Goal: Task Accomplishment & Management: Use online tool/utility

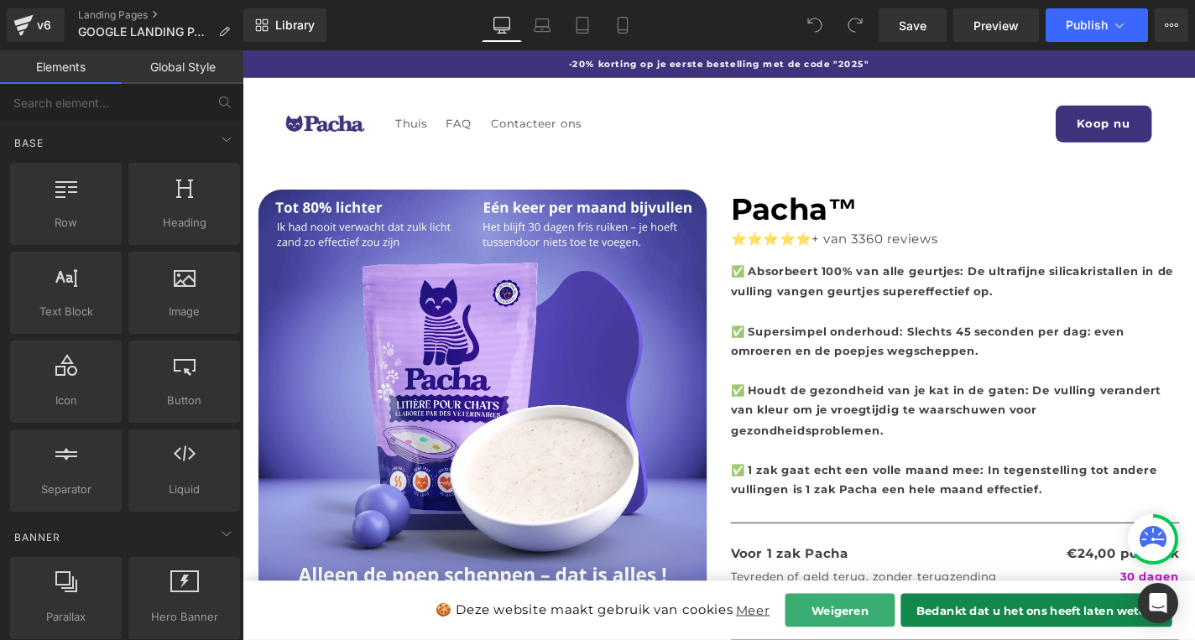
click at [914, 639] on button "Weigeren" at bounding box center [879, 647] width 117 height 36
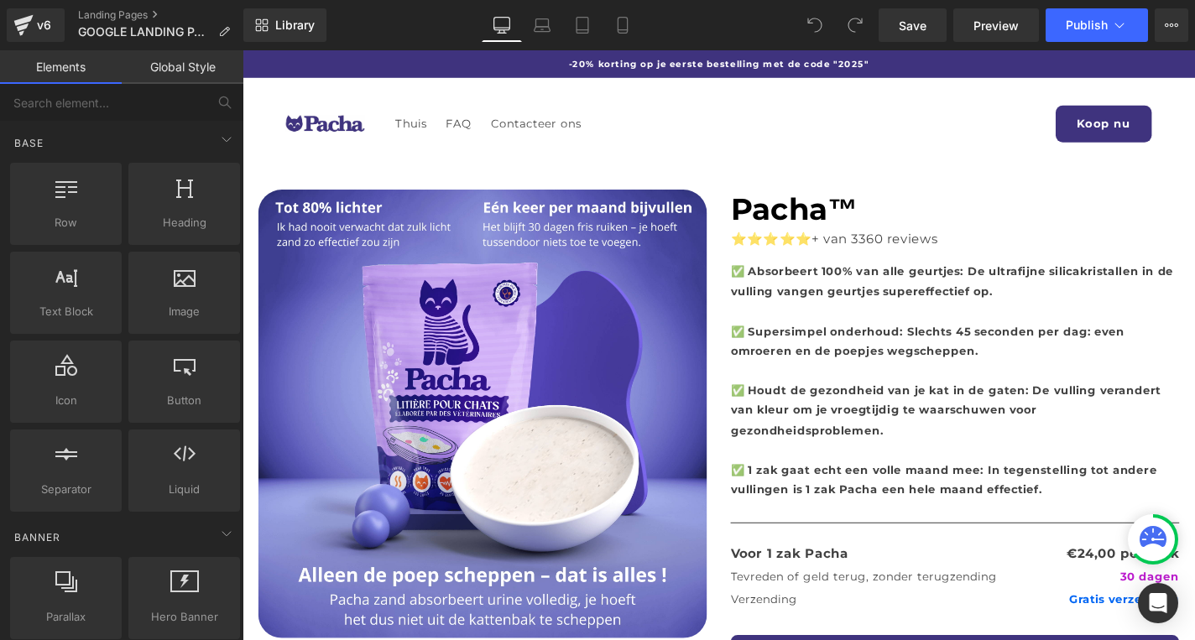
scroll to position [22, 0]
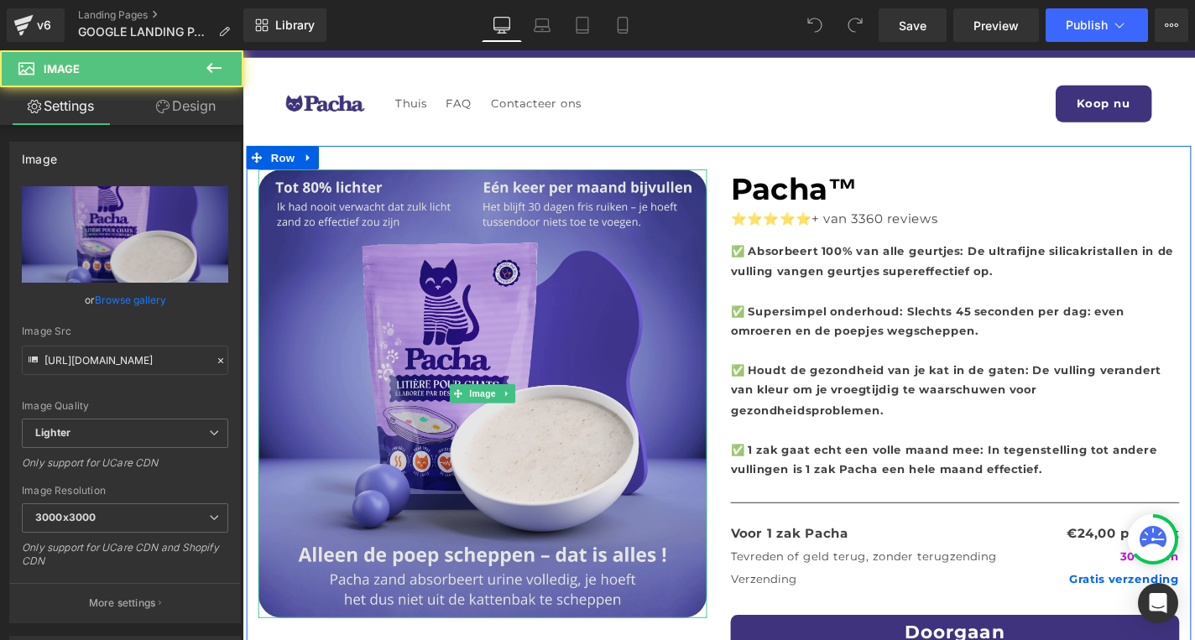
click at [534, 332] on img at bounding box center [498, 416] width 478 height 478
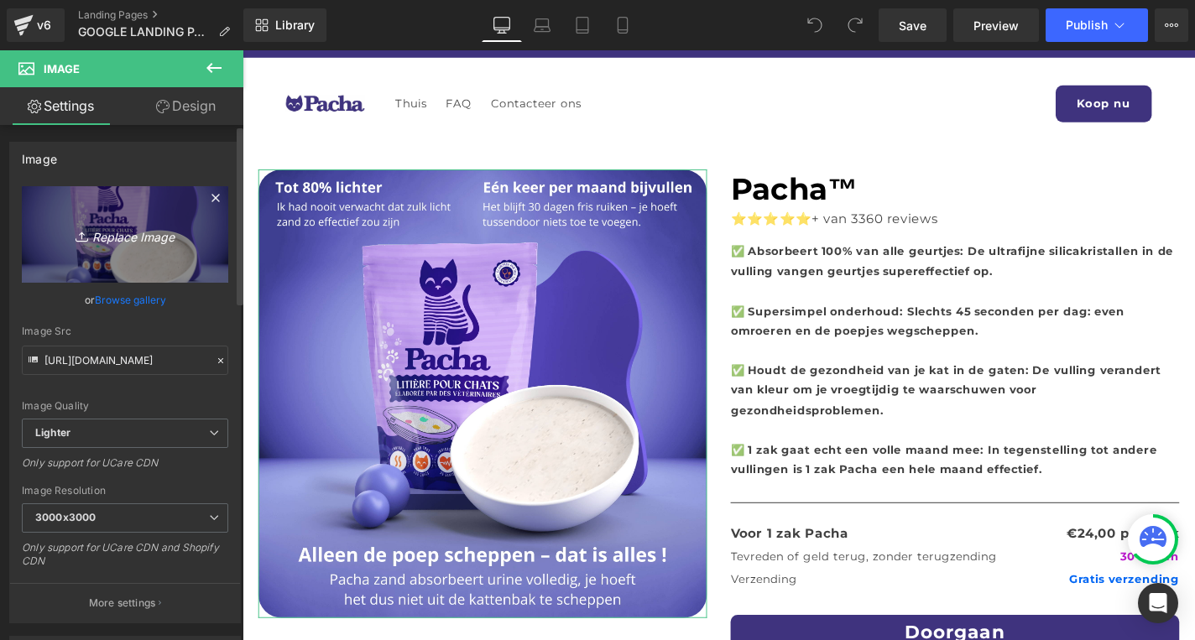
click at [146, 238] on icon "Replace Image" at bounding box center [125, 234] width 134 height 21
type input "C:\fakepath\DE Version - Tot 80% lichter (2) (1).png"
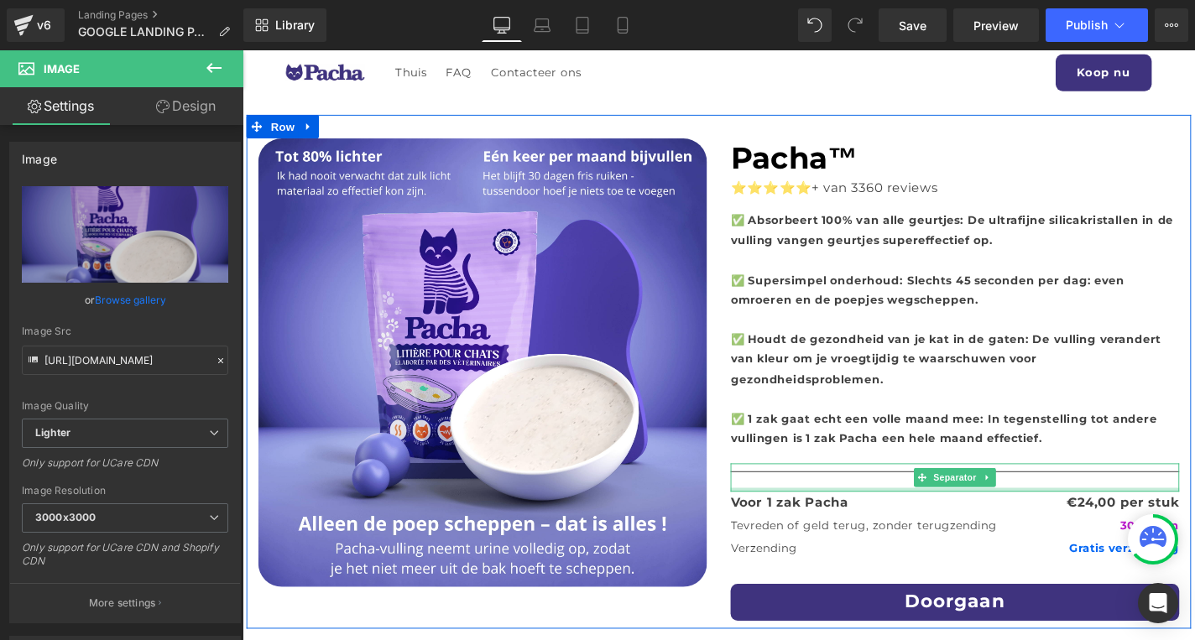
scroll to position [44, 0]
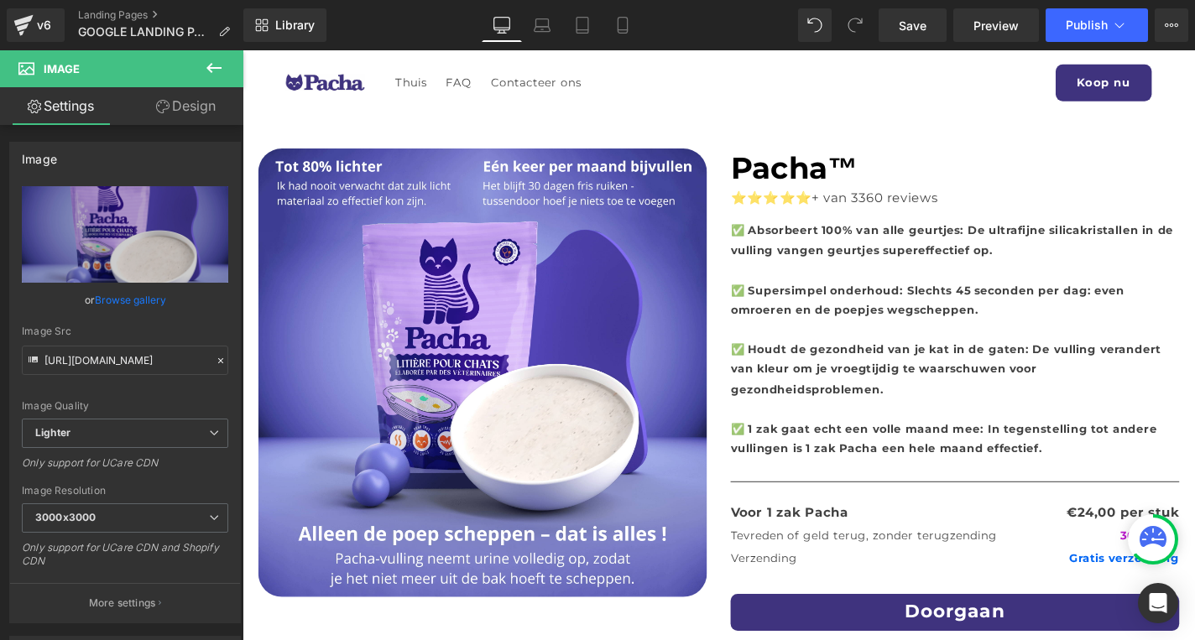
click at [972, 204] on div "⭐⭐⭐⭐⭐ + van 3360 reviews Text Block" at bounding box center [1002, 214] width 478 height 36
click at [972, 204] on p "⭐⭐⭐⭐⭐ + van 3360 reviews" at bounding box center [1002, 208] width 478 height 24
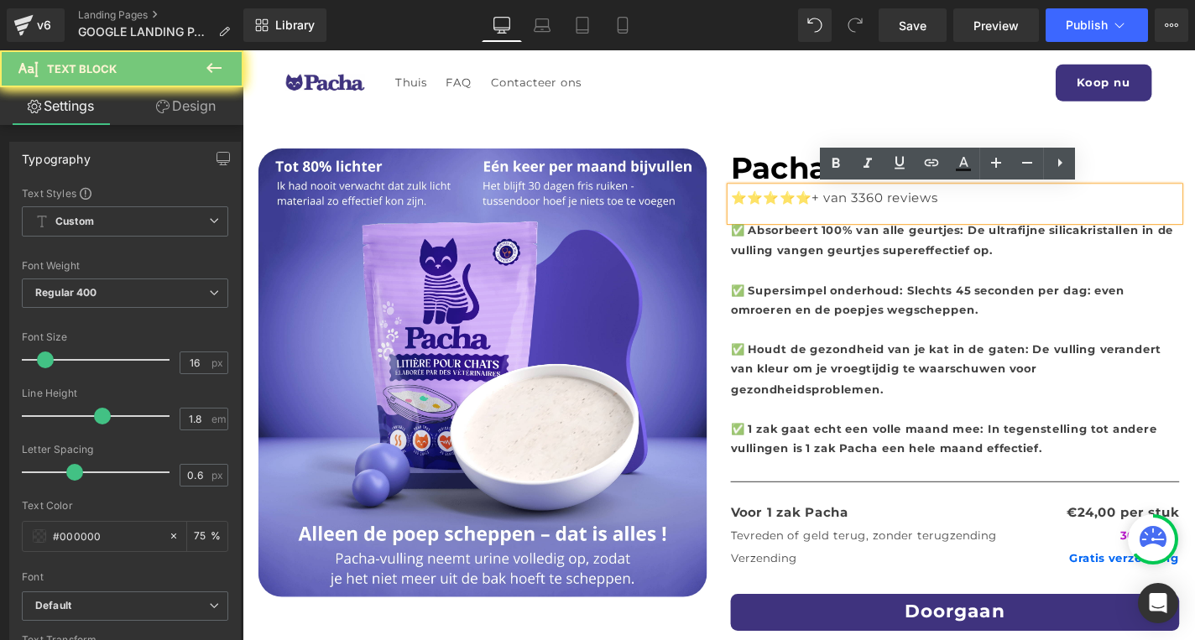
click at [972, 204] on p "⭐⭐⭐⭐⭐ + van 3360 reviews" at bounding box center [1002, 208] width 478 height 24
click at [971, 204] on p "⭐⭐⭐⭐⭐ + van 3360 reviews" at bounding box center [1002, 208] width 478 height 24
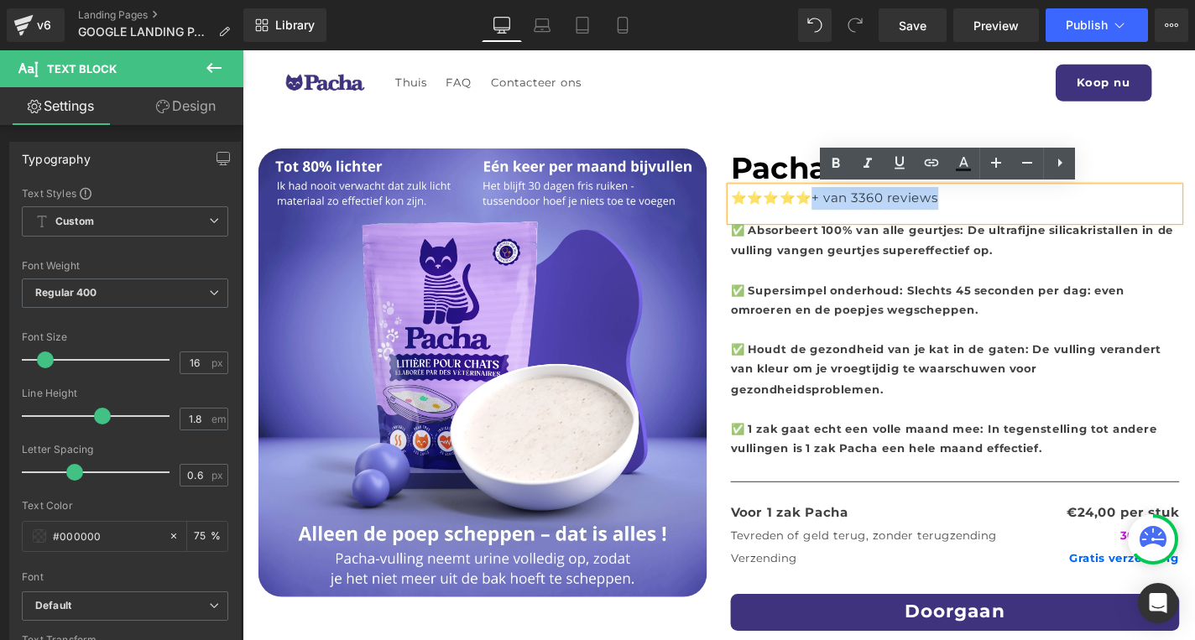
drag, startPoint x: 978, startPoint y: 206, endPoint x: 856, endPoint y: 201, distance: 122.6
click at [856, 201] on p "⭐⭐⭐⭐⭐ + van 3360 reviews" at bounding box center [1002, 208] width 478 height 24
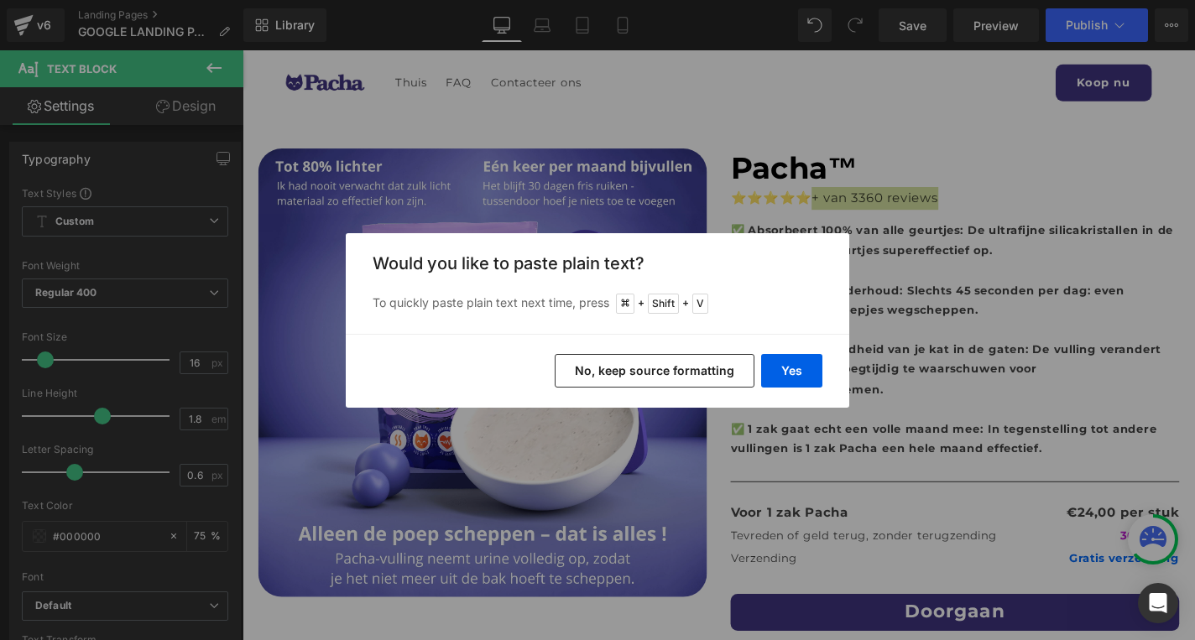
click at [688, 363] on button "No, keep source formatting" at bounding box center [655, 371] width 200 height 34
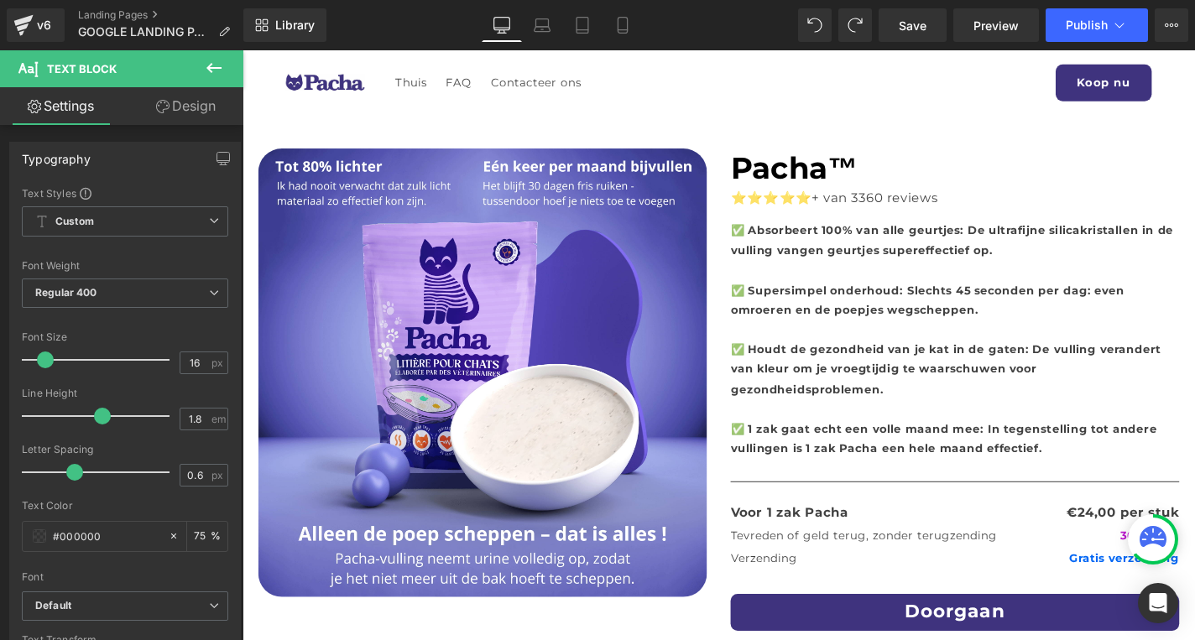
click at [926, 209] on p "⭐⭐⭐⭐⭐ + van 3360 reviews" at bounding box center [1002, 208] width 478 height 24
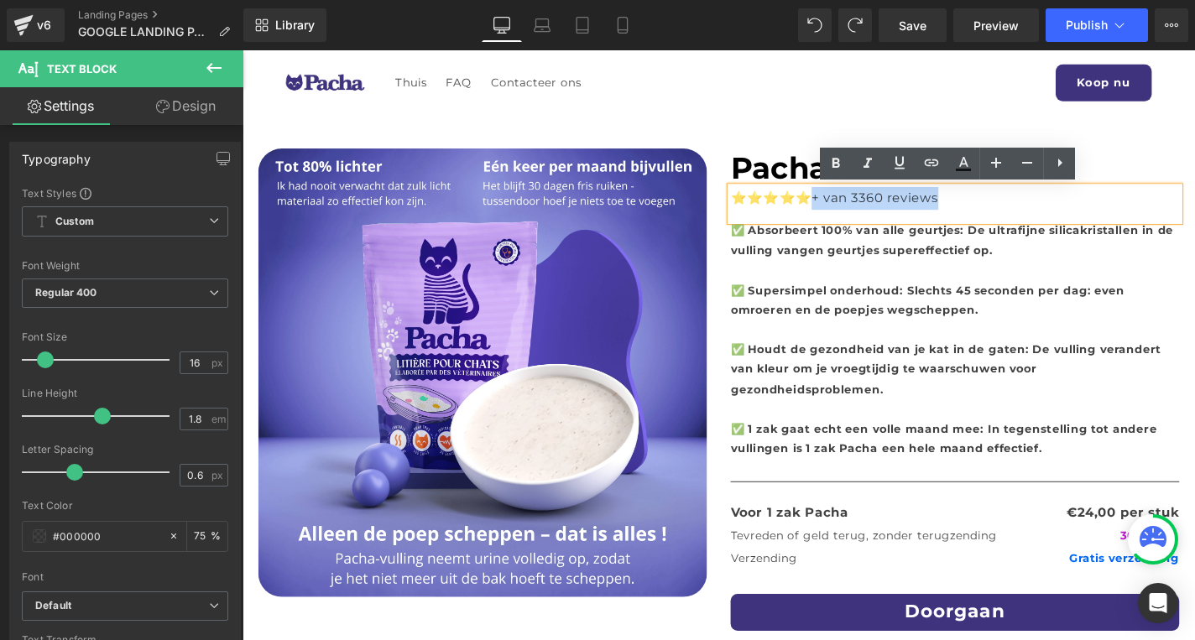
drag, startPoint x: 976, startPoint y: 205, endPoint x: 855, endPoint y: 203, distance: 120.8
click at [855, 203] on p "⭐⭐⭐⭐⭐ + van 3360 reviews" at bounding box center [1002, 208] width 478 height 24
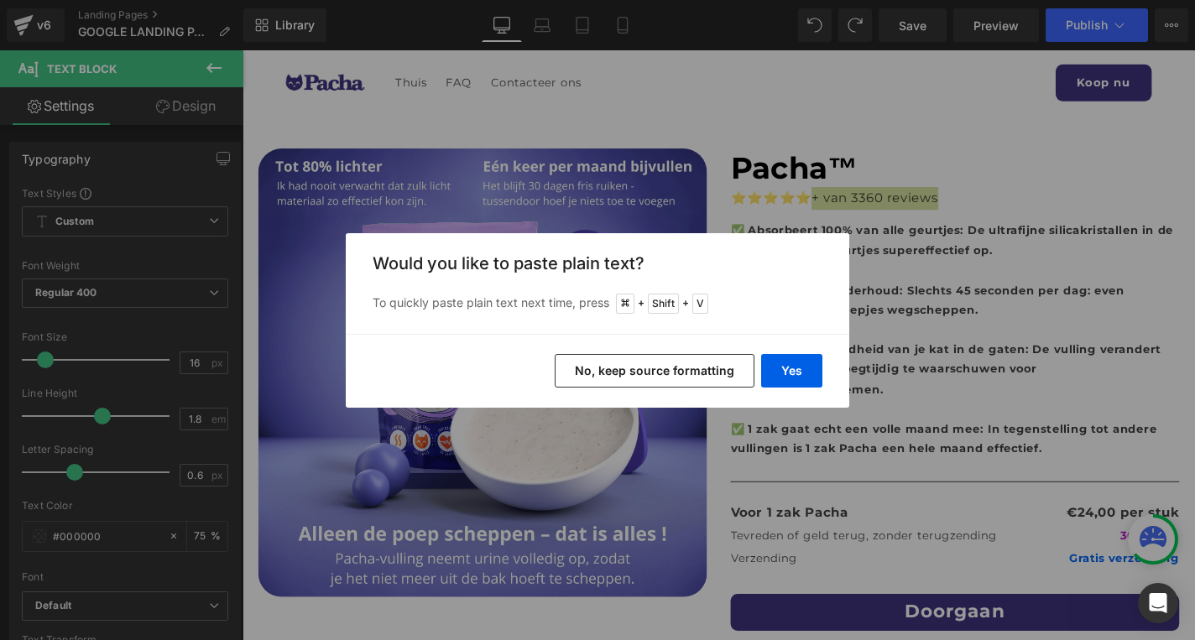
click at [691, 362] on button "No, keep source formatting" at bounding box center [655, 371] width 200 height 34
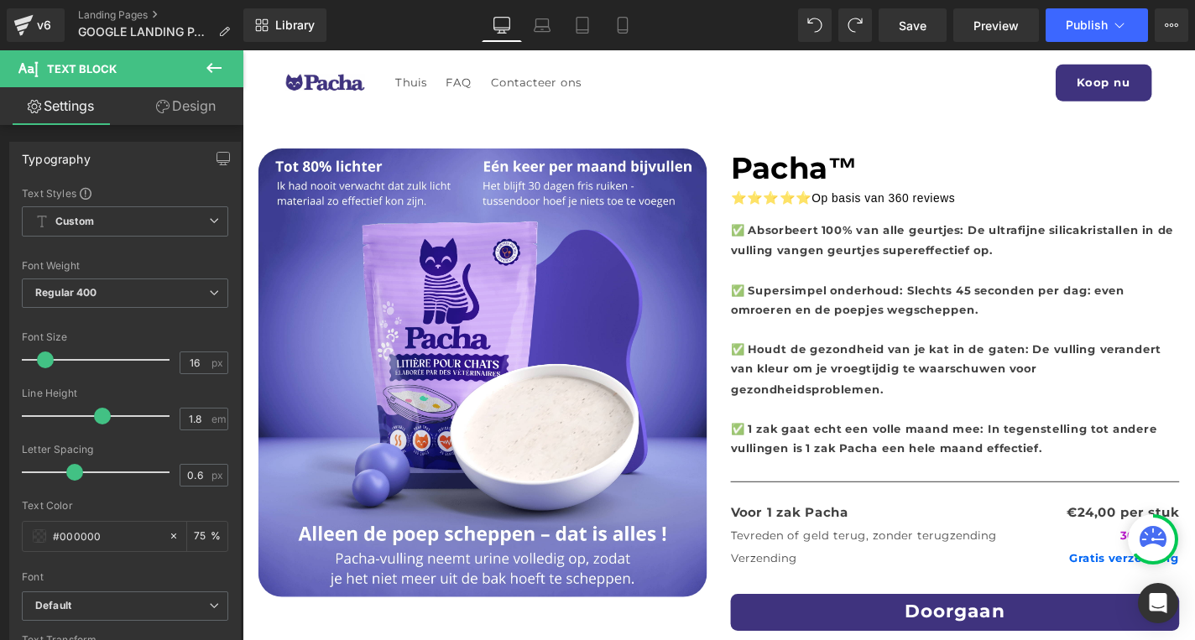
click at [911, 244] on b "✅ Absorbeert 100% van alle geurtjes: De ultrafijne silicakristallen in de vulli…" at bounding box center [999, 253] width 472 height 36
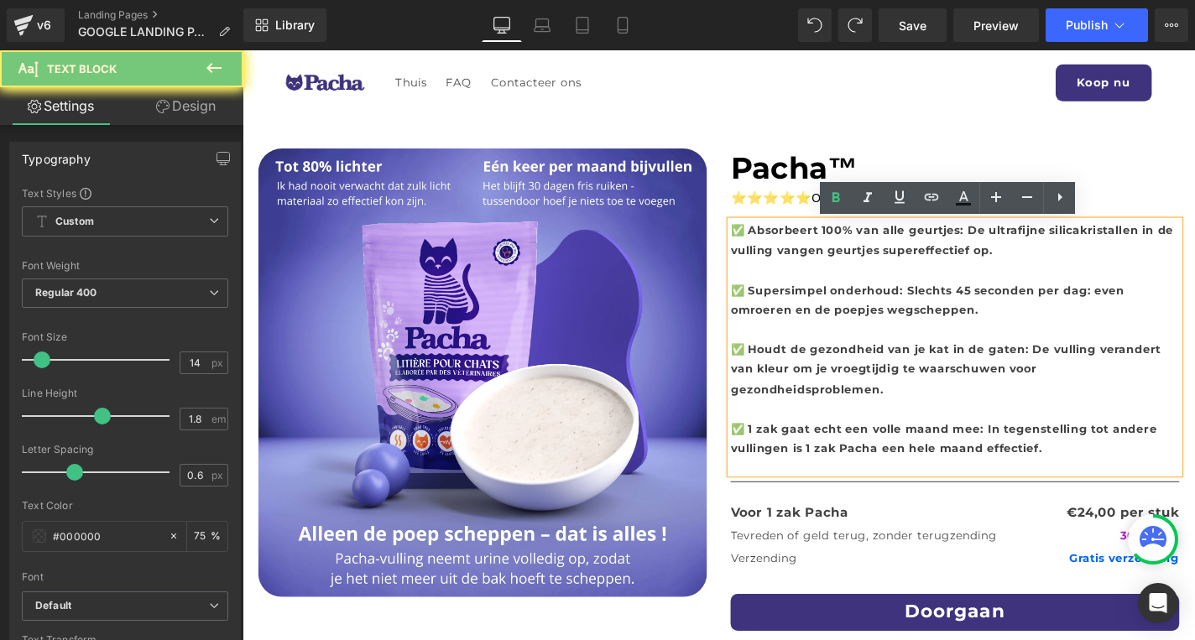
click at [995, 262] on b "✅ Absorbeert 100% van alle geurtjes: De ultrafijne silicakristallen in de vulli…" at bounding box center [999, 253] width 472 height 36
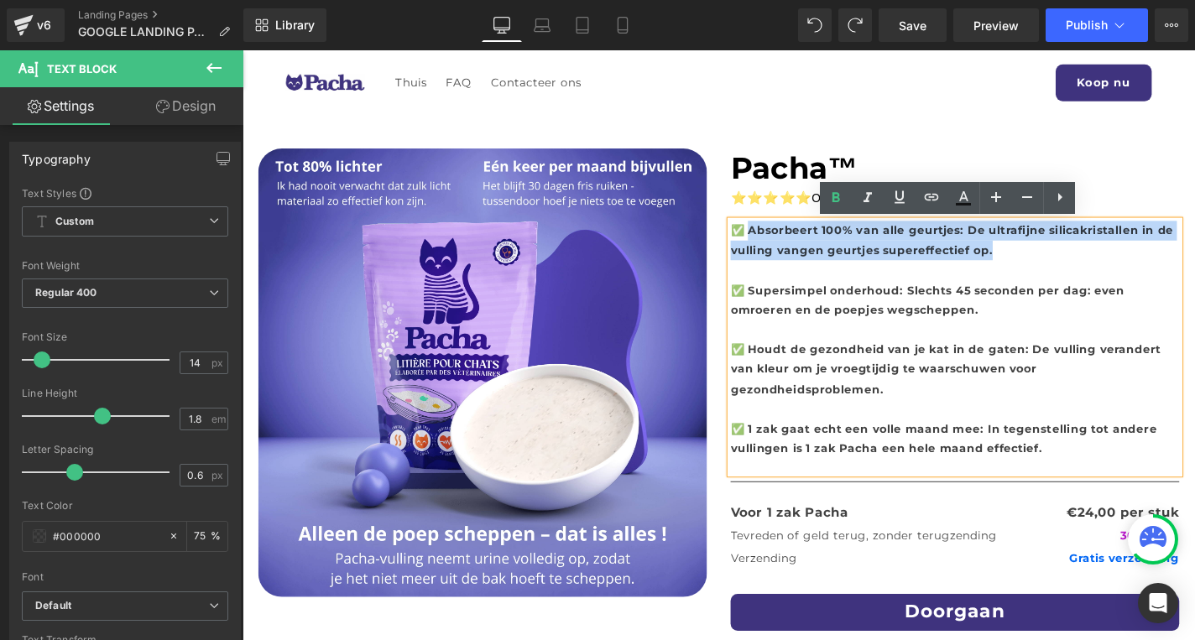
drag, startPoint x: 1017, startPoint y: 262, endPoint x: 784, endPoint y: 237, distance: 233.7
click at [784, 237] on p "✅ Absorbeert 100% van alle geurtjes: De ultrafijne silicakristallen in de vulli…" at bounding box center [1002, 253] width 478 height 42
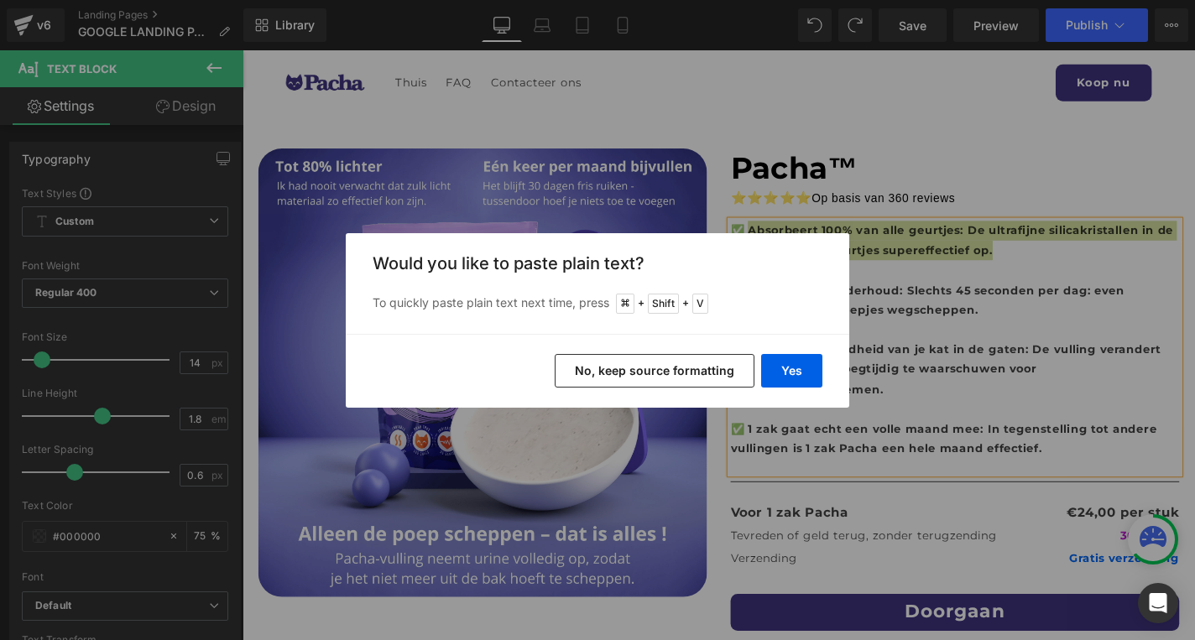
click at [663, 367] on button "No, keep source formatting" at bounding box center [655, 371] width 200 height 34
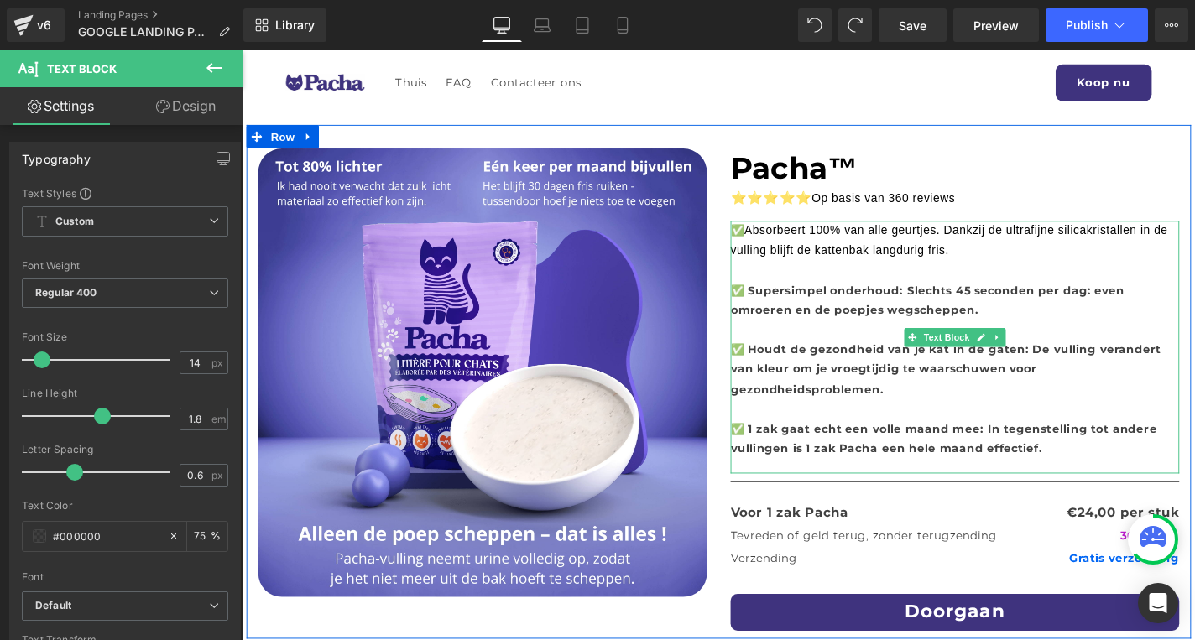
click at [1024, 265] on p "✅ Absorbeert 100% van alle geurtjes. Dankzij de ultrafijne silicakristallen in …" at bounding box center [1002, 253] width 478 height 42
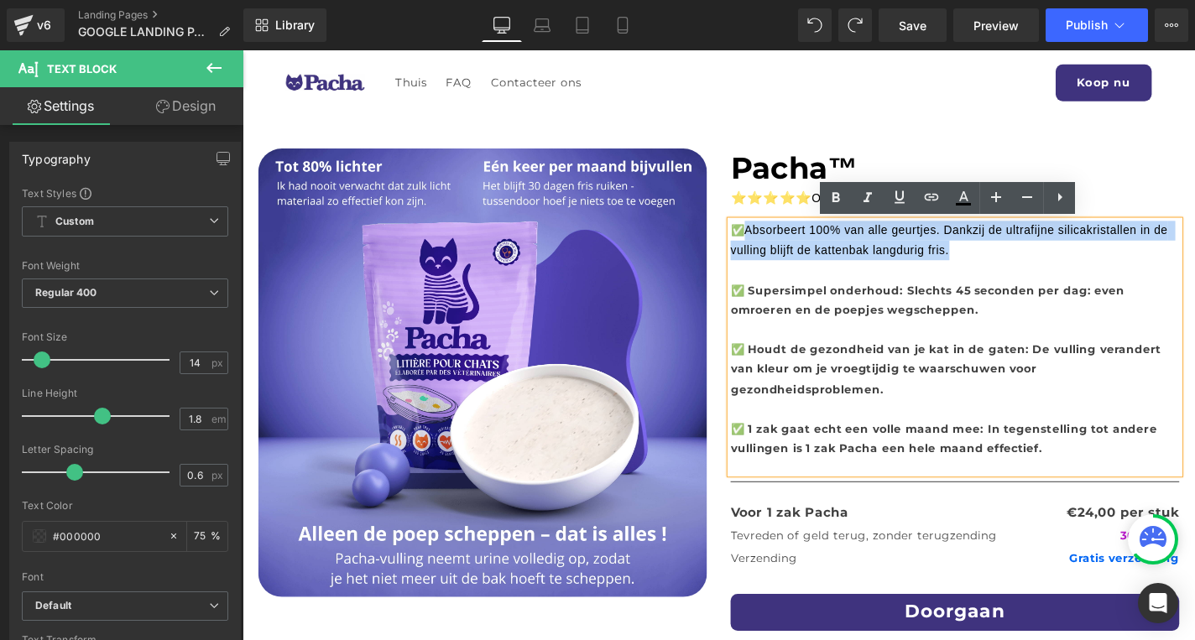
drag, startPoint x: 1008, startPoint y: 263, endPoint x: 785, endPoint y: 243, distance: 223.2
click at [785, 243] on p "✅ Absorbeert 100% van alle geurtjes. Dankzij de ultrafijne silicakristallen in …" at bounding box center [1002, 253] width 478 height 42
drag, startPoint x: 1029, startPoint y: 266, endPoint x: 783, endPoint y: 248, distance: 246.5
click at [783, 248] on p "✅ Absorbeert 100% van alle geurtjes: De ultrafijne silicakristallen in de vulli…" at bounding box center [1002, 253] width 478 height 42
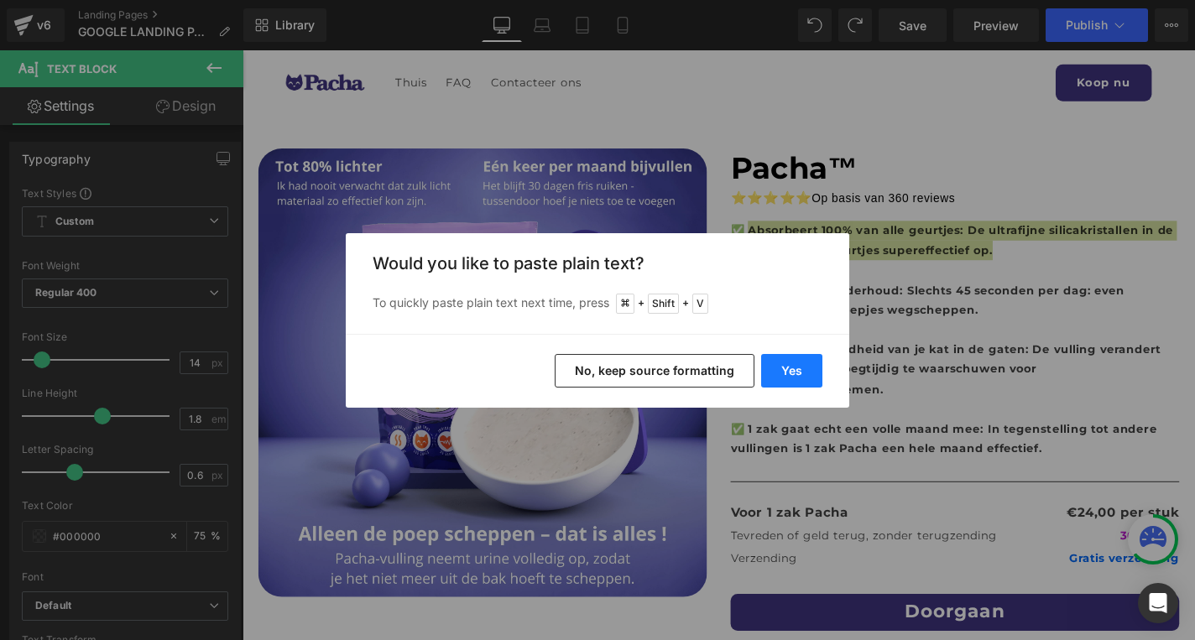
click at [781, 372] on button "Yes" at bounding box center [791, 371] width 61 height 34
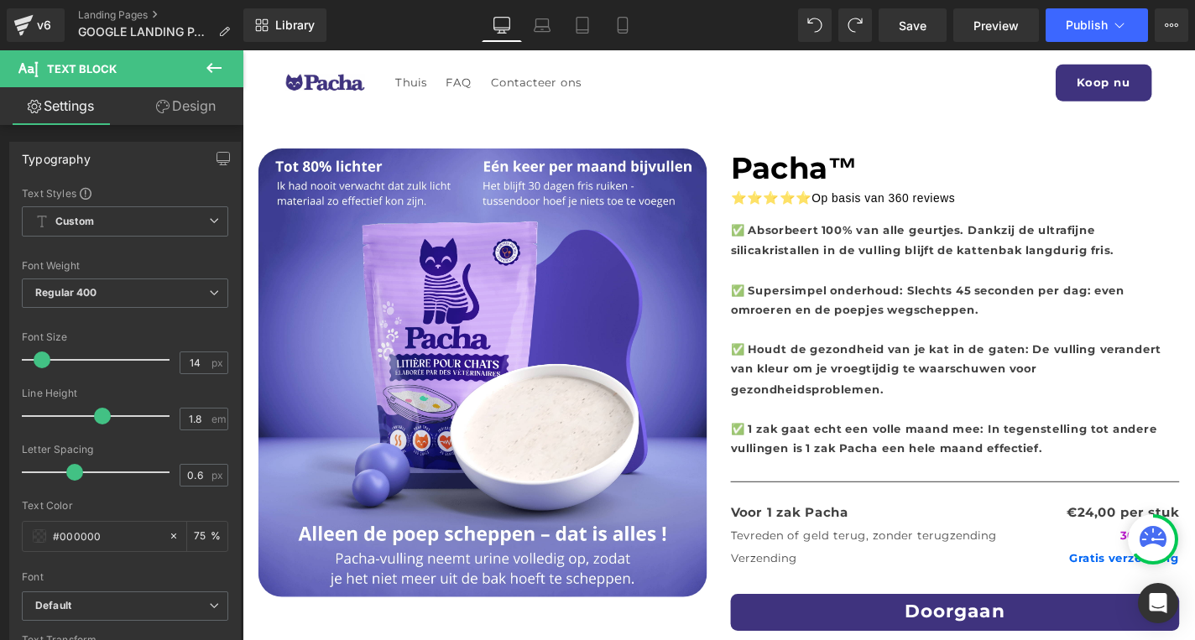
click at [946, 321] on p "✅ Supersimpel onderhoud: Slechts 45 seconden per dag: even omroeren en de poepj…" at bounding box center [1002, 317] width 478 height 42
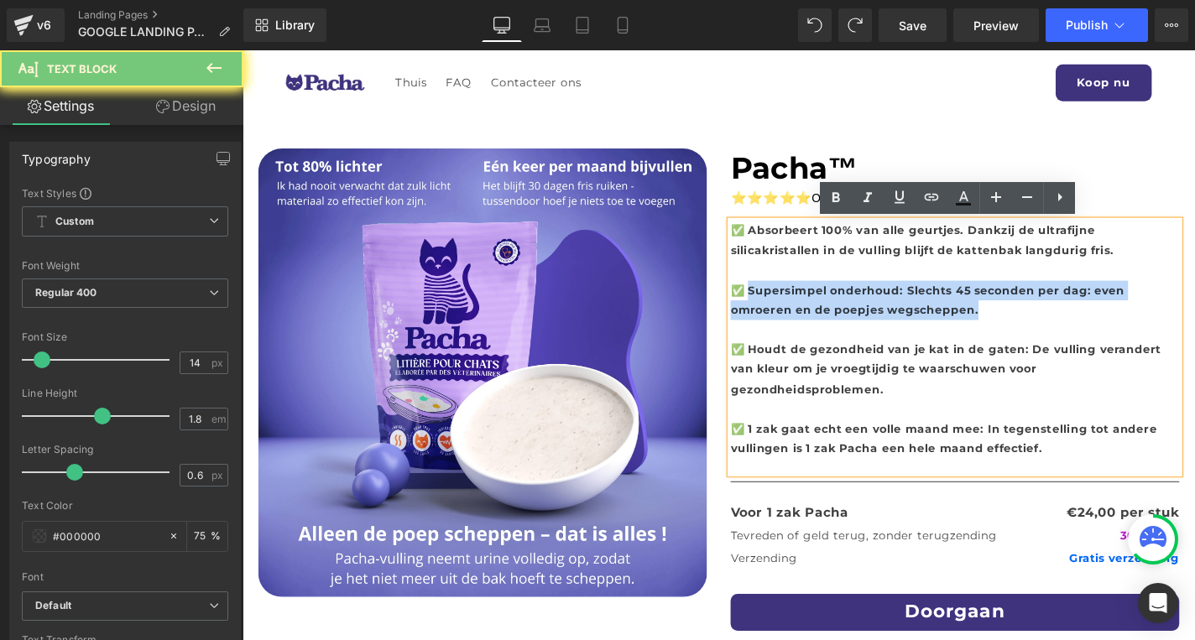
drag, startPoint x: 944, startPoint y: 329, endPoint x: 810, endPoint y: 307, distance: 135.2
click at [810, 307] on p "✅ Supersimpel onderhoud: Slechts 45 seconden per dag: even omroeren en de poepj…" at bounding box center [1002, 317] width 478 height 42
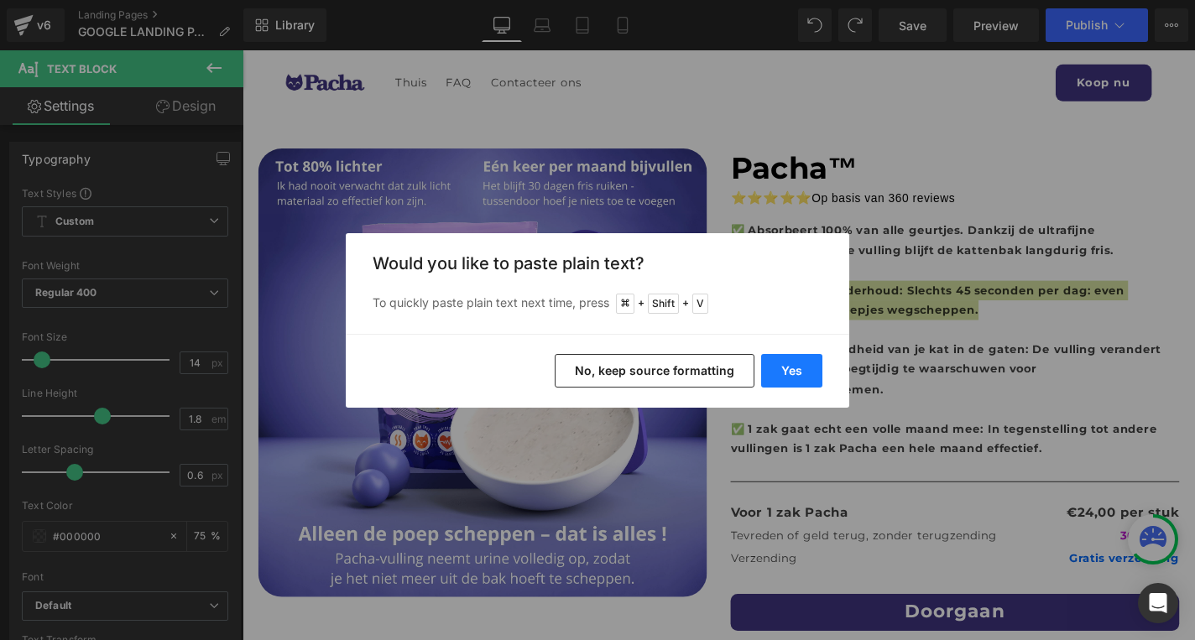
click at [788, 365] on button "Yes" at bounding box center [791, 371] width 61 height 34
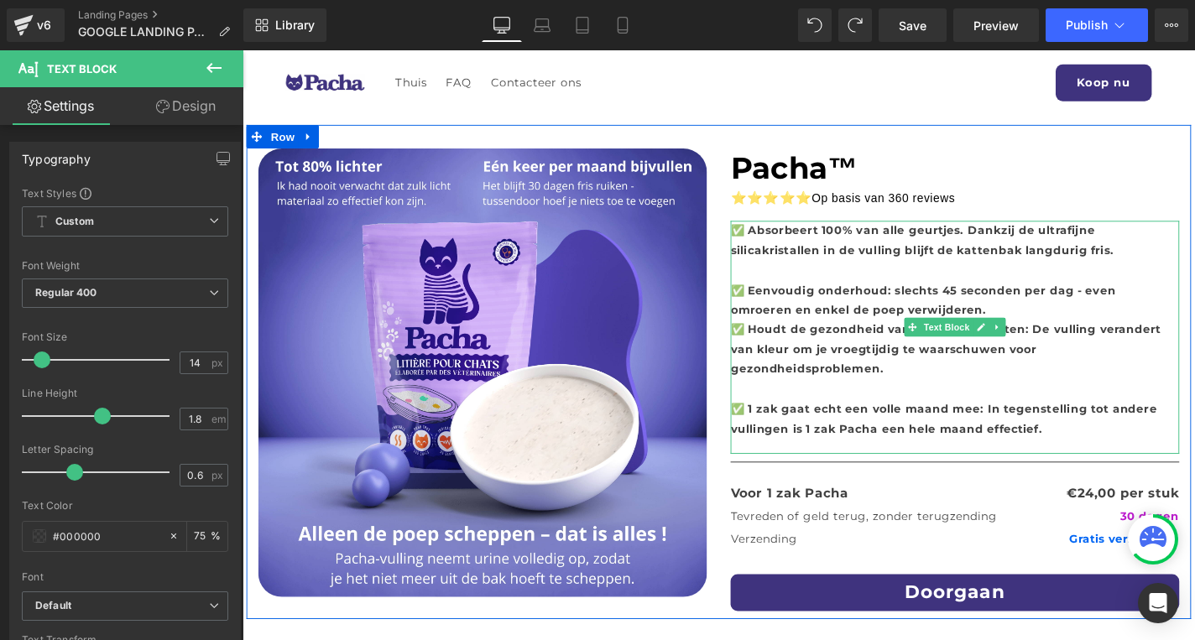
click at [956, 325] on p "✅ Eenvoudig onderhoud: slechts 45 seconden per dag - even omroeren en enkel de …" at bounding box center [1002, 317] width 478 height 42
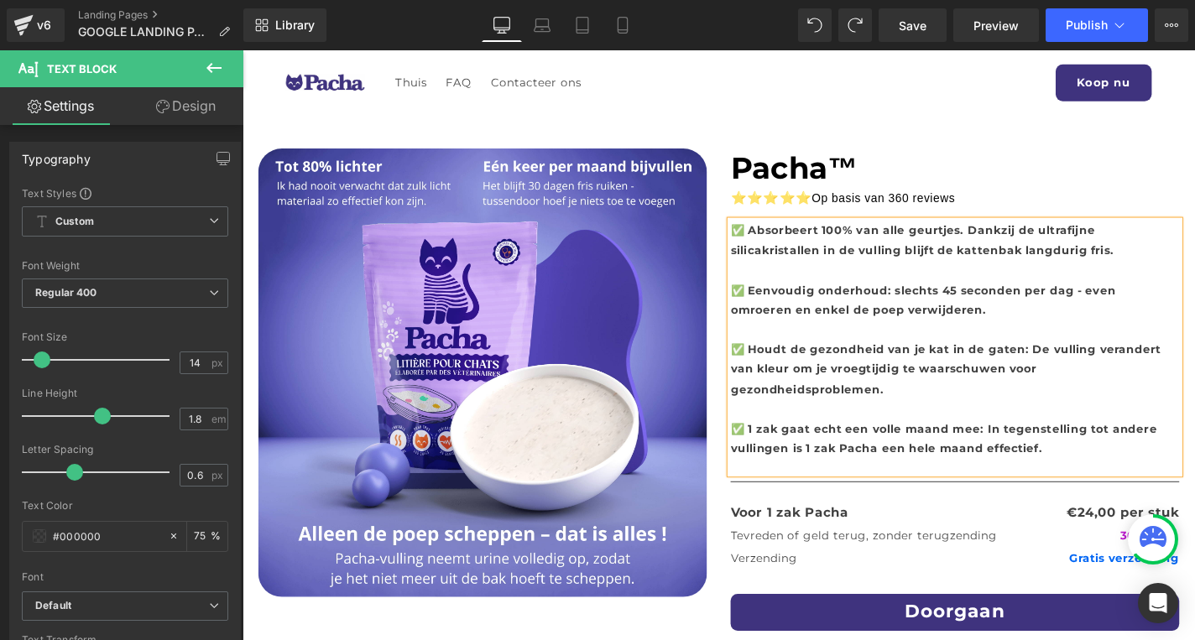
click at [1106, 396] on b "✅ Houdt de gezondheid van je kat in de gaten: De vulling verandert van kleur om…" at bounding box center [992, 390] width 459 height 57
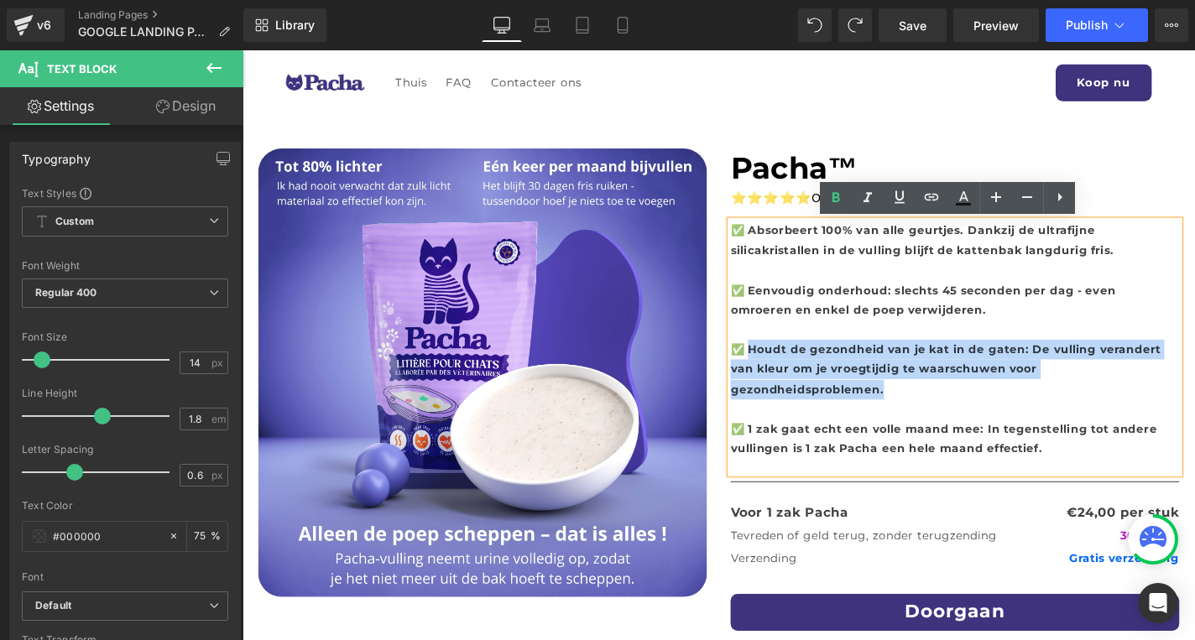
drag, startPoint x: 1164, startPoint y: 388, endPoint x: 786, endPoint y: 362, distance: 378.5
click at [786, 362] on p "✅ Houdt de gezondheid van je kat in de gaten: De vulling verandert van kleur om…" at bounding box center [1002, 391] width 478 height 64
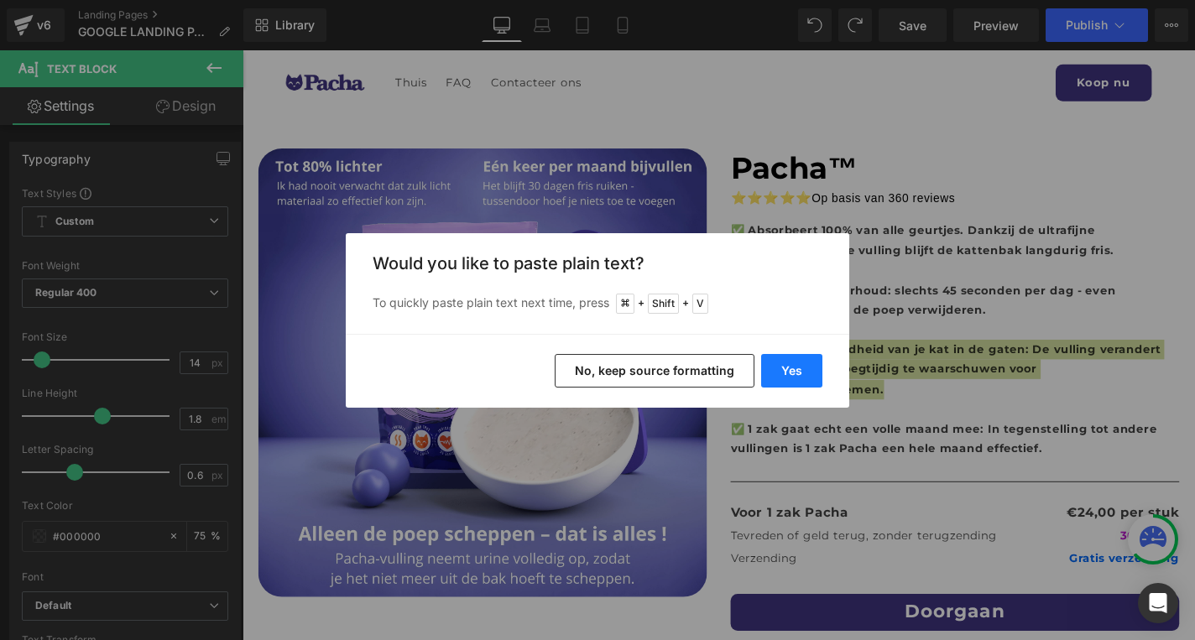
click at [795, 362] on button "Yes" at bounding box center [791, 371] width 61 height 34
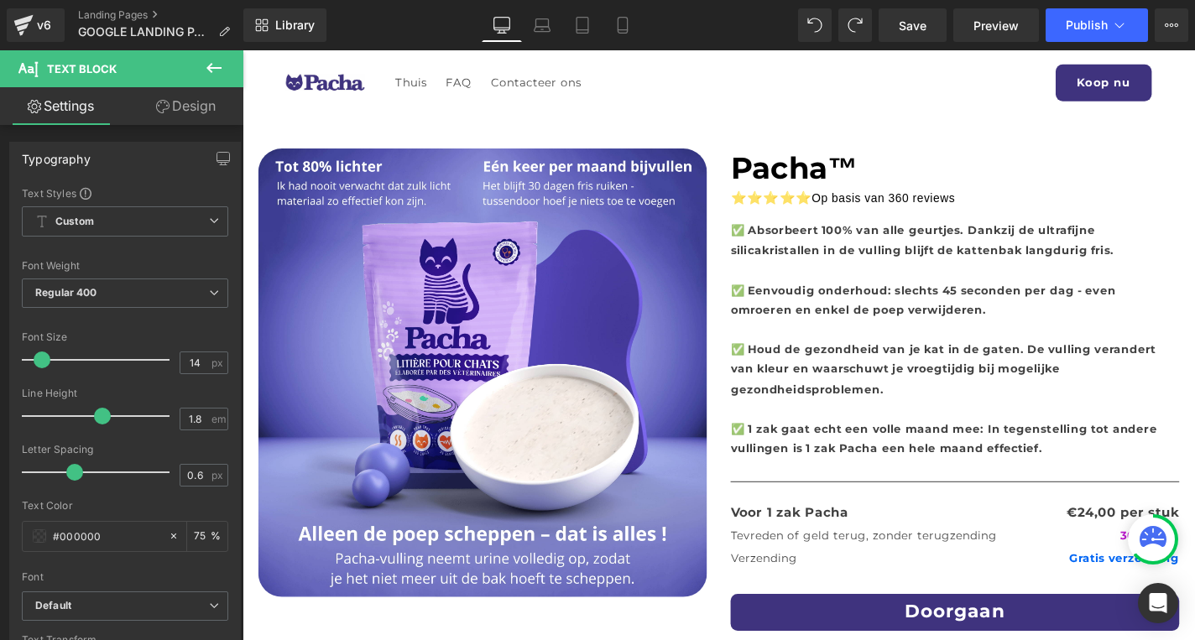
click at [990, 385] on b "✅ Houd de gezondheid van je kat in de gaten. De vulling verandert van kleur en …" at bounding box center [989, 390] width 453 height 57
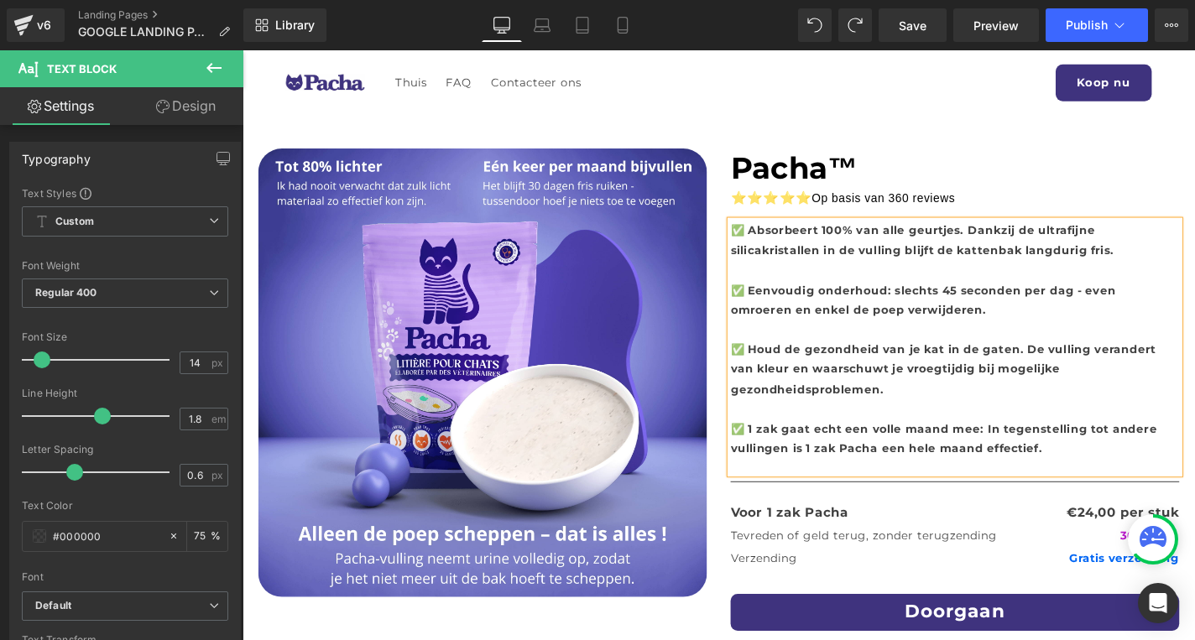
click at [990, 385] on b "✅ Houd de gezondheid van je kat in de gaten. De vulling verandert van kleur en …" at bounding box center [989, 390] width 453 height 57
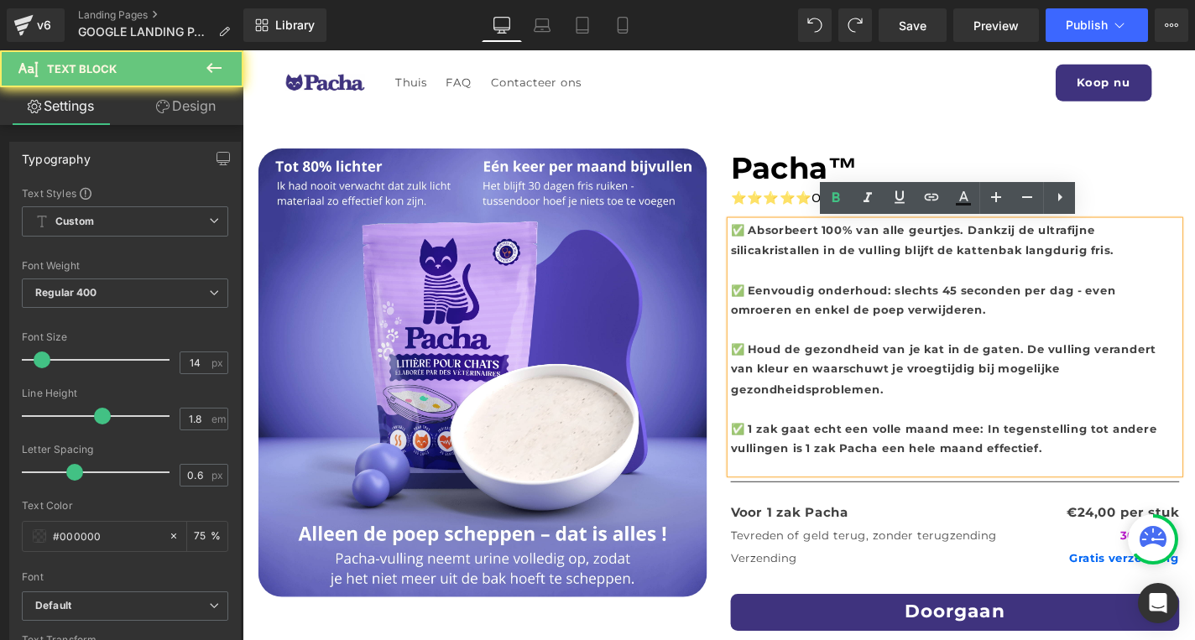
click at [969, 446] on b "✅ 1 zak gaat echt een volle maand mee: In tegenstelling tot andere vullingen is…" at bounding box center [990, 464] width 455 height 36
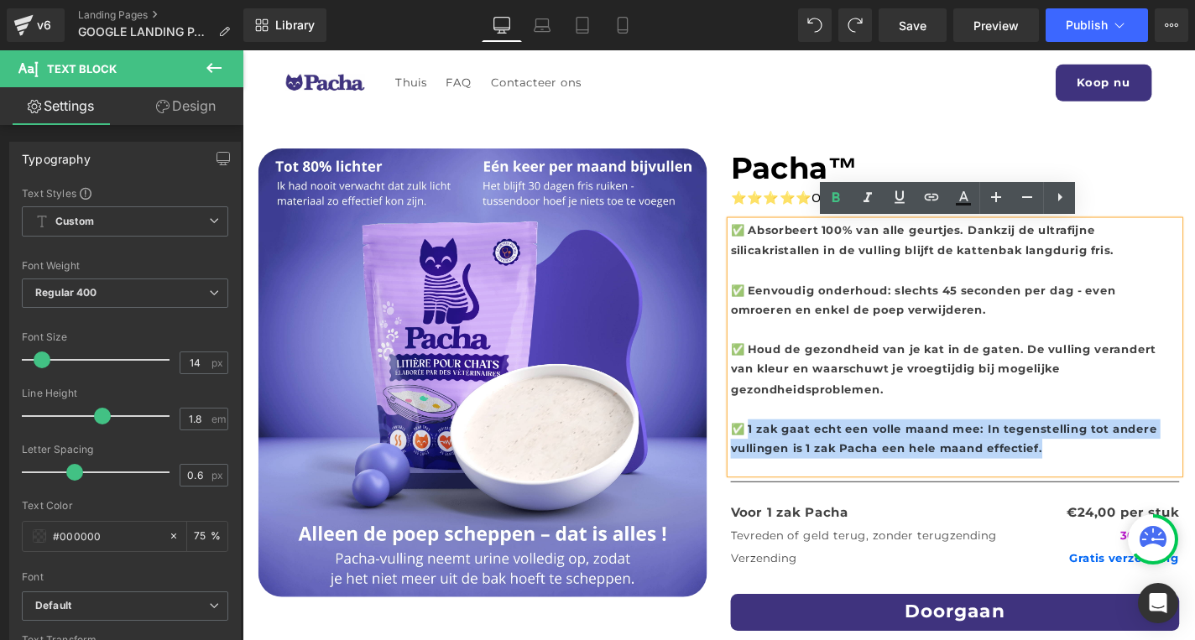
drag, startPoint x: 1010, startPoint y: 452, endPoint x: 783, endPoint y: 432, distance: 228.3
click at [783, 444] on p "✅ 1 zak gaat echt een volle maand mee: In tegenstelling tot andere vullingen is…" at bounding box center [1002, 465] width 478 height 42
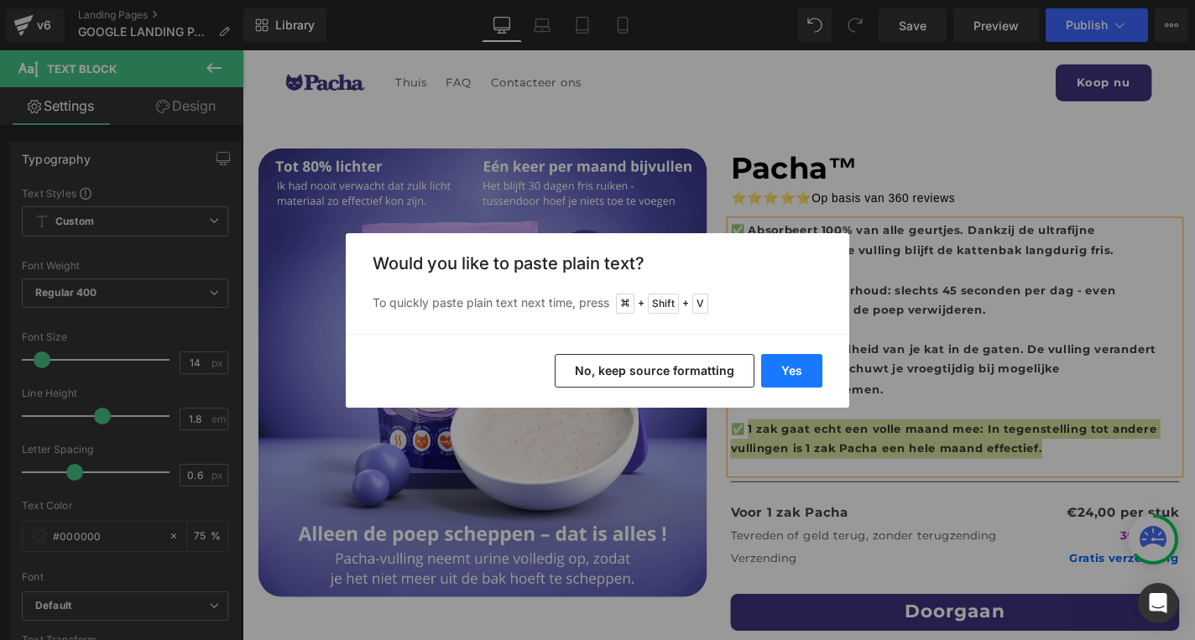
click at [792, 378] on button "Yes" at bounding box center [791, 371] width 61 height 34
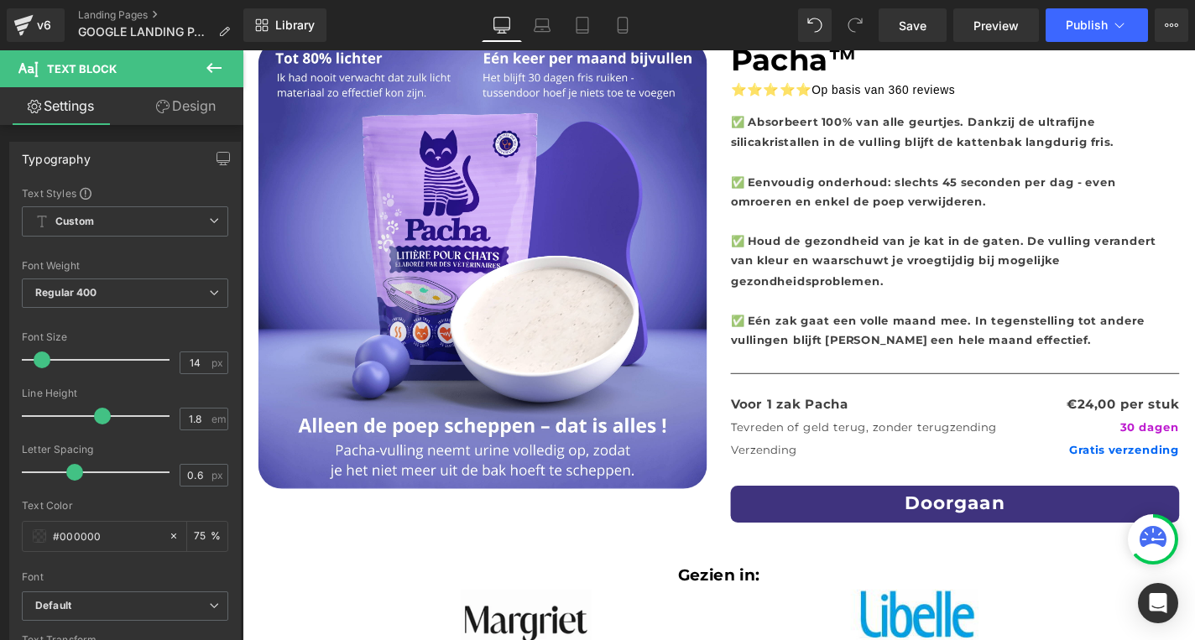
scroll to position [170, 0]
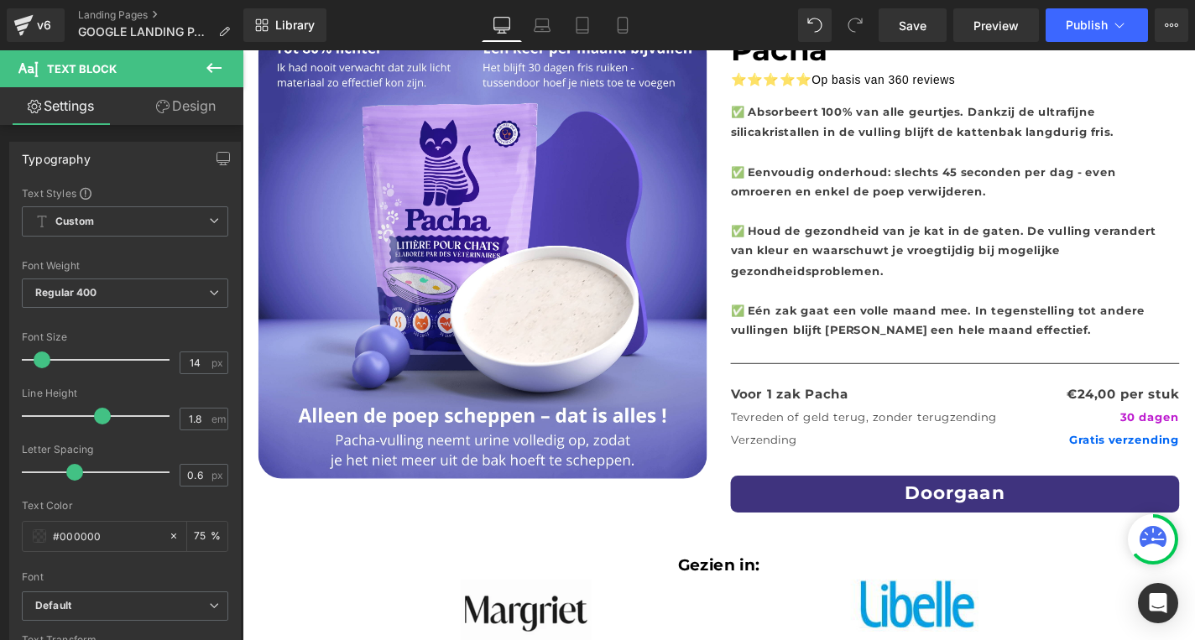
click at [879, 405] on p "Voor 1 zak Pacha" at bounding box center [826, 417] width 126 height 24
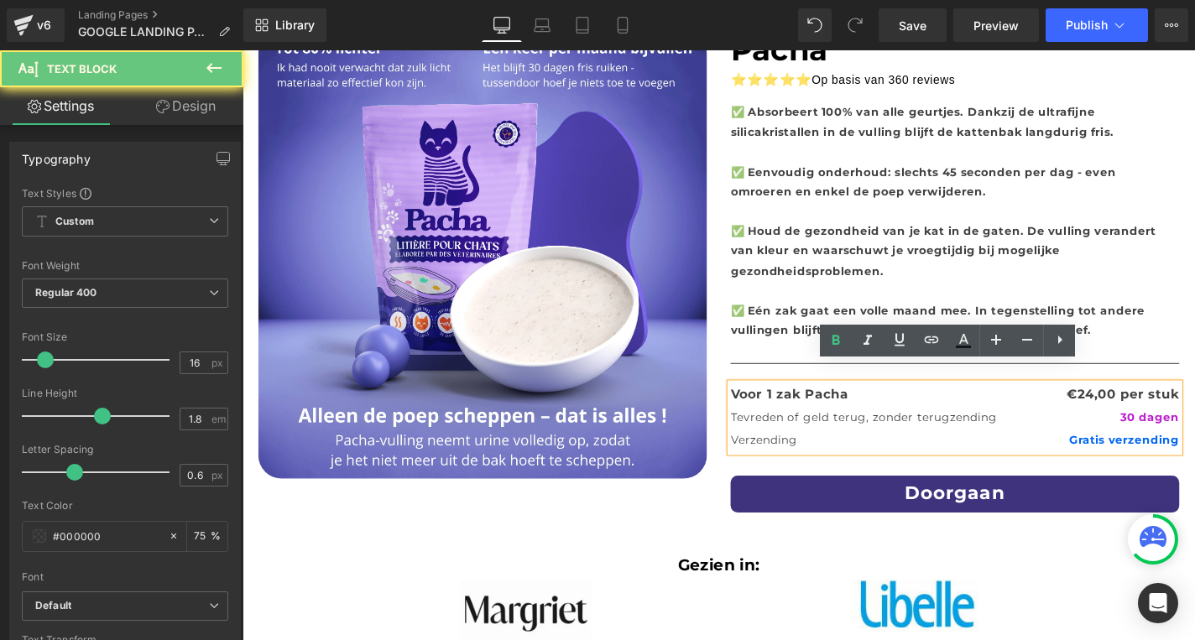
click at [924, 430] on p "Tevreden of geld terug, zonder terugzending" at bounding box center [905, 442] width 284 height 24
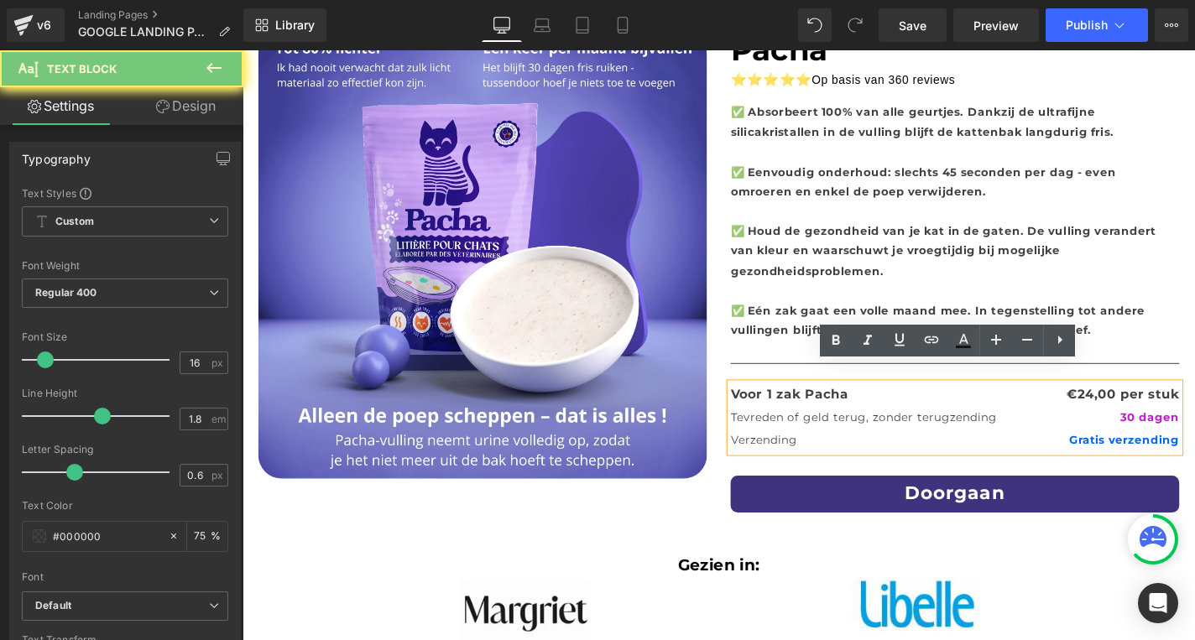
click at [1060, 430] on div "Tevreden of geld terug, zonder terugzending 30 dagen" at bounding box center [1002, 442] width 478 height 24
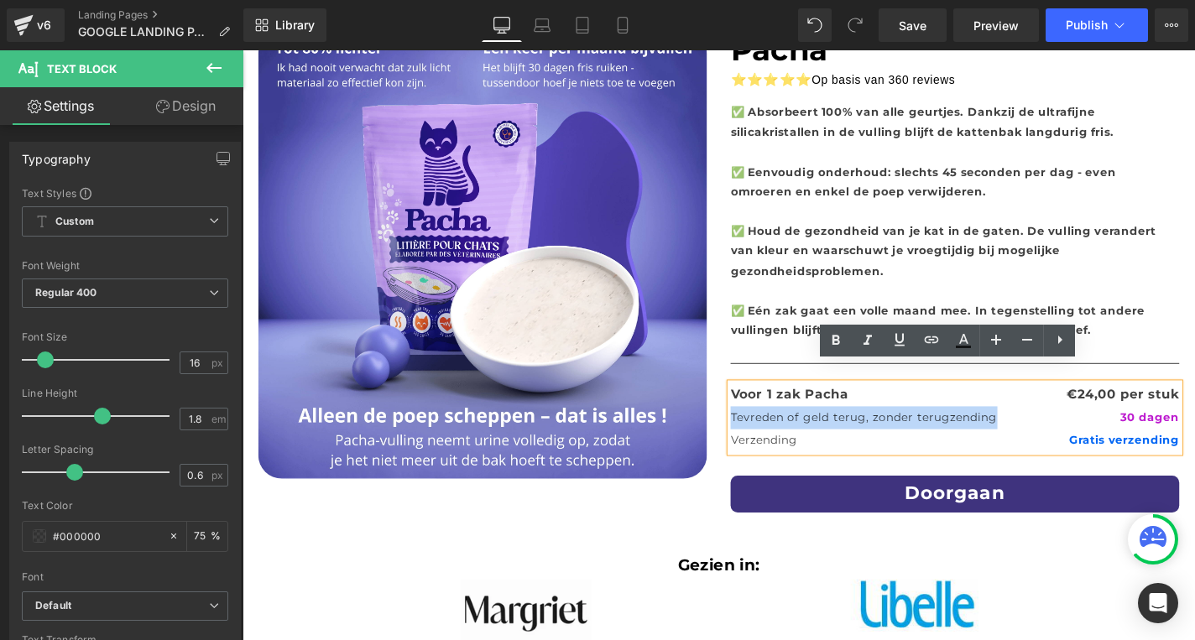
drag, startPoint x: 1012, startPoint y: 421, endPoint x: 763, endPoint y: 415, distance: 248.4
click at [763, 430] on p "Tevreden of geld terug, zonder terugzending" at bounding box center [905, 442] width 284 height 24
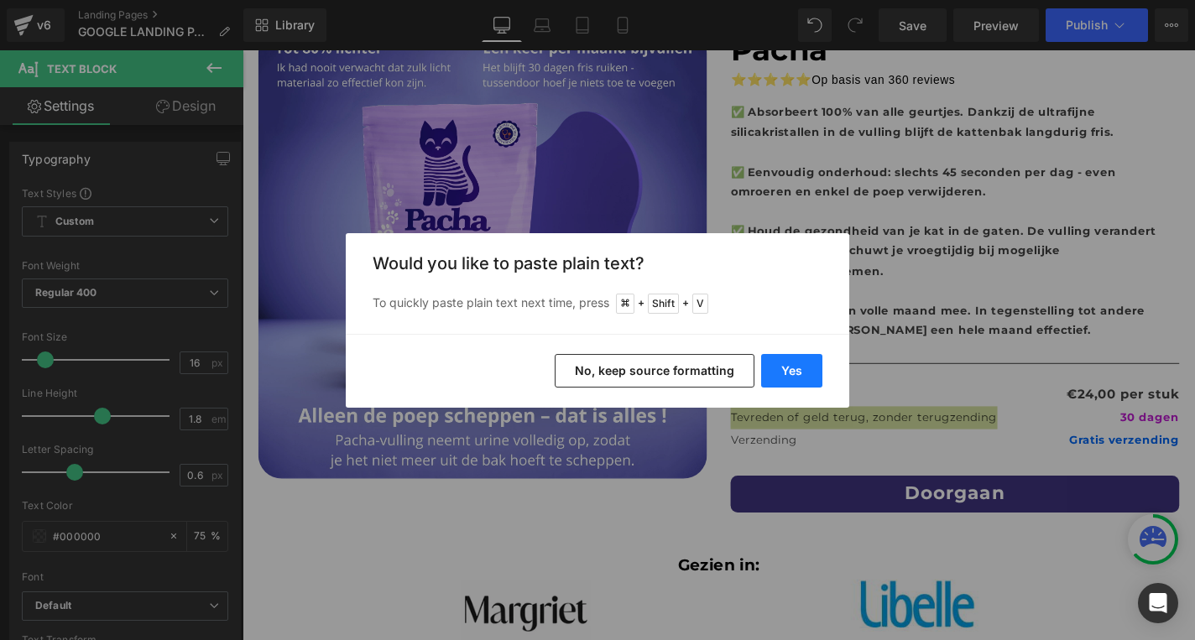
click at [786, 360] on button "Yes" at bounding box center [791, 371] width 61 height 34
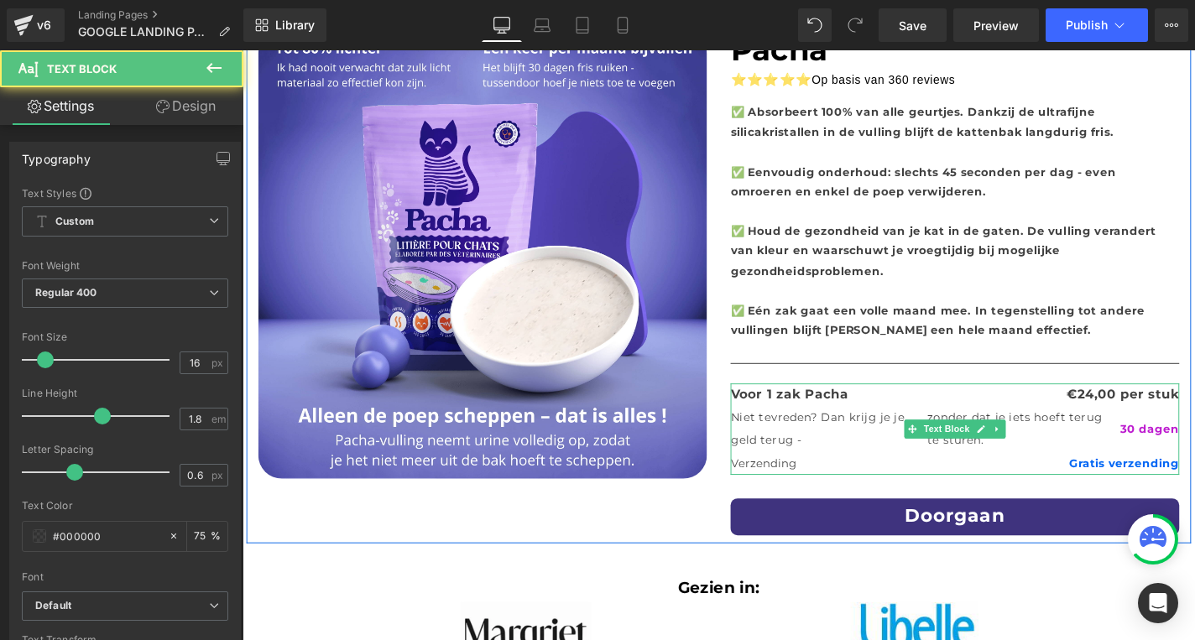
click at [902, 436] on p "Niet tevreden? Dan krijg je je geld terug -" at bounding box center [864, 454] width 203 height 49
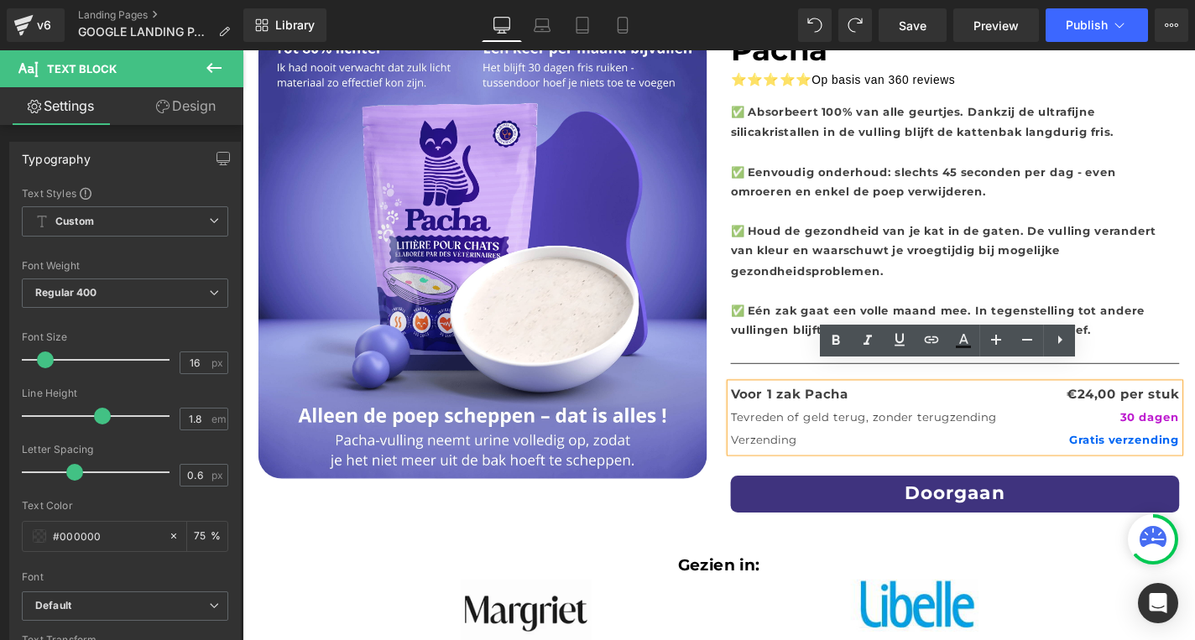
click at [889, 430] on p "Tevreden of geld terug, zonder terugzending" at bounding box center [905, 442] width 284 height 24
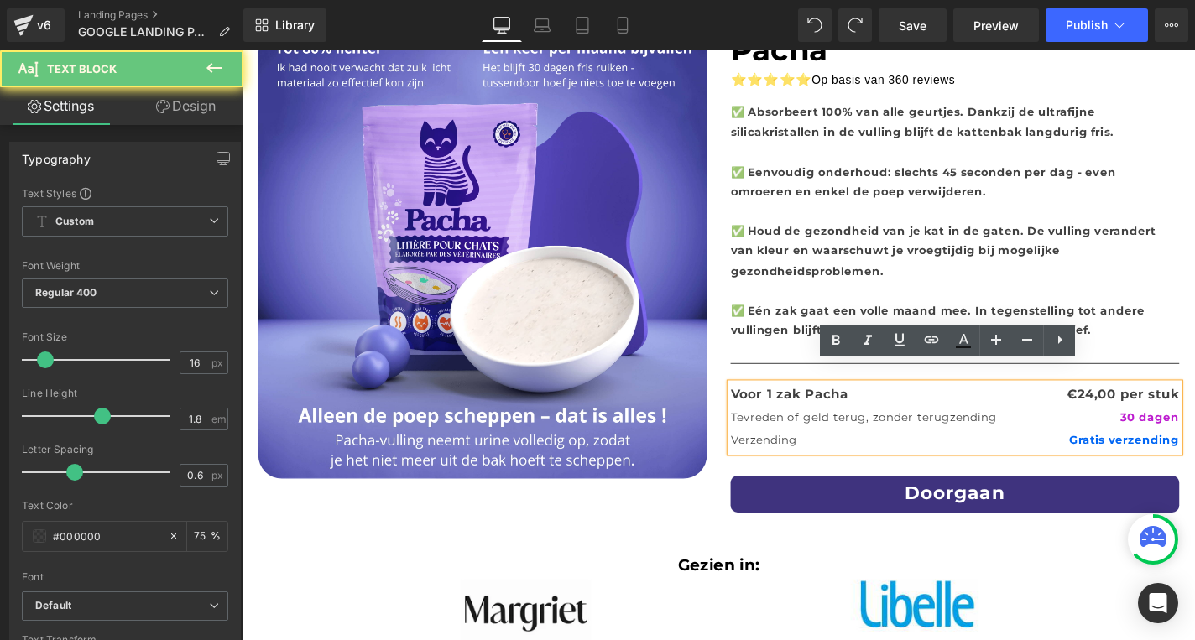
click at [1003, 430] on p "Tevreden of geld terug, zonder terugzending" at bounding box center [905, 442] width 284 height 24
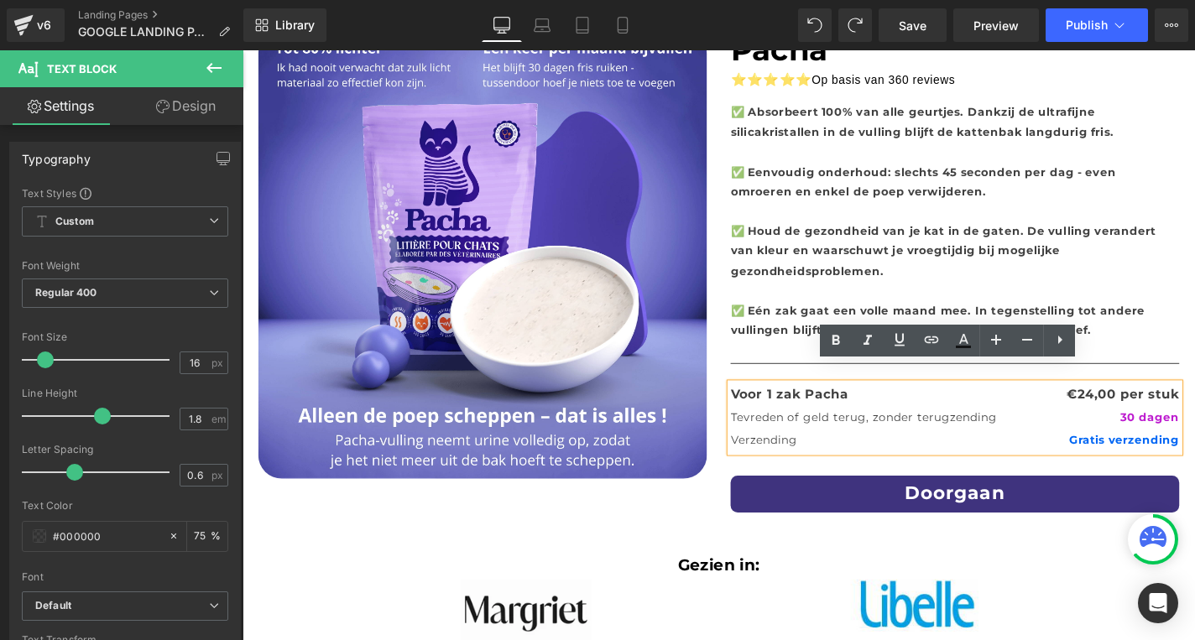
click at [860, 430] on p "Tevreden of geld terug, zonder terugzending" at bounding box center [905, 442] width 284 height 24
drag, startPoint x: 763, startPoint y: 420, endPoint x: 1012, endPoint y: 424, distance: 249.2
click at [1012, 430] on p "Tevreden of geld terug, zonder terugzending" at bounding box center [905, 442] width 284 height 24
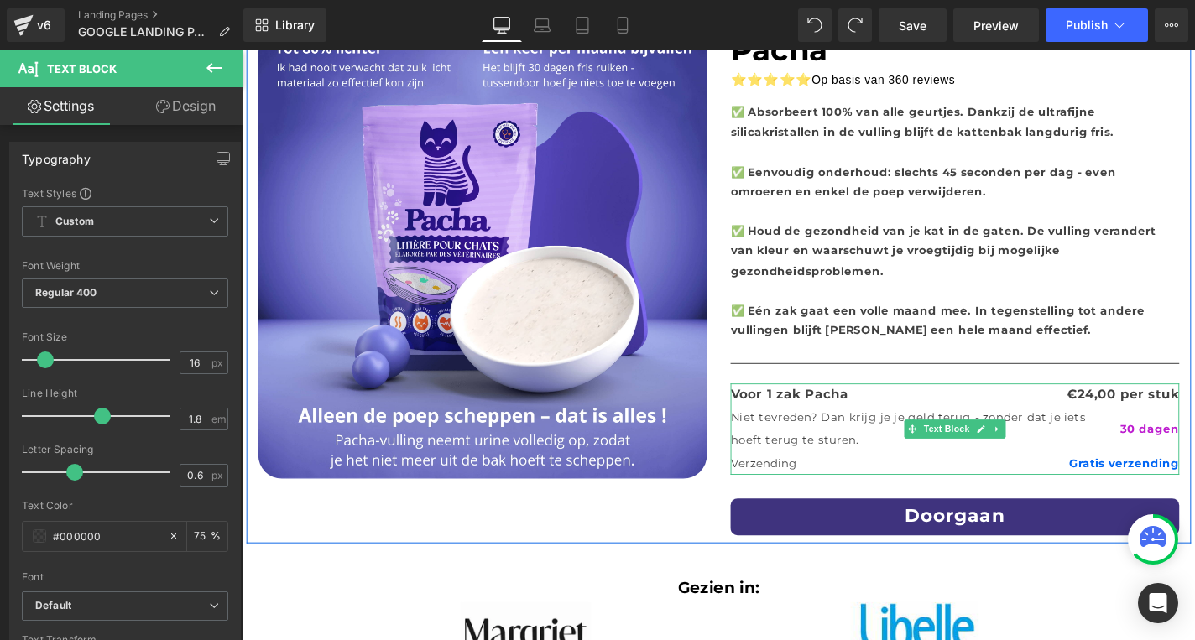
click at [1066, 430] on p "Niet tevreden? Dan krijg je je geld terug - zonder dat je iets hoeft terug te s…" at bounding box center [967, 454] width 409 height 49
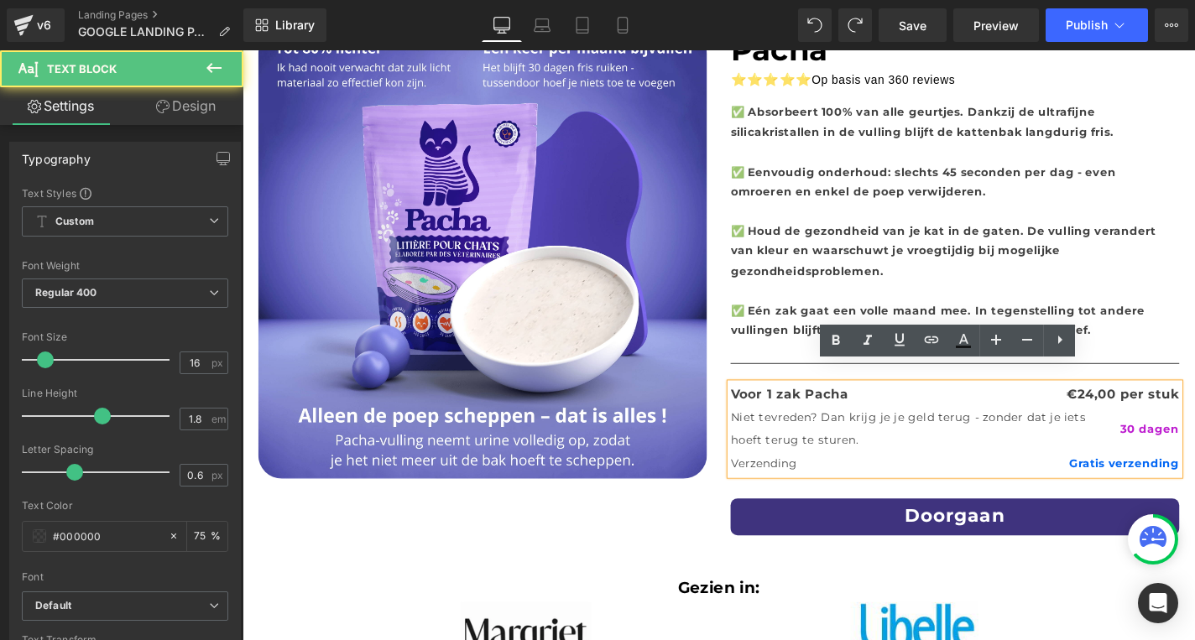
click at [993, 430] on p "Niet tevreden? Dan krijg je je geld terug - zonder dat je iets hoeft terug te s…" at bounding box center [967, 454] width 409 height 49
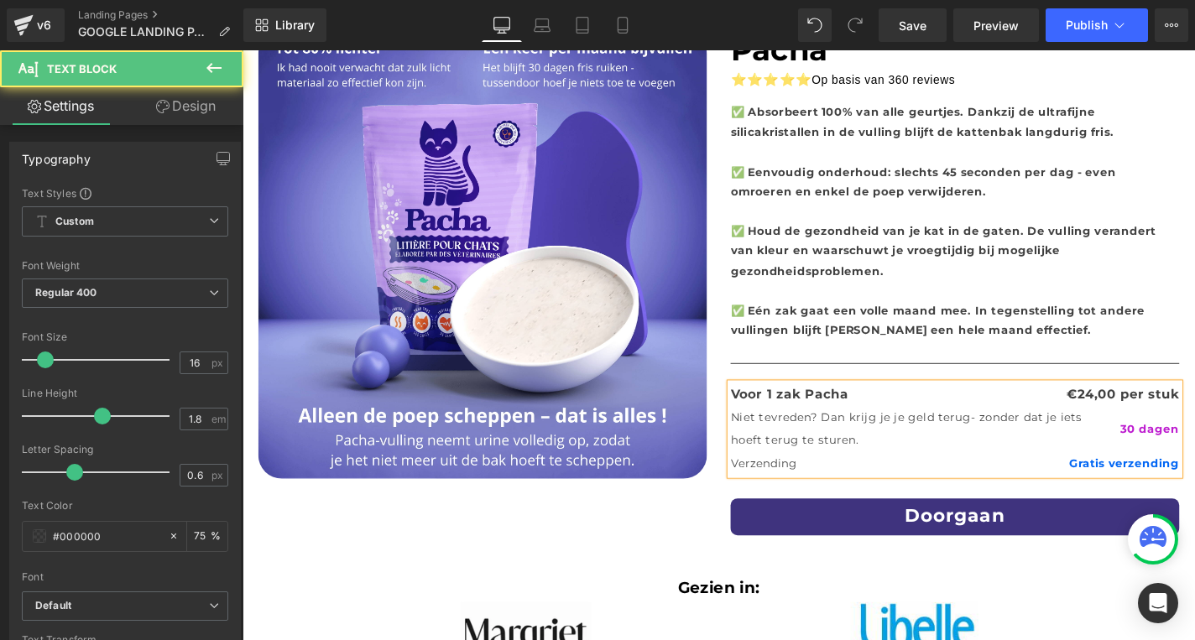
click at [1006, 437] on p "Niet tevreden? Dan krijg je je geld terug - zonder dat je iets hoeft terug te s…" at bounding box center [967, 454] width 409 height 49
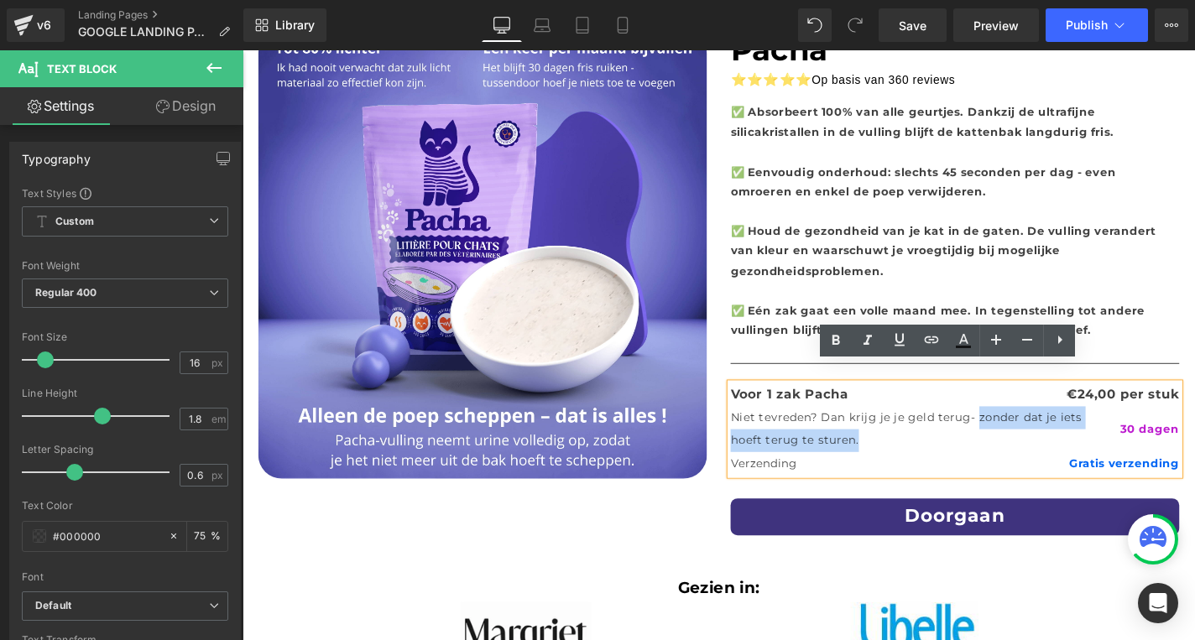
drag, startPoint x: 821, startPoint y: 442, endPoint x: 1003, endPoint y: 417, distance: 183.0
click at [1003, 430] on p "Niet tevreden? Dan krijg je je geld terug - zonder dat je iets hoeft terug te s…" at bounding box center [967, 454] width 409 height 49
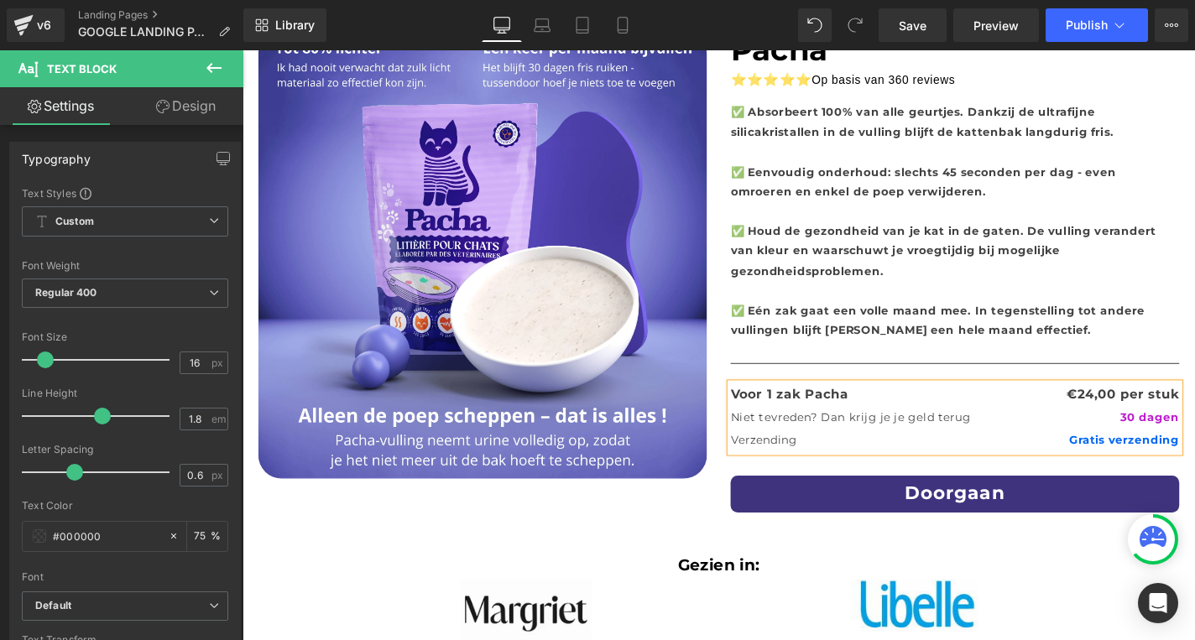
click at [838, 430] on p "Niet tevreden? Dan krijg je je geld terug" at bounding box center [891, 442] width 257 height 24
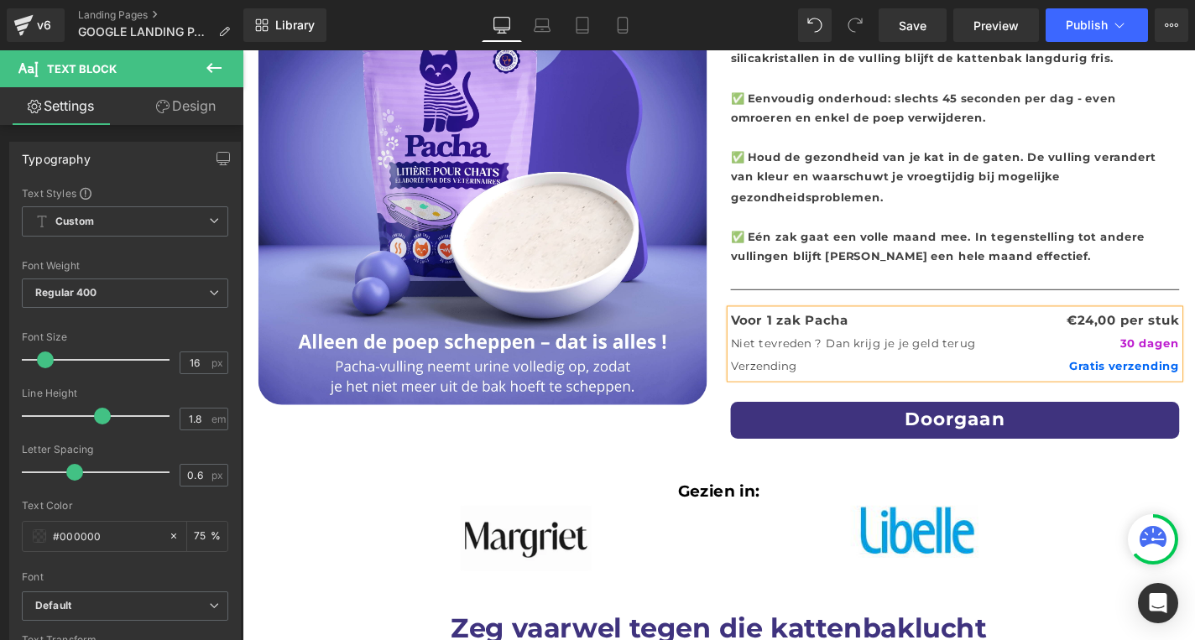
scroll to position [322, 0]
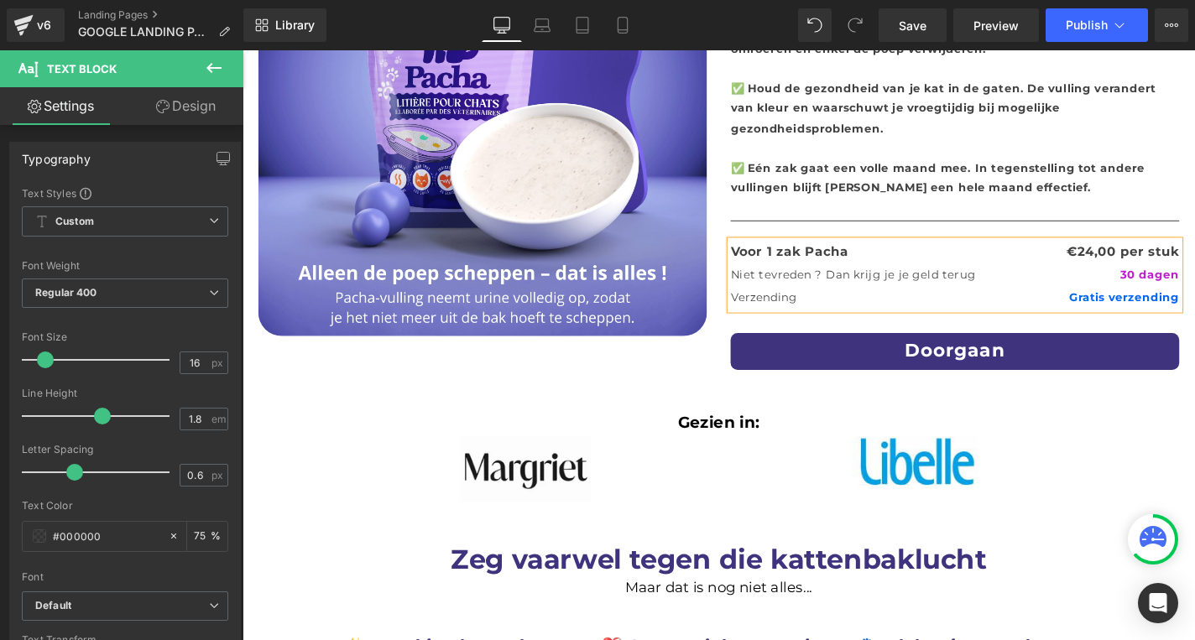
click at [738, 434] on div "Gezien in: Heading" at bounding box center [750, 446] width 822 height 25
click at [738, 436] on b "Gezien in:" at bounding box center [750, 446] width 86 height 20
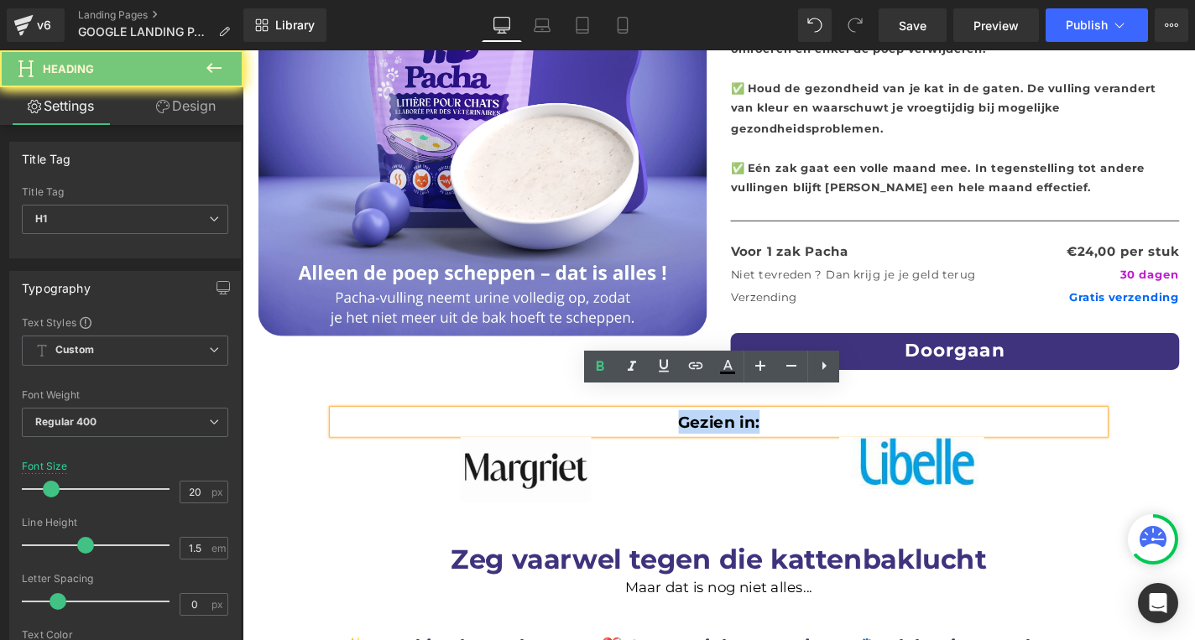
paste div
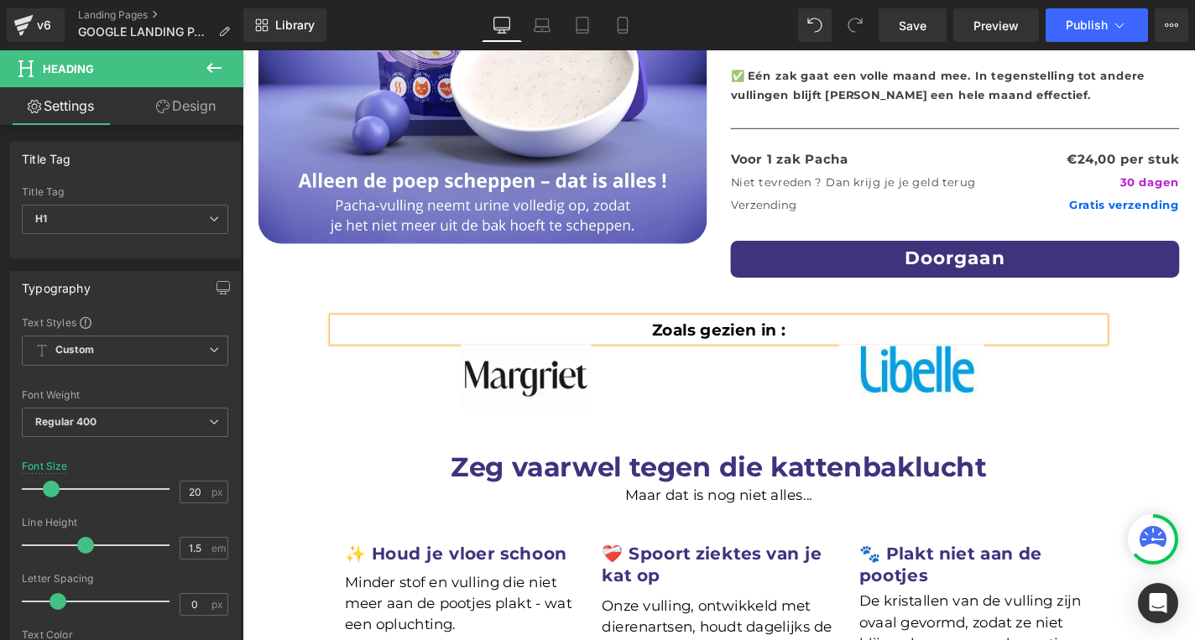
scroll to position [638, 0]
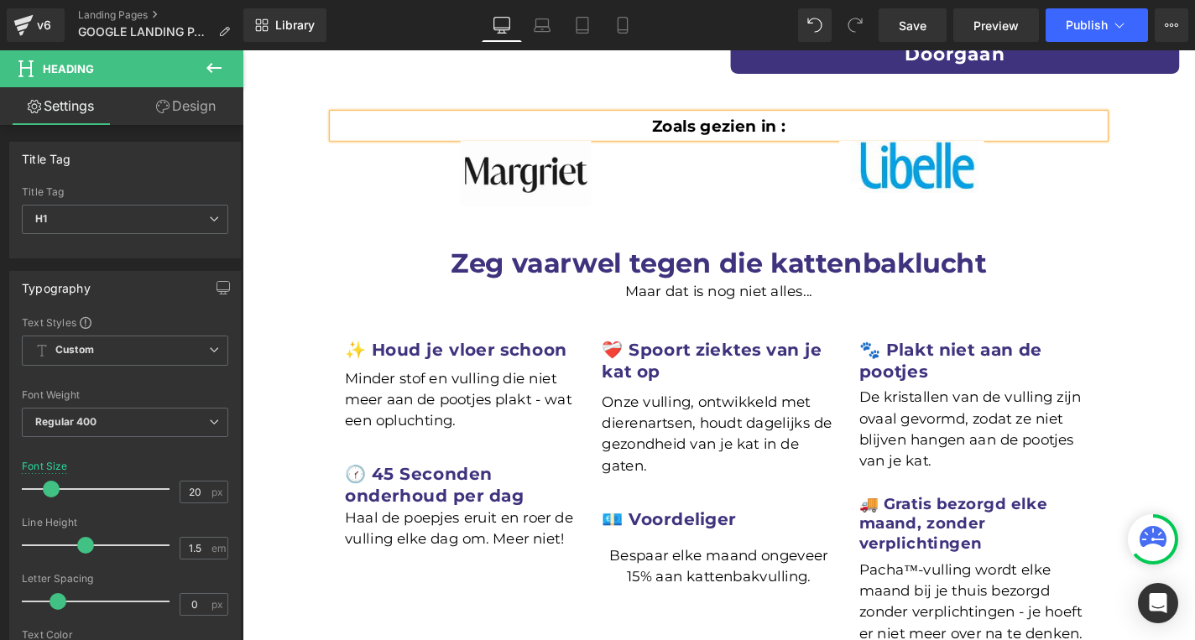
click at [467, 383] on div "Minder stof en vulling die niet meer aan de pootjes plakt - wat een opluchting.…" at bounding box center [476, 420] width 249 height 76
click at [467, 389] on h1 "Minder stof en vulling die niet meer aan de pootjes plakt - wat een opluchting." at bounding box center [476, 423] width 249 height 68
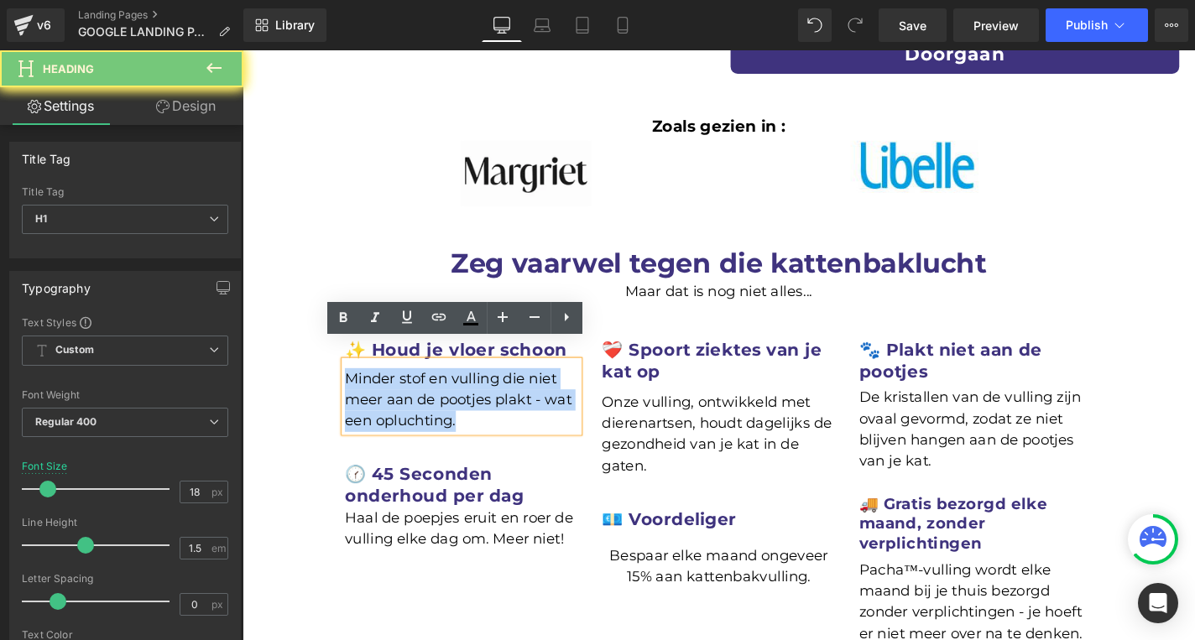
paste div
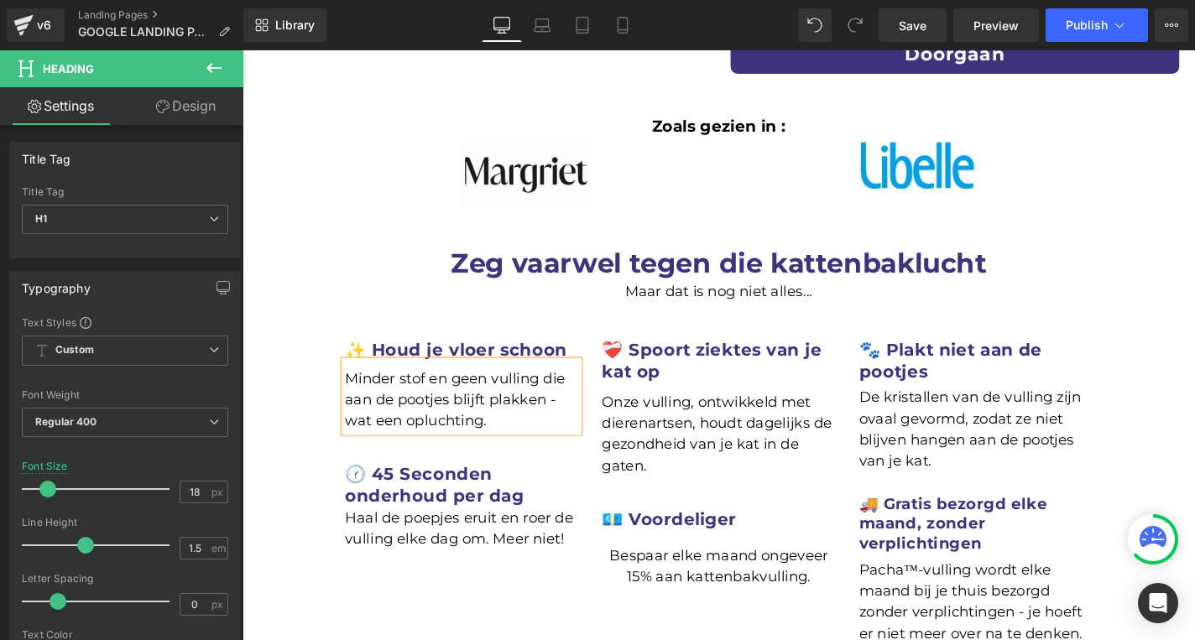
click at [492, 538] on div "Haal de poepjes eruit en roer de vulling elke dag om. Meer niet! Heading" at bounding box center [476, 560] width 249 height 45
click at [492, 538] on h1 "Haal de poepjes eruit en roer de vulling elke dag om. Meer niet!" at bounding box center [476, 560] width 249 height 45
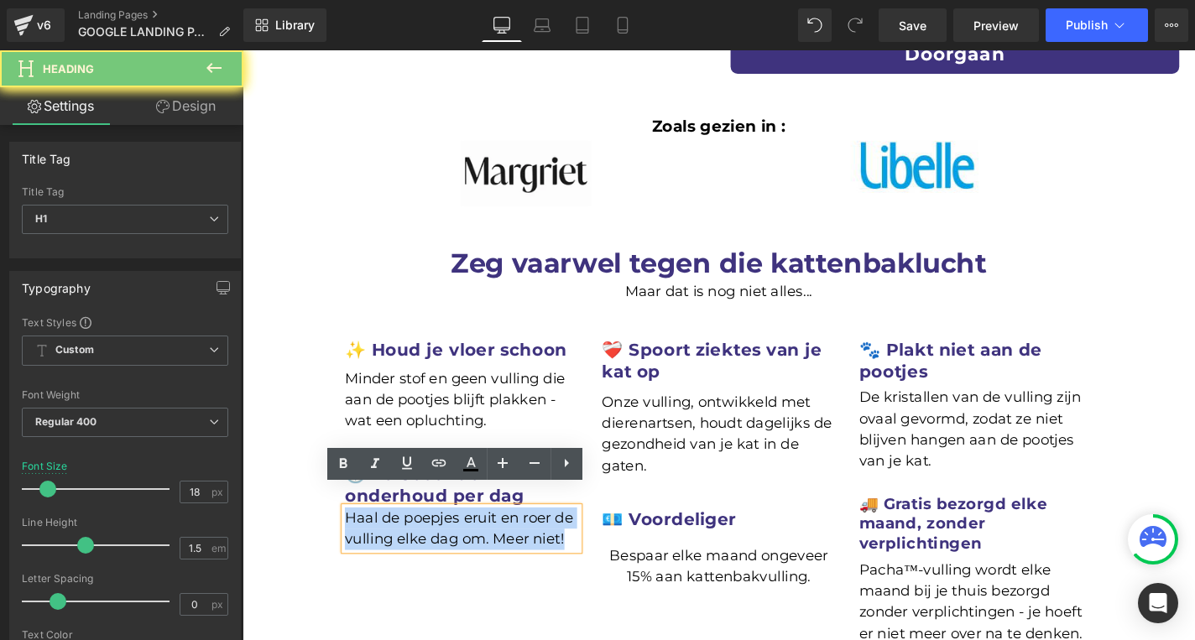
click at [492, 538] on h1 "Haal de poepjes eruit en roer de vulling elke dag om. Meer niet!" at bounding box center [476, 560] width 249 height 45
paste div
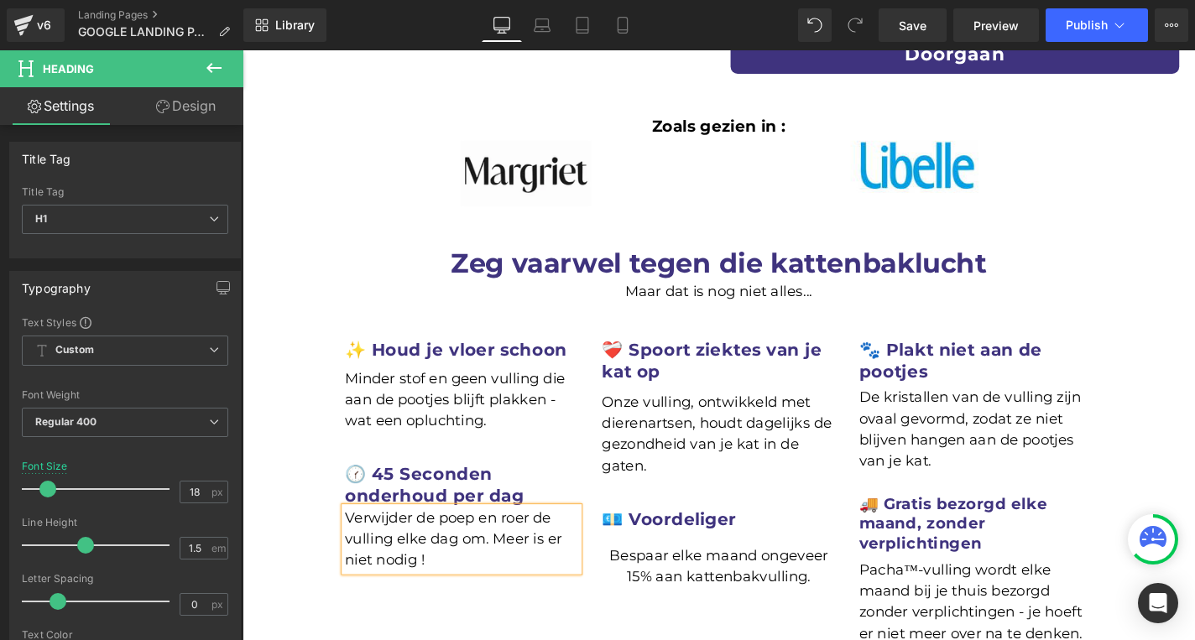
click at [690, 358] on b "❤️‍🩹 Spoort ziektes van je kat op" at bounding box center [743, 380] width 235 height 45
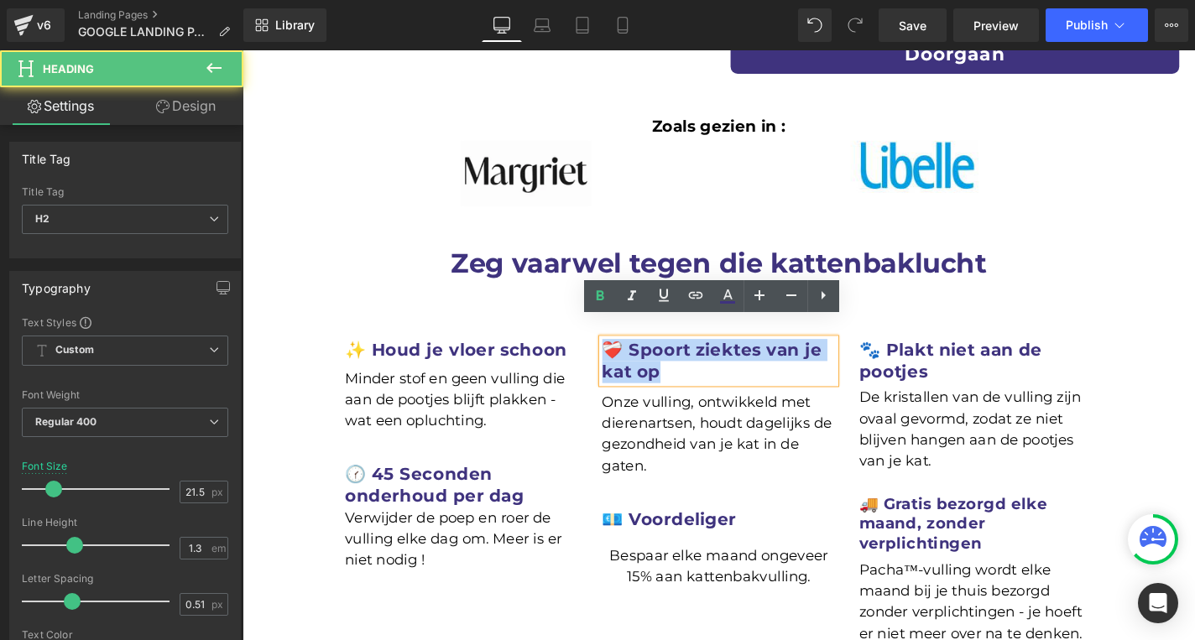
click at [702, 360] on h2 "❤️‍🩹 Spoort ziektes van je kat op" at bounding box center [750, 381] width 249 height 47
click at [696, 367] on h2 "❤️‍🩹 Spoort ziektes van je kat op" at bounding box center [750, 381] width 249 height 47
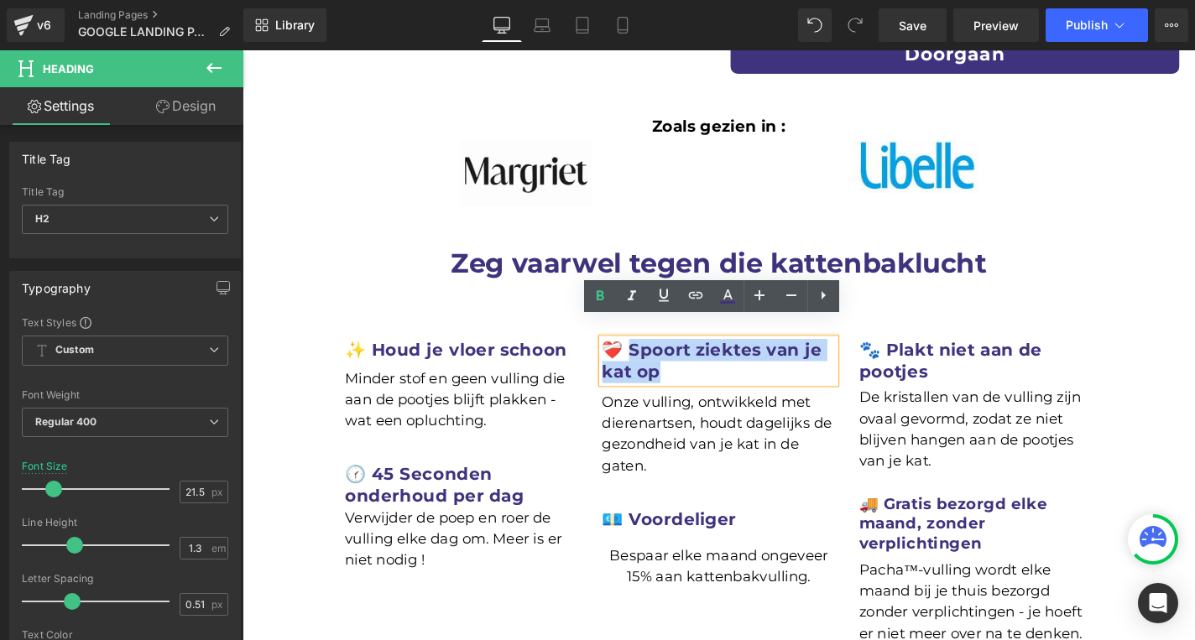
drag, startPoint x: 679, startPoint y: 372, endPoint x: 654, endPoint y: 350, distance: 33.3
click at [654, 358] on h2 "❤️‍🩹 Spoort ziektes van je kat op" at bounding box center [750, 381] width 249 height 47
paste div
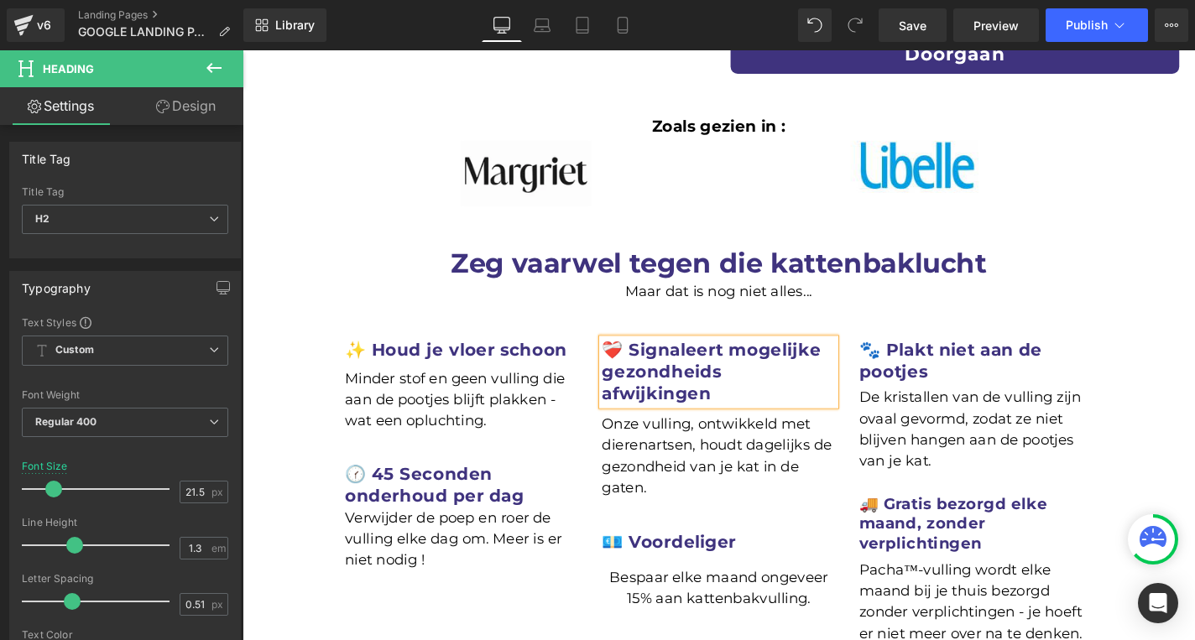
click at [750, 429] on div "Onze vulling, ontwikkeld met dierenartsen, houdt dagelijks de gezondheid van je…" at bounding box center [750, 482] width 249 height 107
click at [750, 438] on h1 "Onze vulling, ontwikkeld met dierenartsen, houdt dagelijks de gezondheid van je…" at bounding box center [750, 483] width 249 height 91
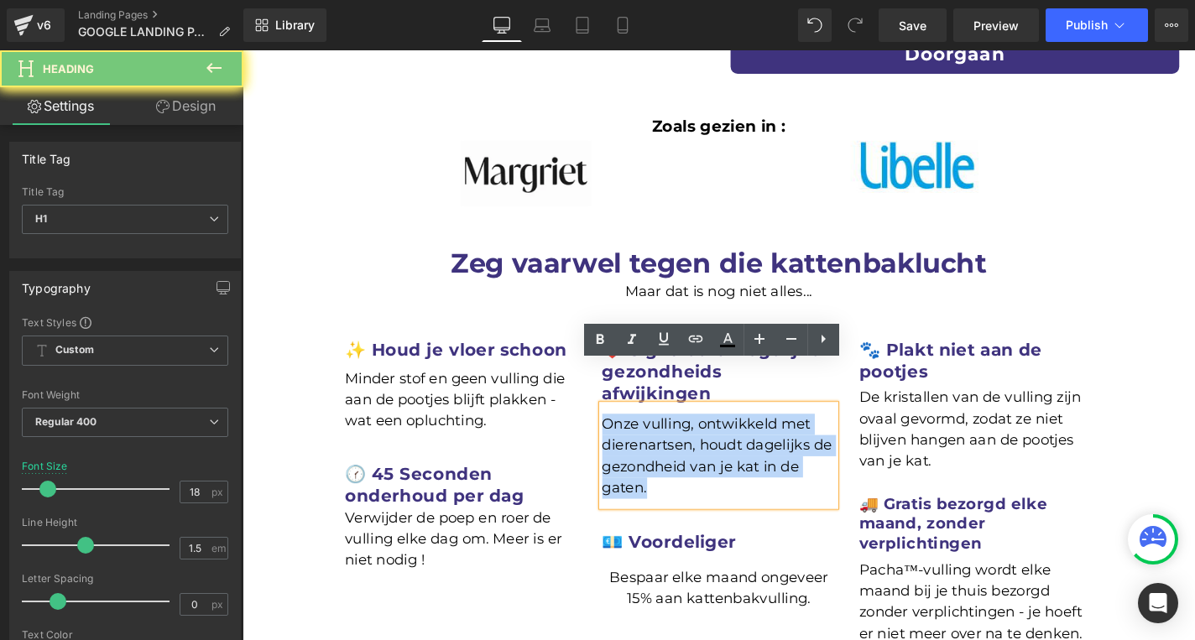
click at [750, 438] on h1 "Onze vulling, ontwikkeld met dierenartsen, houdt dagelijks de gezondheid van je…" at bounding box center [750, 483] width 249 height 91
paste div
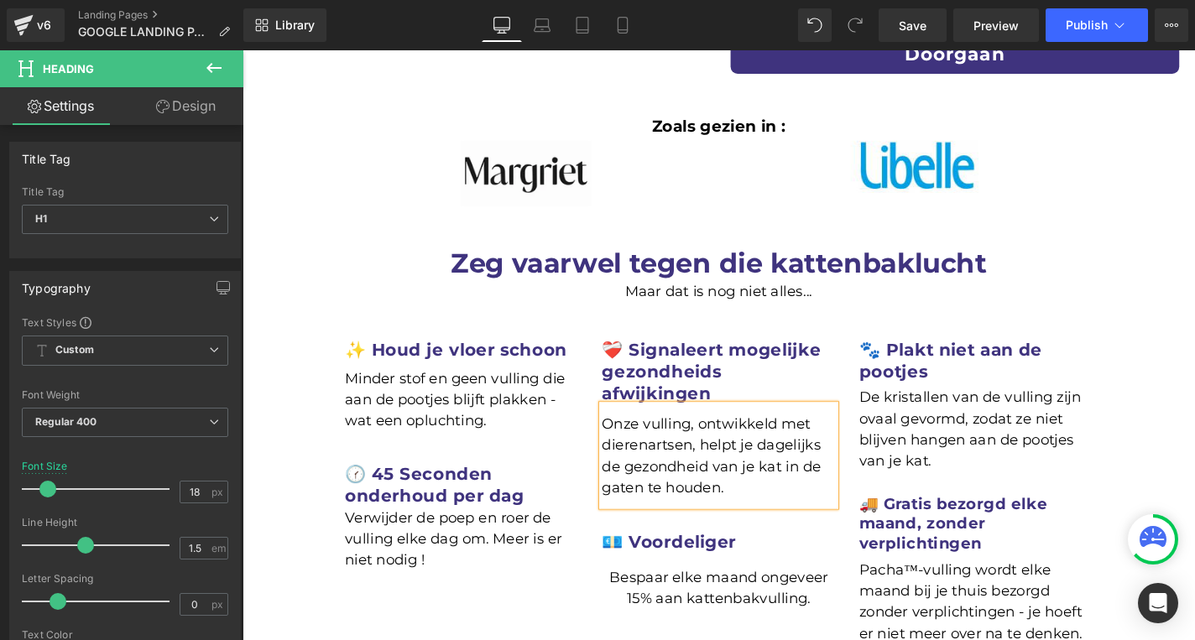
click at [750, 586] on div "Bespaar elke maand ongeveer 15% aan kattenbakvulling. Heading" at bounding box center [750, 616] width 249 height 60
click at [750, 602] on h1 "Bespaar elke maand ongeveer 15% aan kattenbakvulling." at bounding box center [750, 624] width 249 height 45
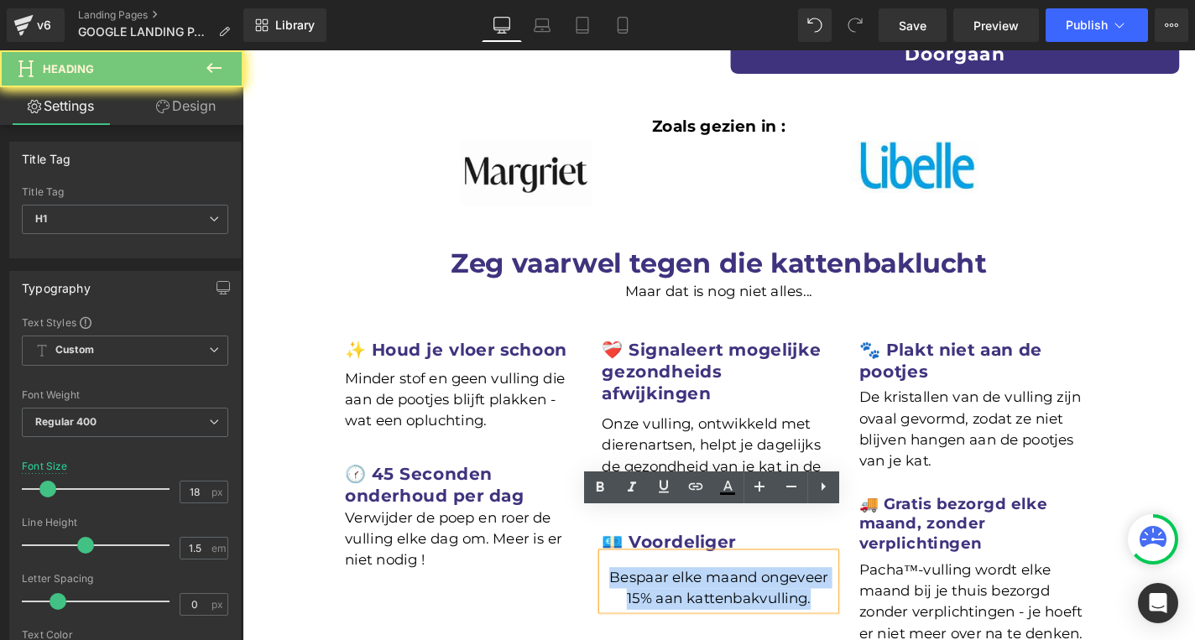
click at [750, 602] on h1 "Bespaar elke maand ongeveer 15% aan kattenbakvulling." at bounding box center [750, 624] width 249 height 45
paste div
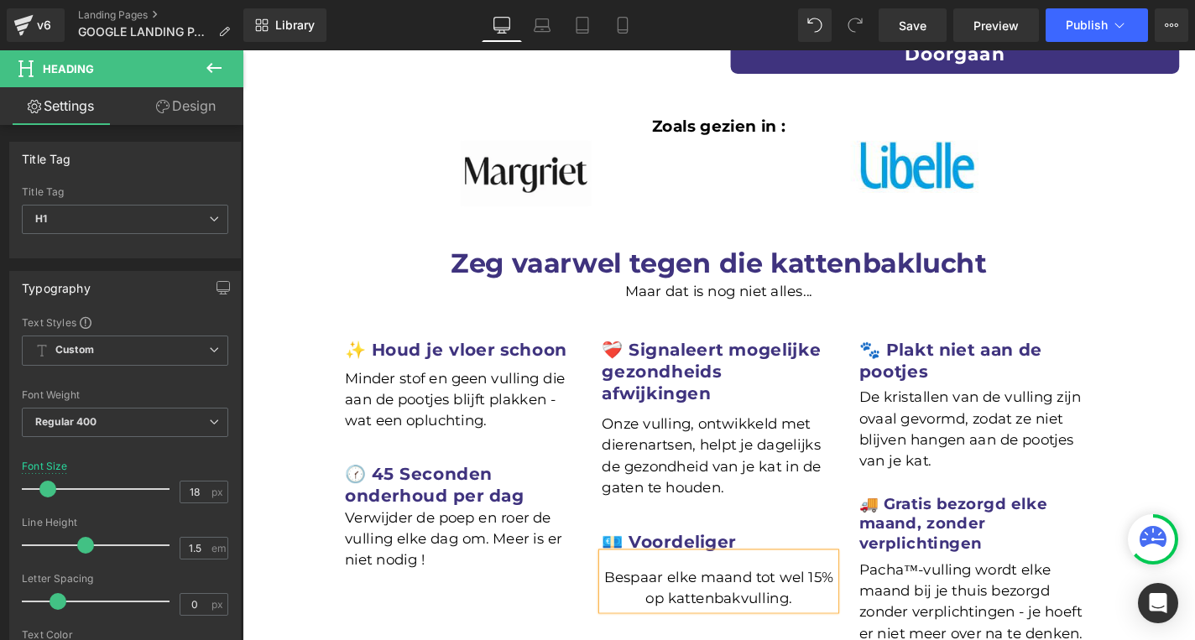
click at [1044, 409] on h1 "De kristallen van de vulling zijn ovaal gevormd, zodat ze niet blijven hangen a…" at bounding box center [1023, 454] width 249 height 91
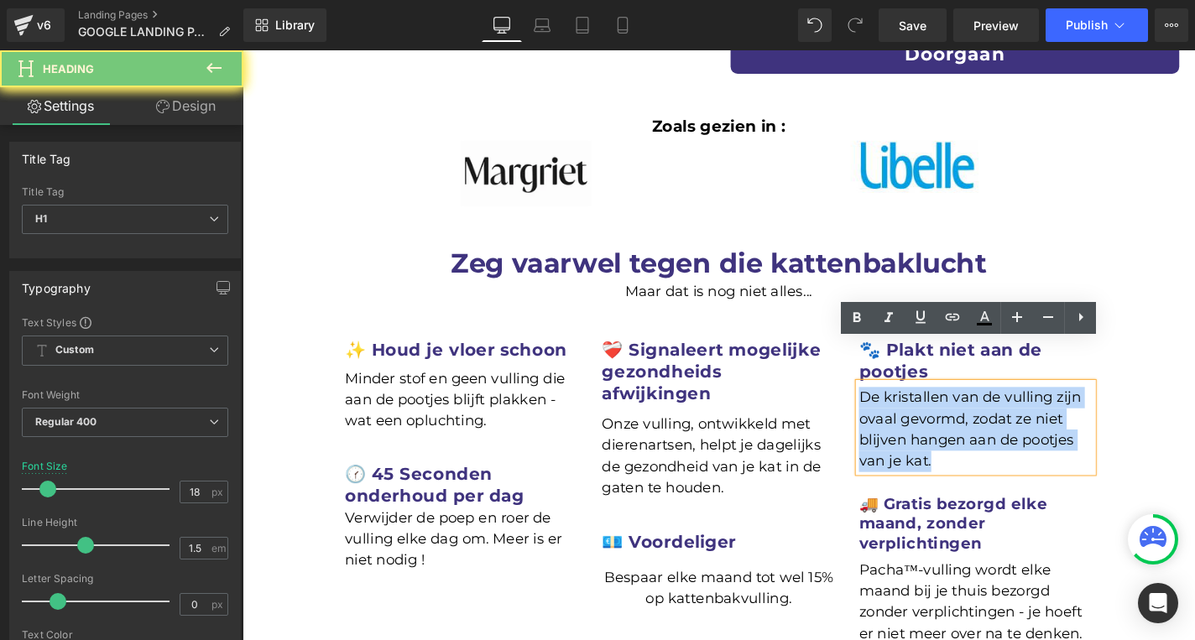
click at [1044, 409] on h1 "De kristallen van de vulling zijn ovaal gevormd, zodat ze niet blijven hangen a…" at bounding box center [1023, 454] width 249 height 91
paste div
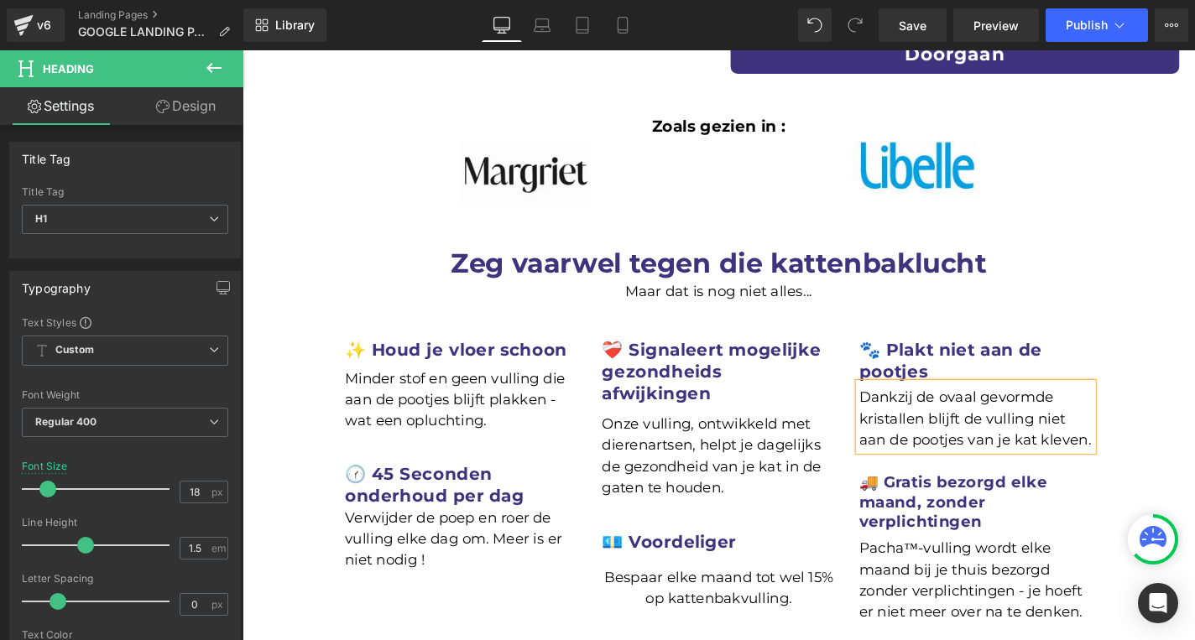
scroll to position [670, 0]
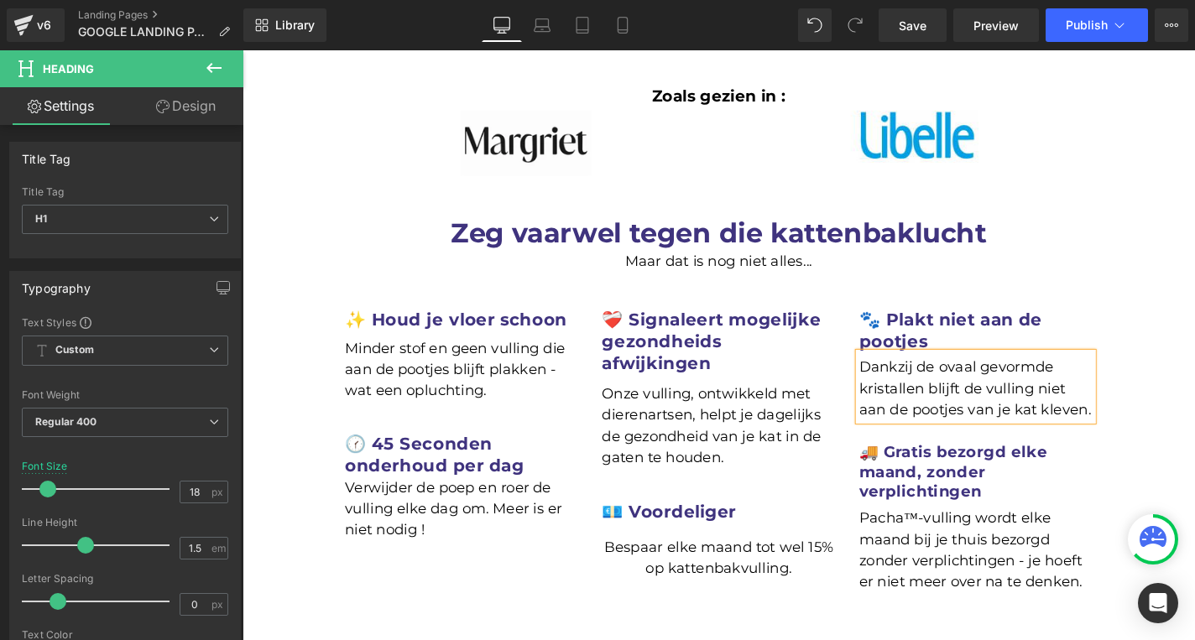
click at [1001, 449] on div "🚚 Gratis bezorgd elke maand, zonder verplichtingen Heading" at bounding box center [1023, 490] width 249 height 83
click at [1001, 468] on h2 "🚚 Gratis bezorgd elke maand, zonder verplichtingen" at bounding box center [1023, 500] width 249 height 64
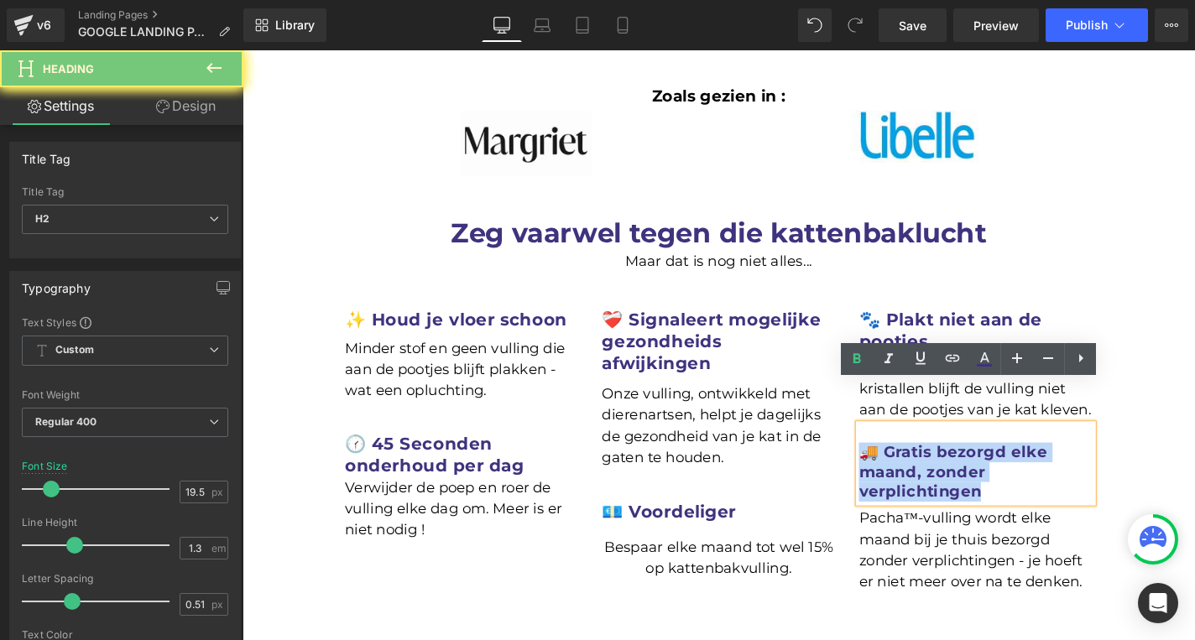
click at [926, 468] on b "🚚 Gratis bezorgd elke maand, zonder verplichtingen" at bounding box center [999, 499] width 201 height 63
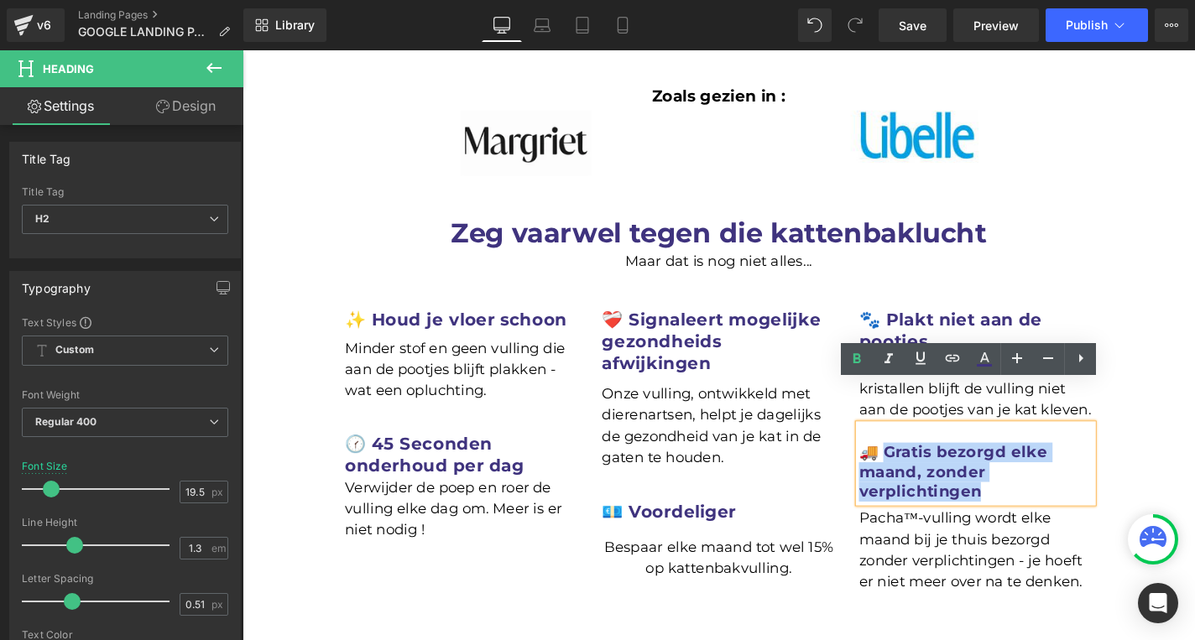
drag, startPoint x: 925, startPoint y: 431, endPoint x: 1105, endPoint y: 448, distance: 180.3
click at [1105, 468] on h2 "🚚 Gratis bezorgd elke maand, zonder verplichtingen" at bounding box center [1023, 500] width 249 height 64
paste div
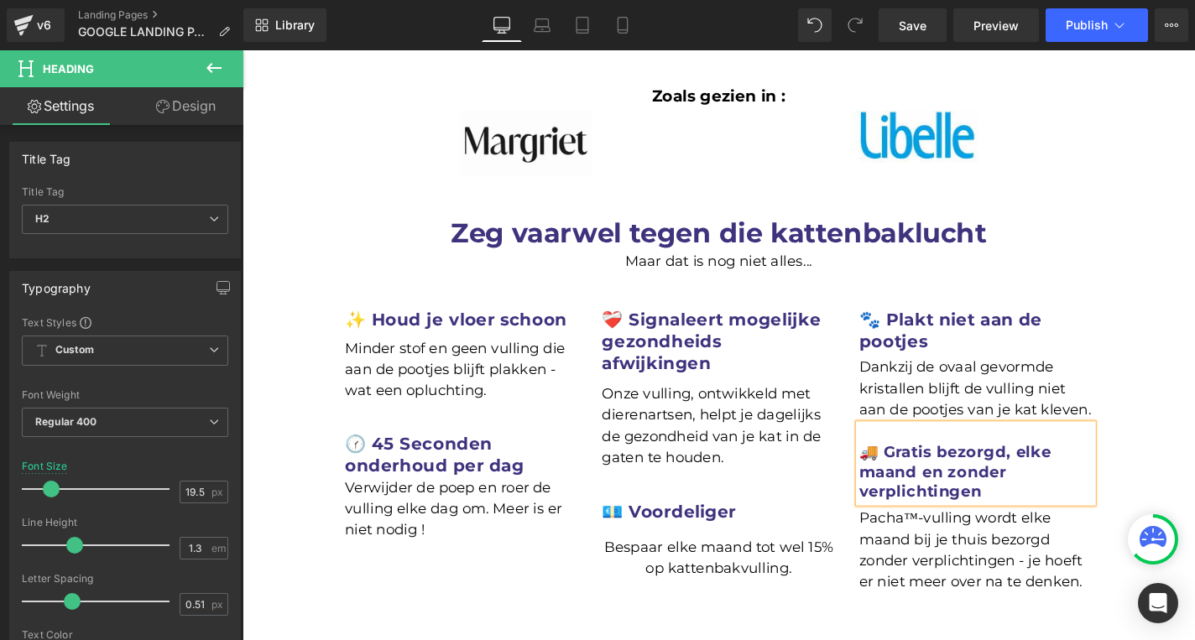
click at [1058, 532] on div "Pacha™-vulling wordt elke maand bij je thuis bezorgd zonder verplichtingen - je…" at bounding box center [1023, 580] width 249 height 96
click at [1058, 538] on h1 "Pacha™-vulling wordt elke maand bij je thuis bezorgd zonder verplichtingen - je…" at bounding box center [1023, 583] width 249 height 91
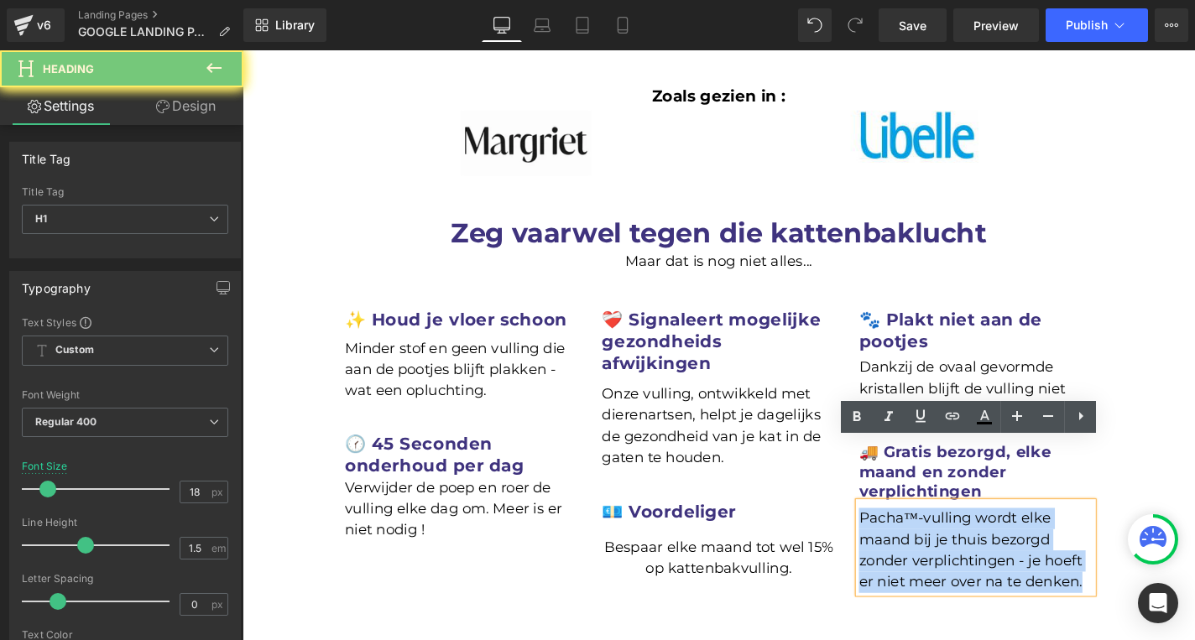
click at [1058, 538] on h1 "Pacha™-vulling wordt elke maand bij je thuis bezorgd zonder verplichtingen - je…" at bounding box center [1023, 583] width 249 height 91
paste div
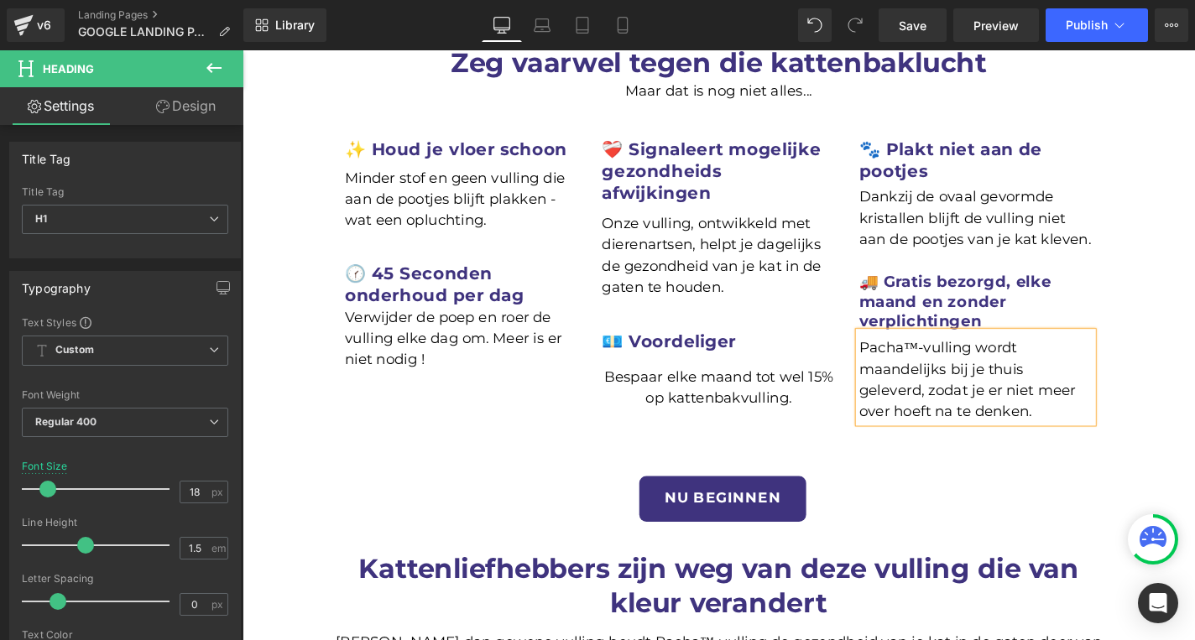
scroll to position [862, 0]
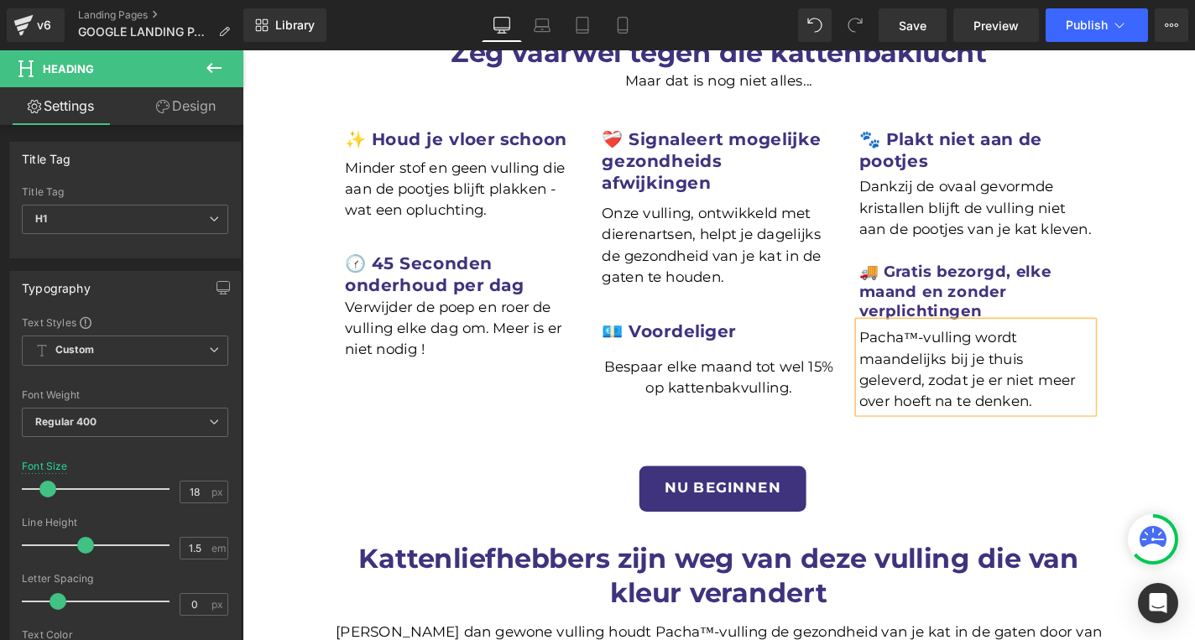
click at [737, 493] on div "NU BEGINNEN Button" at bounding box center [754, 517] width 814 height 49
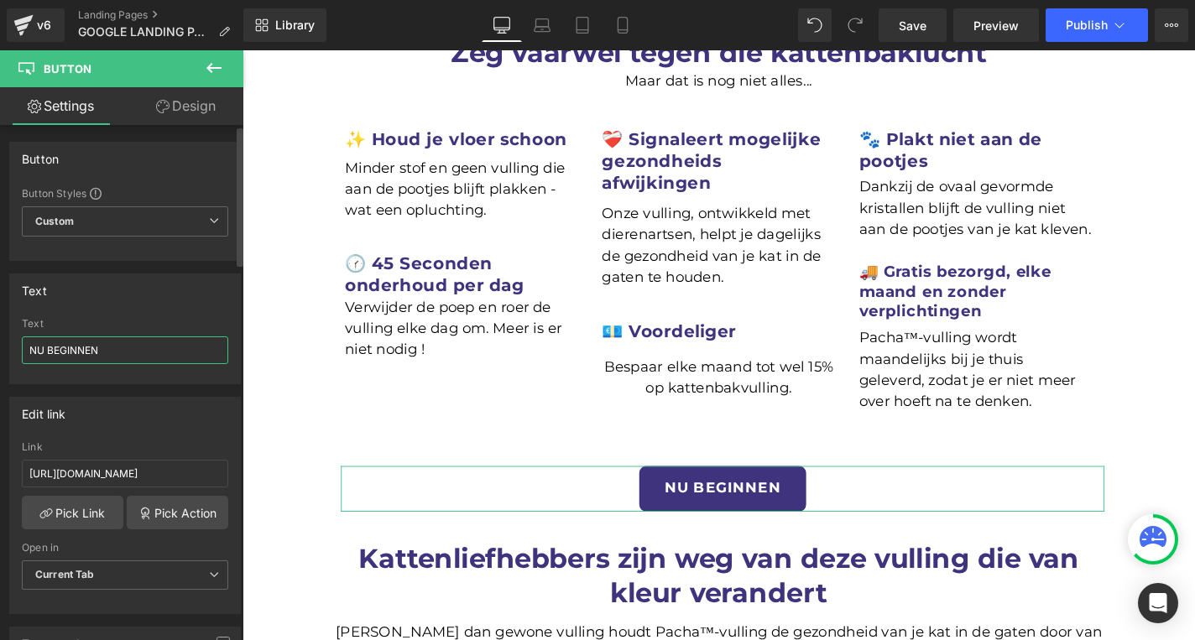
click at [108, 353] on input "NU BEGINNEN" at bounding box center [125, 350] width 206 height 28
paste input "Koop nu"
type input "KOOP NU"
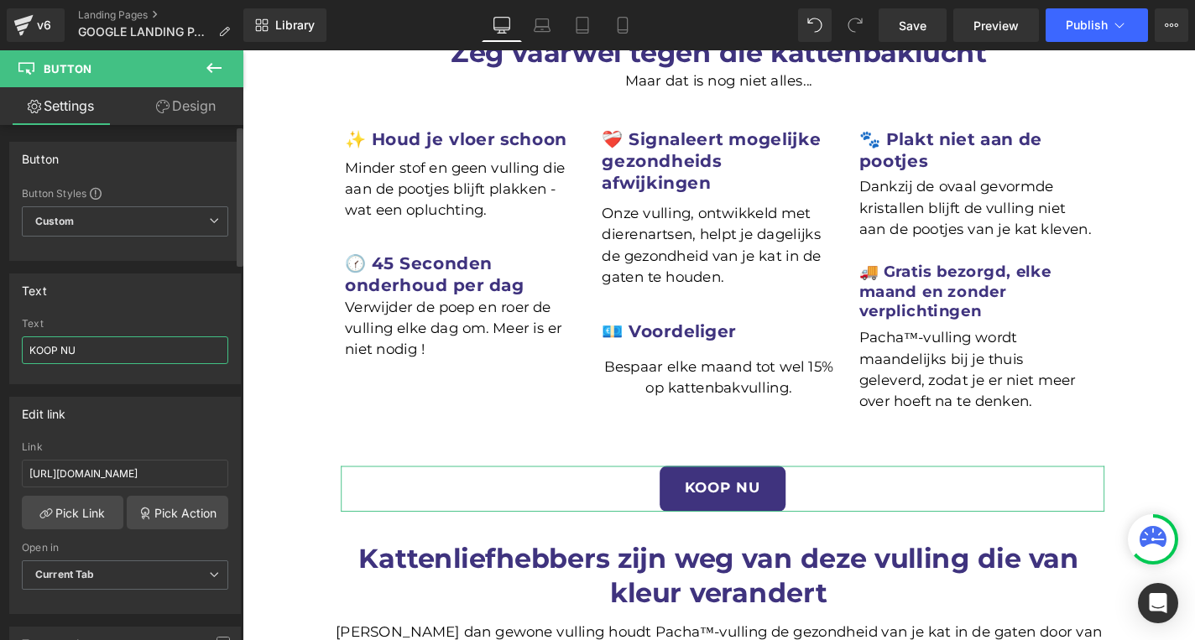
click at [63, 351] on input "KOOP NU" at bounding box center [125, 350] width 206 height 28
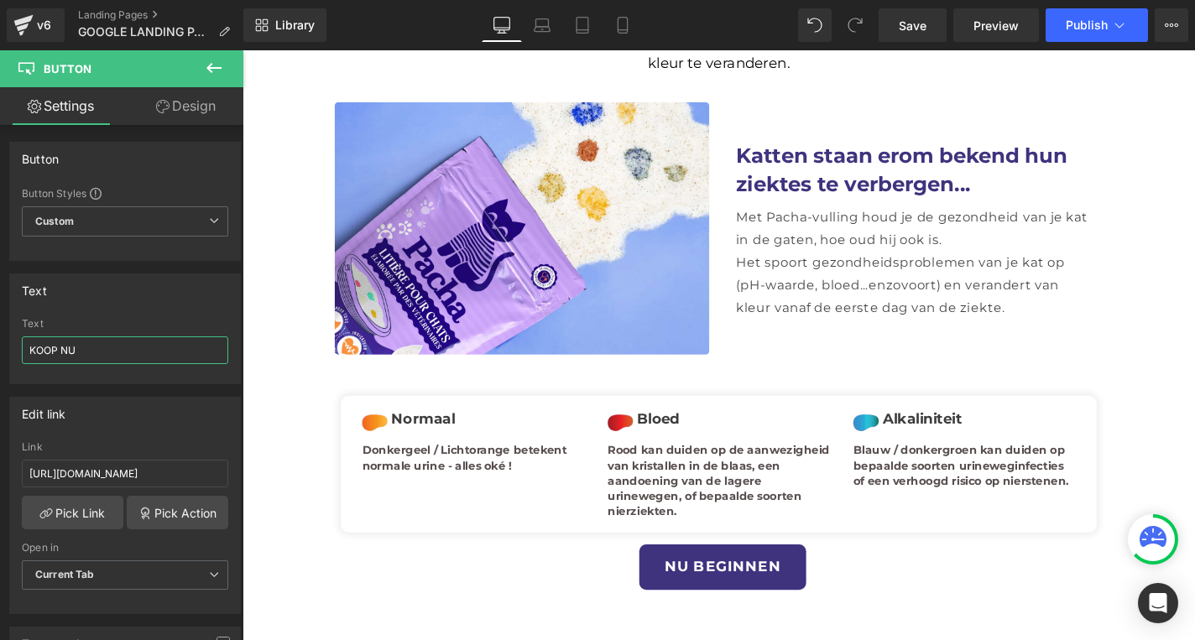
scroll to position [1513, 0]
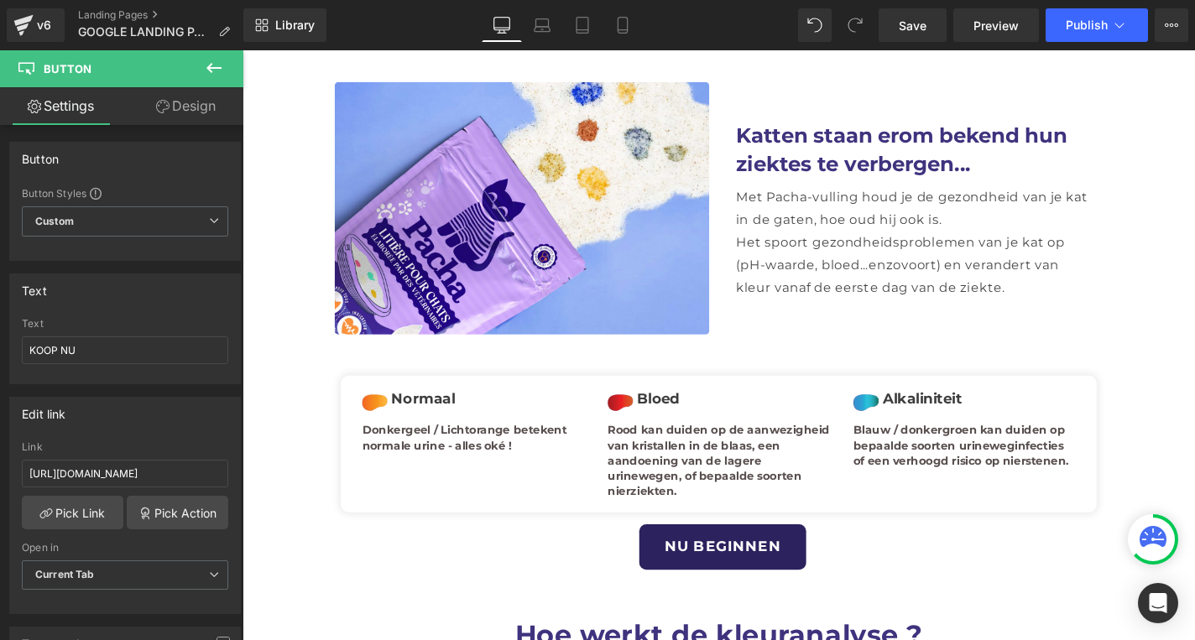
click at [747, 555] on link "NU BEGINNEN" at bounding box center [754, 579] width 178 height 49
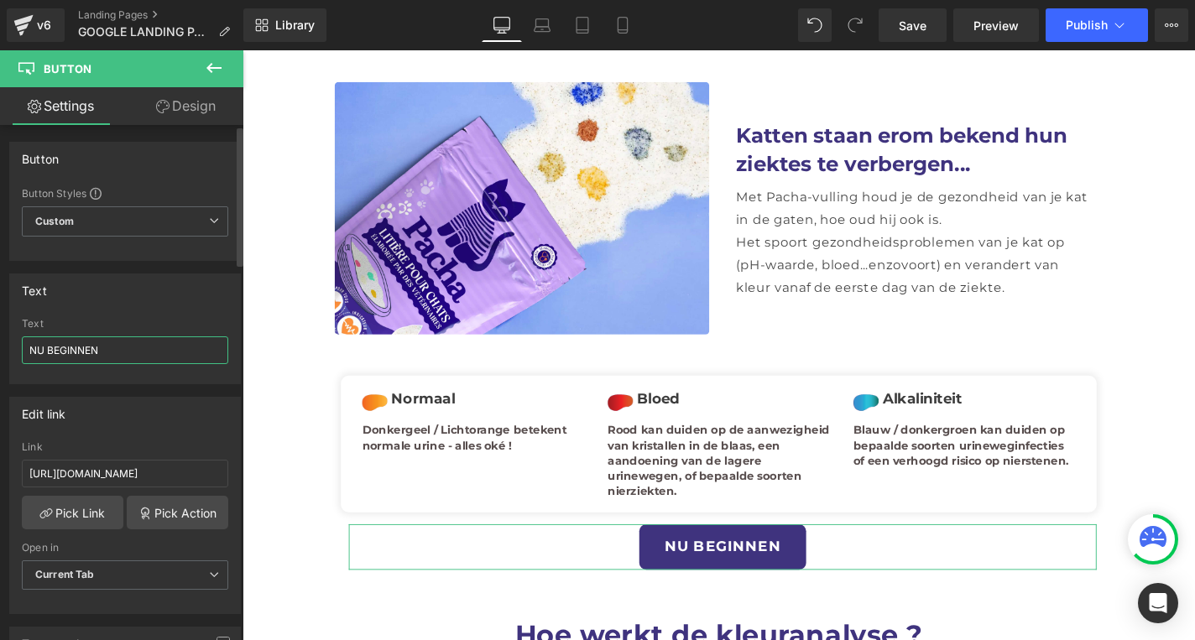
click at [75, 340] on input "NU BEGINNEN" at bounding box center [125, 350] width 206 height 28
paste input "KOOP NU"
type input "KOOP NU"
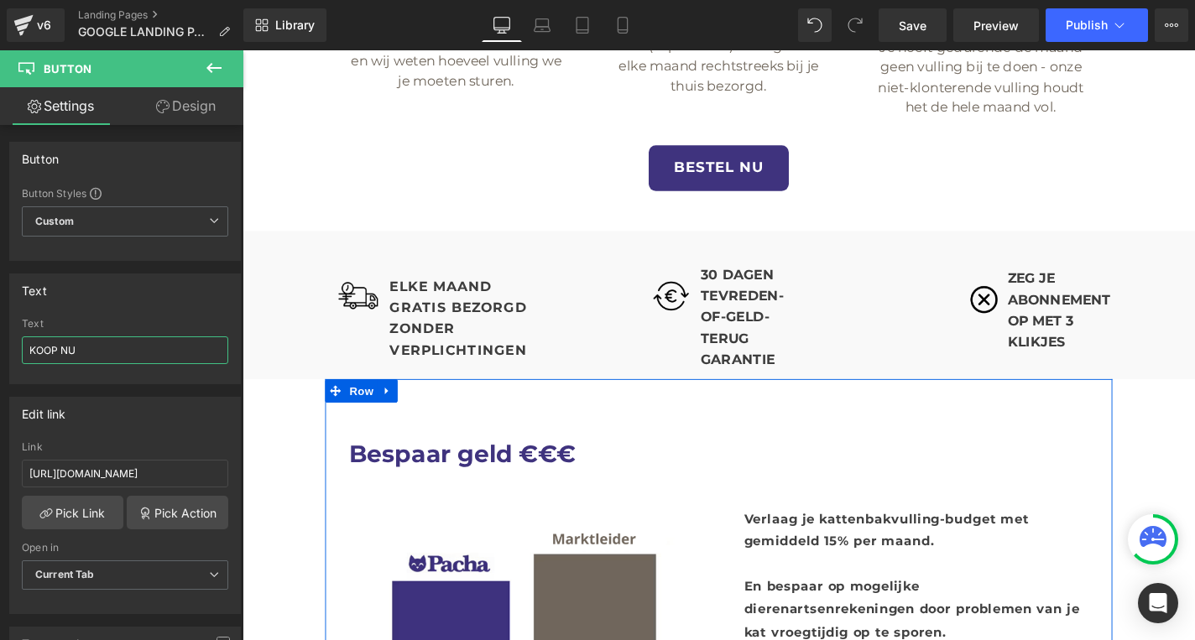
scroll to position [2639, 0]
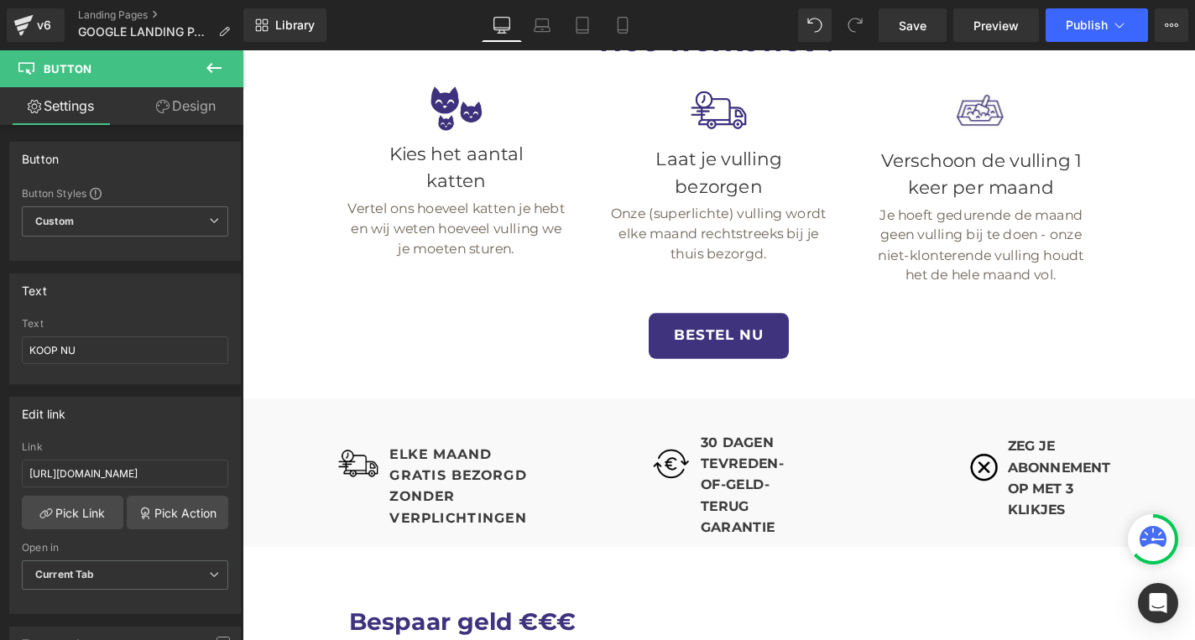
click at [242, 50] on div at bounding box center [242, 50] width 0 height 0
click at [96, 347] on input "BESTEL NU" at bounding box center [125, 350] width 206 height 28
paste input "KOOP"
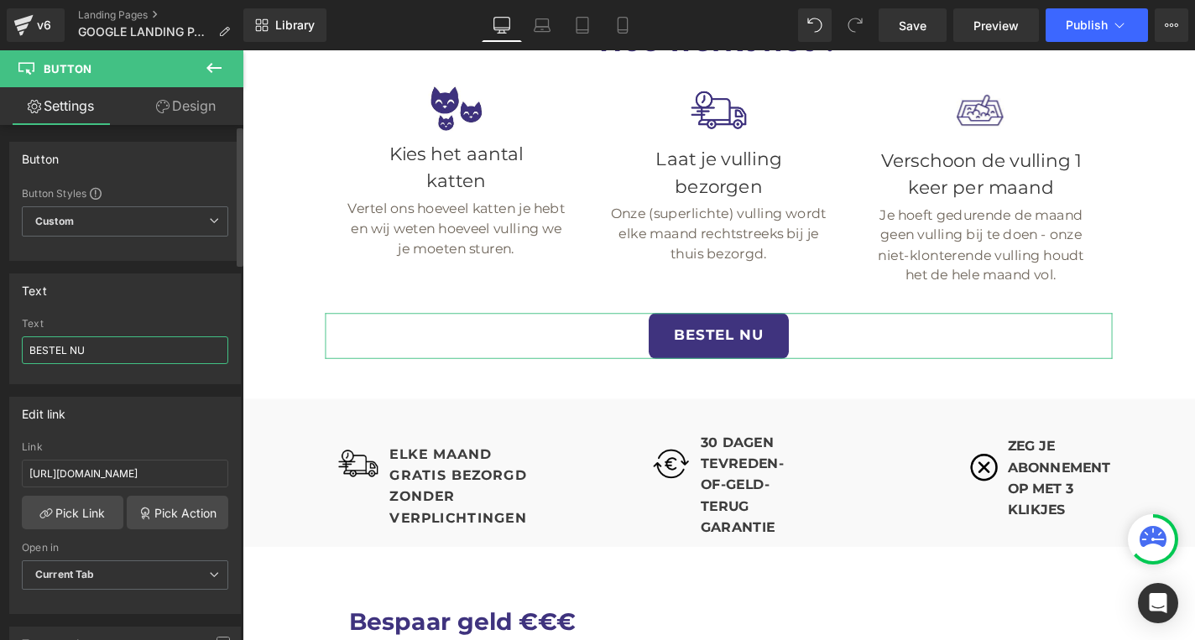
type input "KOOP NU"
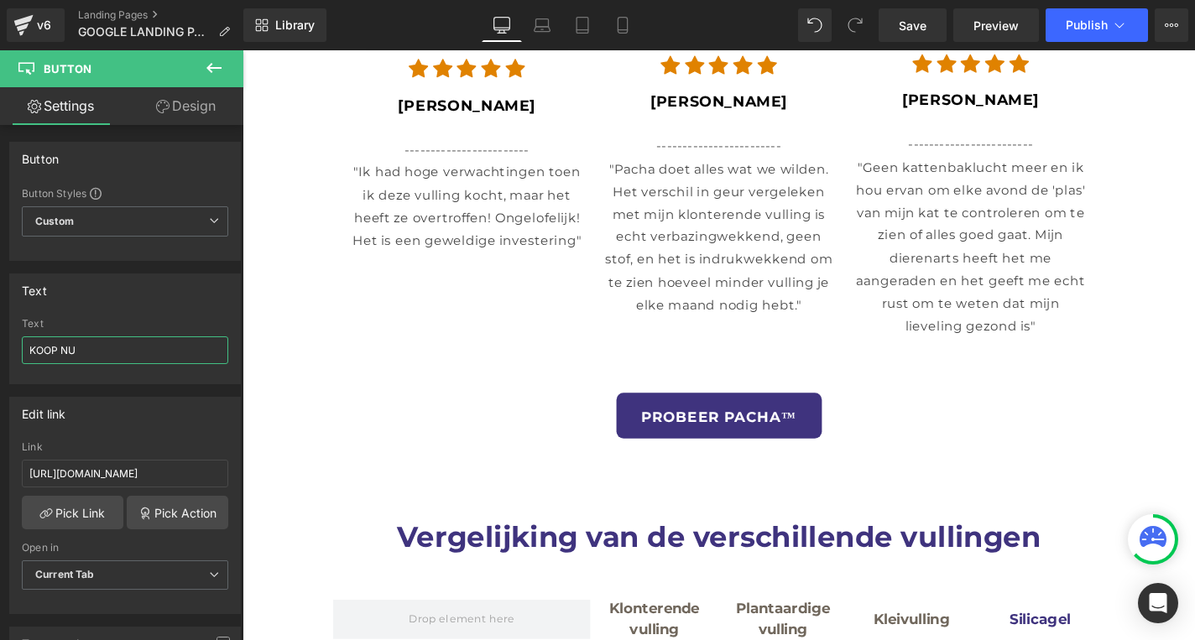
scroll to position [4781, 0]
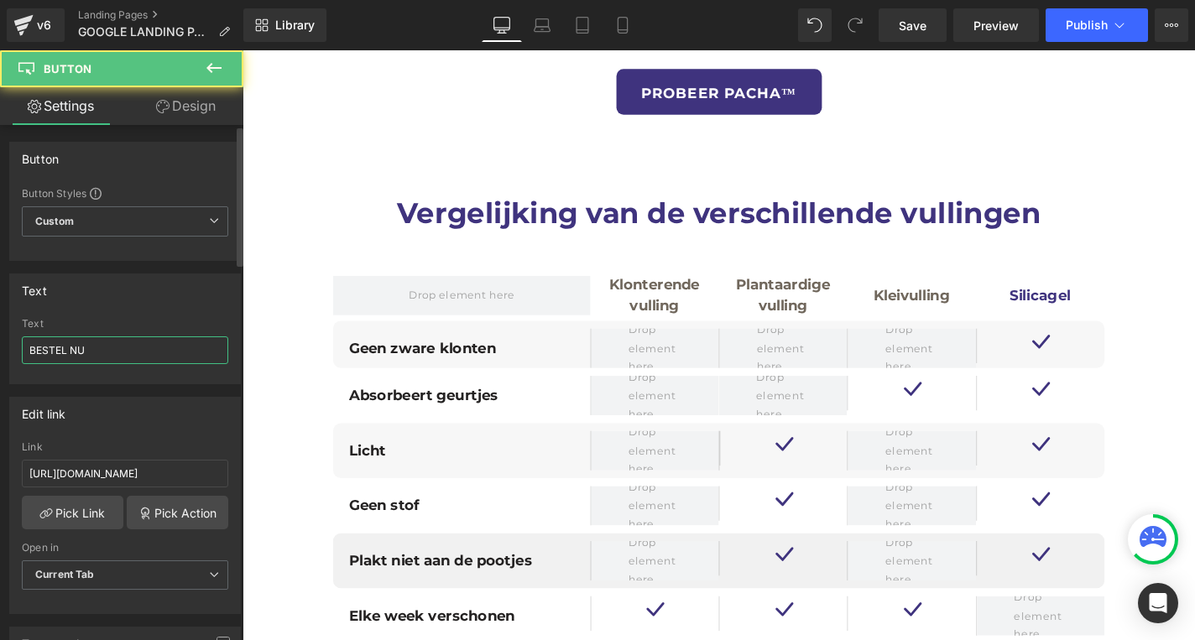
click at [146, 362] on input "BESTEL NU" at bounding box center [125, 350] width 206 height 28
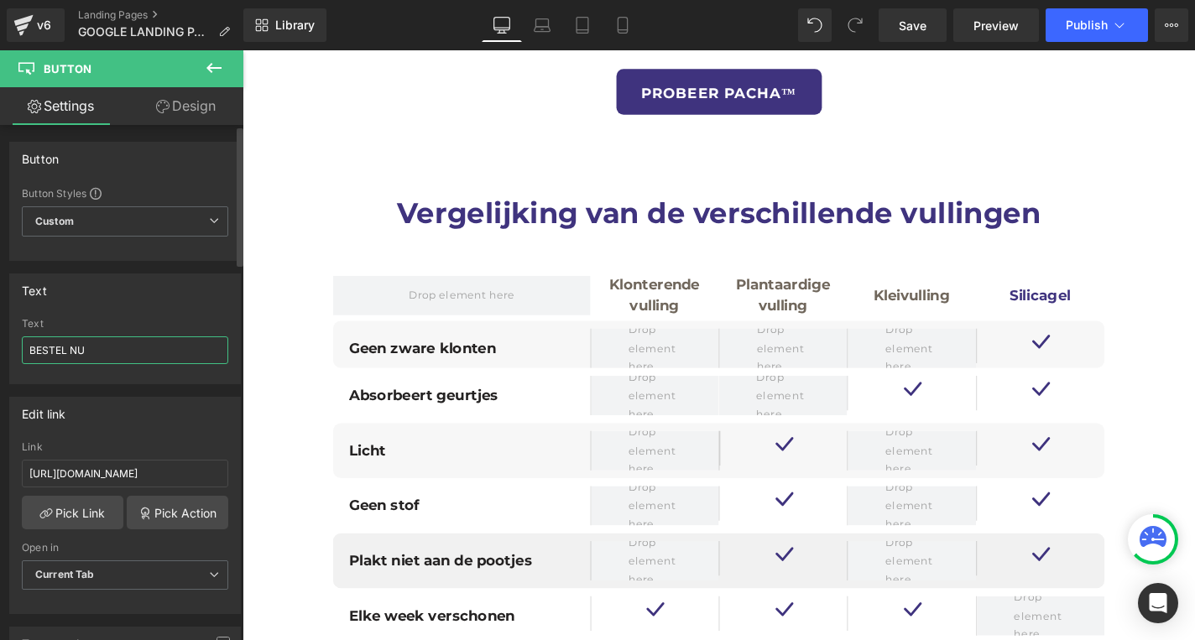
click at [146, 362] on input "BESTEL NU" at bounding box center [125, 350] width 206 height 28
type input "KOOP NU"
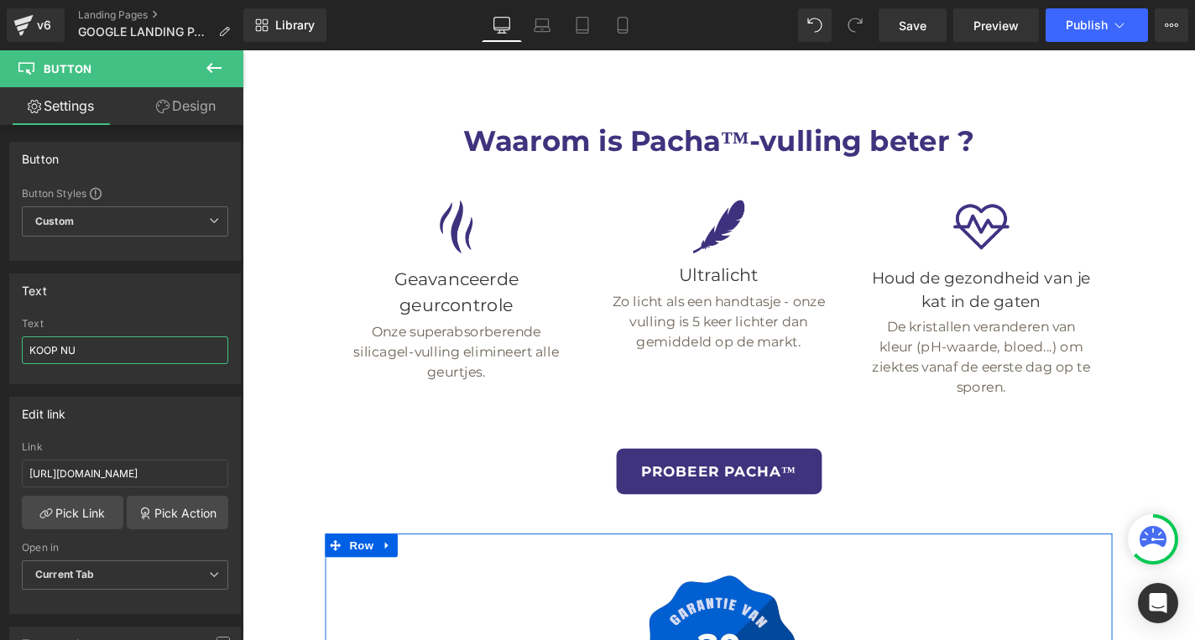
scroll to position [6381, 0]
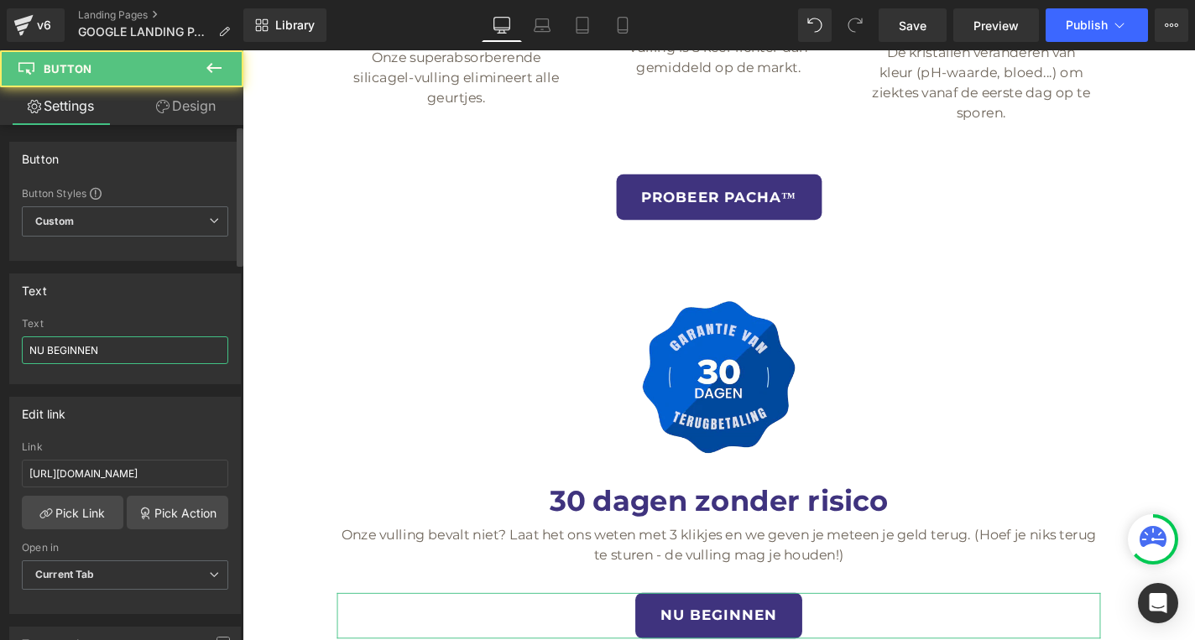
click at [132, 353] on input "NU BEGINNEN" at bounding box center [125, 350] width 206 height 28
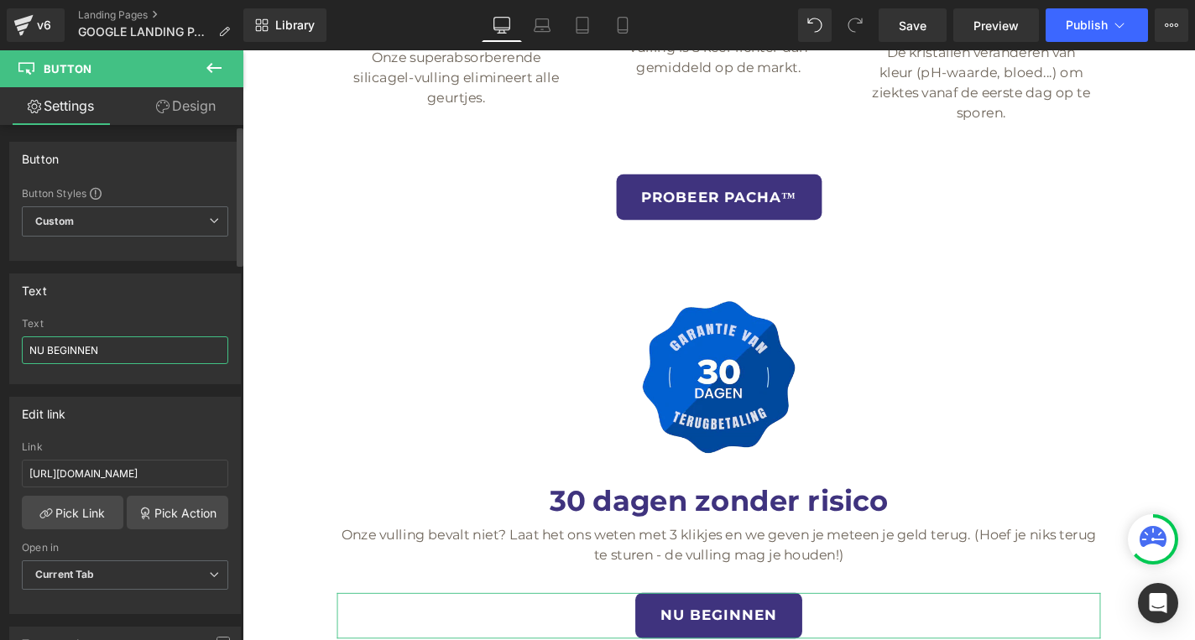
paste input "KOOP NU"
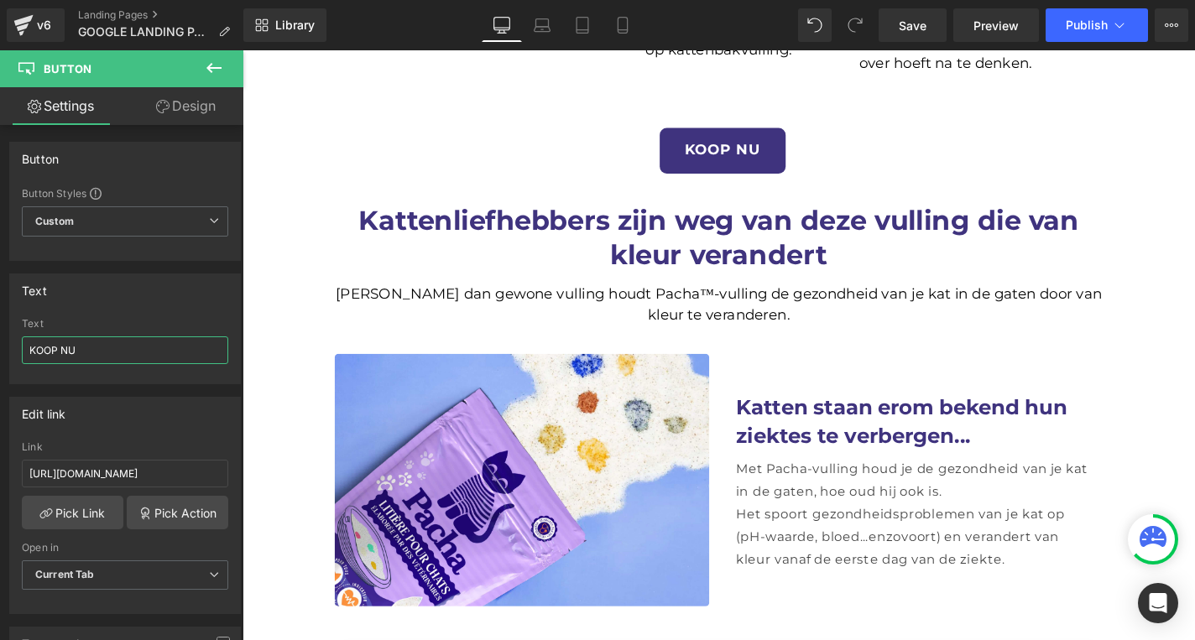
scroll to position [1212, 0]
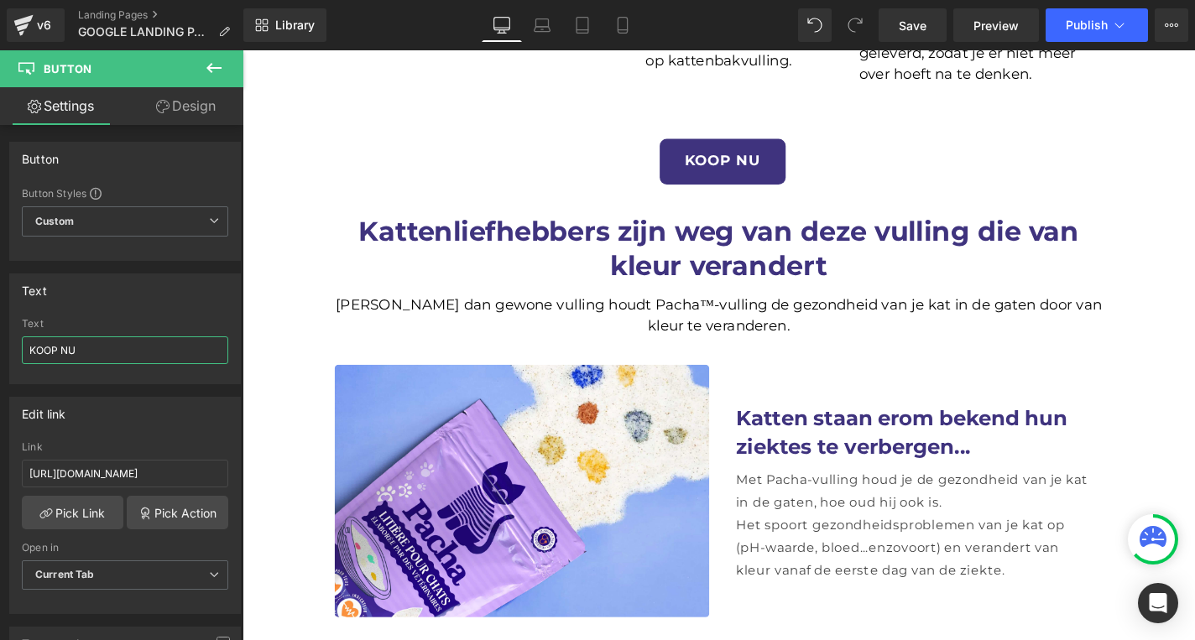
type input "KOOP NU"
click at [815, 224] on h1 "Kattenliefhebbers zijn weg van deze vulling die van kleur verandert" at bounding box center [750, 261] width 822 height 74
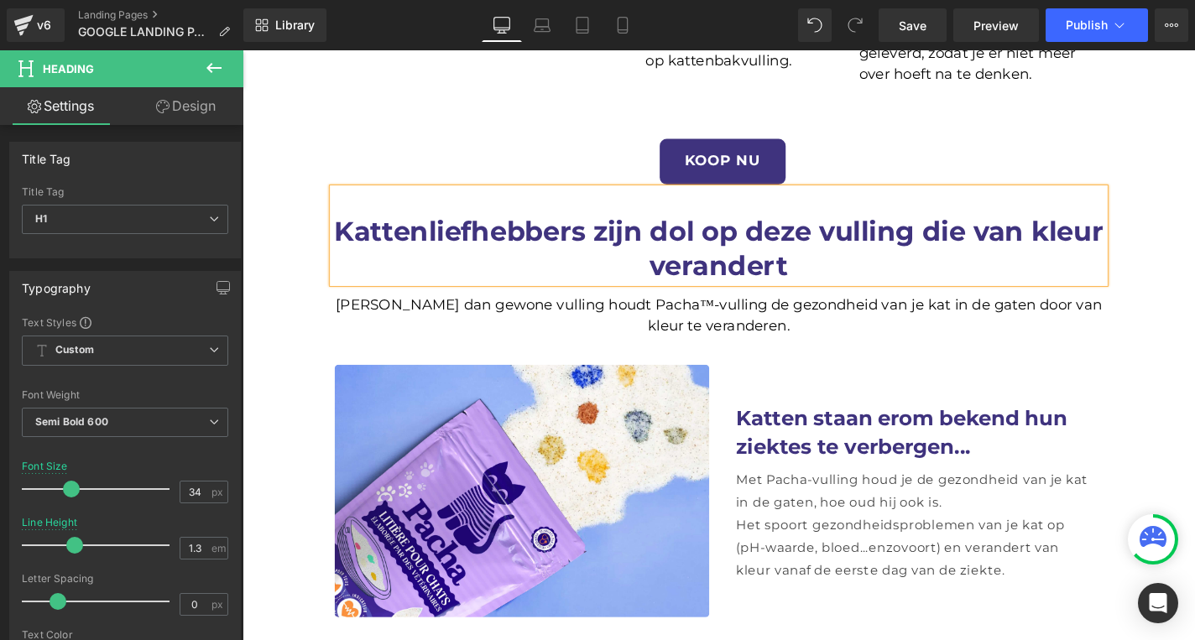
click at [831, 310] on h1 "Anders dan gewone vulling houdt Pacha™-vulling de gezondheid van je kat in de g…" at bounding box center [750, 332] width 822 height 45
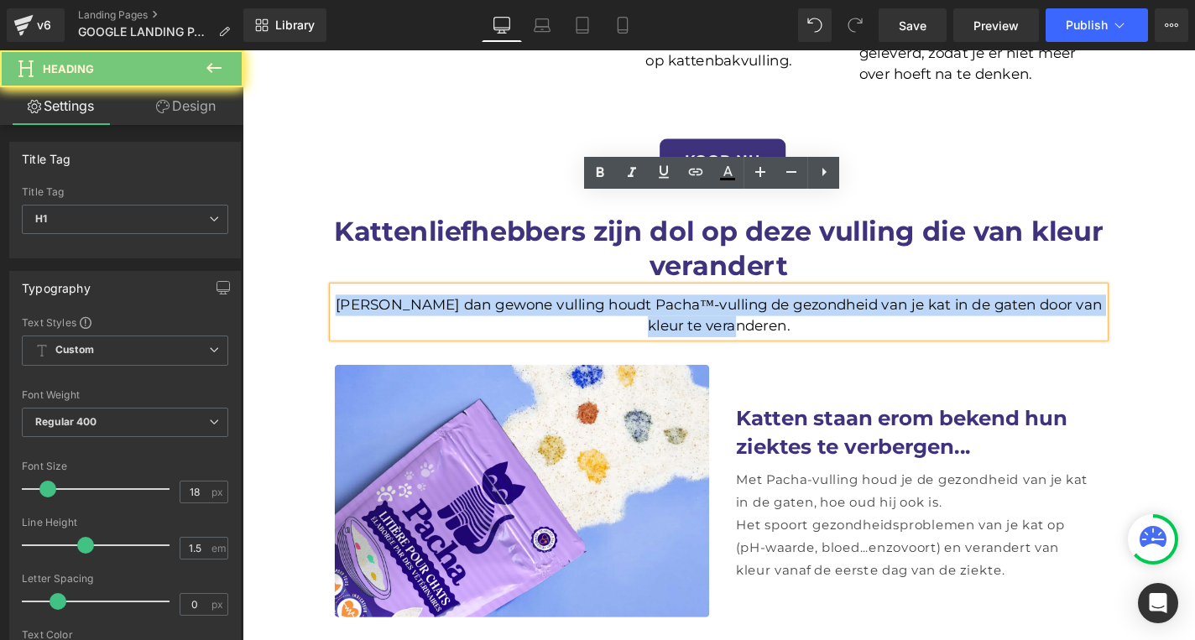
paste div
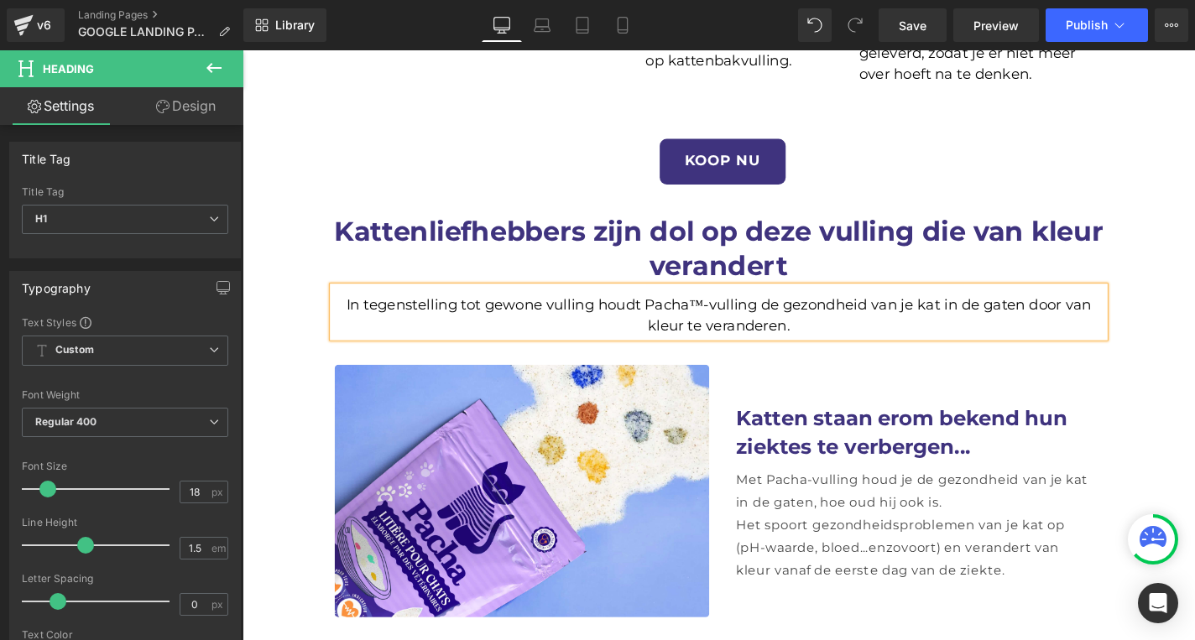
click at [830, 427] on h1 "Katten staan erom bekend hun ziektes te verbergen..." at bounding box center [960, 457] width 383 height 61
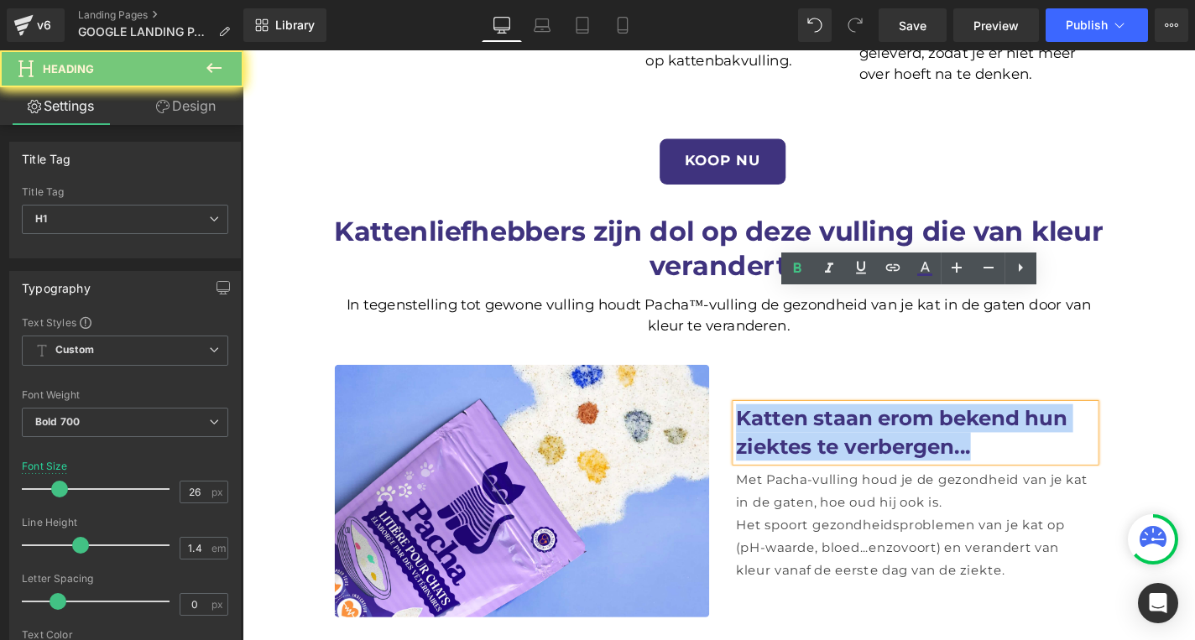
click at [830, 427] on h1 "Katten staan erom bekend hun ziektes te verbergen..." at bounding box center [960, 457] width 383 height 61
paste div
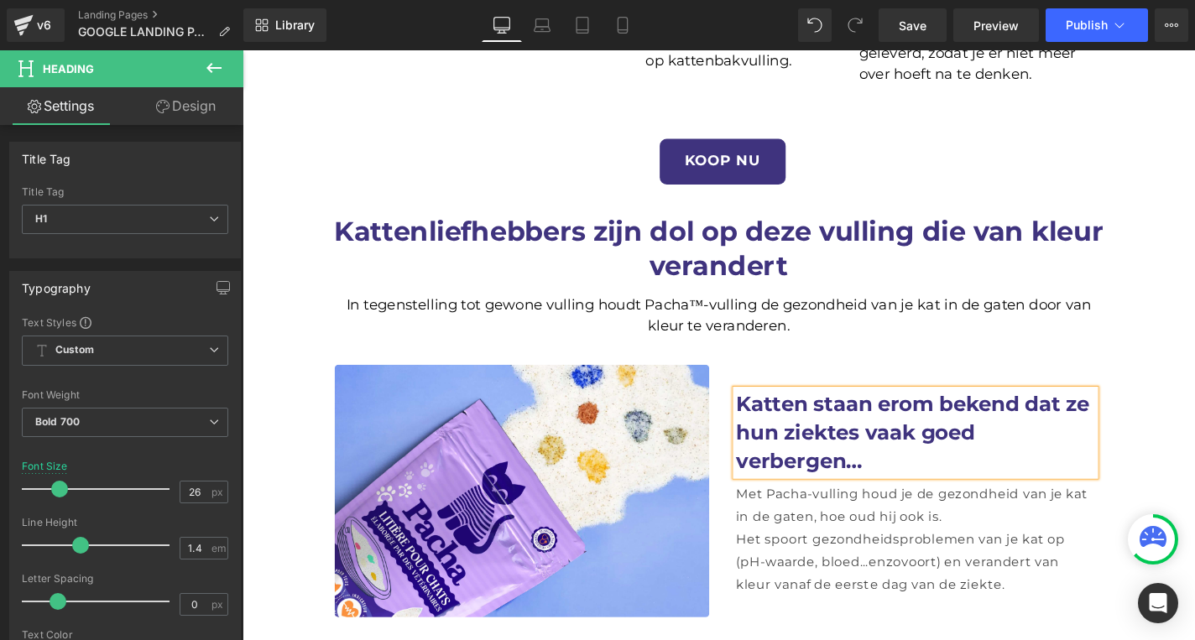
click at [920, 512] on div "Met Pacha-vulling houd je de gezondheid van je kat in de gaten, hoe oud hij ook…" at bounding box center [960, 536] width 383 height 49
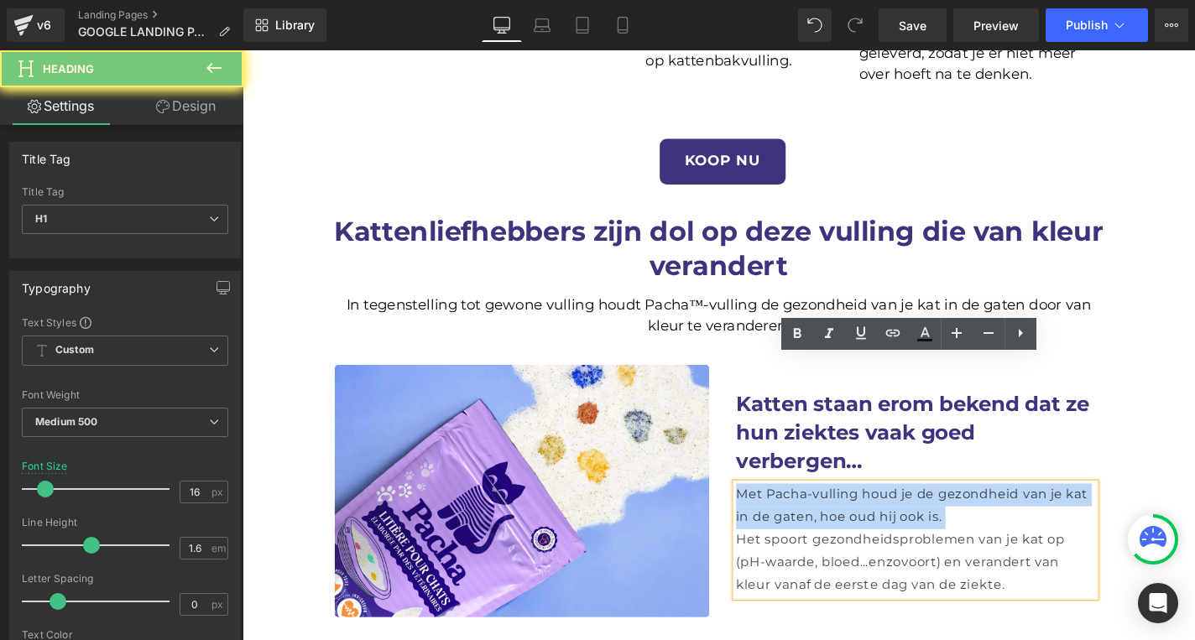
click at [920, 512] on div "Met Pacha-vulling houd je de gezondheid van je kat in de gaten, hoe oud hij ook…" at bounding box center [960, 536] width 383 height 49
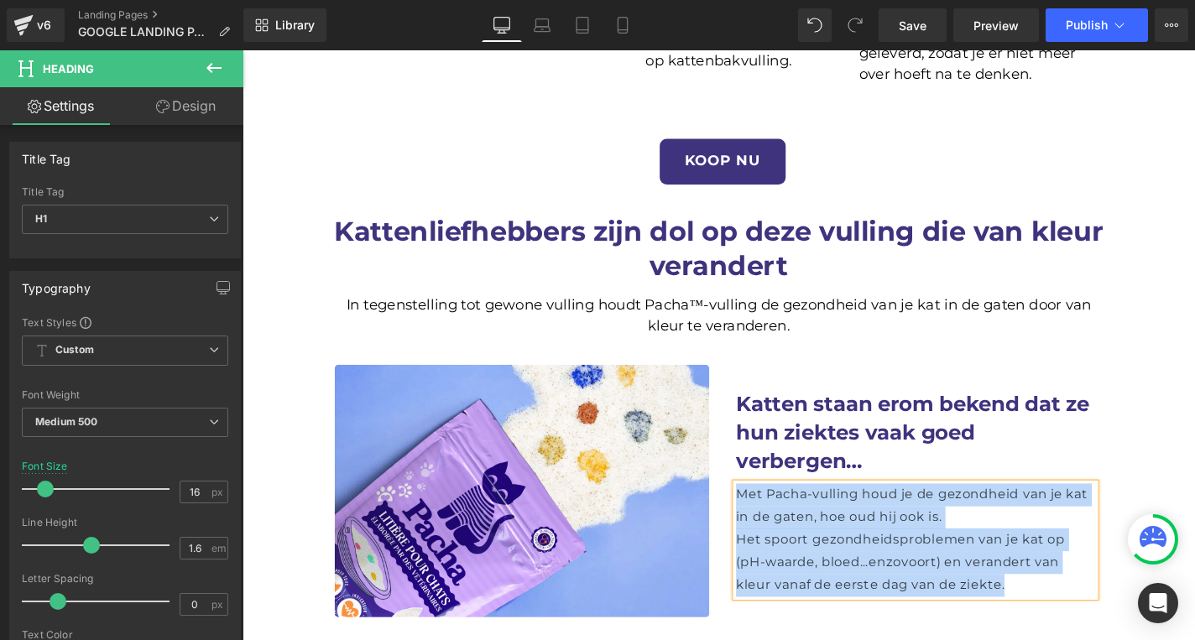
paste div
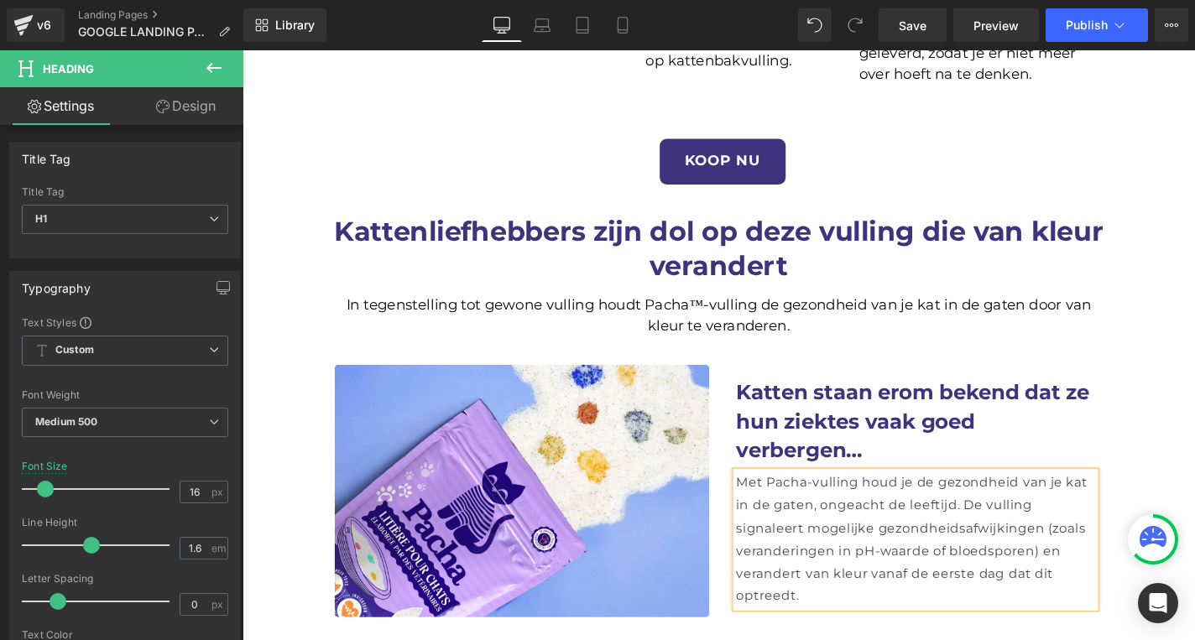
scroll to position [1405, 0]
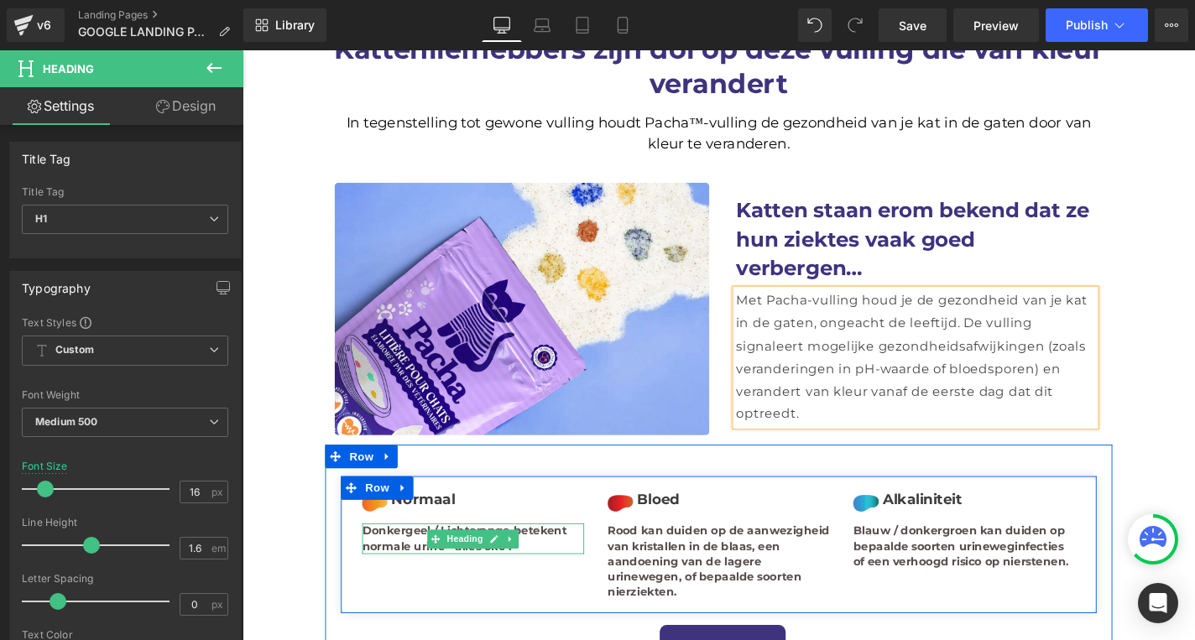
click at [415, 555] on h1 "Donkergeel / Lichtorange betekent normale urine - alles oké !" at bounding box center [488, 571] width 237 height 33
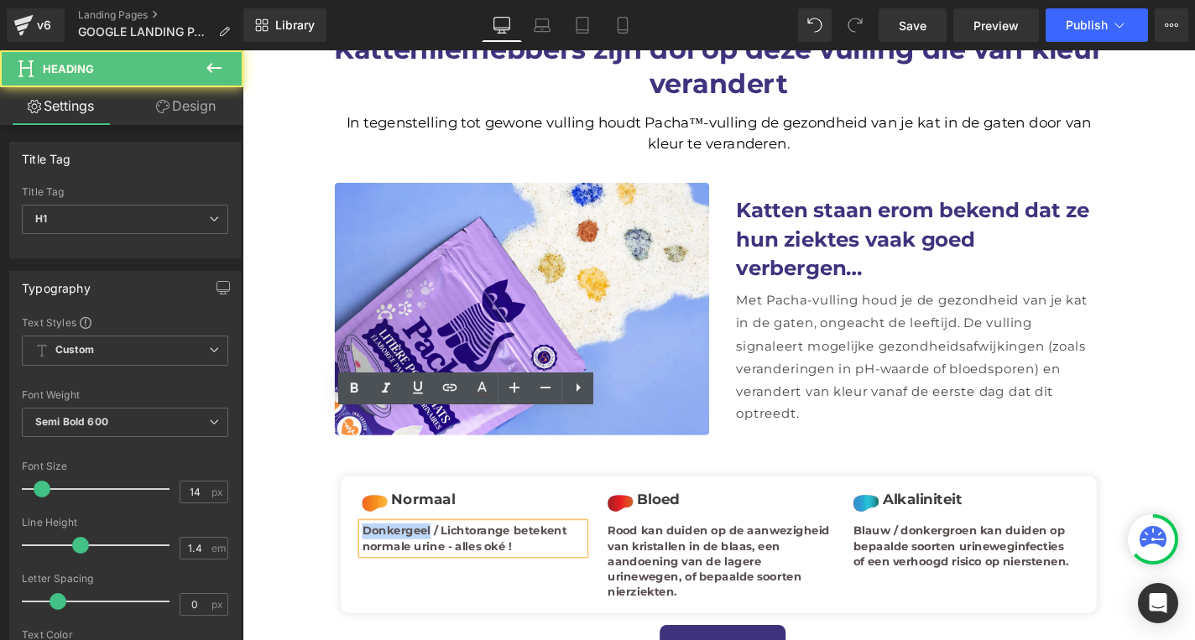
click at [415, 555] on h1 "Donkergeel / Lichtorange betekent normale urine - alles oké !" at bounding box center [488, 571] width 237 height 33
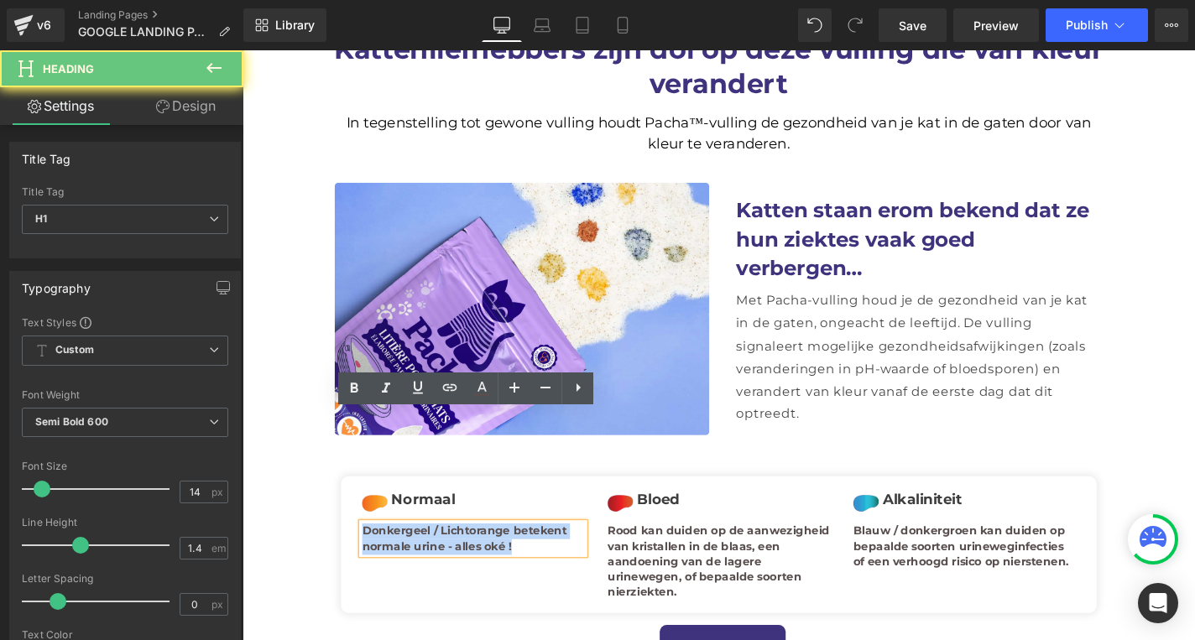
click at [415, 555] on h1 "Donkergeel / Lichtorange betekent normale urine - alles oké !" at bounding box center [488, 571] width 237 height 33
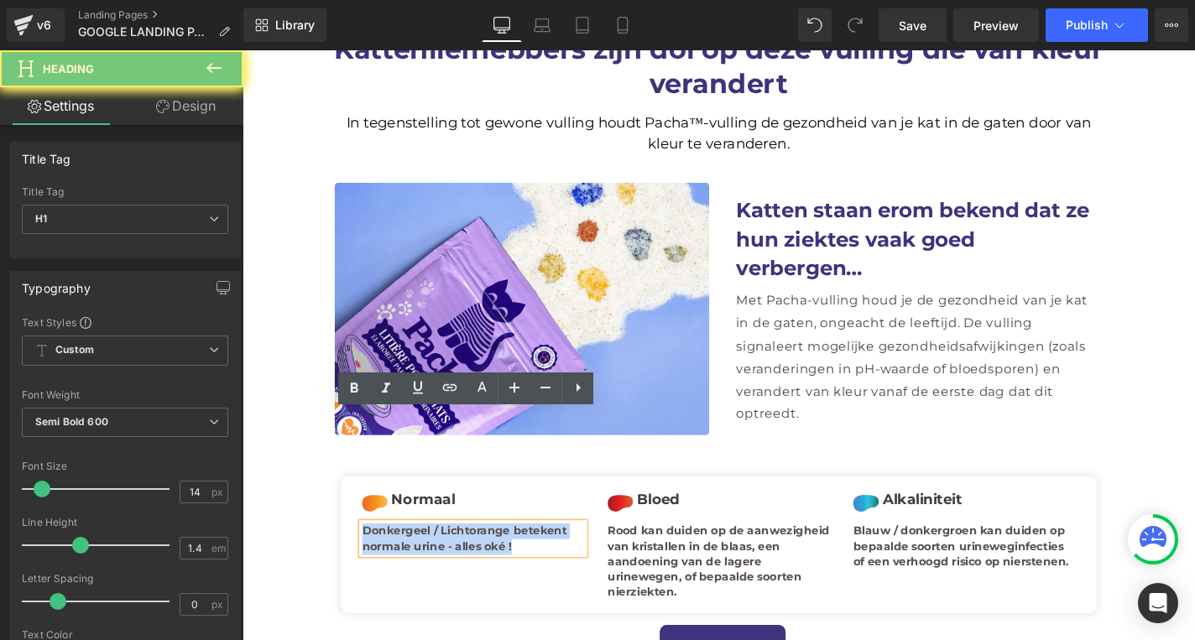
paste div
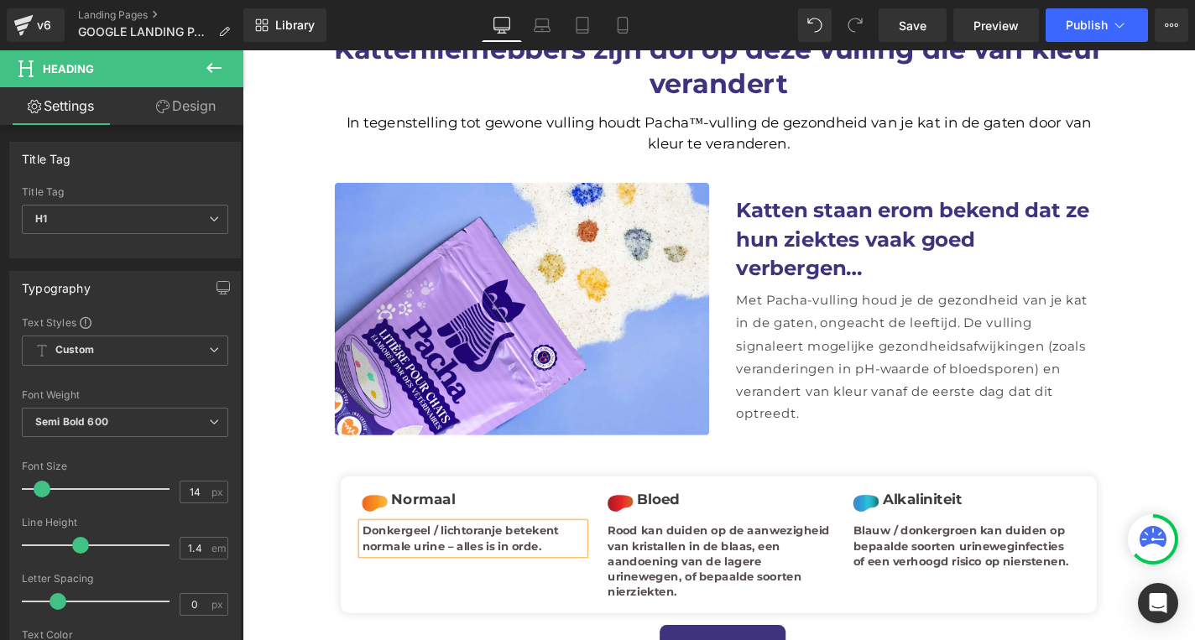
click at [761, 555] on h1 "Rood kan duiden op de aanwezigheid van kristallen in de blaas, een aandoening v…" at bounding box center [750, 596] width 237 height 82
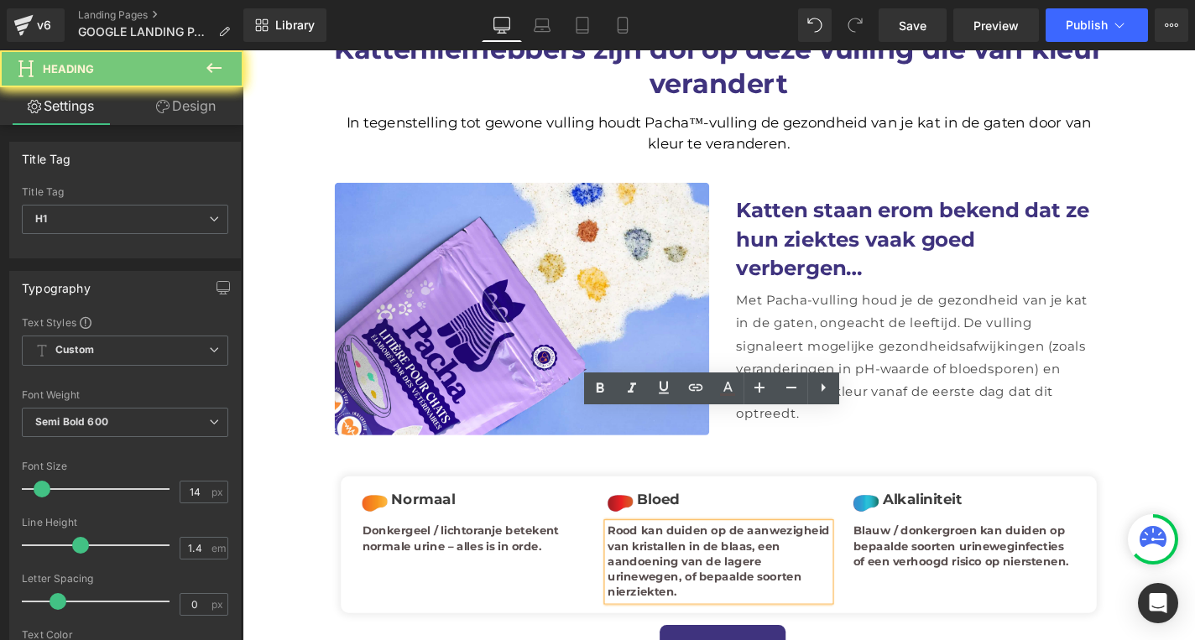
click at [761, 555] on h1 "Rood kan duiden op de aanwezigheid van kristallen in de blaas, een aandoening v…" at bounding box center [750, 596] width 237 height 82
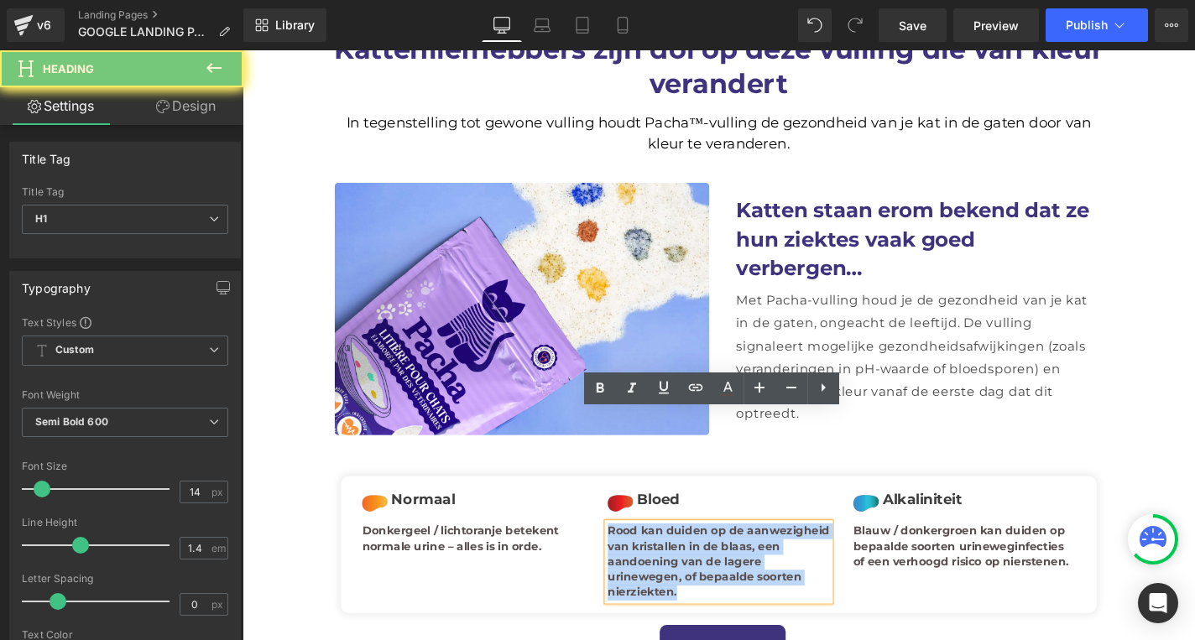
paste div
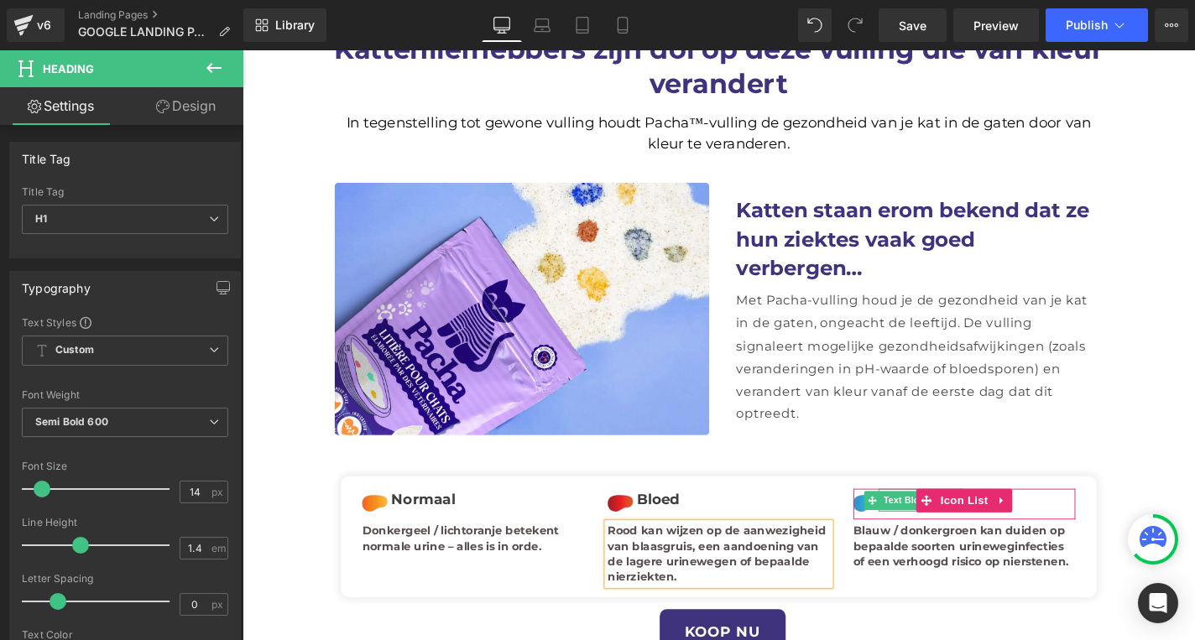
click at [935, 538] on div at bounding box center [964, 540] width 89 height 4
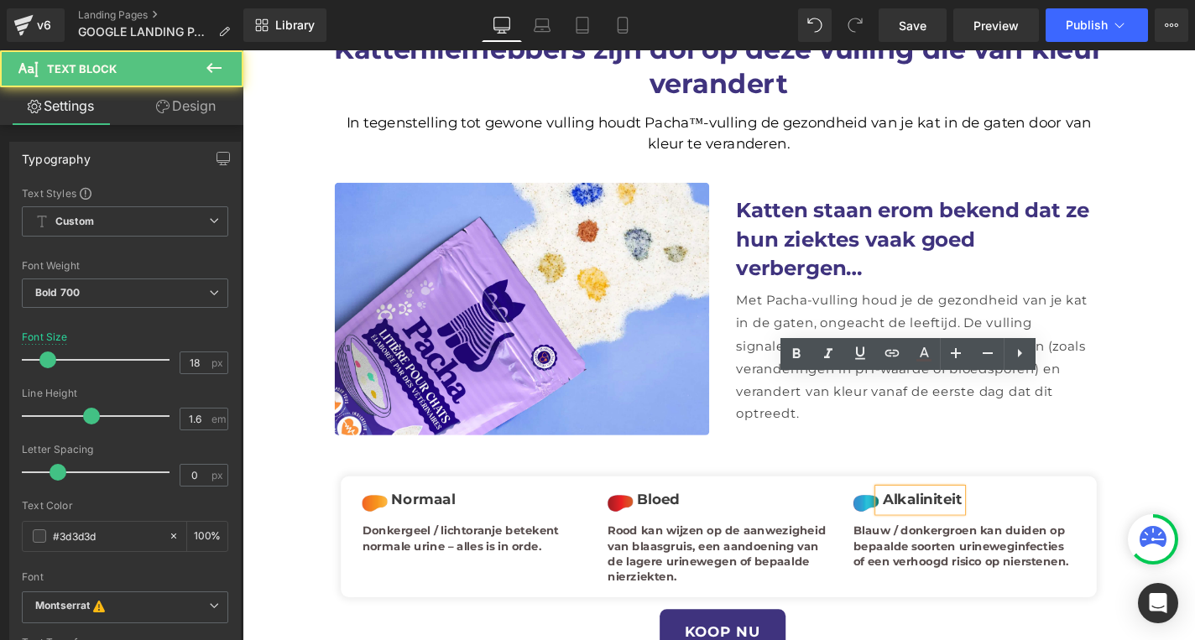
click at [941, 518] on p "Alkaliniteit" at bounding box center [967, 530] width 85 height 24
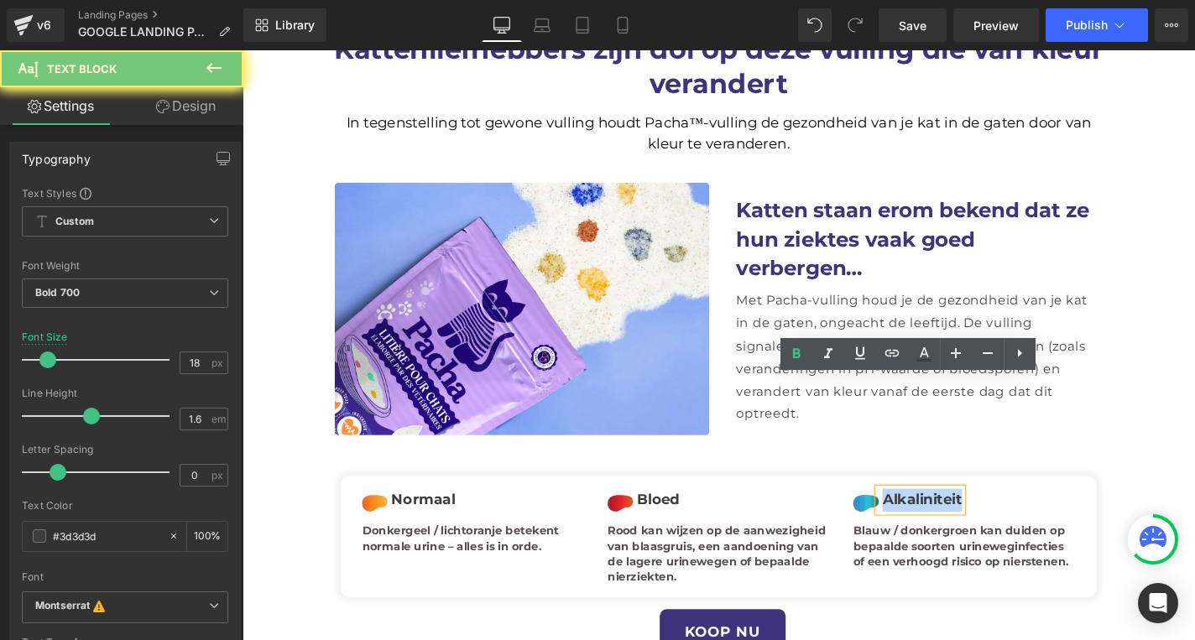
click at [941, 518] on p "Alkaliniteit" at bounding box center [967, 530] width 85 height 24
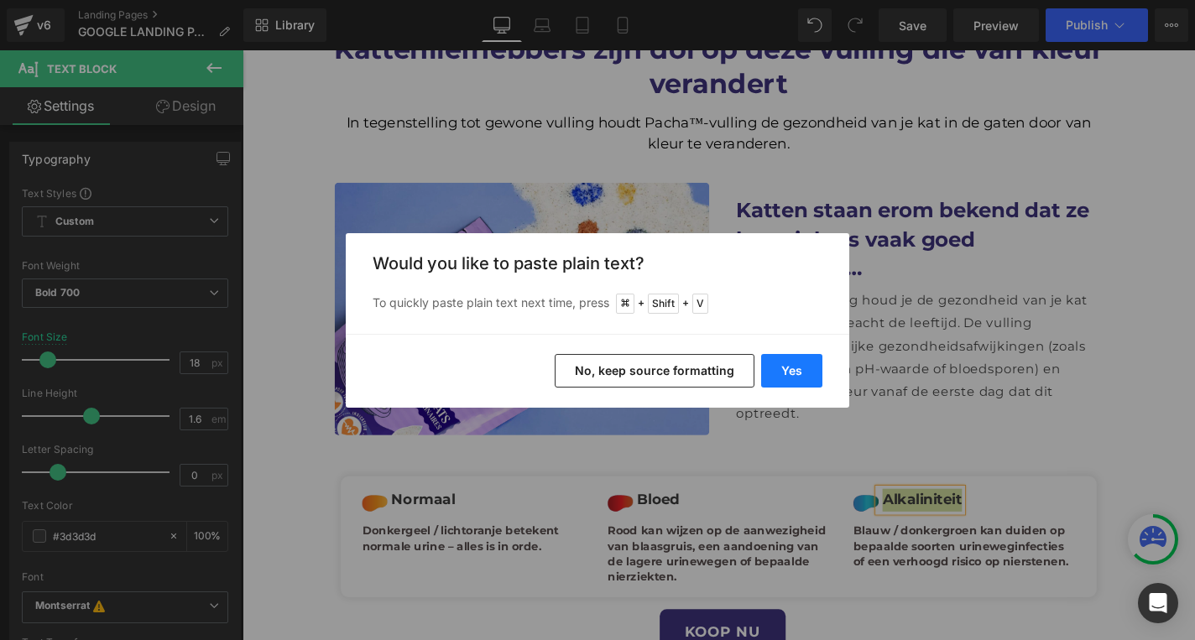
click at [802, 371] on button "Yes" at bounding box center [791, 371] width 61 height 34
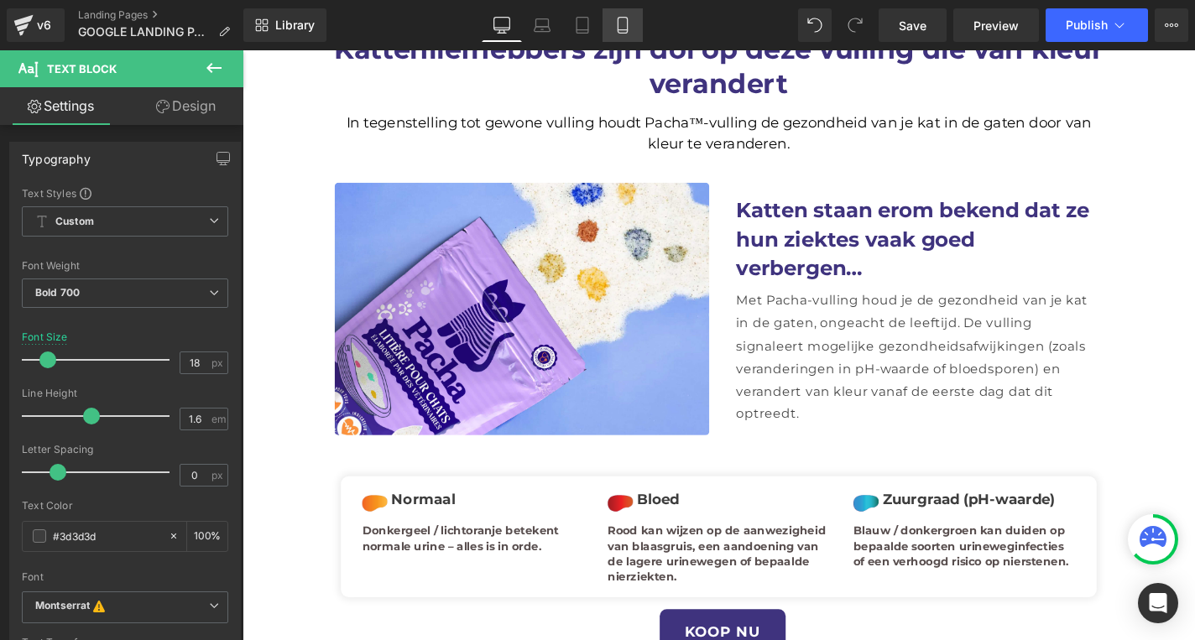
click at [623, 34] on link "Mobile" at bounding box center [622, 25] width 40 height 34
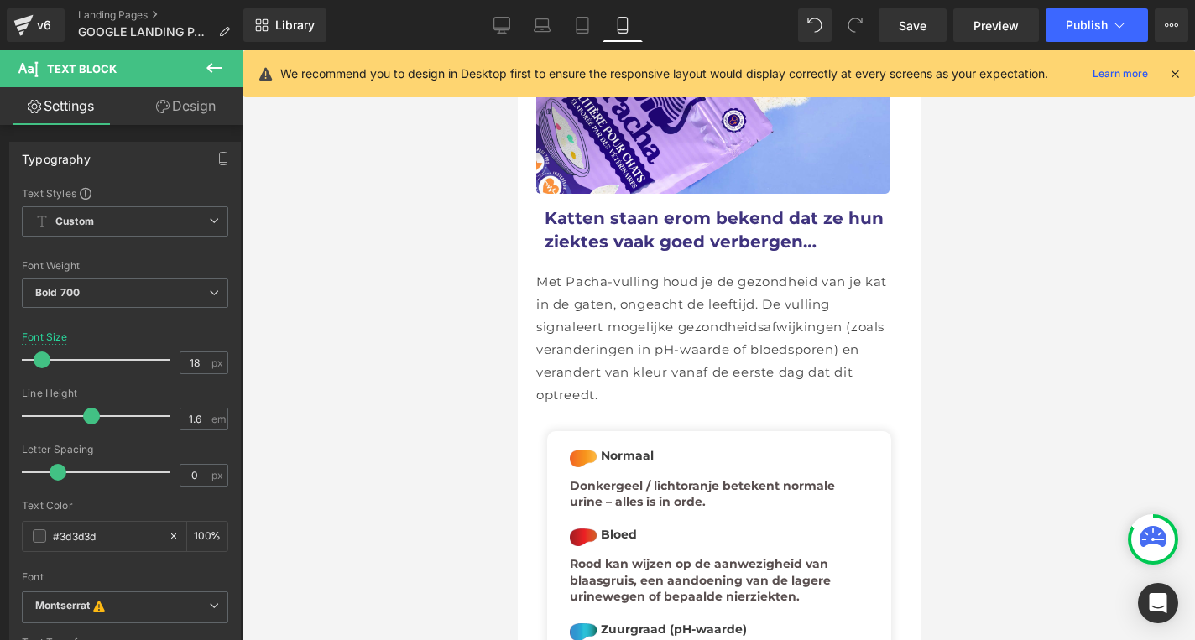
scroll to position [2195, 0]
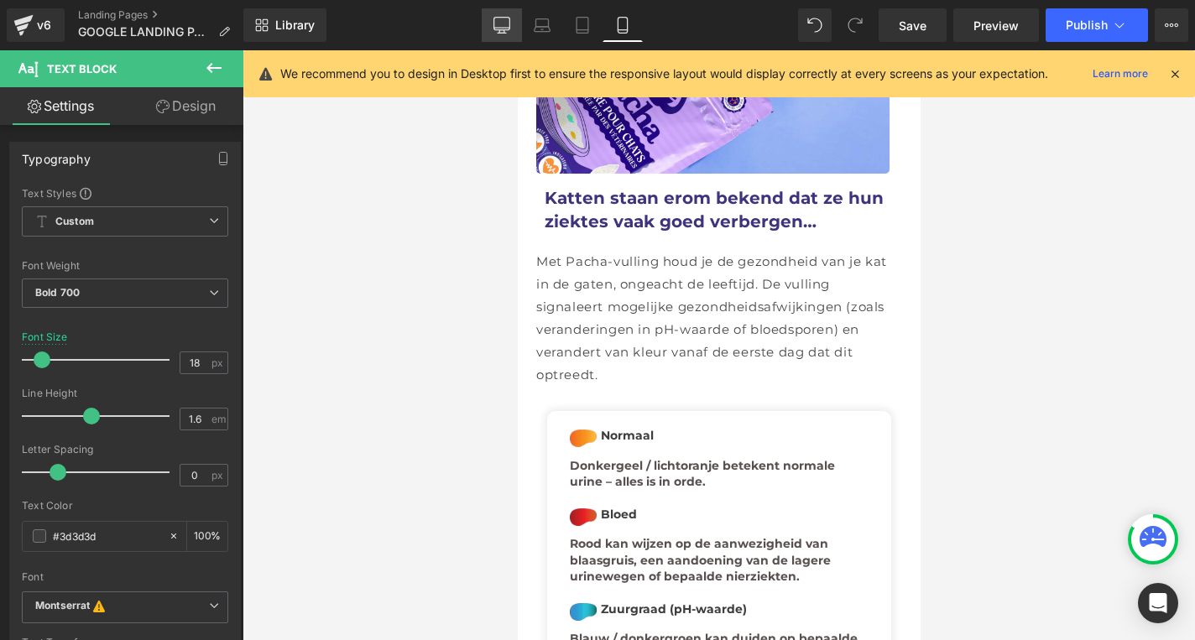
click at [504, 31] on icon at bounding box center [501, 31] width 5 height 3
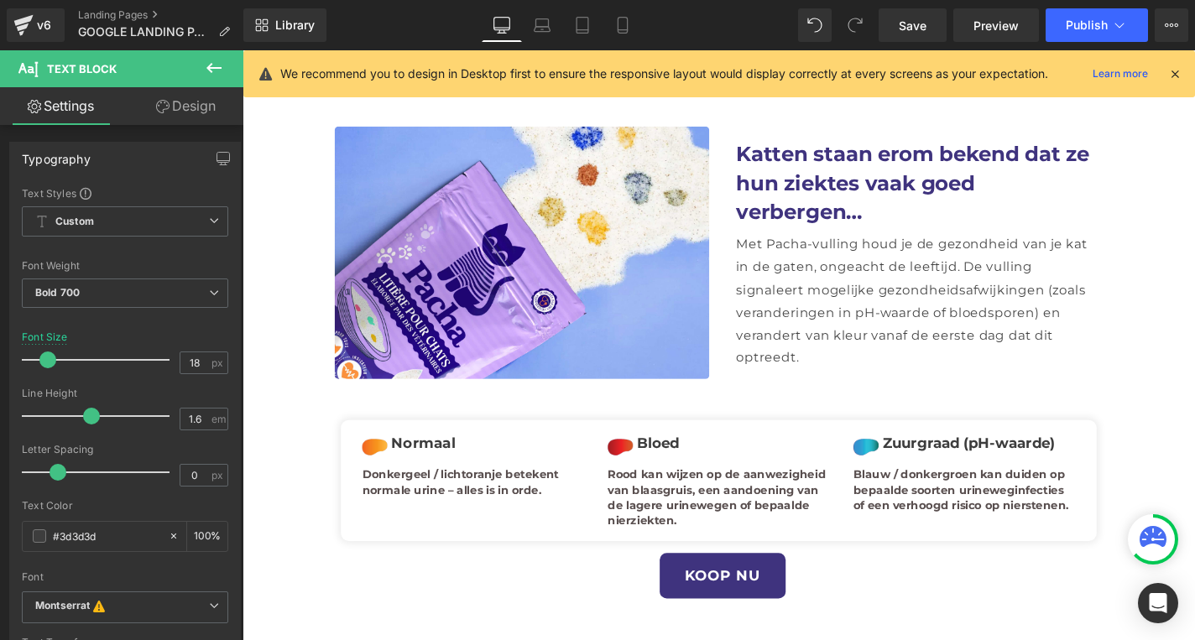
scroll to position [1464, 0]
click at [1015, 496] on div "Blauw / donkergroen kan duiden op bepaalde soorten urineweginfecties of een ver…" at bounding box center [1012, 521] width 237 height 50
click at [1015, 496] on h1 "Blauw / donkergroen kan duiden op bepaalde soorten urineweginfecties of een ver…" at bounding box center [1012, 521] width 237 height 50
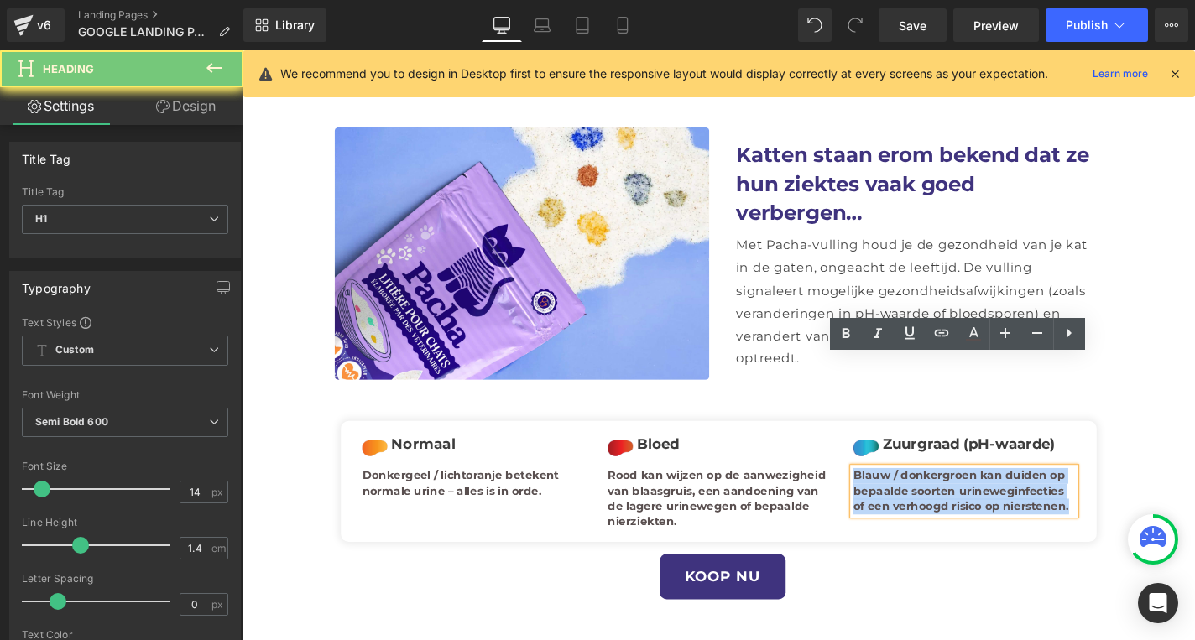
click at [1015, 496] on h1 "Blauw / donkergroen kan duiden op bepaalde soorten urineweginfecties of een ver…" at bounding box center [1012, 521] width 237 height 50
paste div
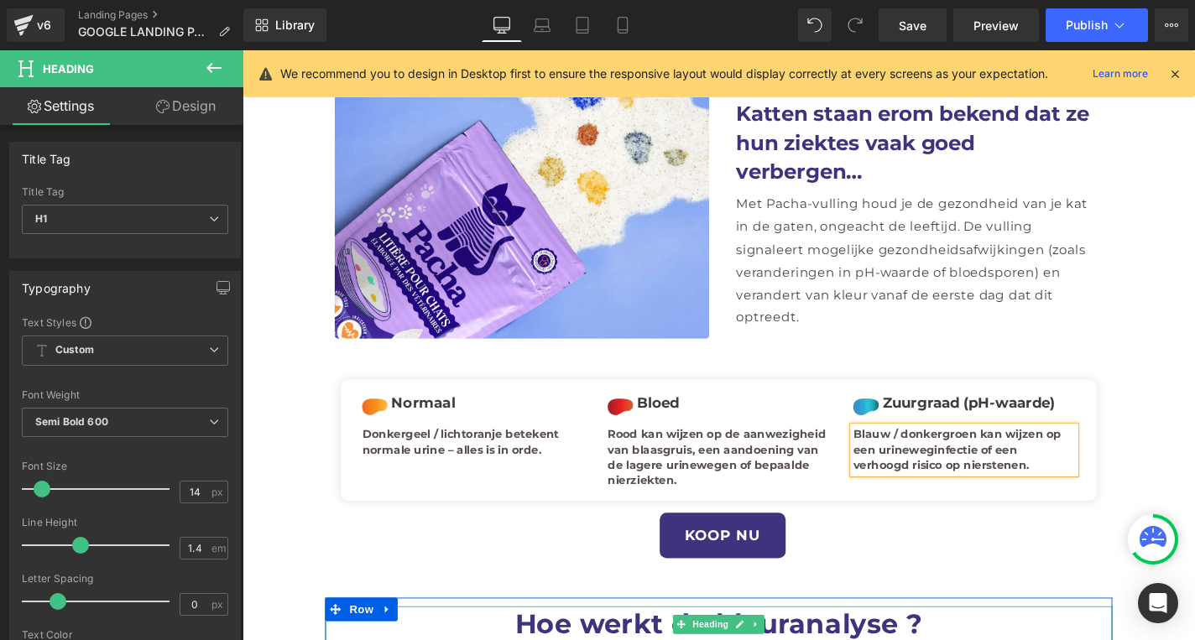
scroll to position [1519, 0]
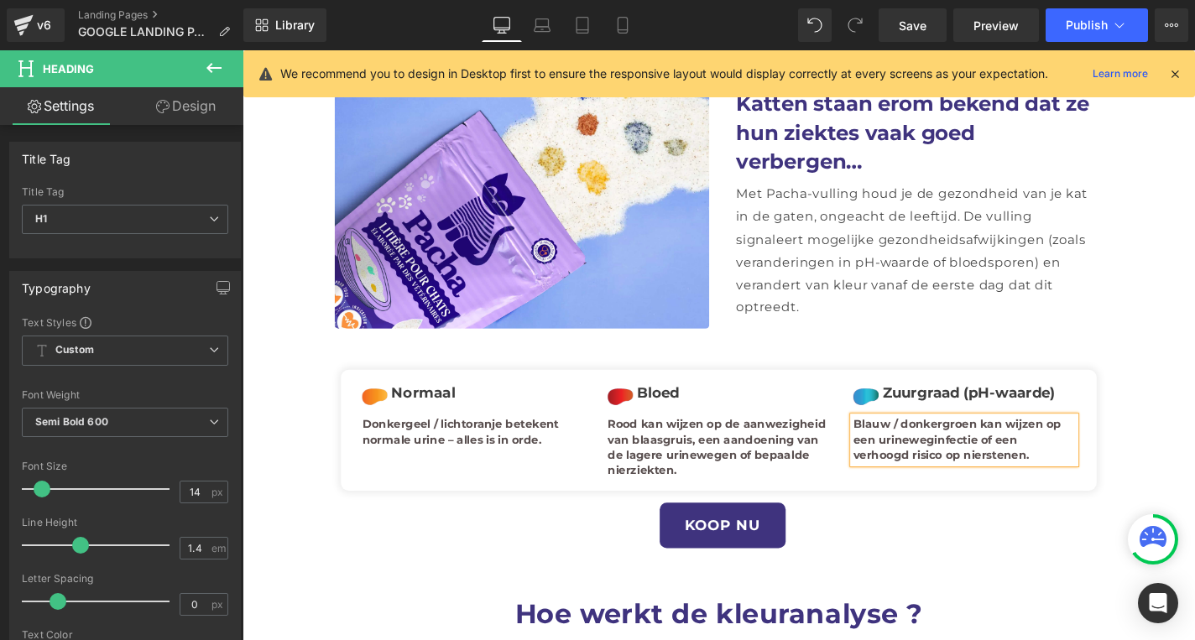
click at [780, 555] on icon at bounding box center [781, 558] width 3 height 6
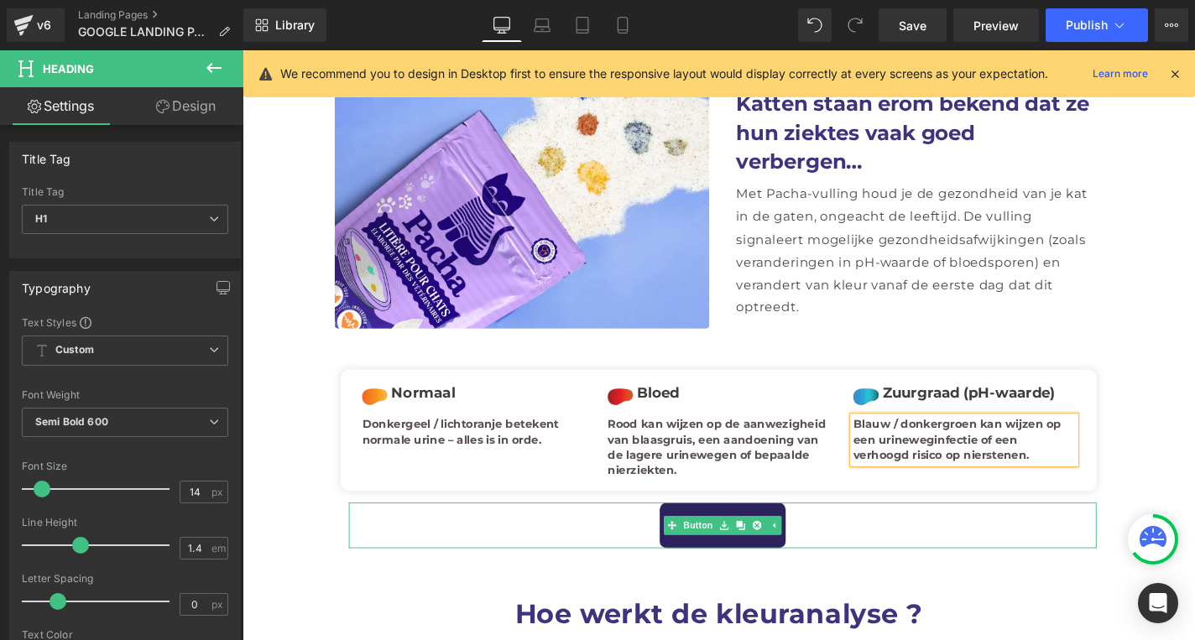
click at [733, 533] on link "KOOP NU" at bounding box center [754, 557] width 134 height 49
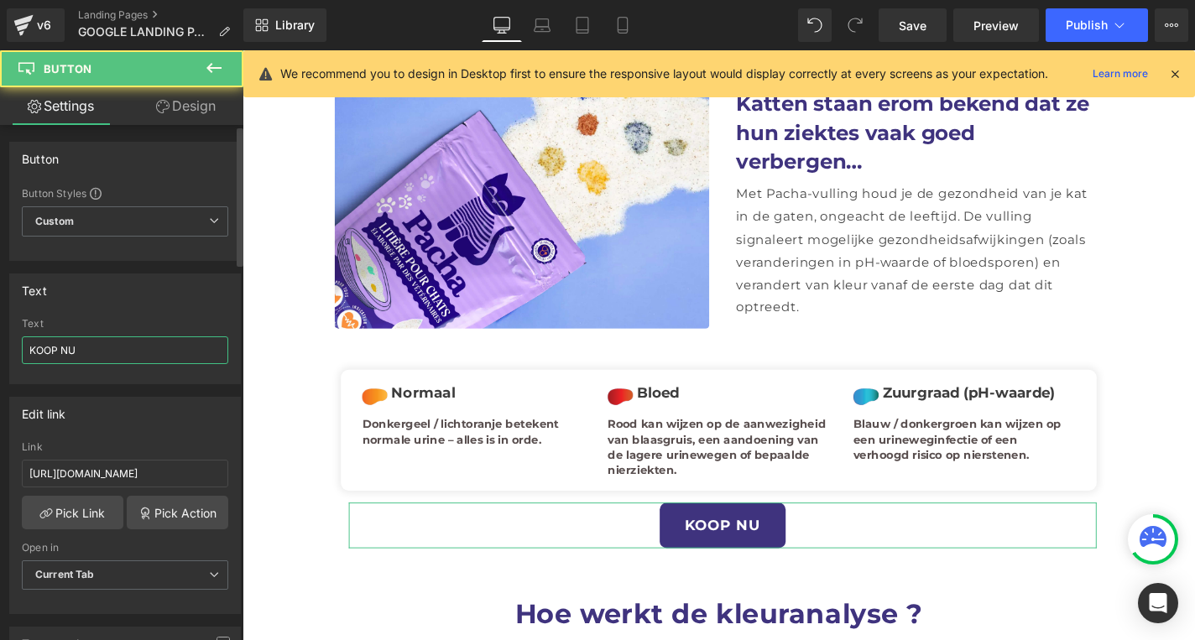
click at [99, 344] on input "KOOP NU" at bounding box center [125, 350] width 206 height 28
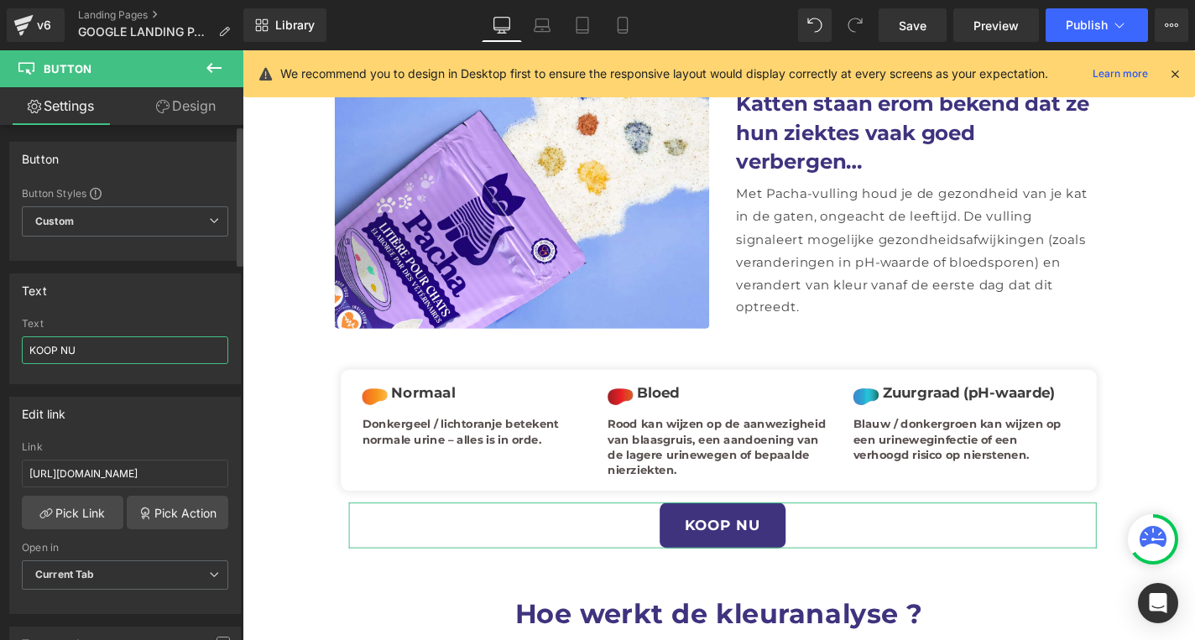
click at [99, 344] on input "KOOP NU" at bounding box center [125, 350] width 206 height 28
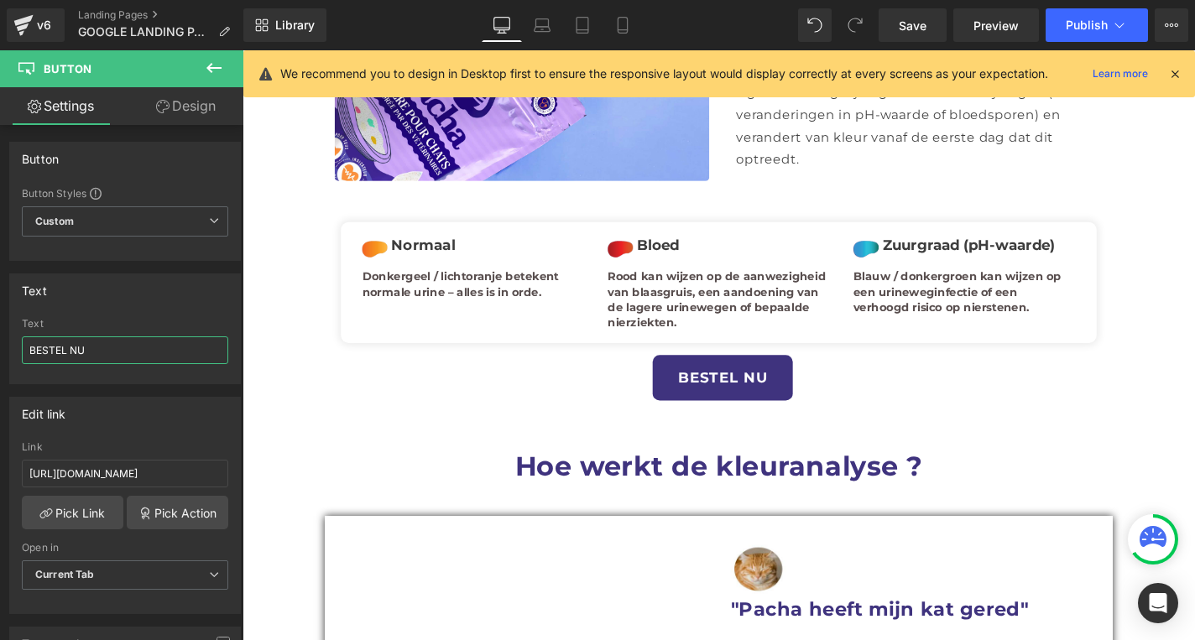
scroll to position [1736, 0]
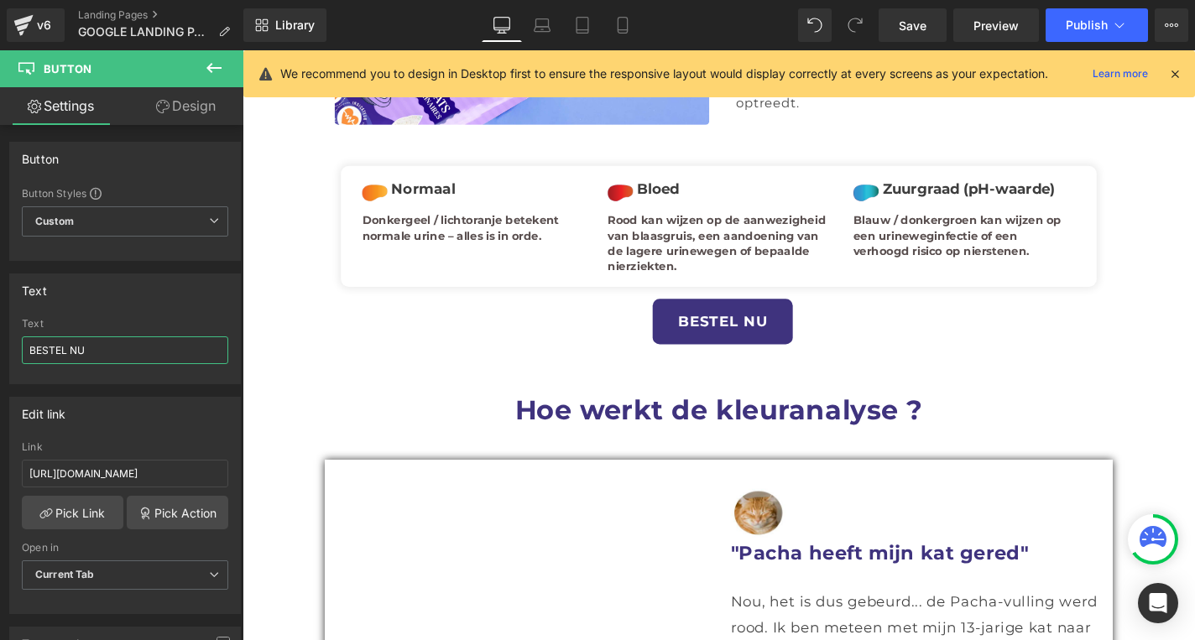
type input "BESTEL NU"
click at [927, 416] on font "Hoe werkt de kleuranalyse ?" at bounding box center [750, 433] width 435 height 35
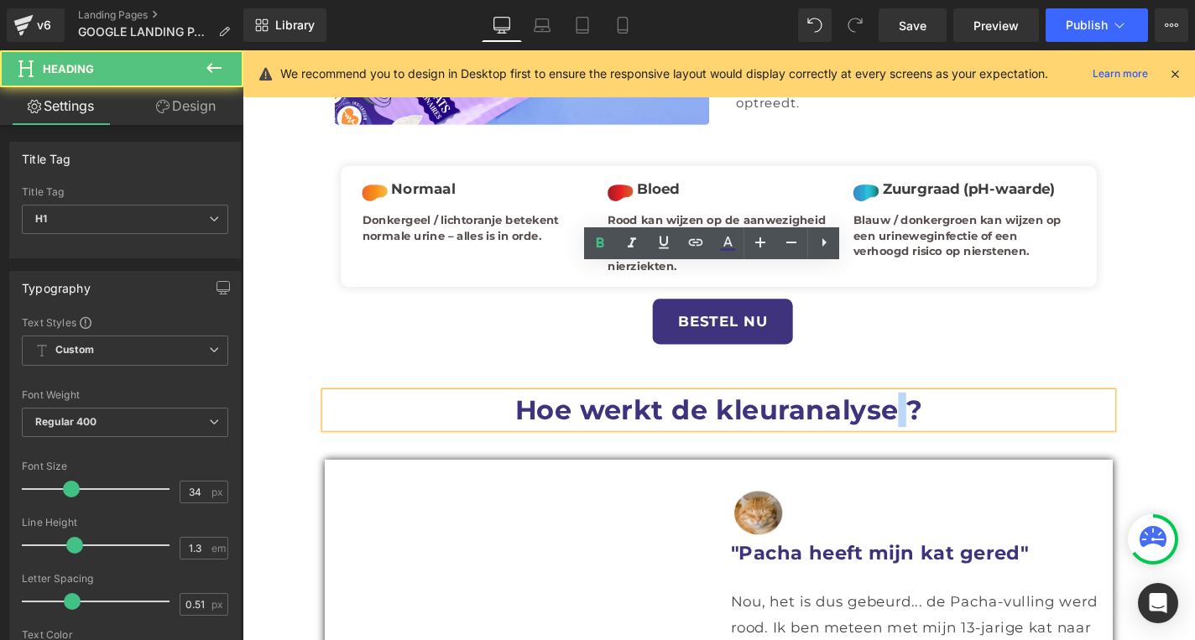
click at [931, 416] on font "Hoe werkt de kleuranalyse ?" at bounding box center [750, 433] width 435 height 35
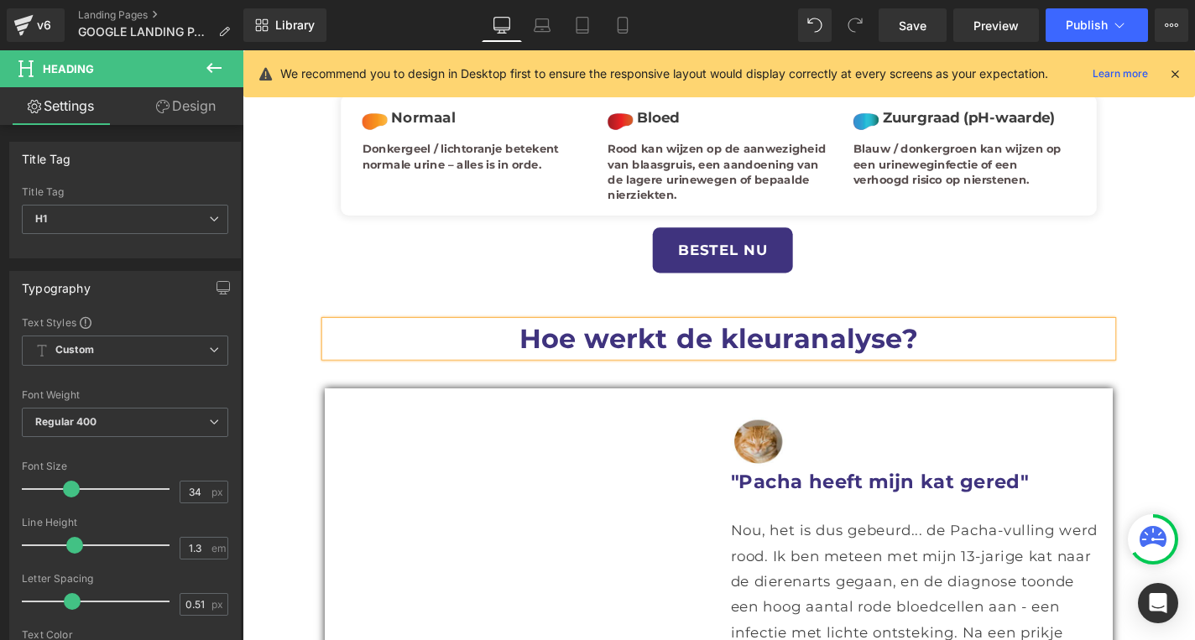
scroll to position [1813, 0]
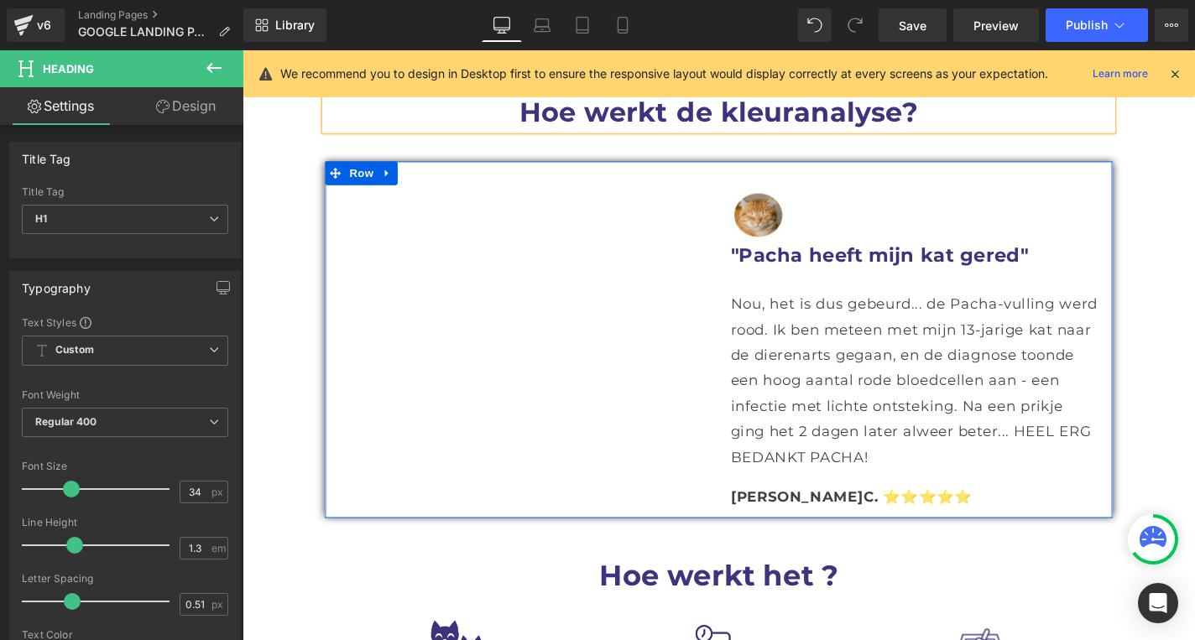
click at [630, 247] on div "Vimeo Image "Pacha heeft mijn kat gered" Heading Nou, het is dus gebeurd... de …" at bounding box center [750, 359] width 839 height 380
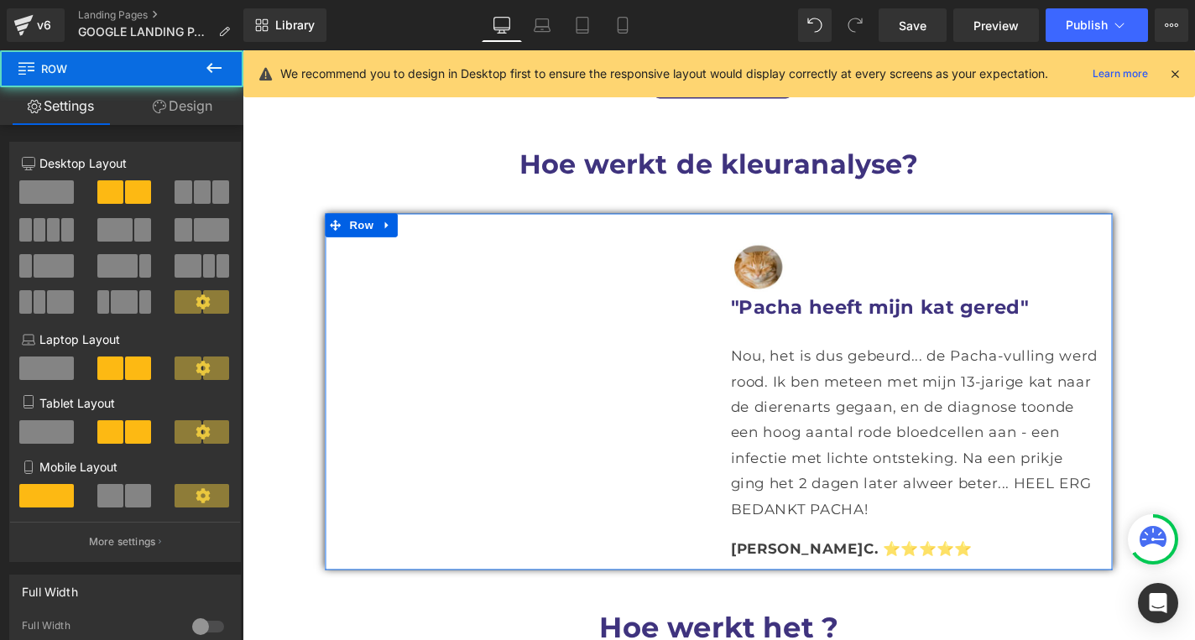
scroll to position [1852, 0]
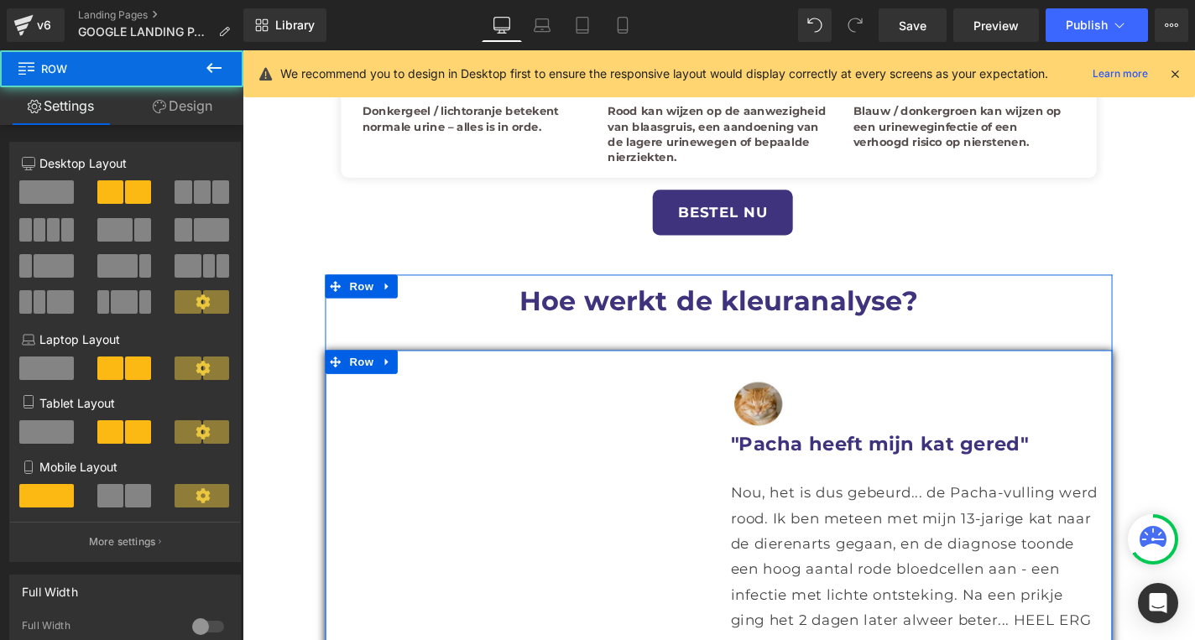
click at [638, 387] on div "Vimeo Image "Pacha heeft mijn kat gered" Heading Nou, het is dus gebeurd... de …" at bounding box center [750, 560] width 839 height 380
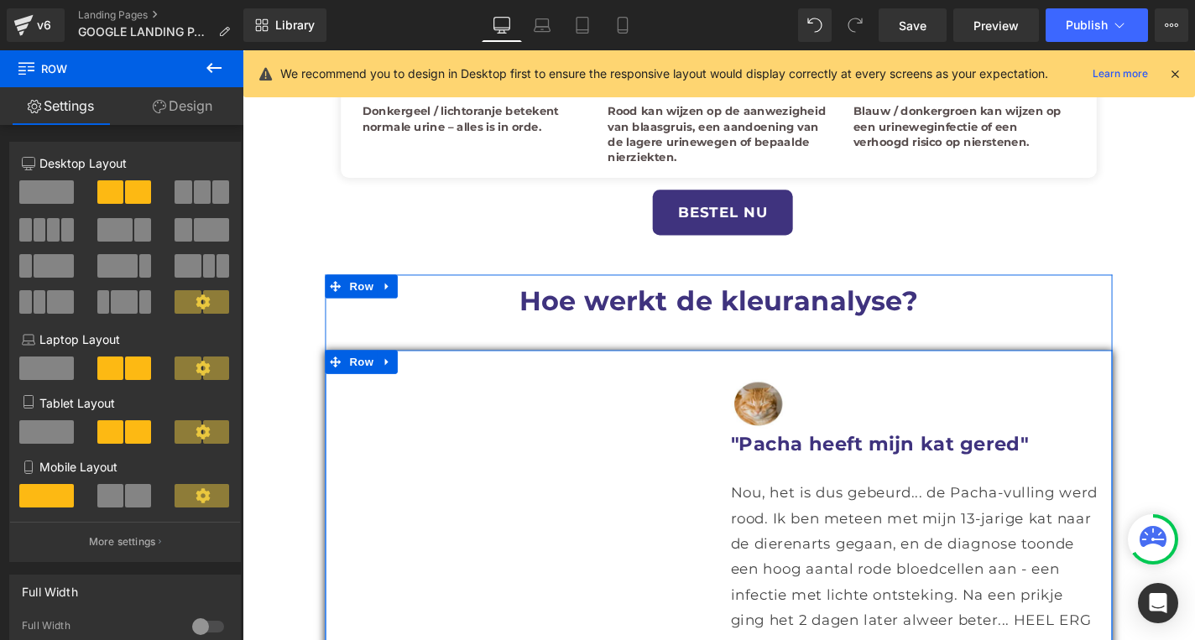
click at [678, 472] on div "Vimeo Image "Pacha heeft mijn kat gered" Heading Nou, het is dus gebeurd... de …" at bounding box center [750, 560] width 839 height 380
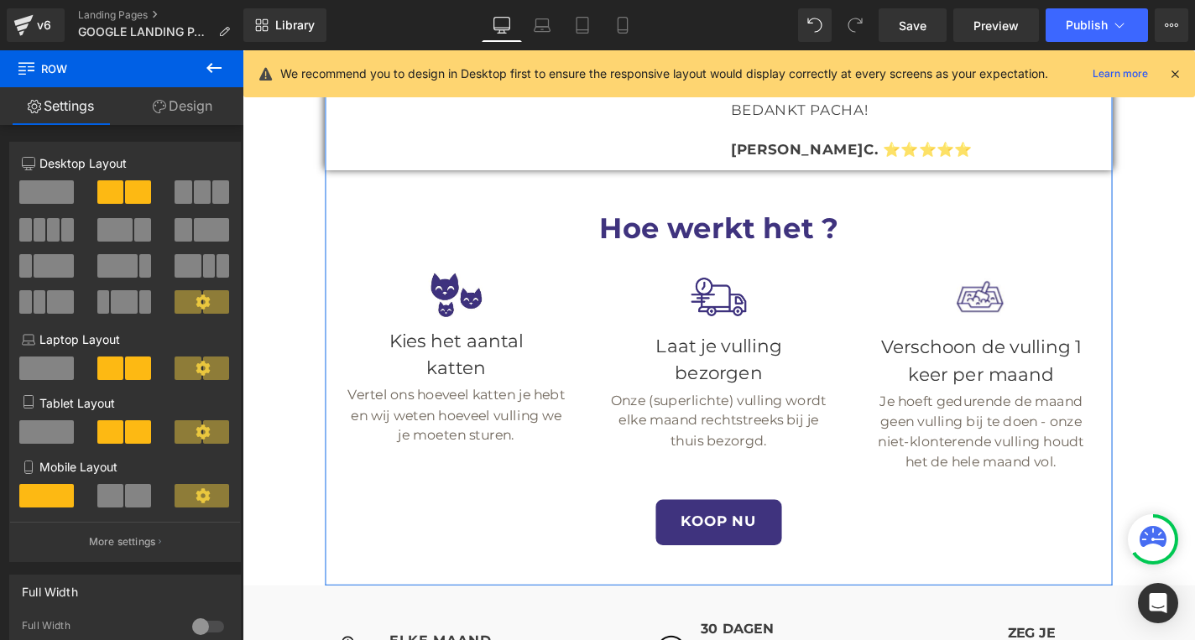
scroll to position [2397, 0]
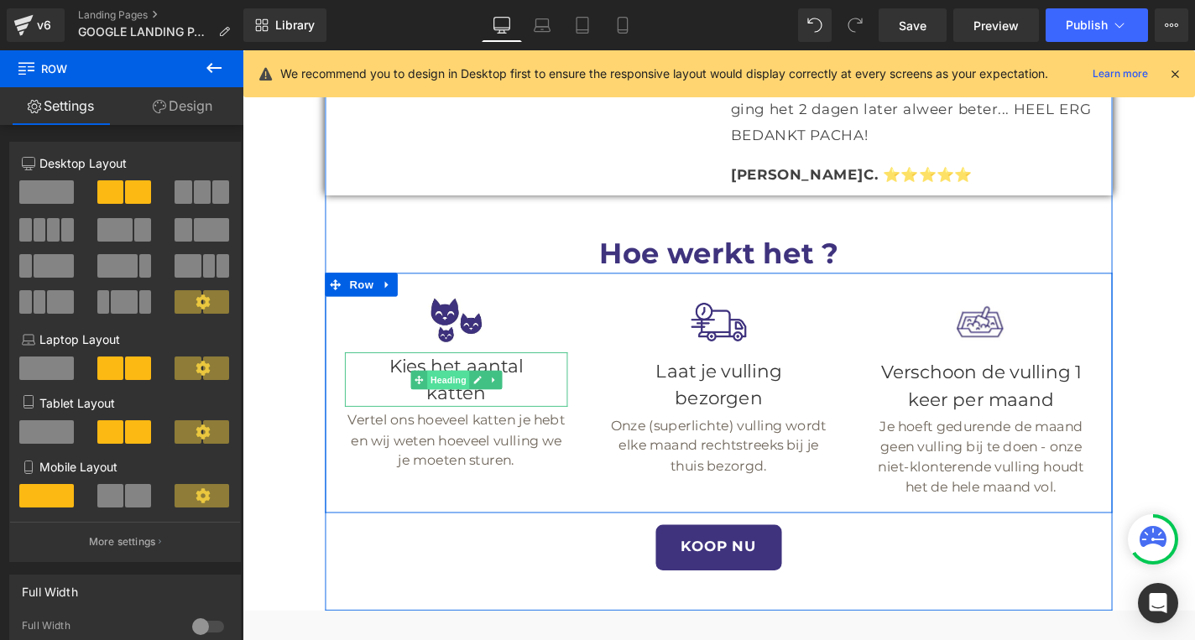
click at [458, 392] on span "Heading" at bounding box center [461, 402] width 45 height 20
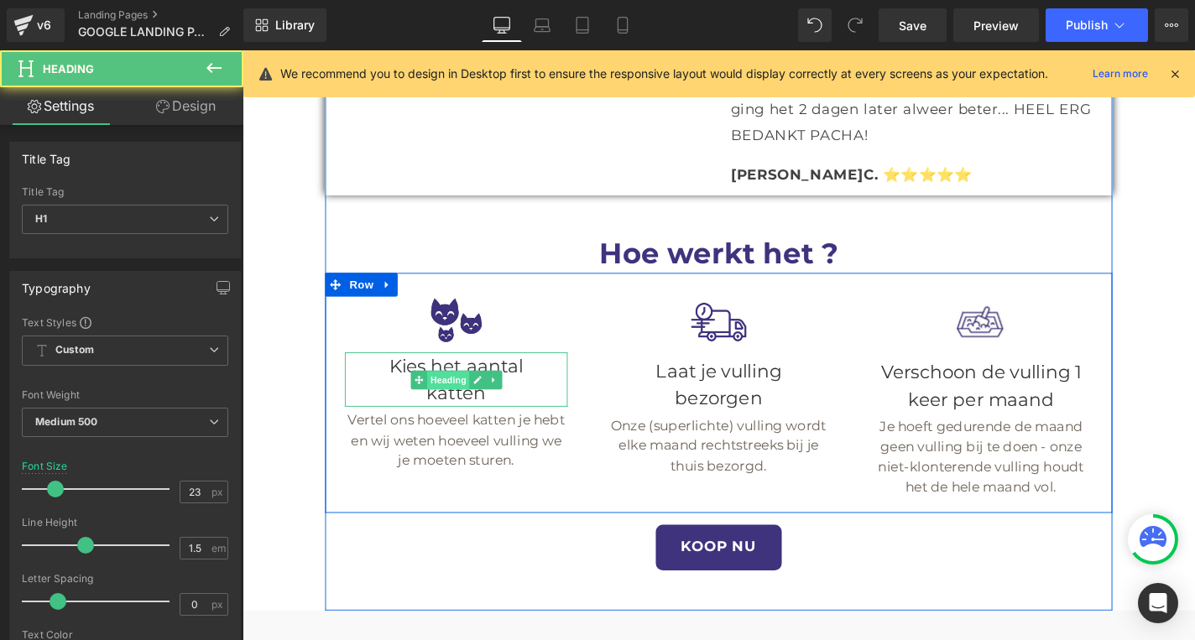
click at [458, 393] on span "Heading" at bounding box center [461, 403] width 45 height 20
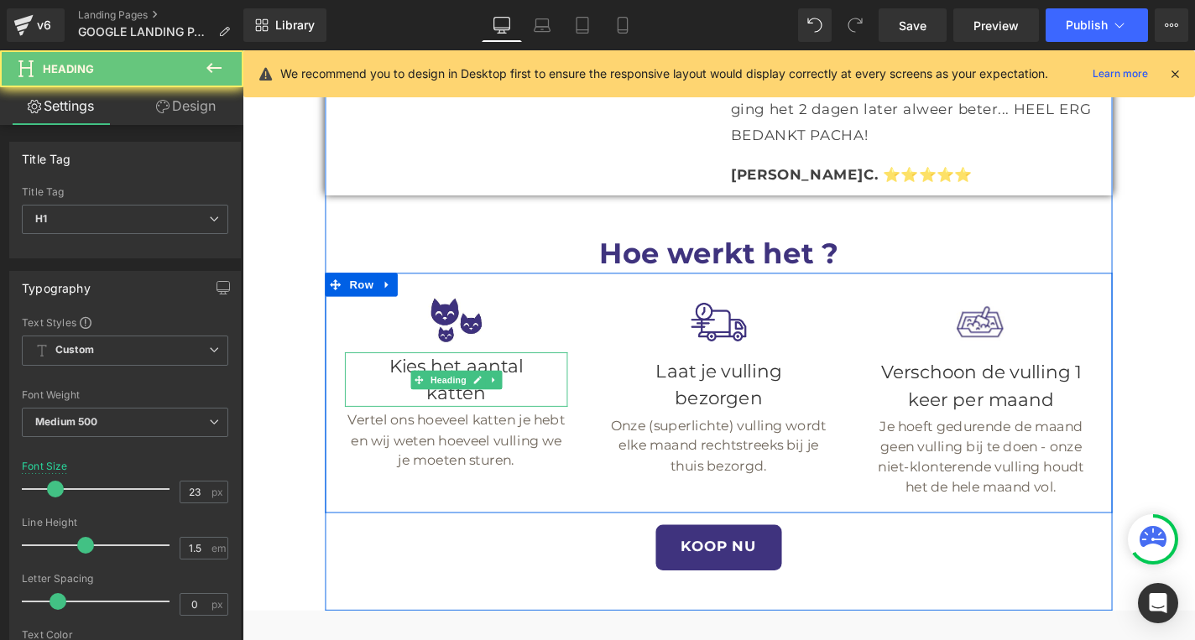
click at [590, 313] on div "Image Kies het aantal katten Heading Vertel ons hoeveel katten je hebt en wij w…" at bounding box center [470, 406] width 279 height 186
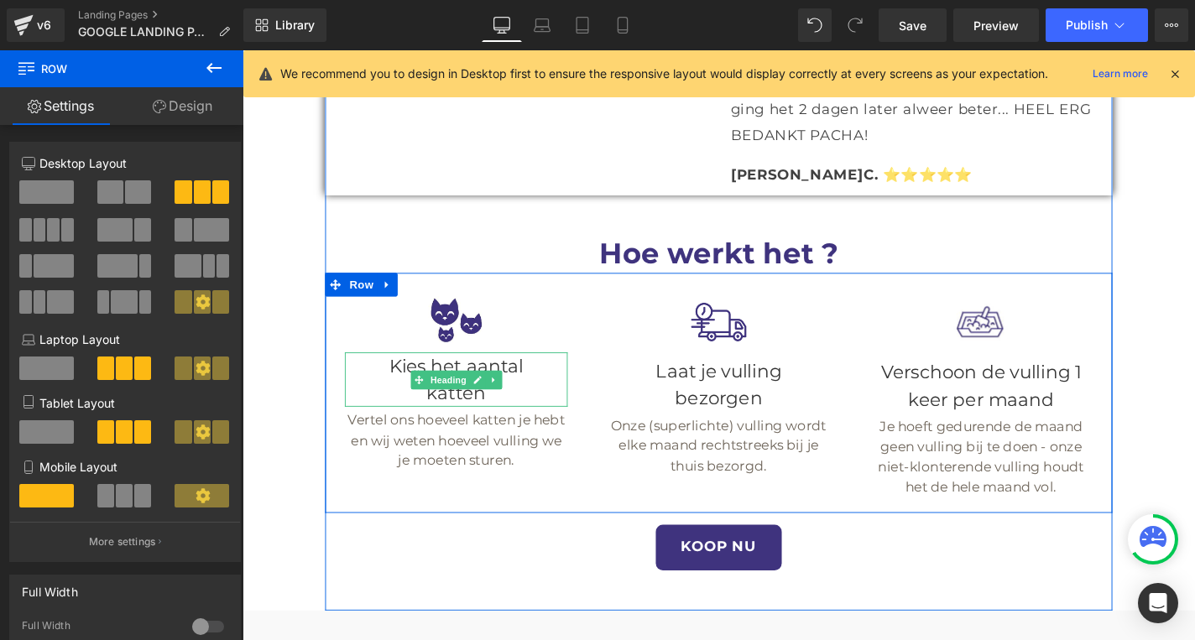
click at [570, 373] on h1 "Kies het aantal" at bounding box center [470, 387] width 237 height 29
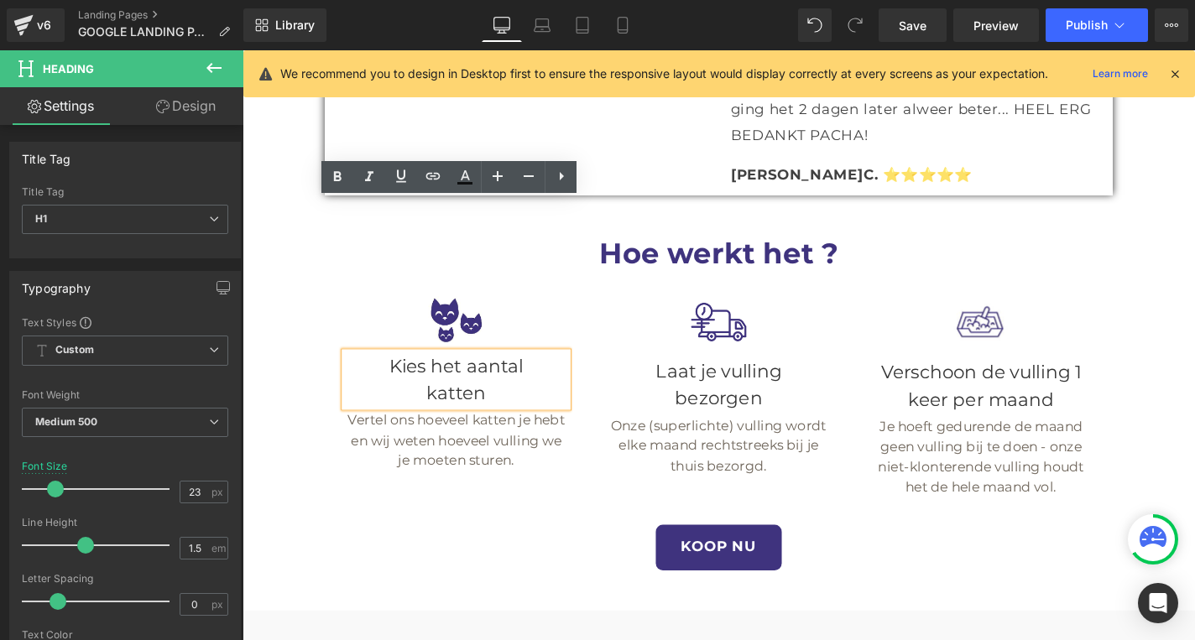
click at [570, 373] on h1 "Kies het aantal" at bounding box center [470, 387] width 237 height 29
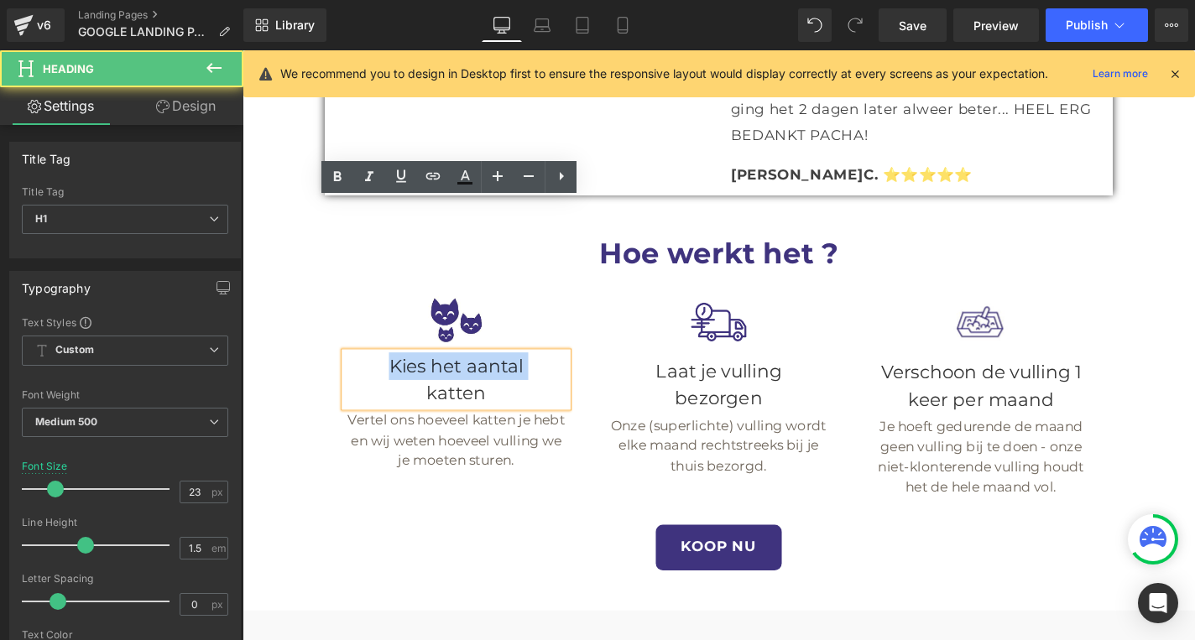
click at [570, 373] on h1 "Kies het aantal" at bounding box center [470, 387] width 237 height 29
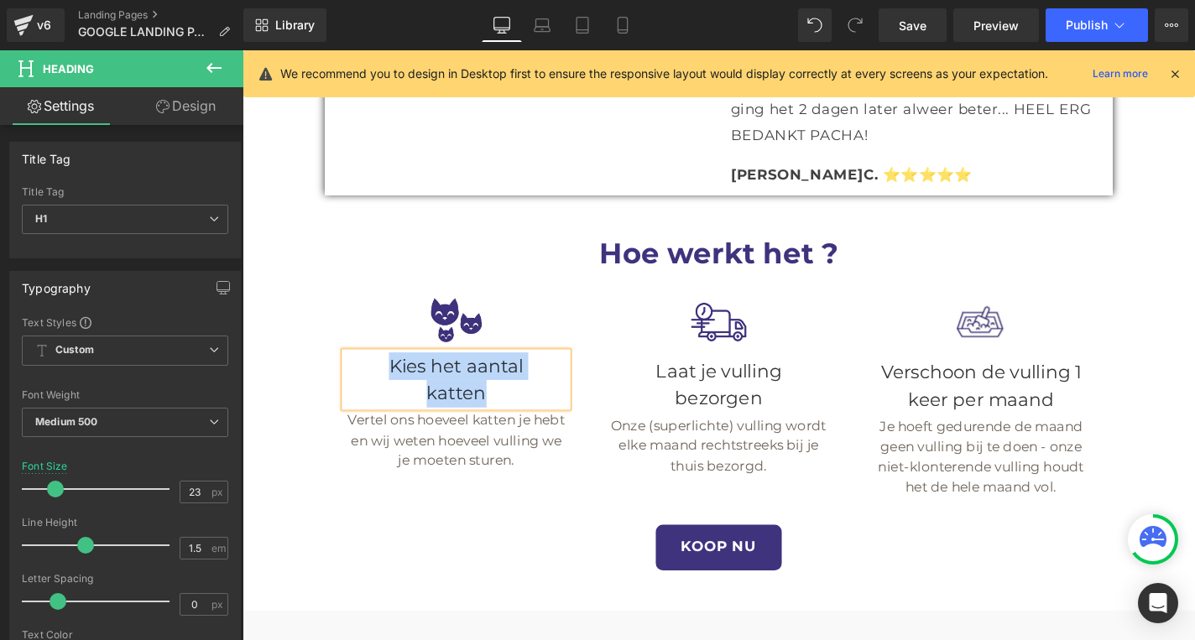
paste div
click at [524, 373] on h1 "Selecteer het aantal katten" at bounding box center [470, 402] width 237 height 58
click at [397, 435] on h1 "Vertel ons hoeveel katten je hebt en wij weten hoeveel vulling we je moeten stu…" at bounding box center [470, 467] width 237 height 65
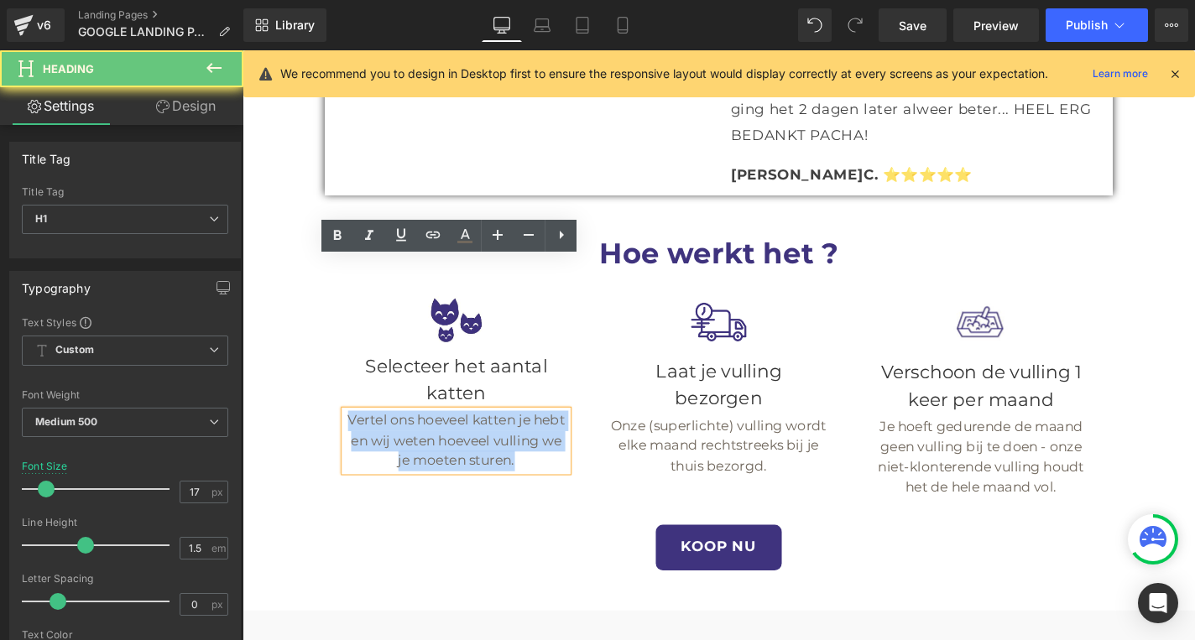
click at [397, 435] on h1 "Vertel ons hoeveel katten je hebt en wij weten hoeveel vulling we je moeten stu…" at bounding box center [470, 467] width 237 height 65
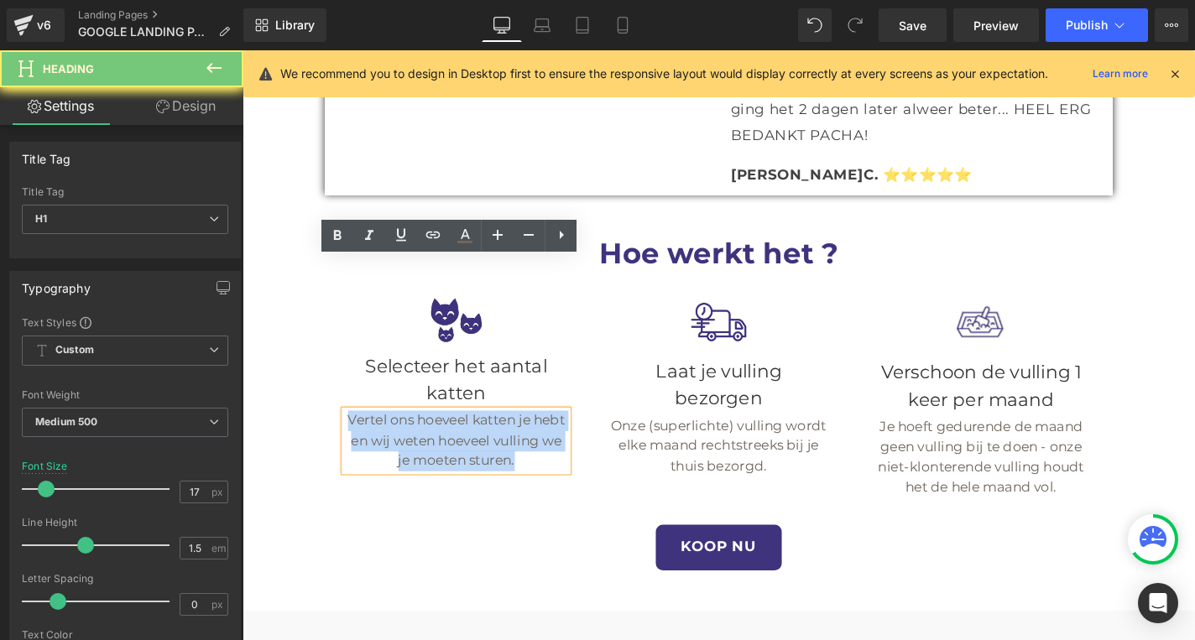
paste div
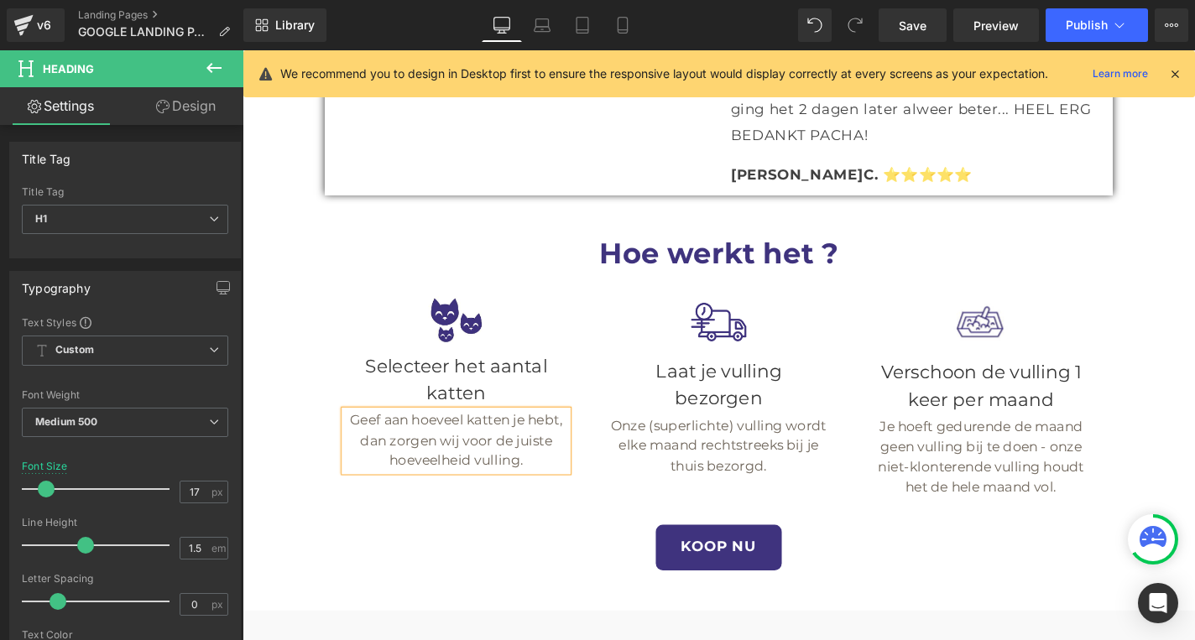
click at [723, 378] on div "Laat je vulling bezorgen Heading" at bounding box center [749, 407] width 237 height 58
click at [723, 378] on h1 "Laat je vulling" at bounding box center [749, 392] width 237 height 29
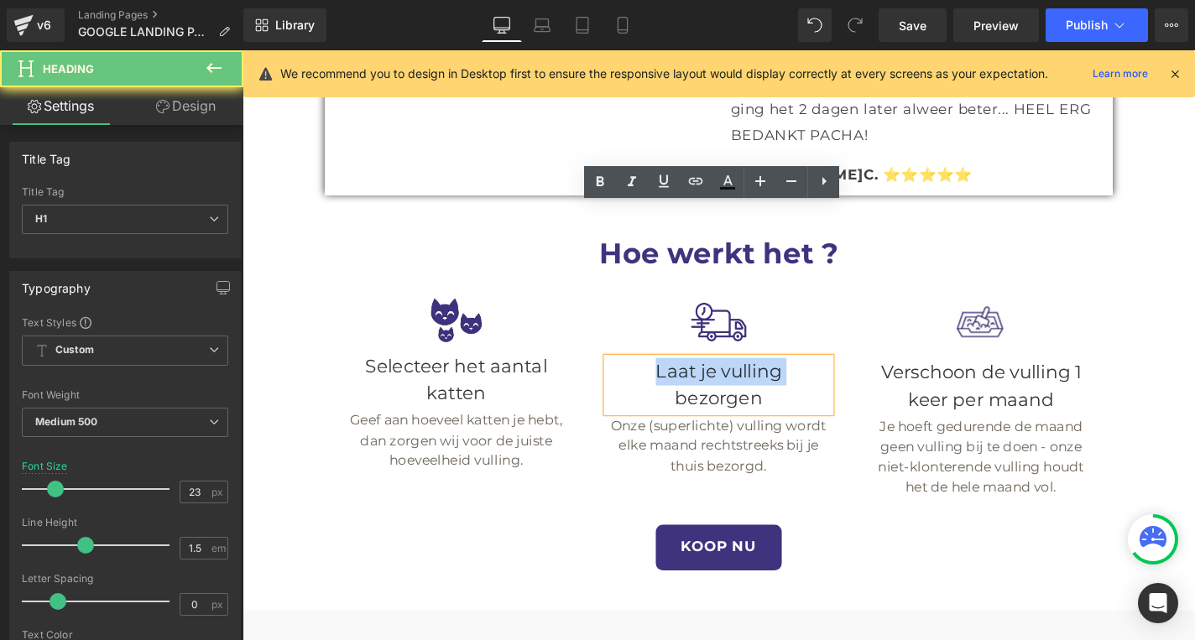
click at [723, 378] on h1 "Laat je vulling" at bounding box center [749, 392] width 237 height 29
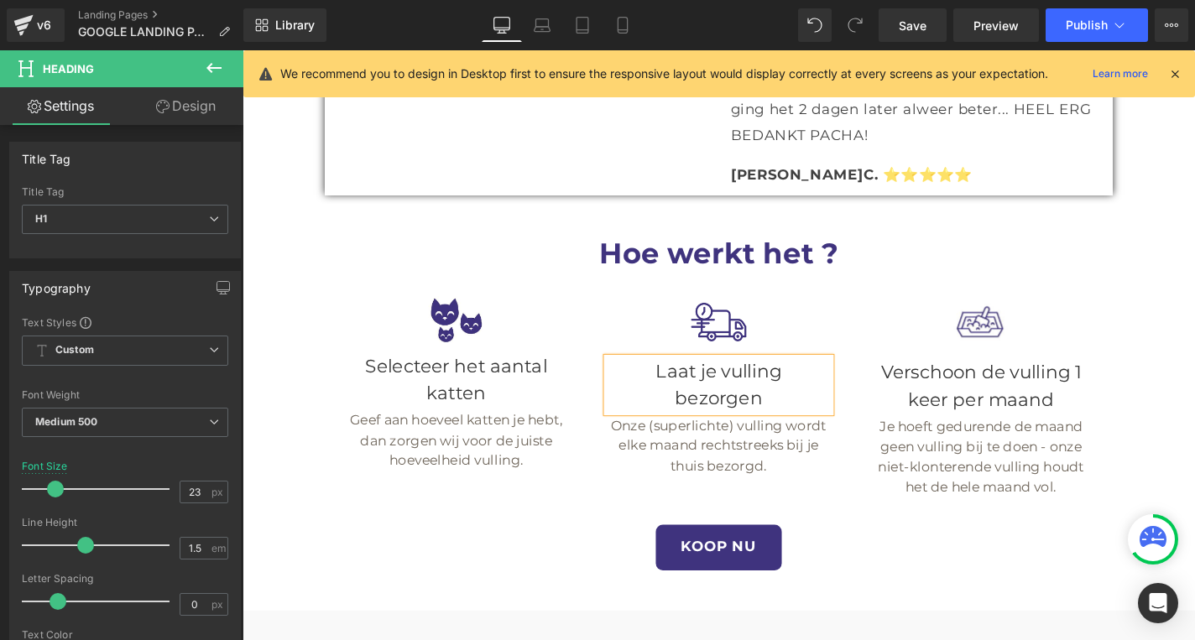
click at [742, 407] on h1 "bezorgen" at bounding box center [749, 421] width 237 height 29
paste div
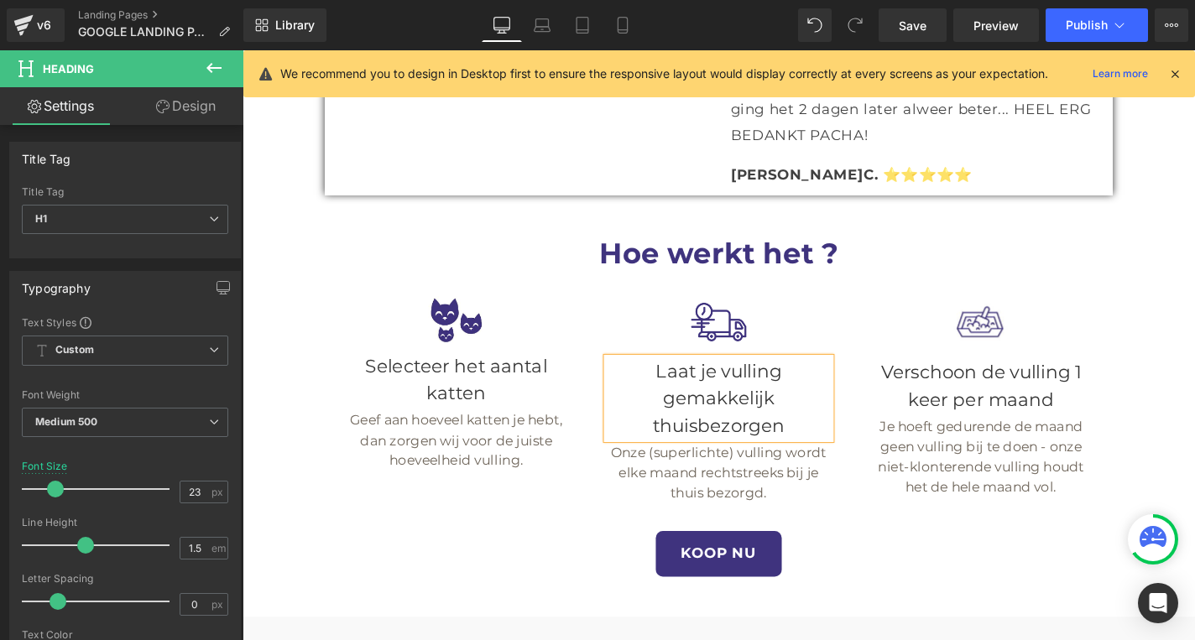
click at [1016, 379] on h1 "Verschoon de vulling 1 keer per maand" at bounding box center [1029, 408] width 237 height 58
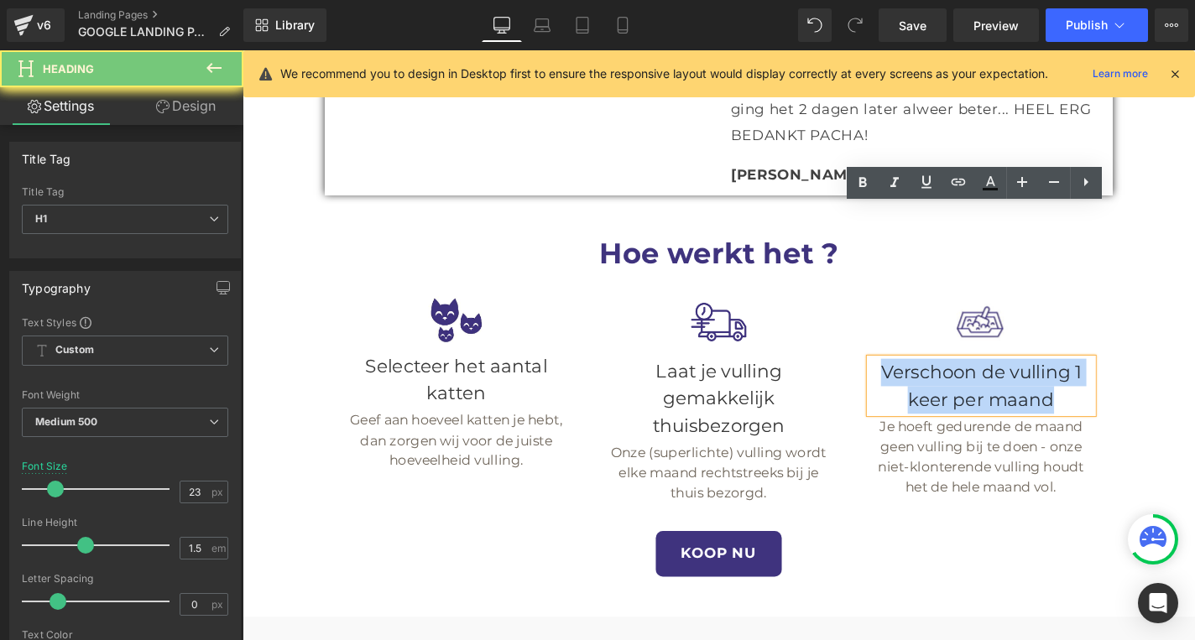
paste div
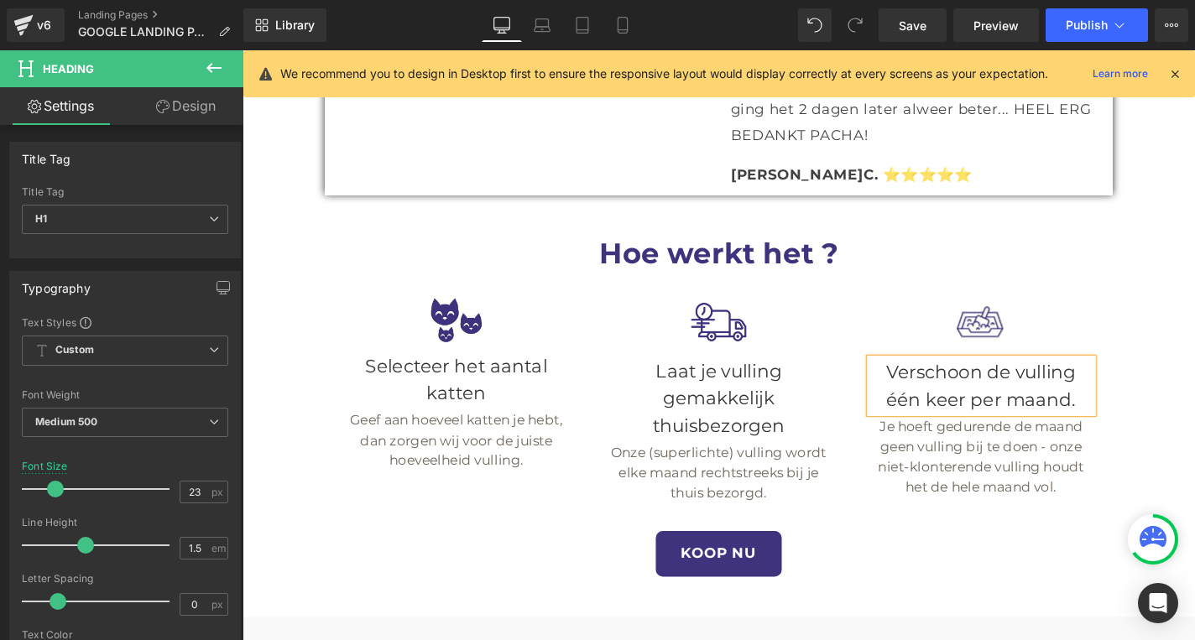
click at [982, 441] on div "Je hoeft gedurende de maand geen vulling bij te doen - onze niet-klonterende vu…" at bounding box center [1029, 484] width 237 height 86
click at [982, 441] on h1 "Je hoeft gedurende de maand geen vulling bij te doen - onze niet-klonterende vu…" at bounding box center [1029, 484] width 237 height 86
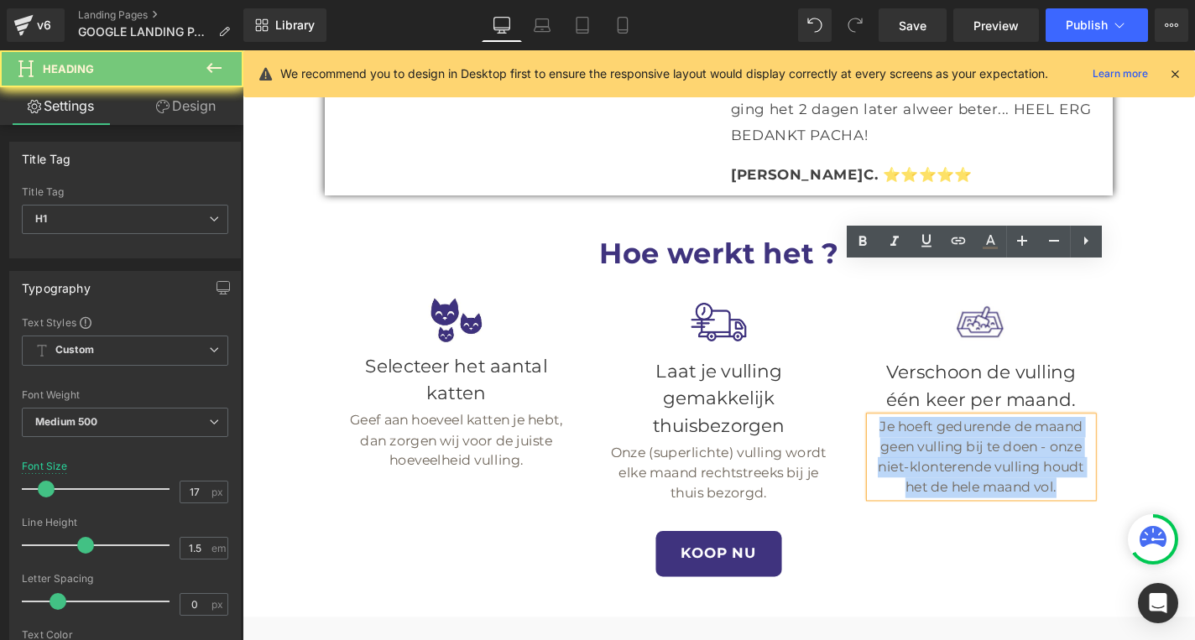
click at [982, 441] on h1 "Je hoeft gedurende de maand geen vulling bij te doen - onze niet-klonterende vu…" at bounding box center [1029, 484] width 237 height 86
paste div
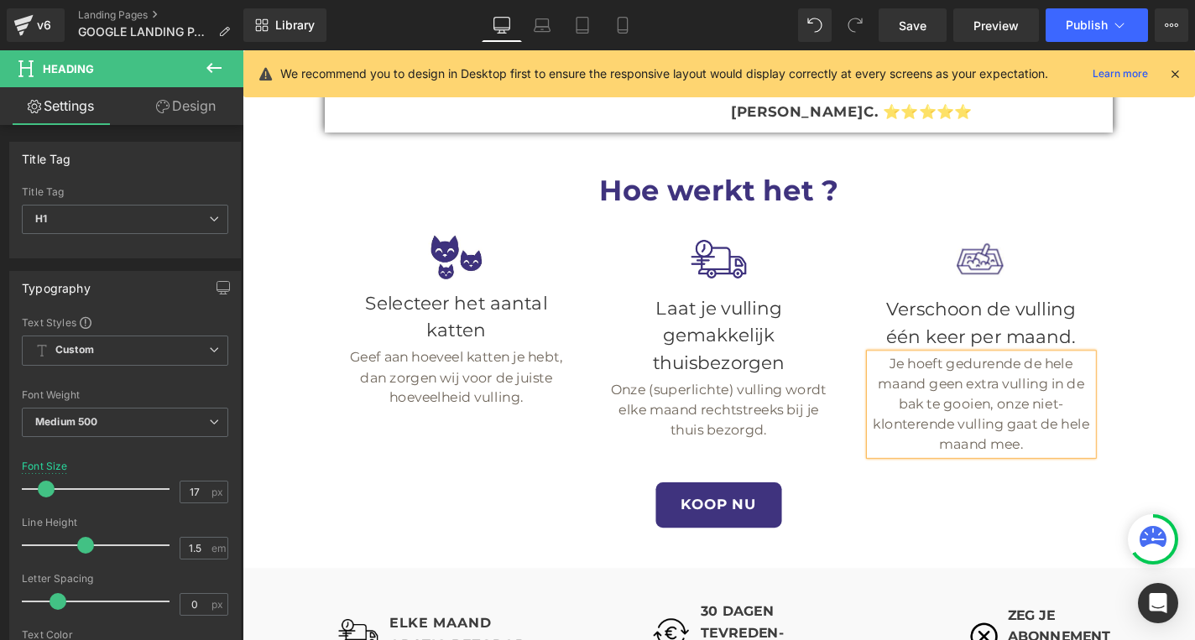
scroll to position [2449, 0]
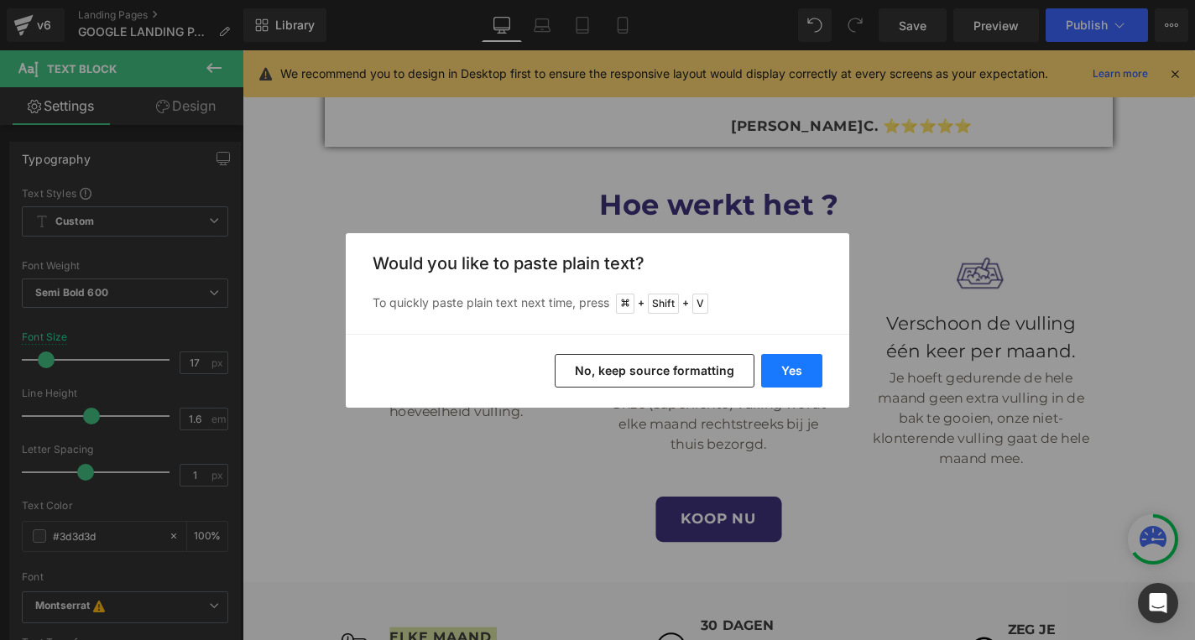
click at [809, 371] on button "Yes" at bounding box center [791, 371] width 61 height 34
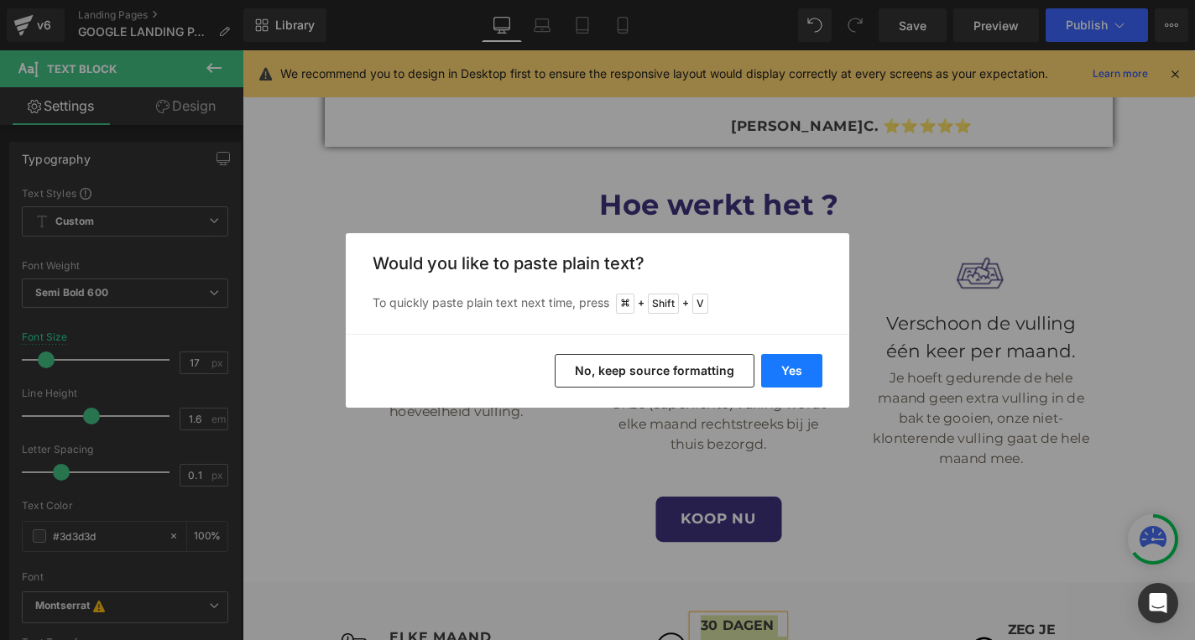
click at [789, 375] on button "Yes" at bounding box center [791, 371] width 61 height 34
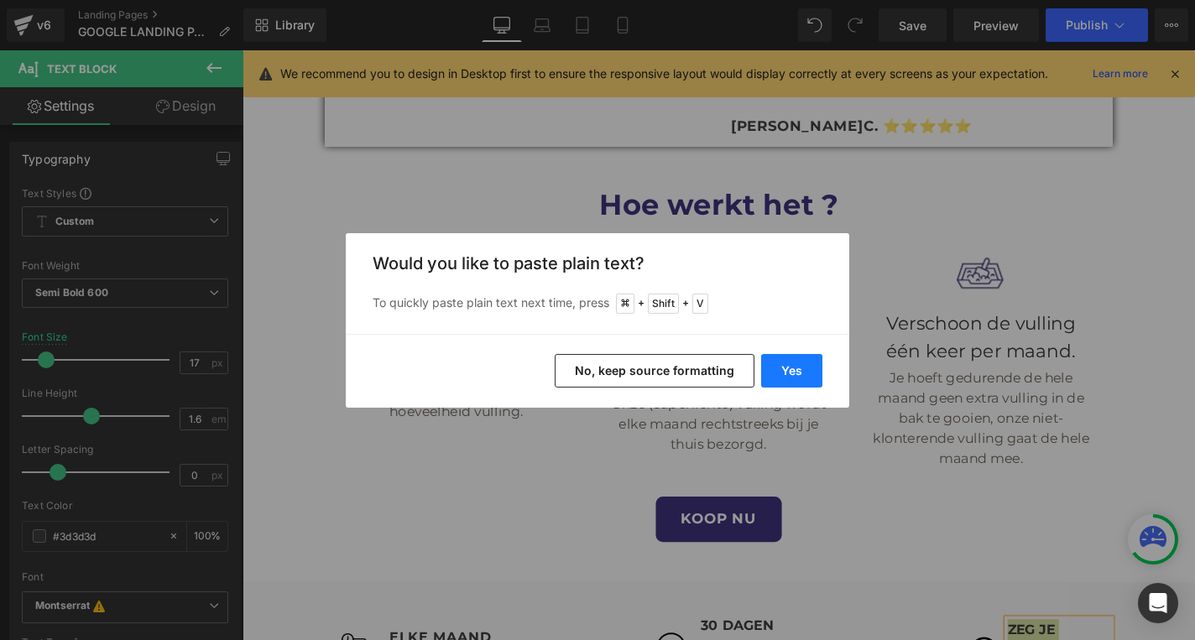
click at [772, 362] on button "Yes" at bounding box center [791, 371] width 61 height 34
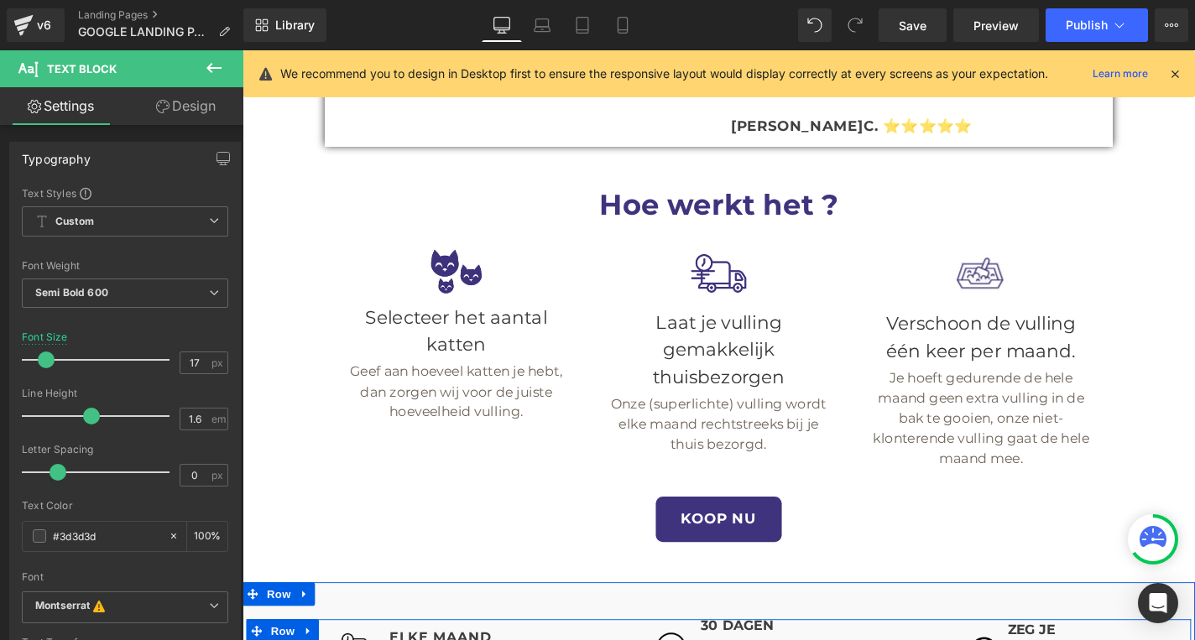
scroll to position [2482, 0]
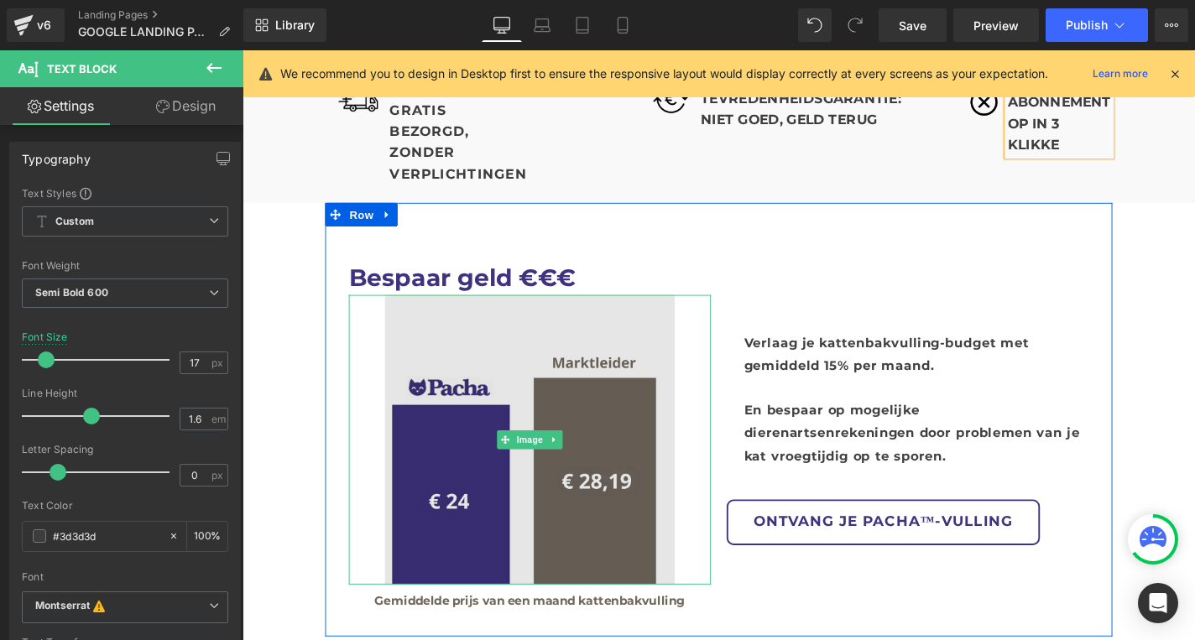
scroll to position [3045, 0]
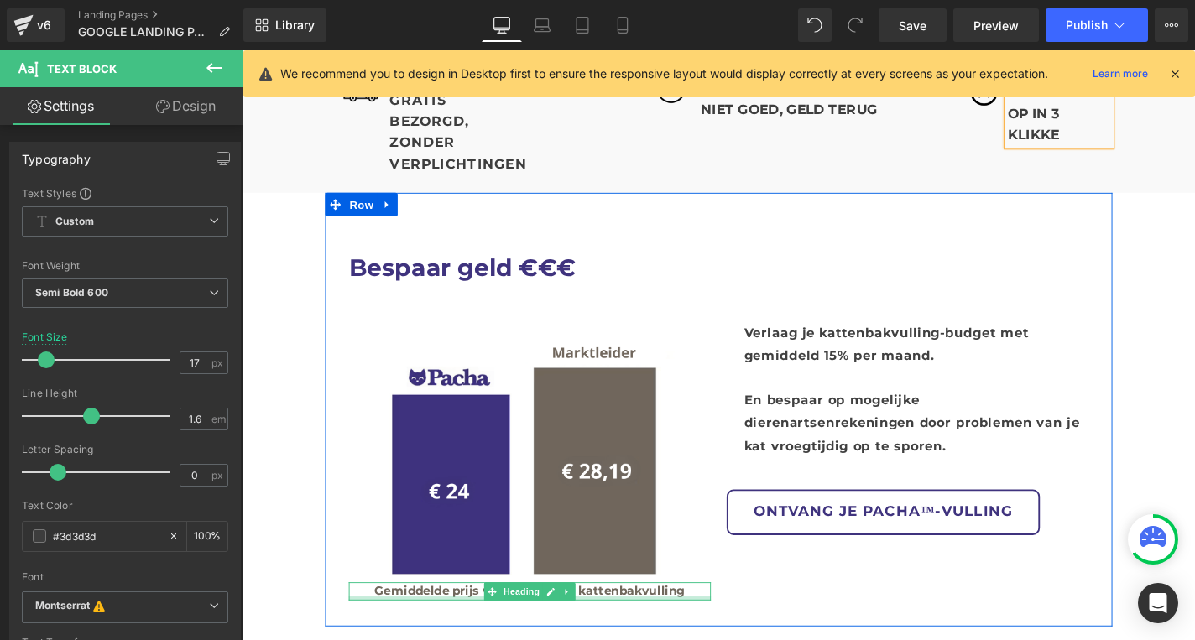
click at [465, 633] on div at bounding box center [549, 635] width 386 height 4
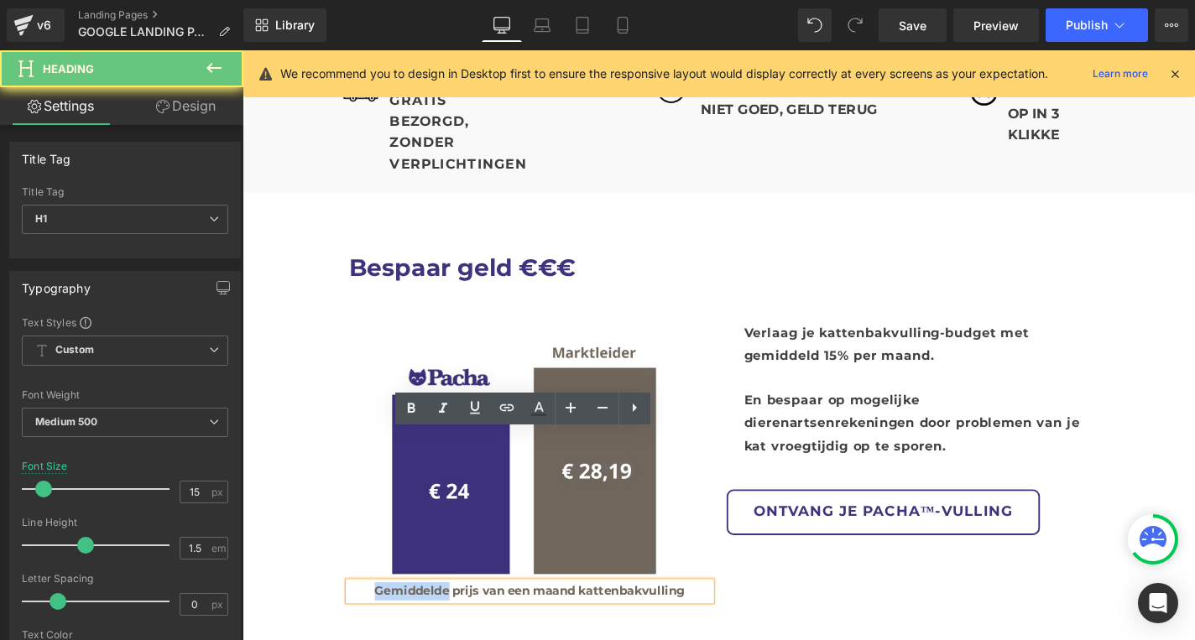
click at [465, 618] on b "Gemiddelde prijs van een maand kattenbakvulling" at bounding box center [548, 626] width 331 height 16
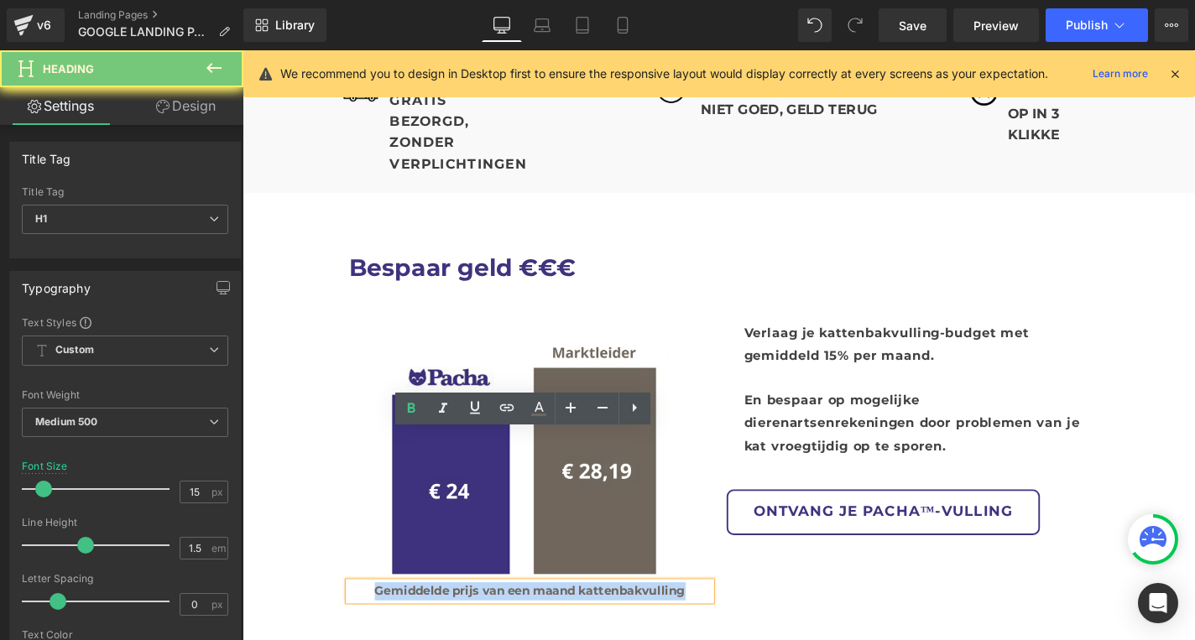
paste div
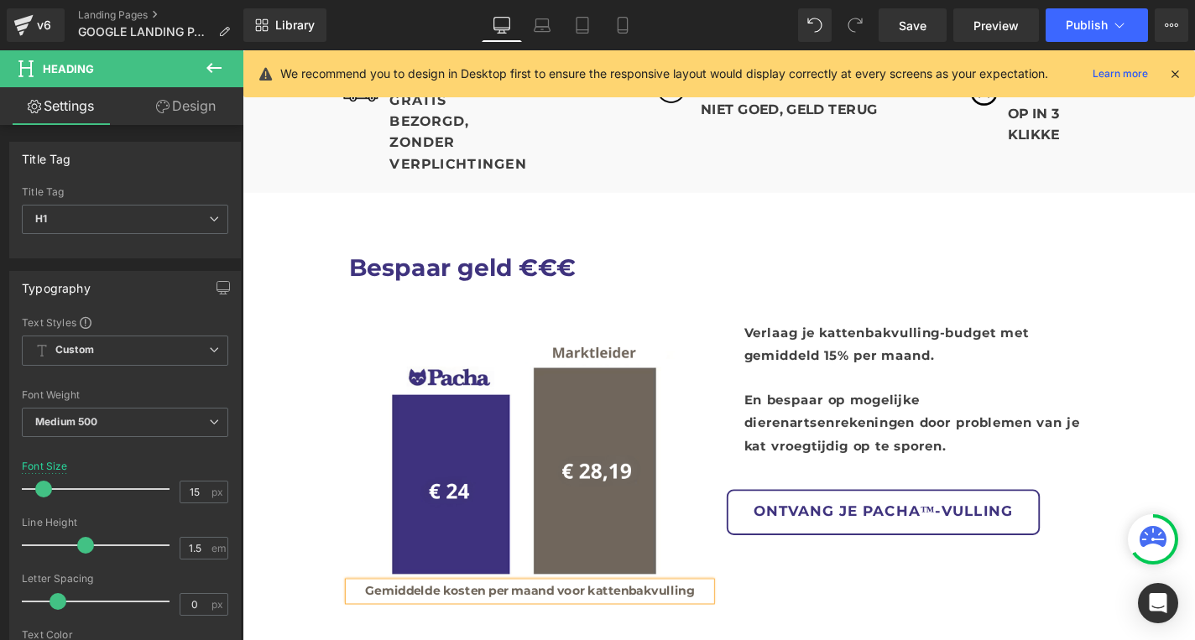
click at [925, 340] on div "Verlaag je kattenbakvulling-budget met gemiddeld 15% per maand. En bespaar op m…" at bounding box center [960, 412] width 367 height 145
click at [925, 388] on div at bounding box center [960, 400] width 367 height 24
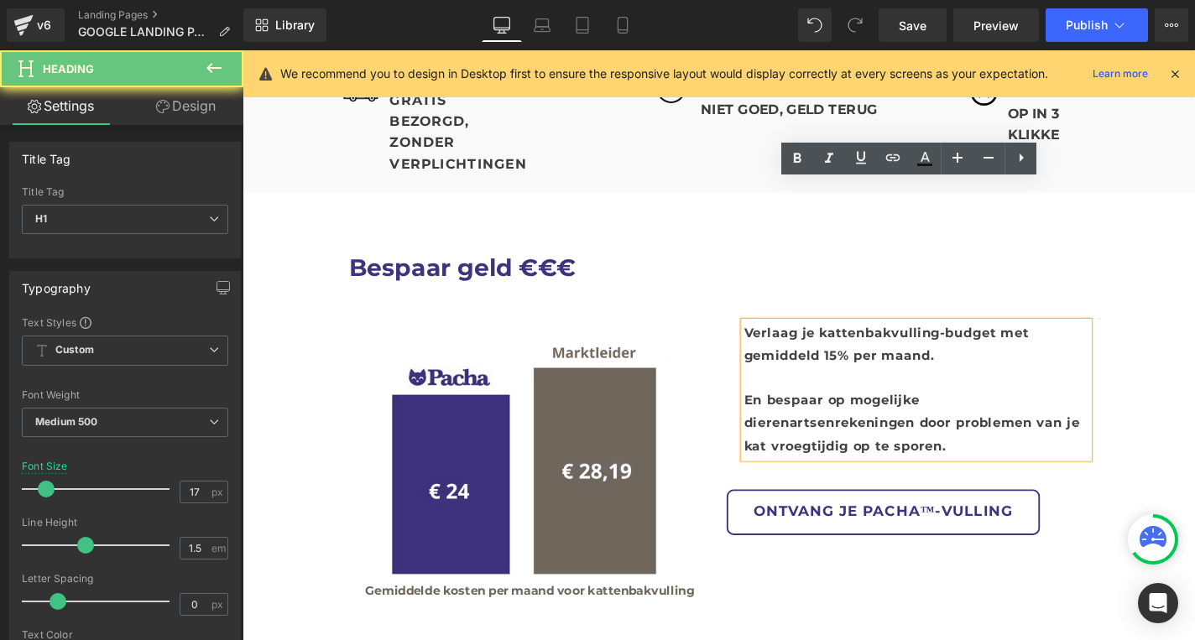
click at [892, 412] on div "En bespaar op mogelijke dierenartsenrekeningen door problemen van je kat vroegt…" at bounding box center [960, 448] width 367 height 72
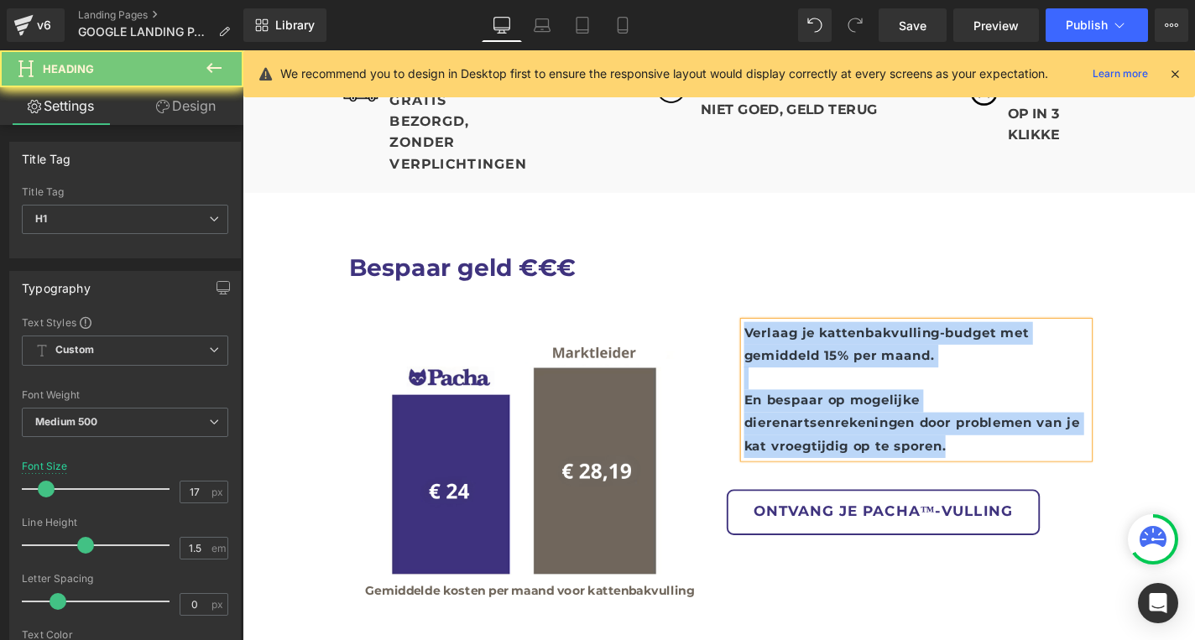
paste div
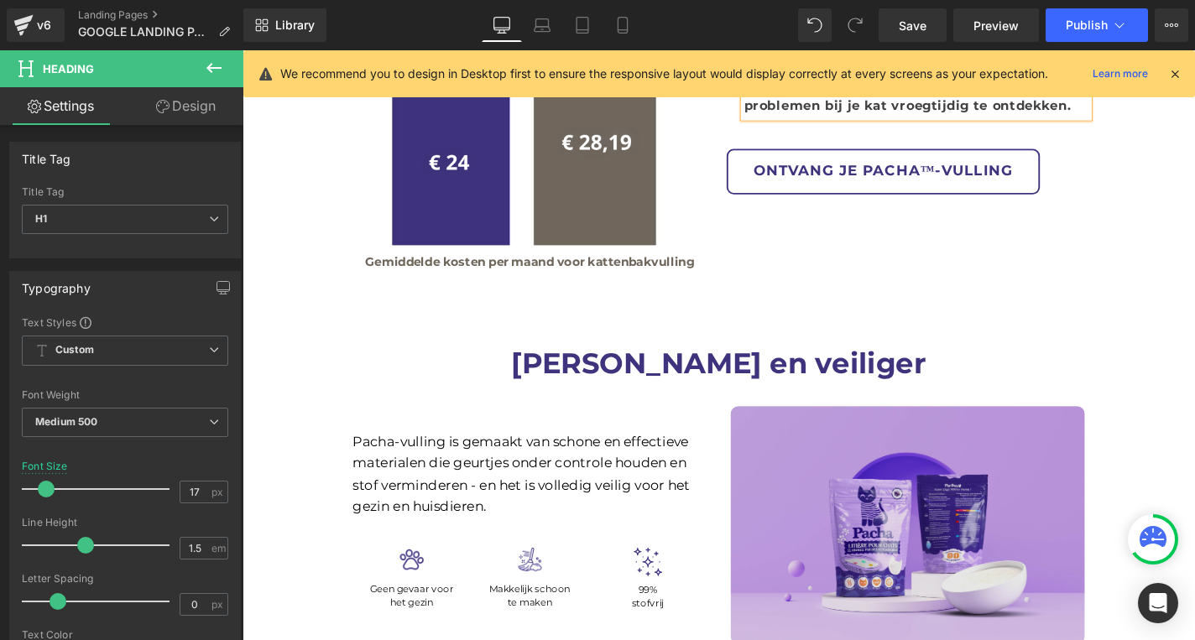
scroll to position [3406, 0]
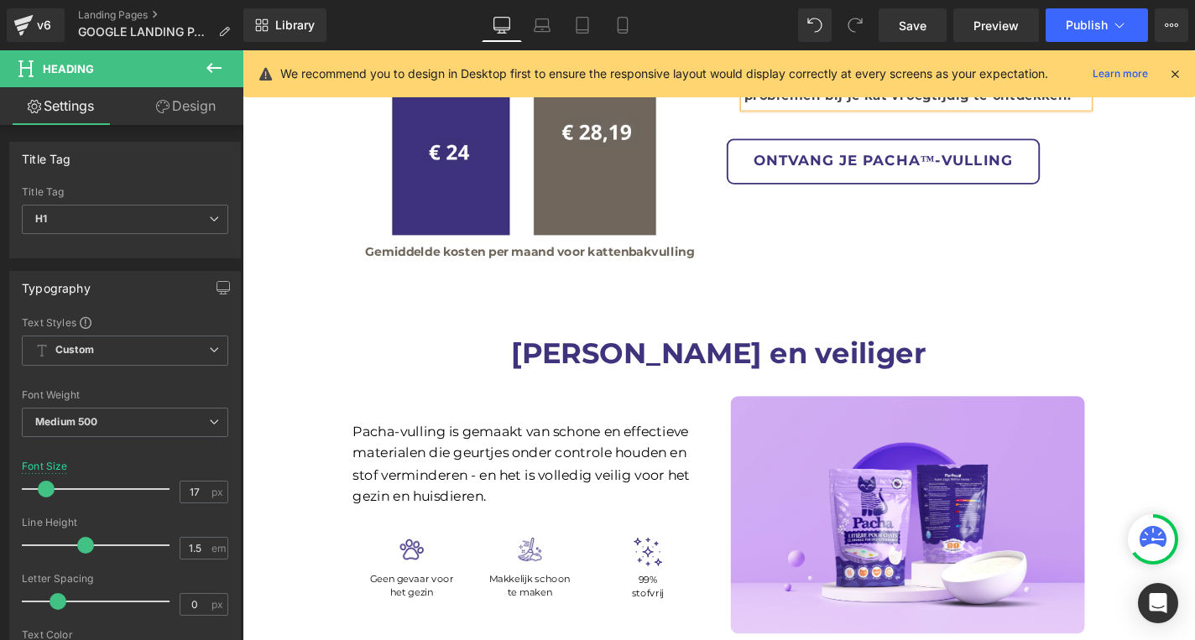
click at [452, 446] on h1 "Pacha-vulling is gemaakt van schone en effectieve materialen die geurtjes onder…" at bounding box center [549, 491] width 378 height 91
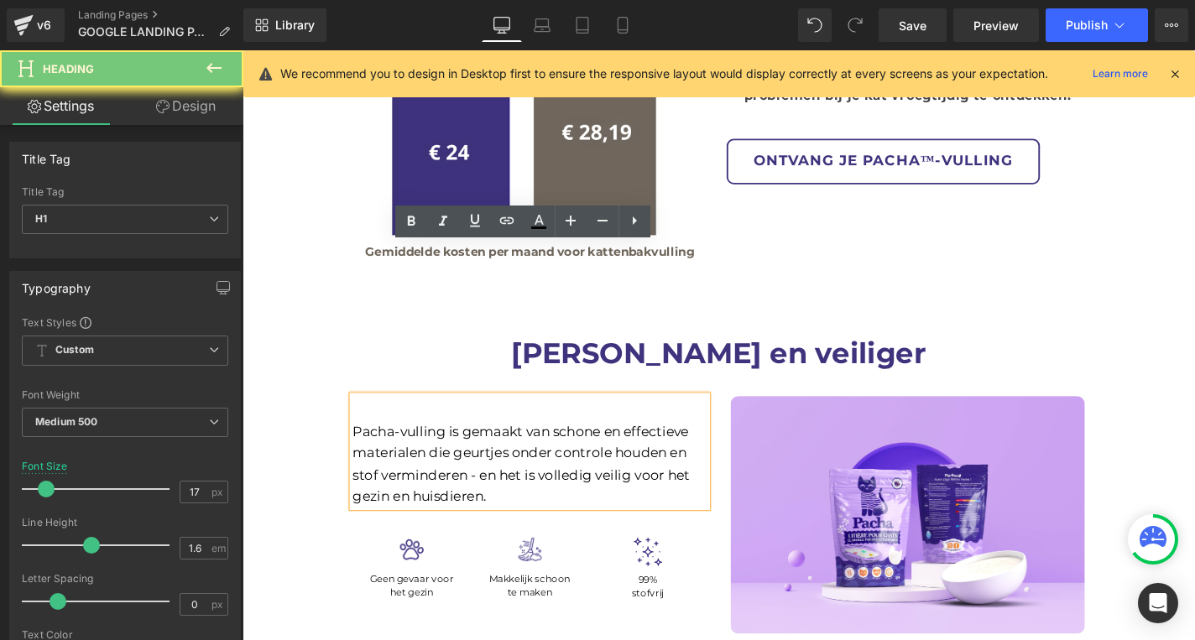
click at [452, 446] on h1 "Pacha-vulling is gemaakt van schone en effectieve materialen die geurtjes onder…" at bounding box center [549, 491] width 378 height 91
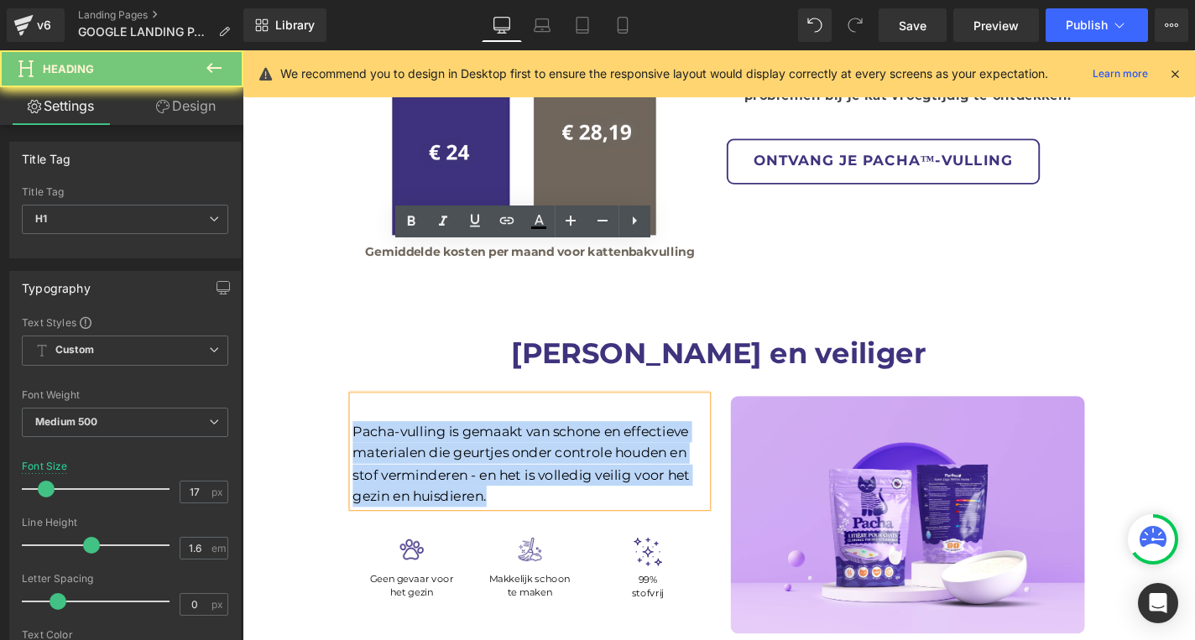
paste div
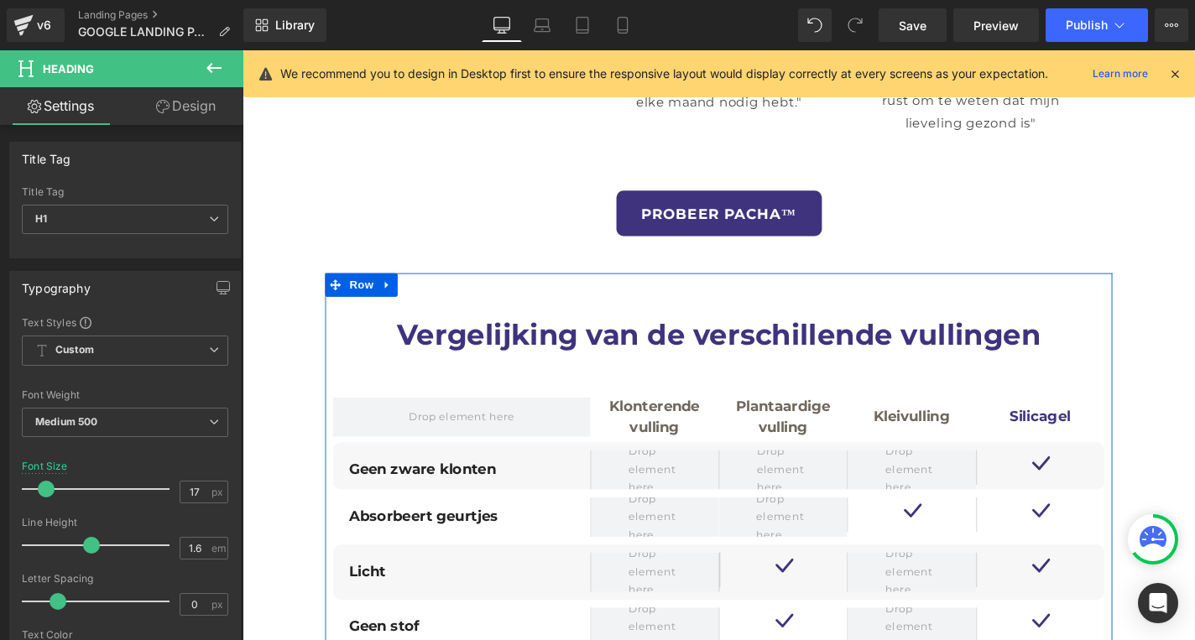
scroll to position [4660, 0]
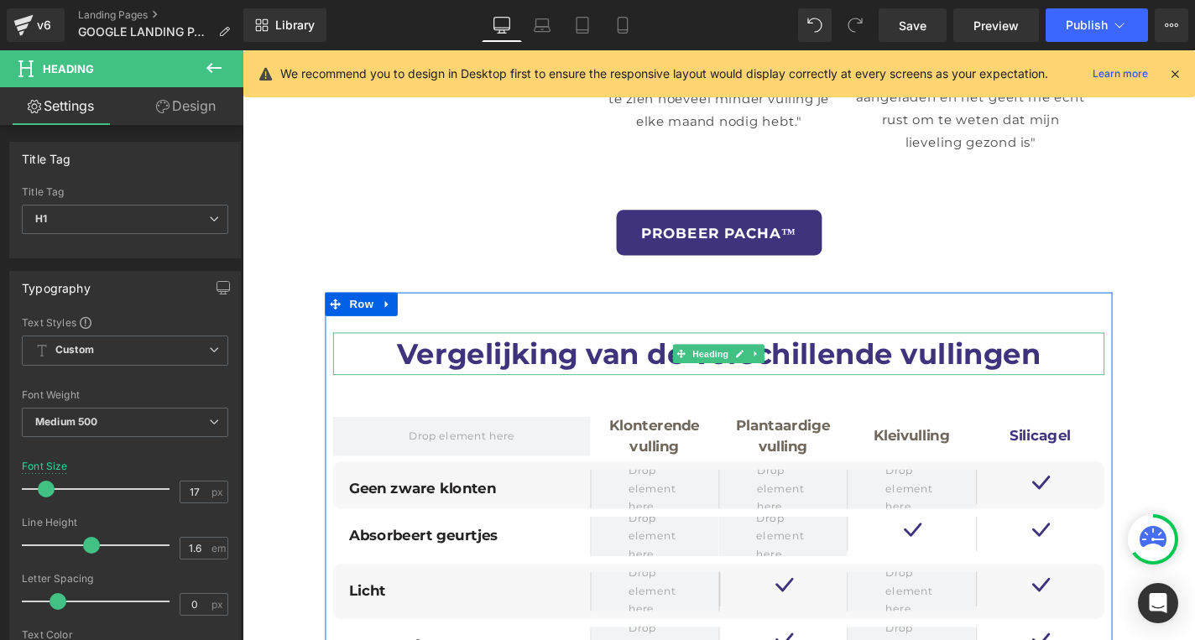
click at [624, 352] on h1 "Vergelijking van de verschillende vullingen" at bounding box center [750, 374] width 822 height 45
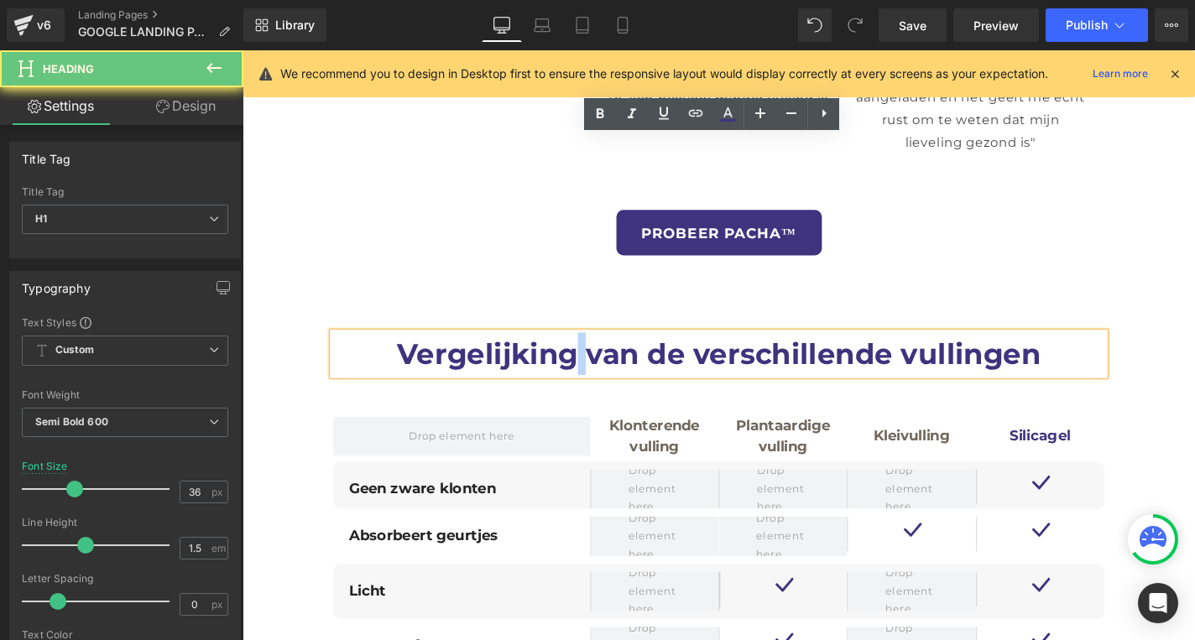
click at [624, 352] on h1 "Vergelijking van de verschillende vullingen" at bounding box center [750, 374] width 822 height 45
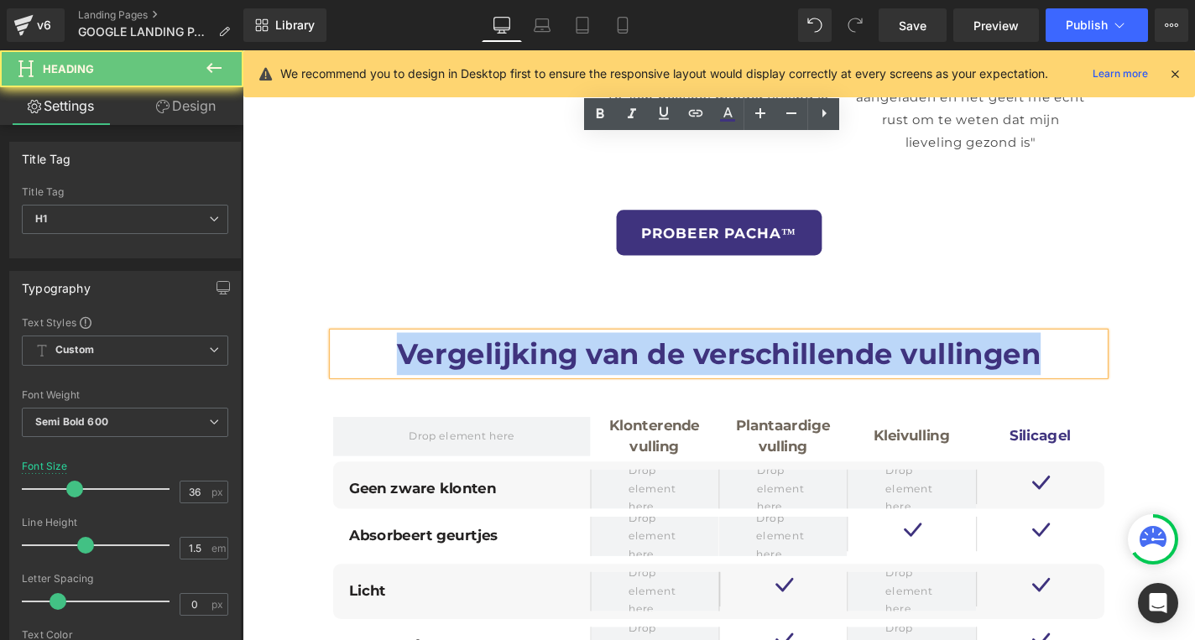
click at [624, 352] on h1 "Vergelijking van de verschillende vullingen" at bounding box center [750, 374] width 822 height 45
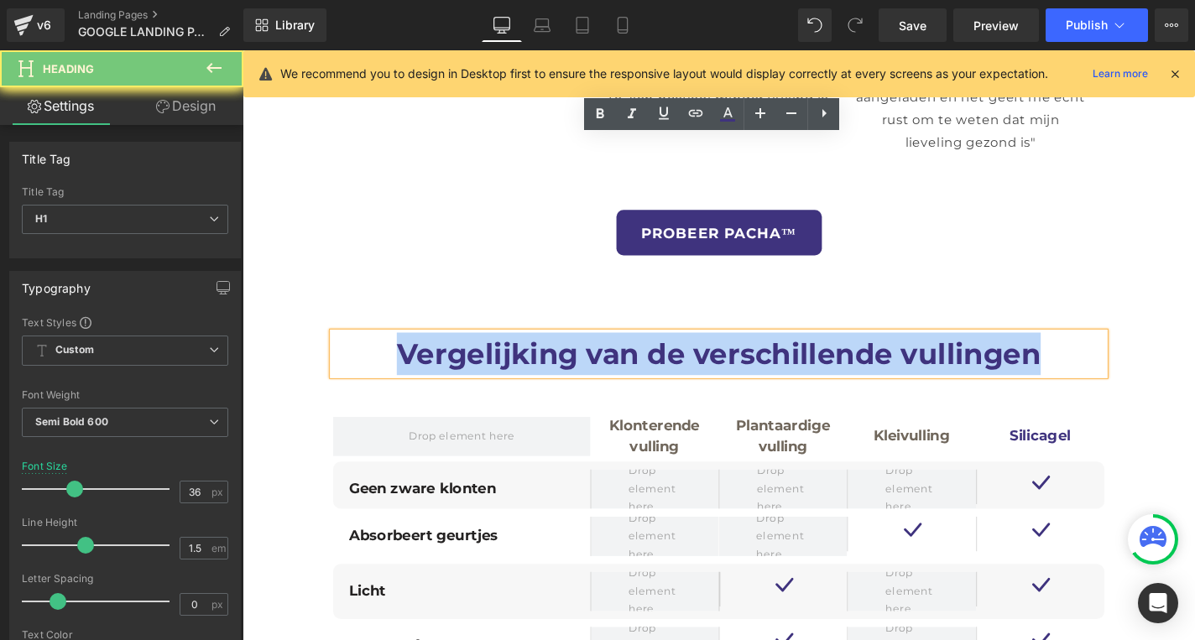
paste div
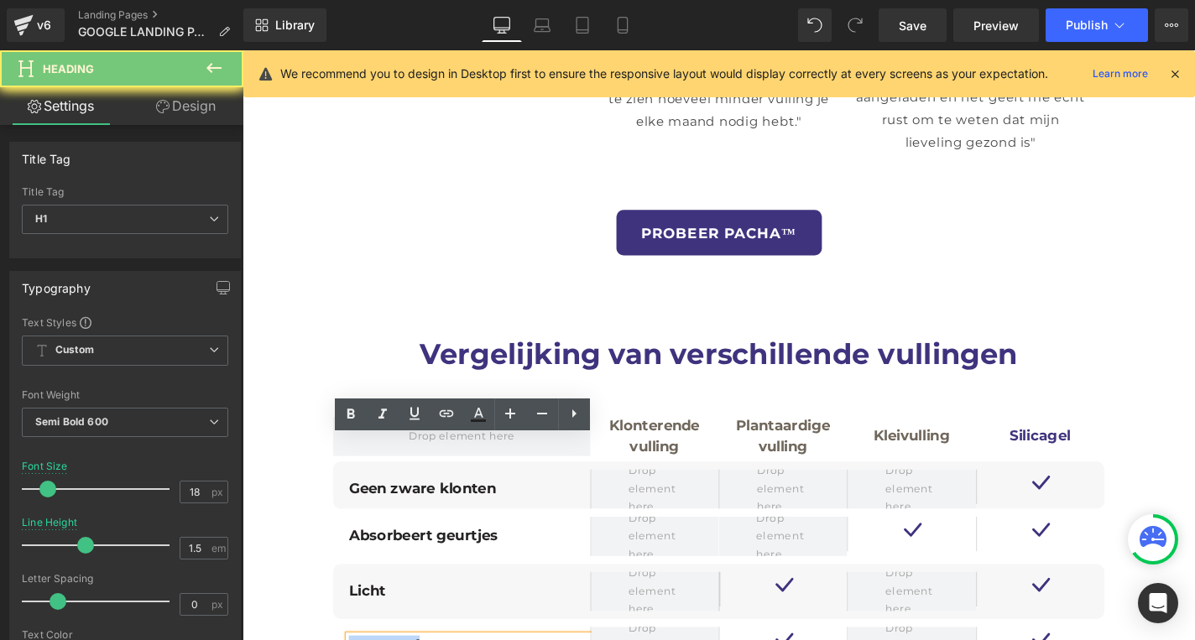
paste div
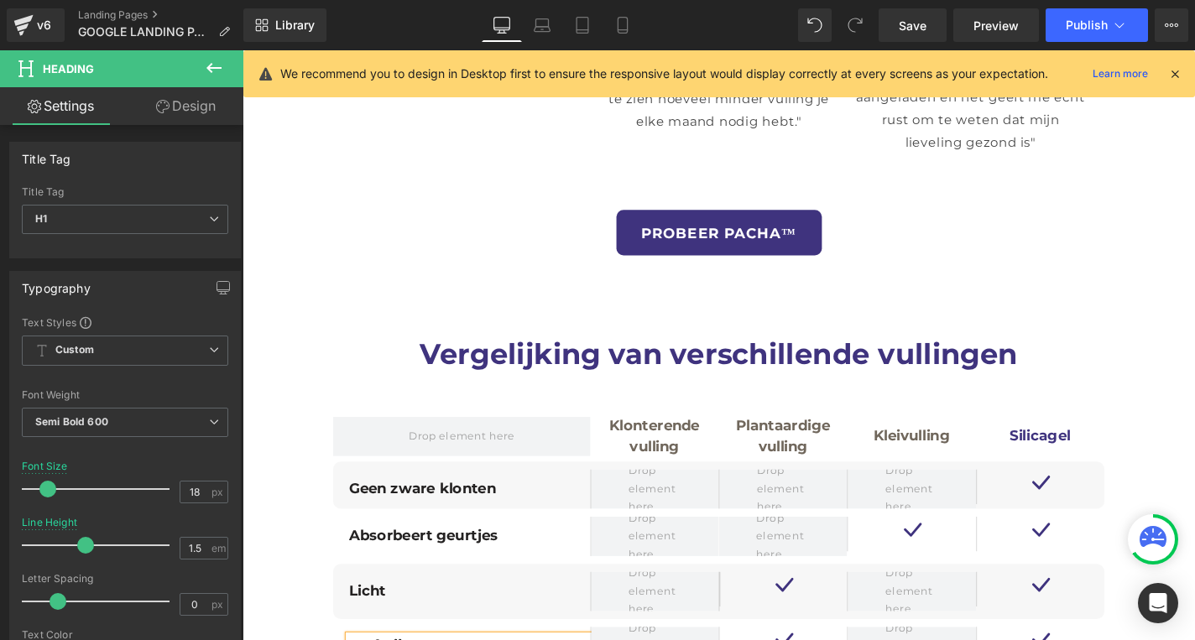
click at [242, 50] on link at bounding box center [242, 50] width 0 height 0
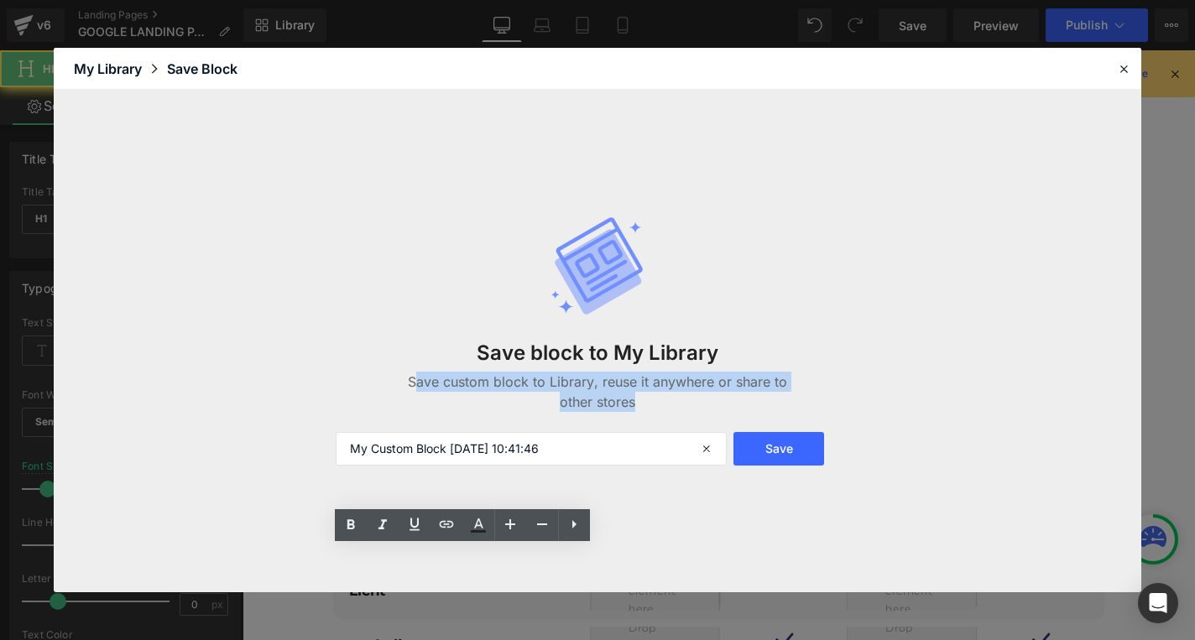
click at [383, 561] on div "Save block to My Library Save custom block to Library, reuse it anywhere or sha…" at bounding box center [597, 341] width 1087 height 503
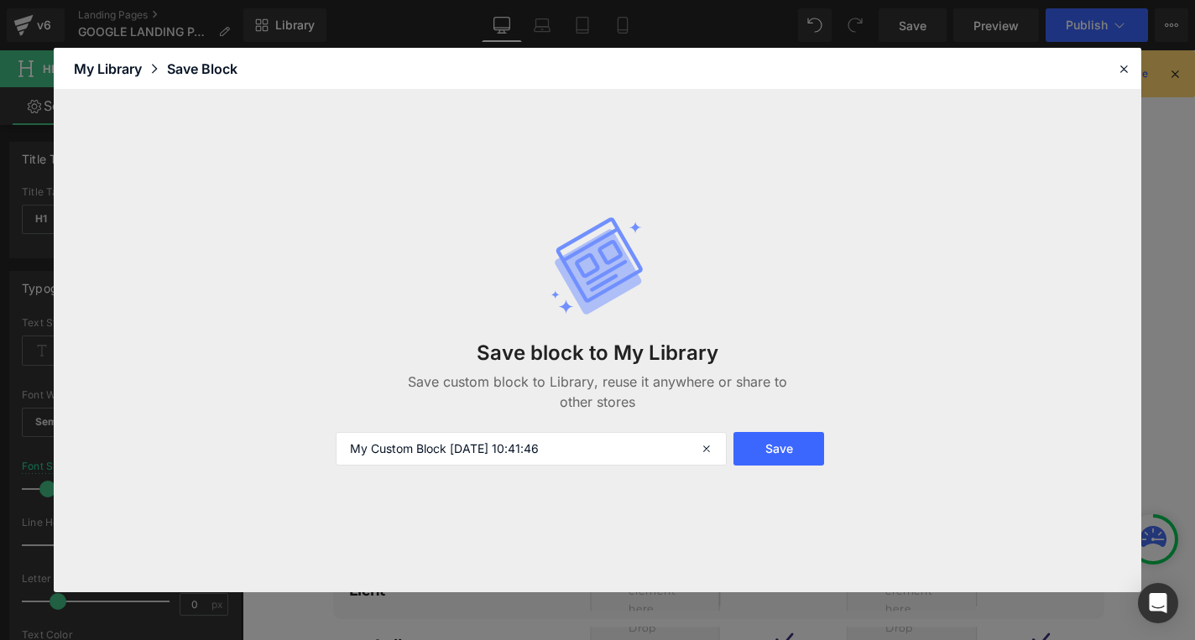
click at [1136, 69] on header "Library Elements Blocks Templates Saved Library My Library Save Block" at bounding box center [597, 69] width 1087 height 42
drag, startPoint x: 1126, startPoint y: 70, endPoint x: 801, endPoint y: 267, distance: 379.9
click at [1126, 70] on icon at bounding box center [1123, 68] width 15 height 15
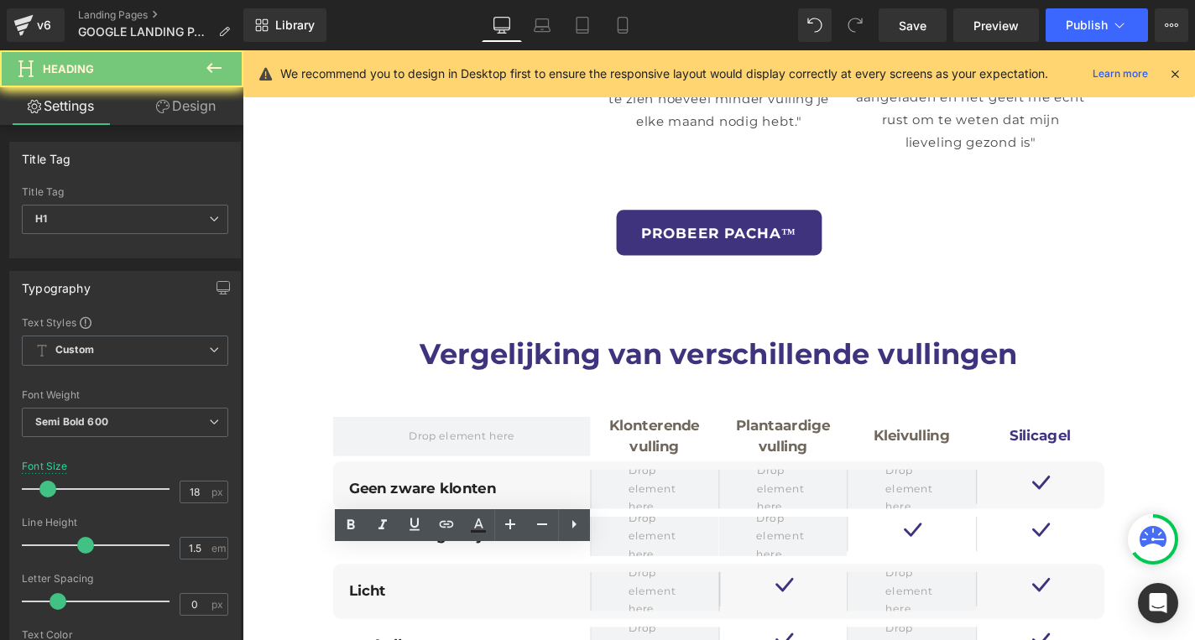
paste div
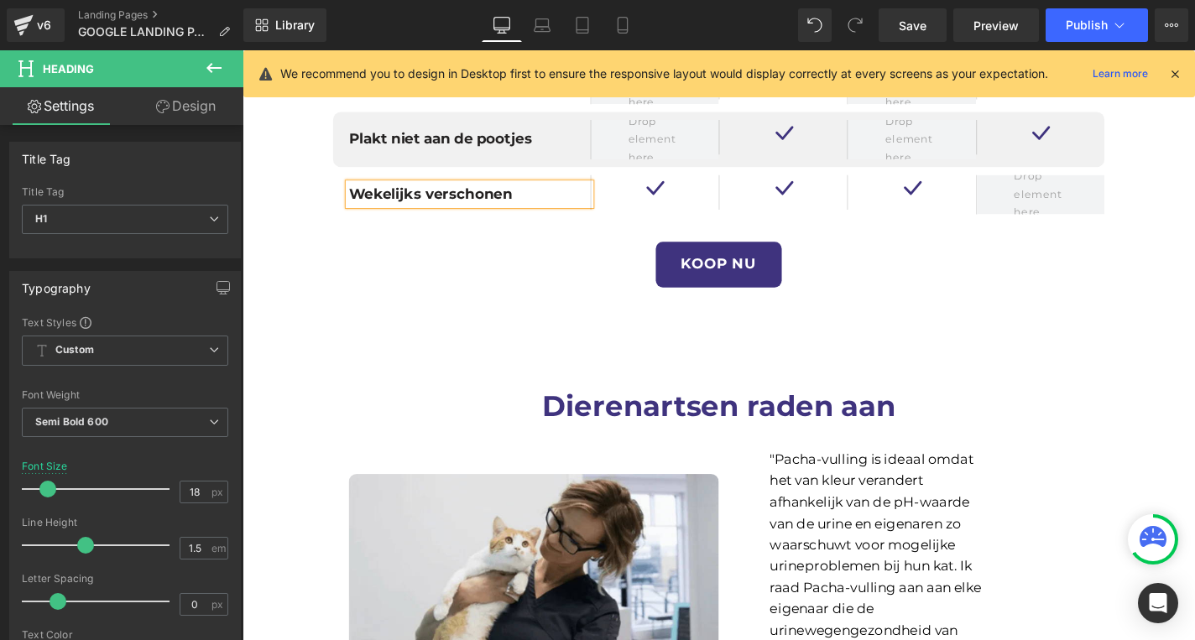
scroll to position [5321, 0]
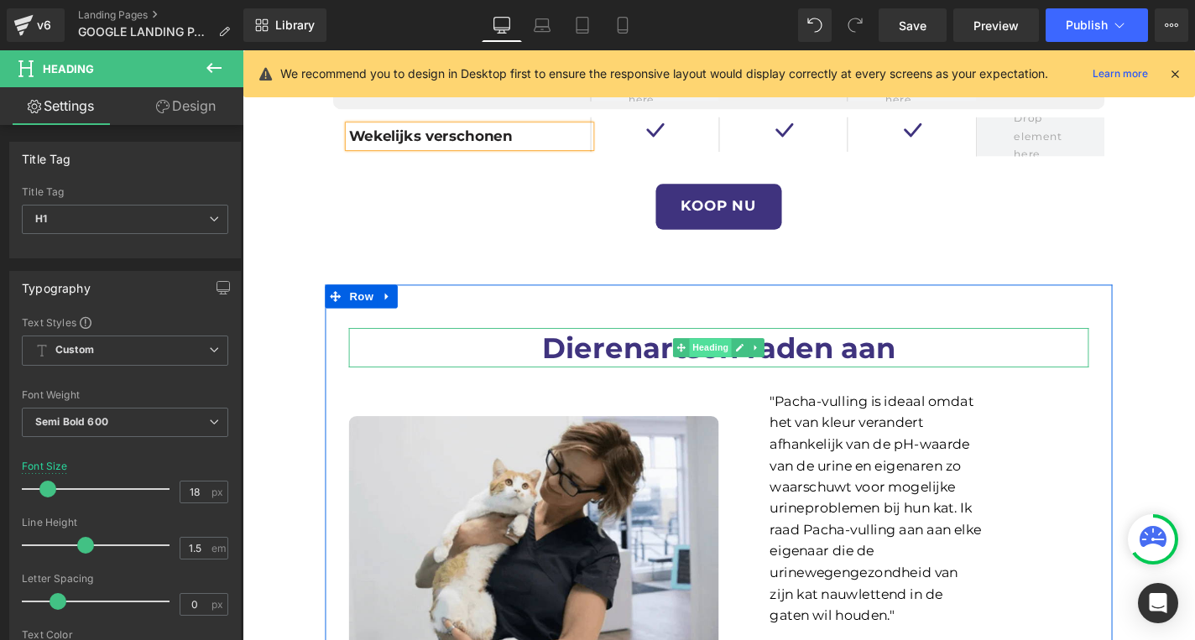
click at [720, 357] on span "Heading" at bounding box center [741, 367] width 45 height 20
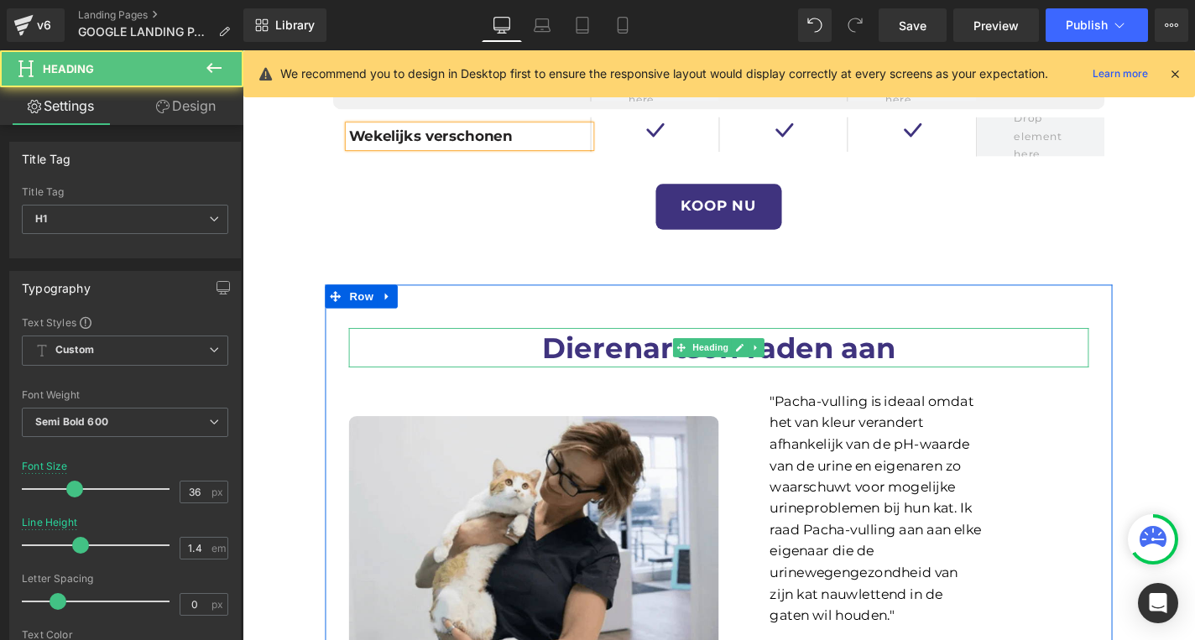
click at [684, 347] on h1 "Dierenartsen raden aan" at bounding box center [750, 368] width 789 height 42
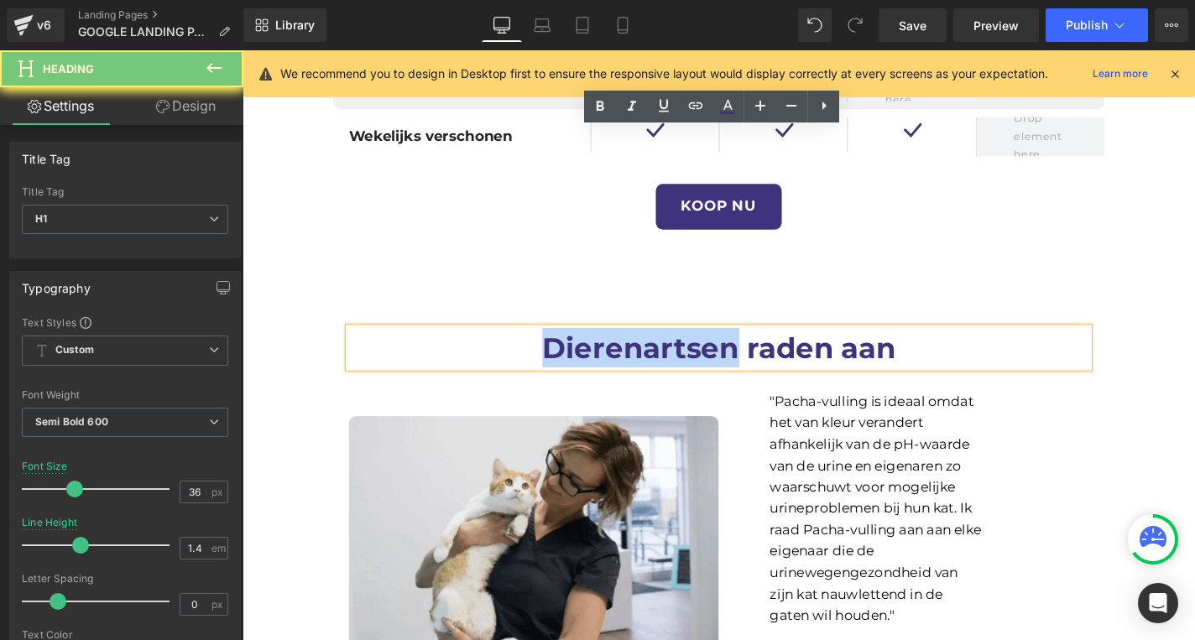
click at [684, 347] on h1 "Dierenartsen raden aan" at bounding box center [750, 368] width 789 height 42
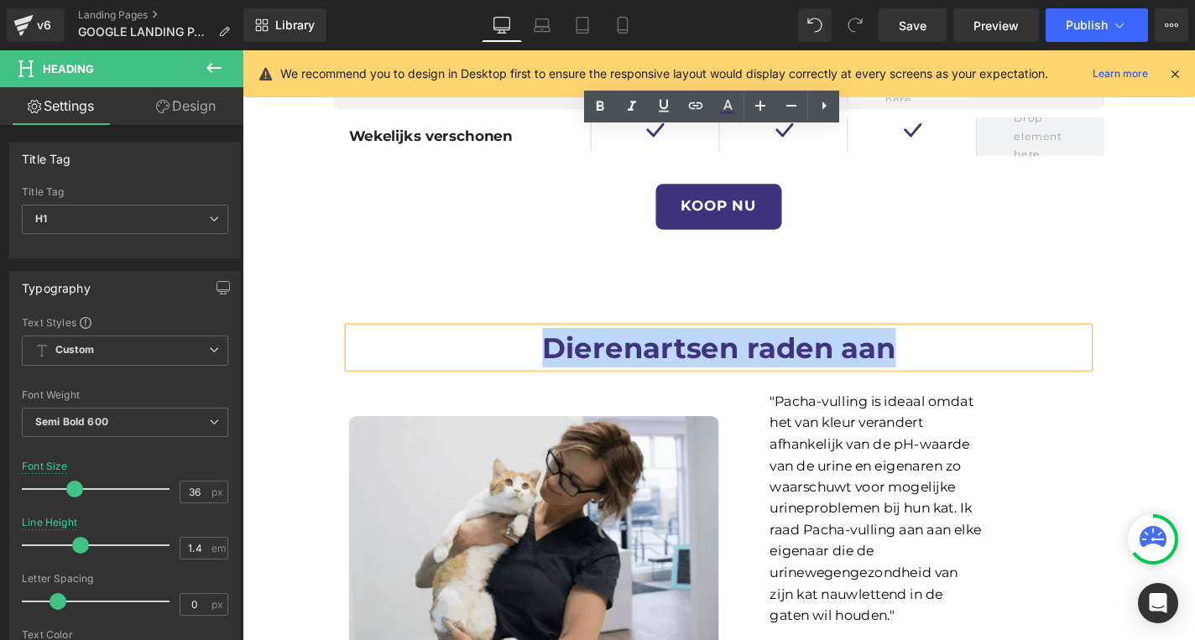
click at [684, 347] on h1 "Dierenartsen raden aan" at bounding box center [750, 368] width 789 height 42
paste div
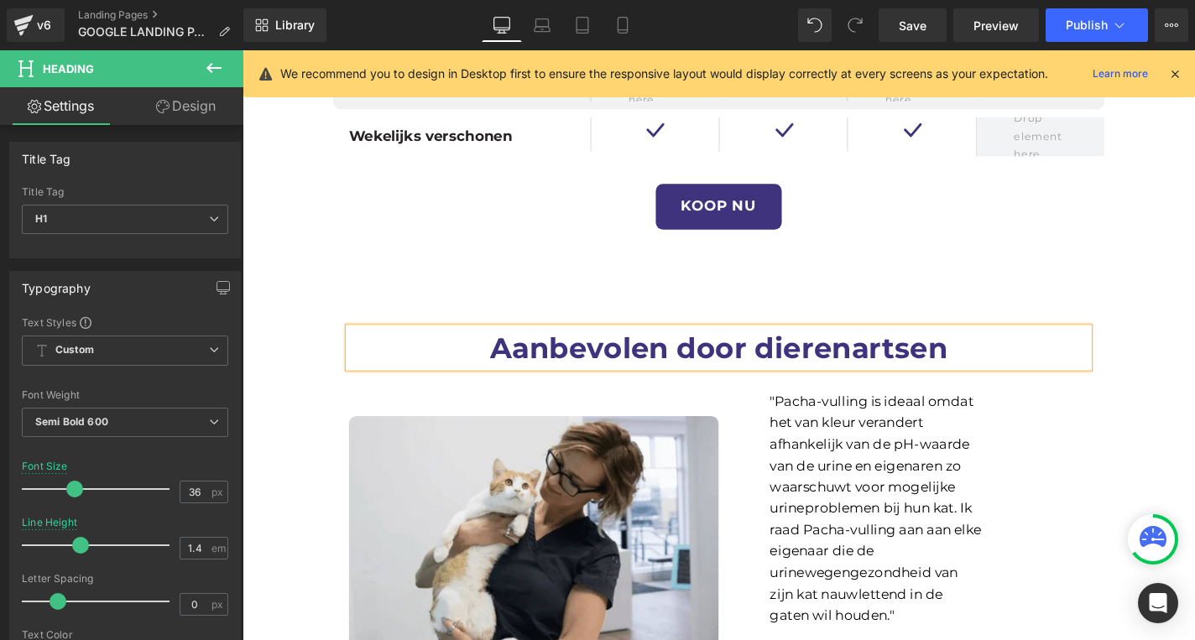
click at [925, 414] on h1 ""Pacha-vulling is ideaal omdat het van kleur verandert afhankelijk van de pH-wa…" at bounding box center [918, 539] width 227 height 251
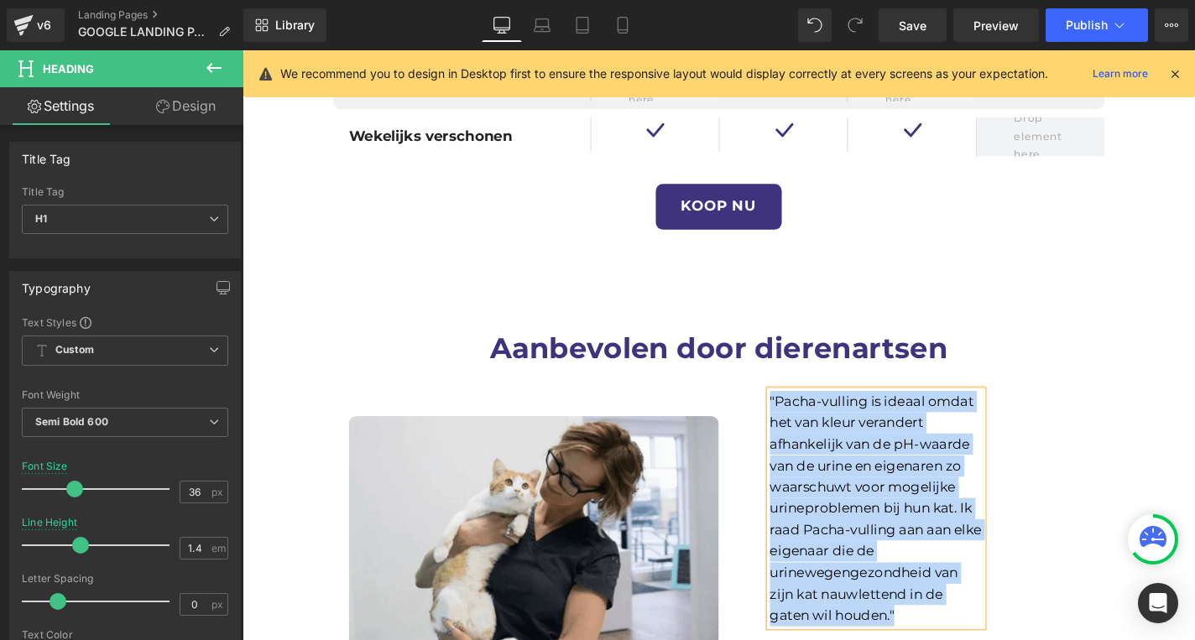
click at [925, 414] on h1 ""Pacha-vulling is ideaal omdat het van kleur verandert afhankelijk van de pH-wa…" at bounding box center [918, 539] width 227 height 251
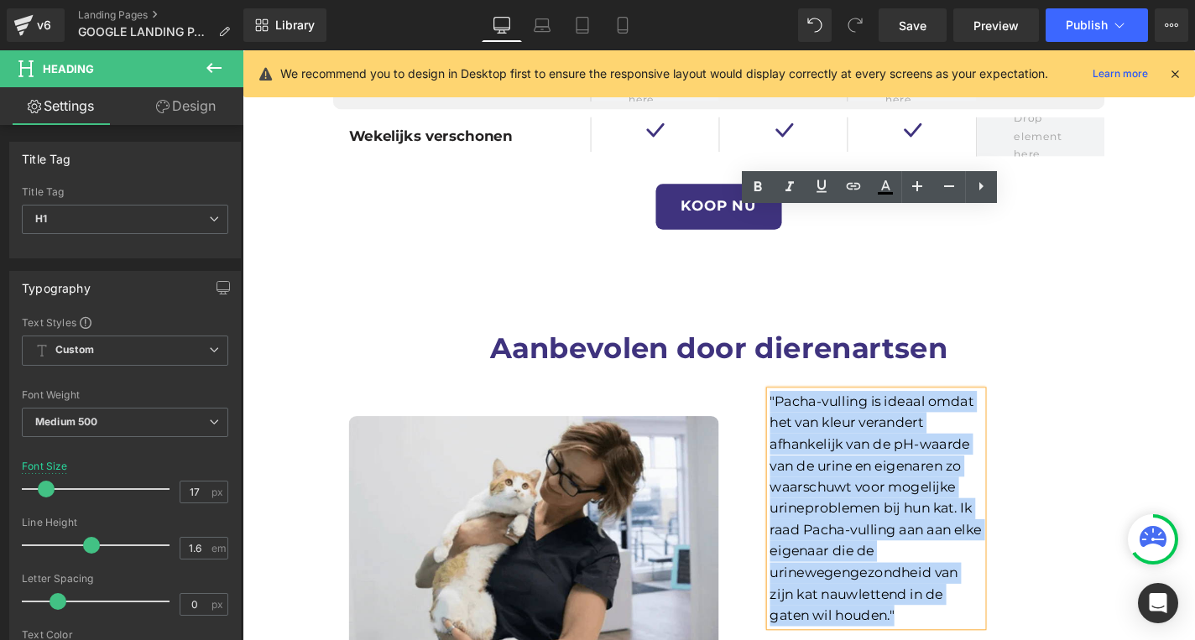
paste div
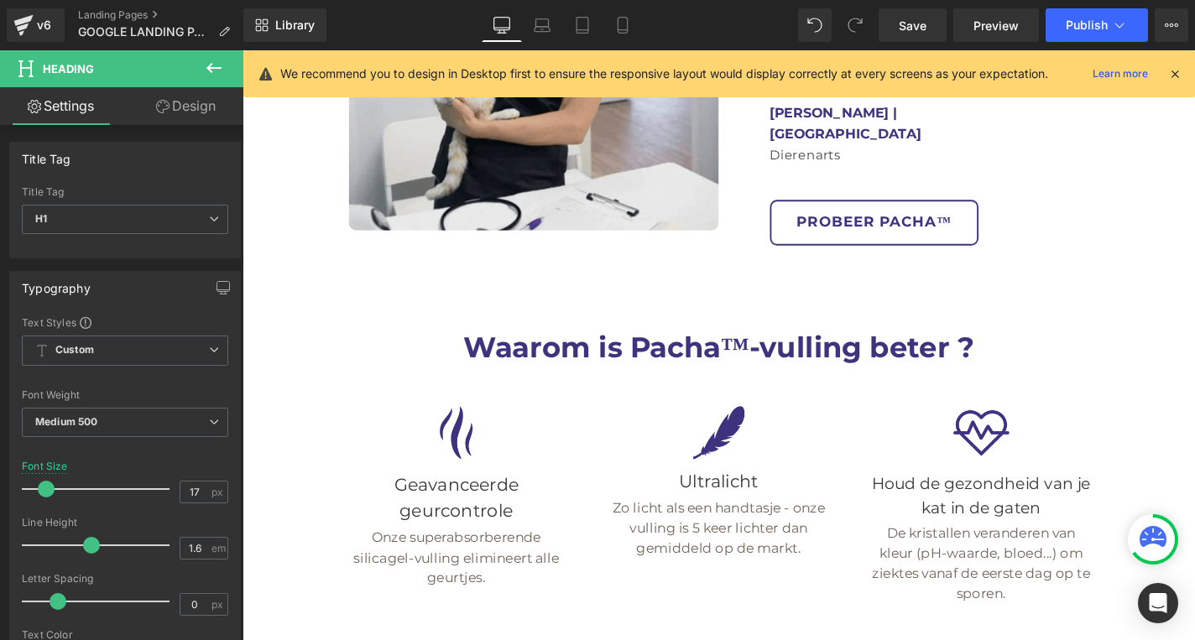
scroll to position [5844, 0]
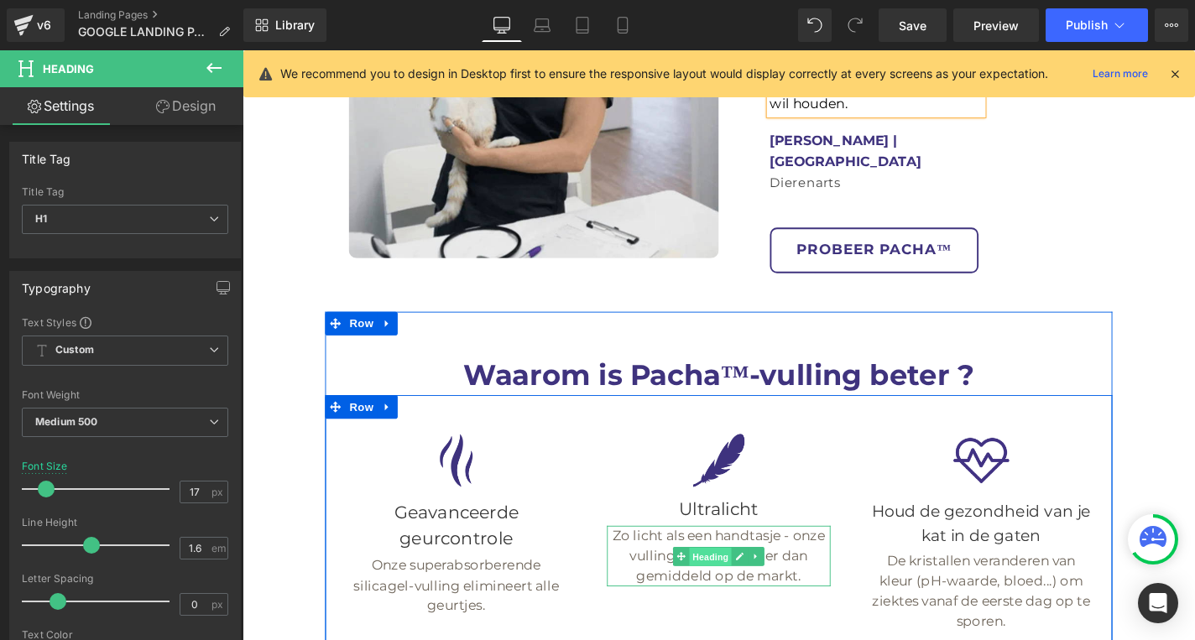
click at [723, 580] on span "Heading" at bounding box center [741, 590] width 45 height 20
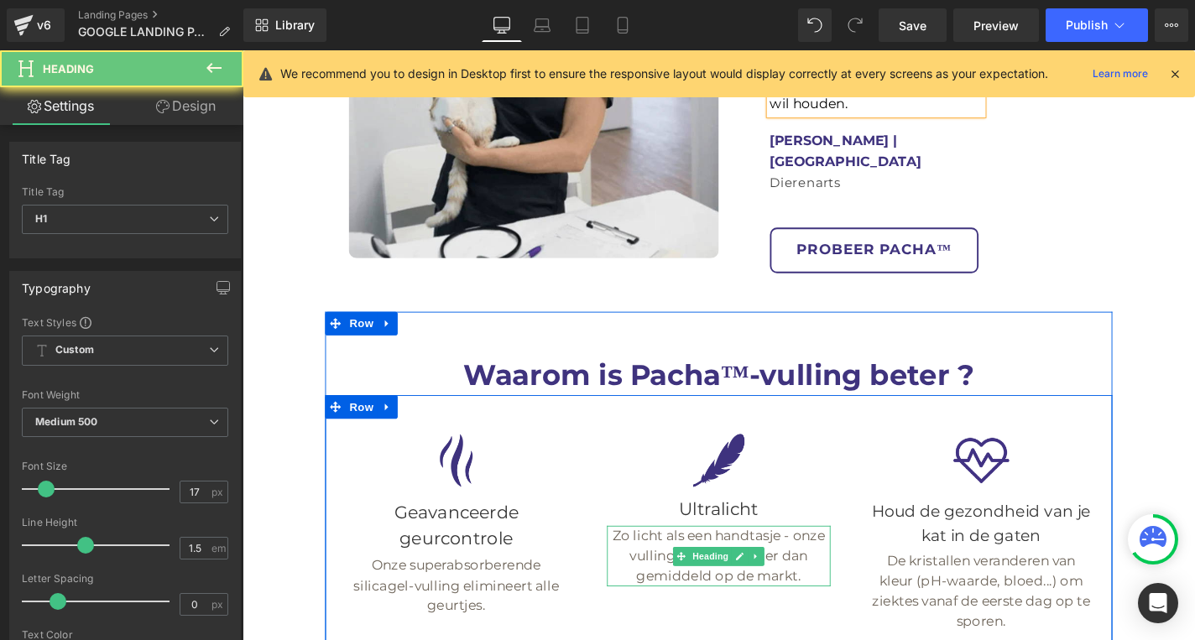
click at [644, 557] on h1 "Zo licht als een handtasje - onze vulling is 5 keer lichter dan gemiddeld op de…" at bounding box center [749, 589] width 237 height 65
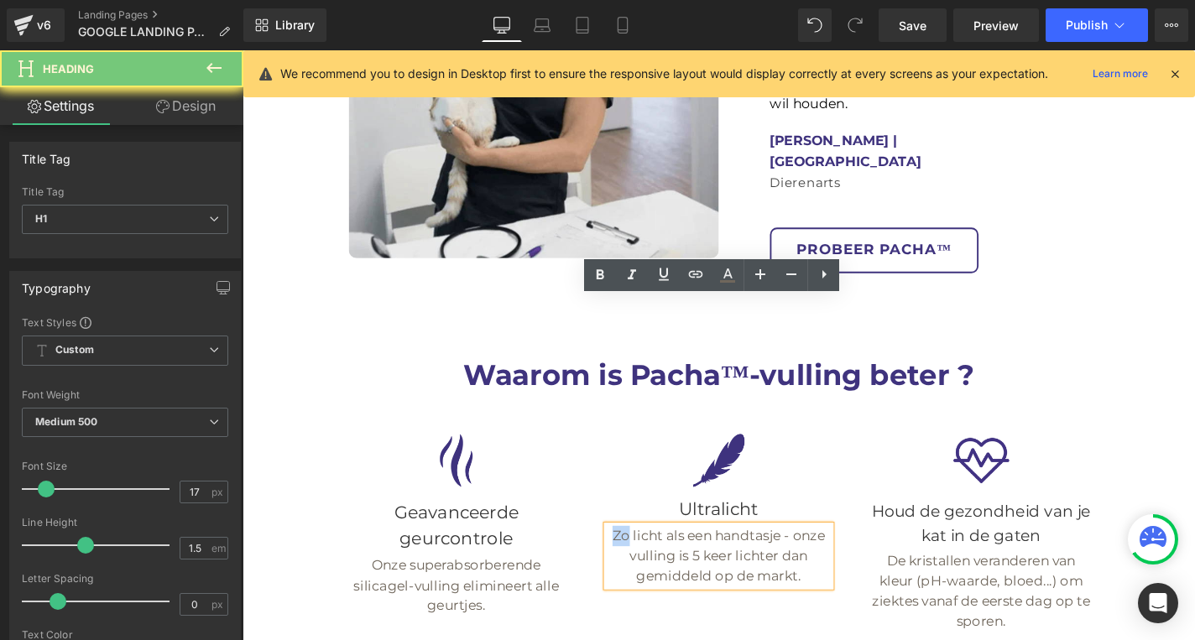
click at [644, 557] on h1 "Zo licht als een handtasje - onze vulling is 5 keer lichter dan gemiddeld op de…" at bounding box center [749, 589] width 237 height 65
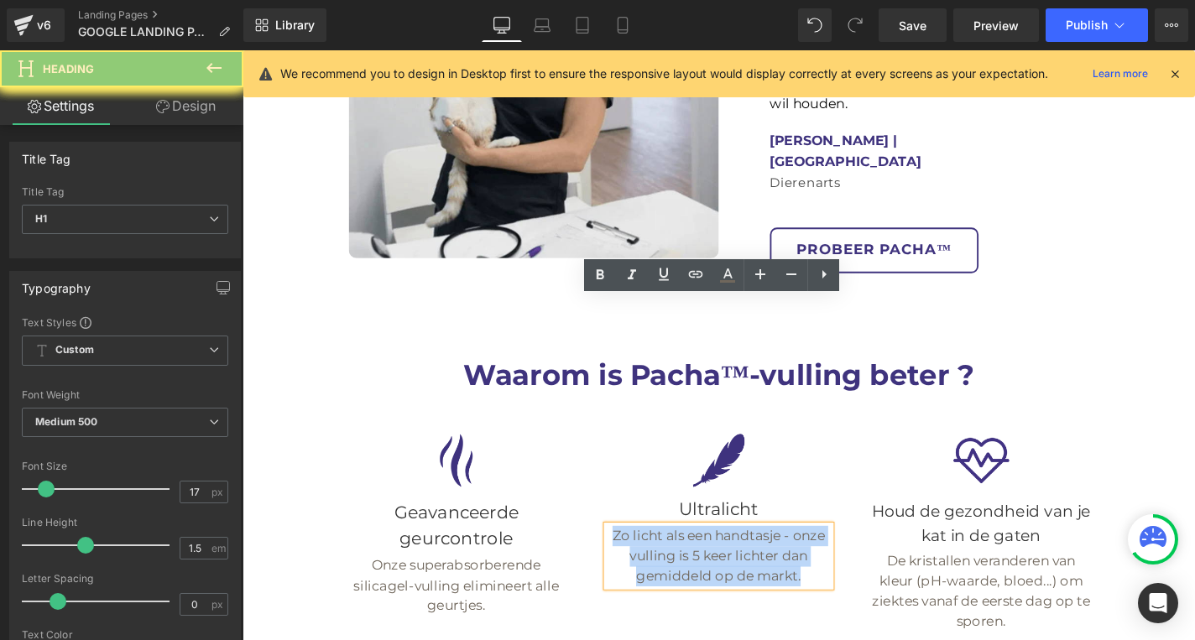
click at [644, 557] on h1 "Zo licht als een handtasje - onze vulling is 5 keer lichter dan gemiddeld op de…" at bounding box center [749, 589] width 237 height 65
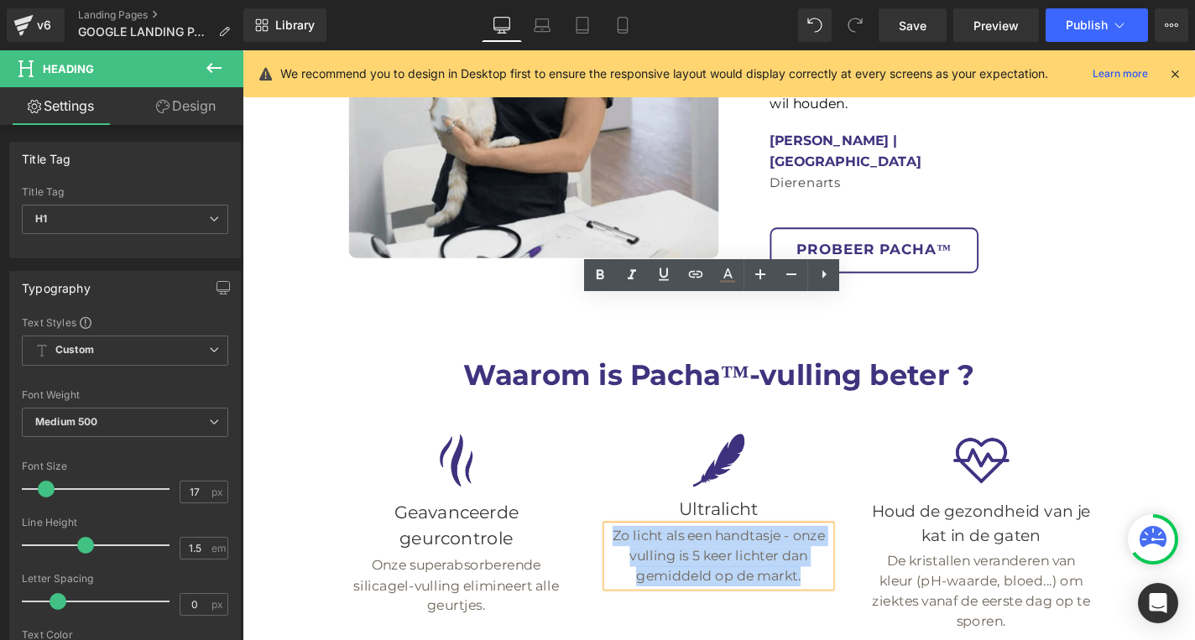
paste div
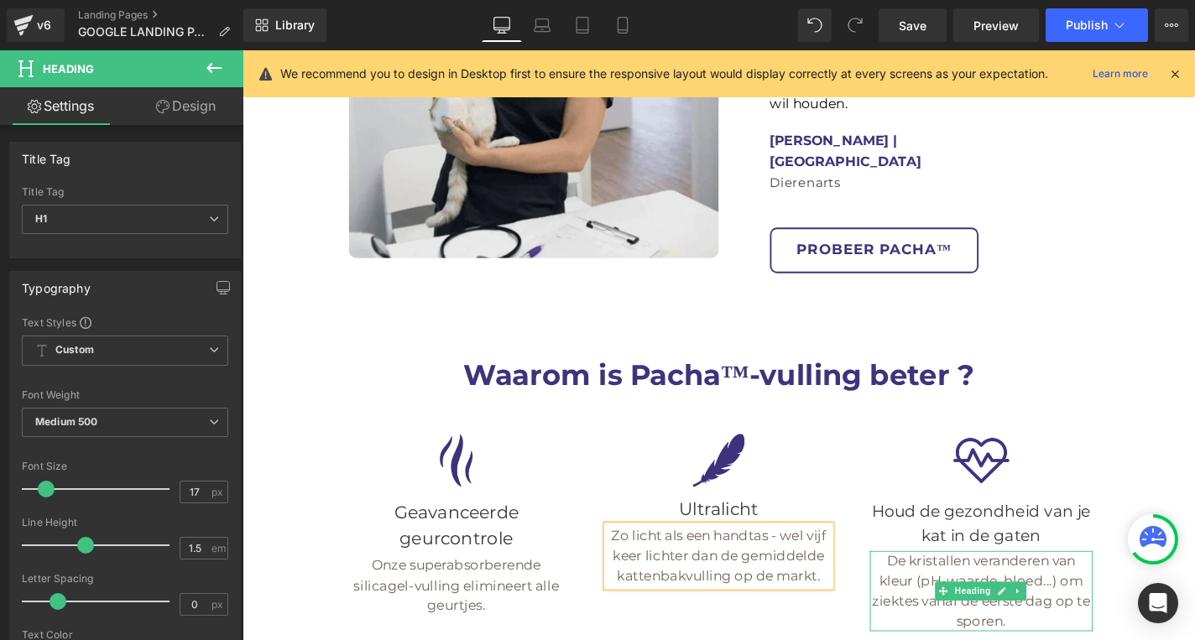
click at [946, 584] on h1 "De kristallen veranderen van kleur (pH-waarde, bloed...) om ziektes vanaf de ee…" at bounding box center [1029, 627] width 237 height 86
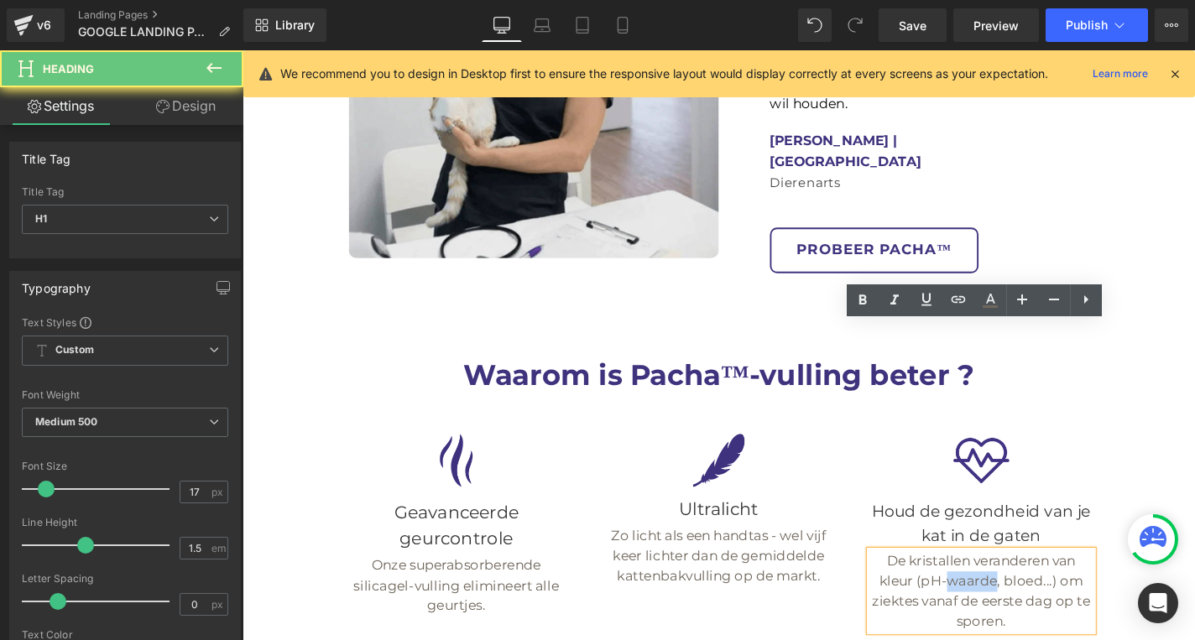
click at [946, 584] on h1 "De kristallen veranderen van kleur (pH-waarde, bloed...) om ziektes vanaf de ee…" at bounding box center [1029, 627] width 237 height 86
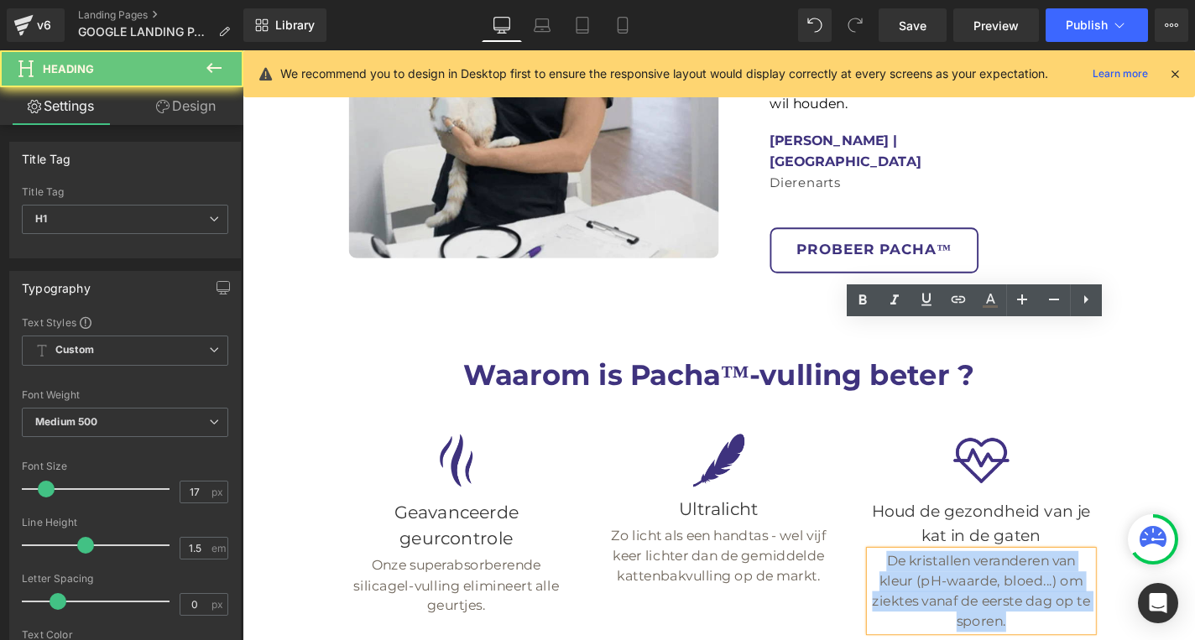
click at [946, 584] on h1 "De kristallen veranderen van kleur (pH-waarde, bloed...) om ziektes vanaf de ee…" at bounding box center [1029, 627] width 237 height 86
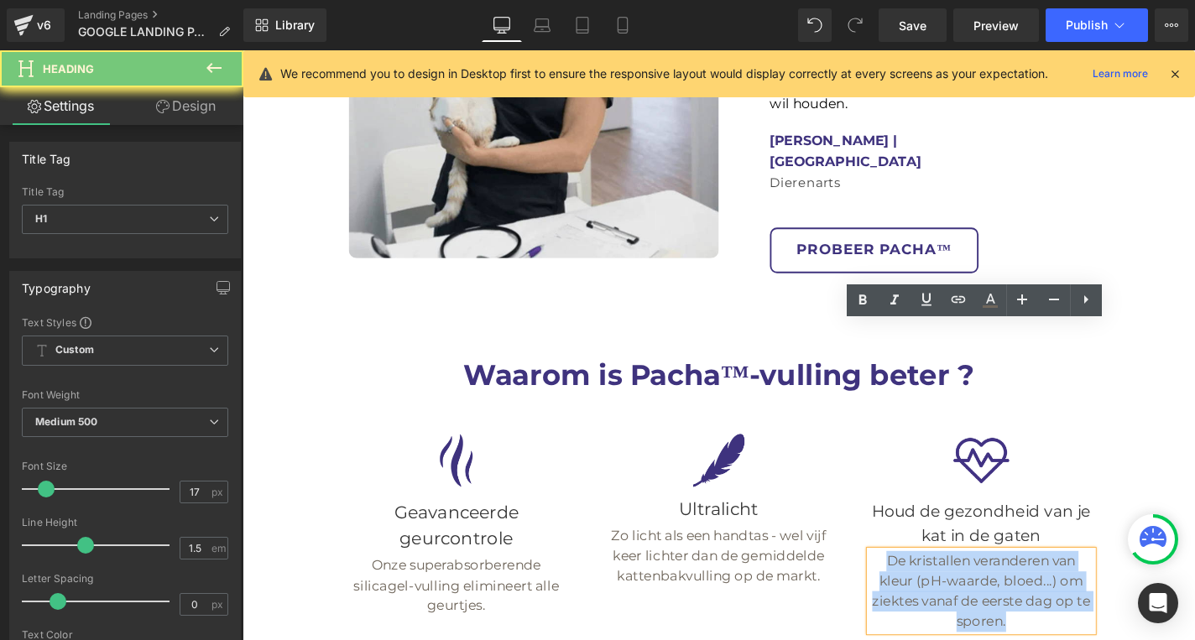
paste div
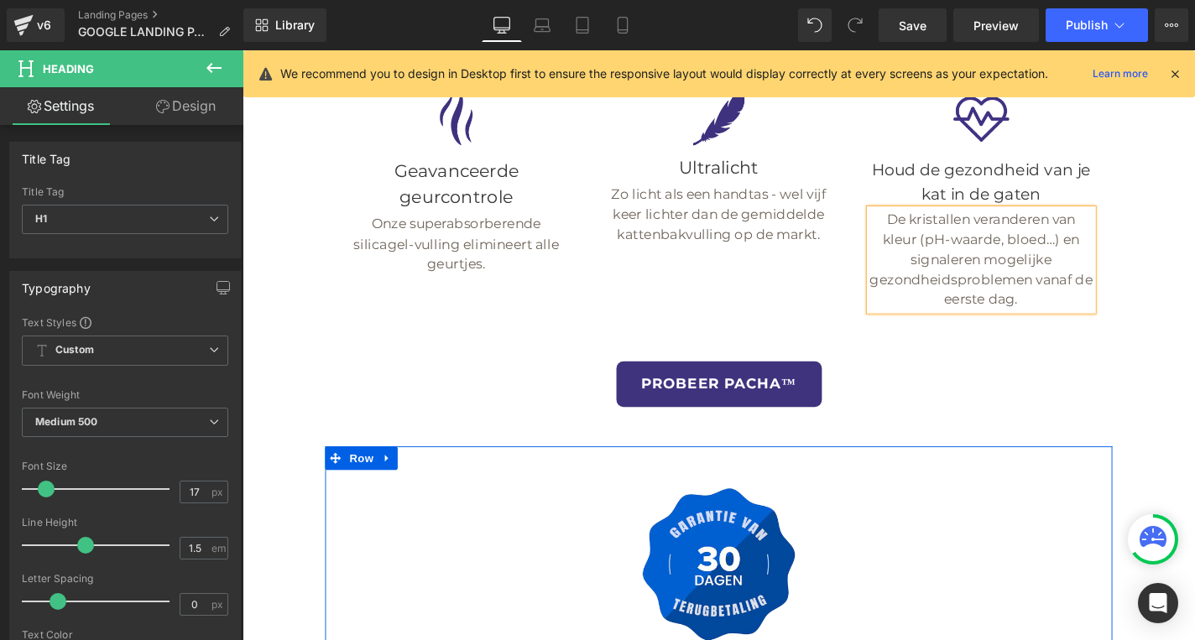
scroll to position [6271, 0]
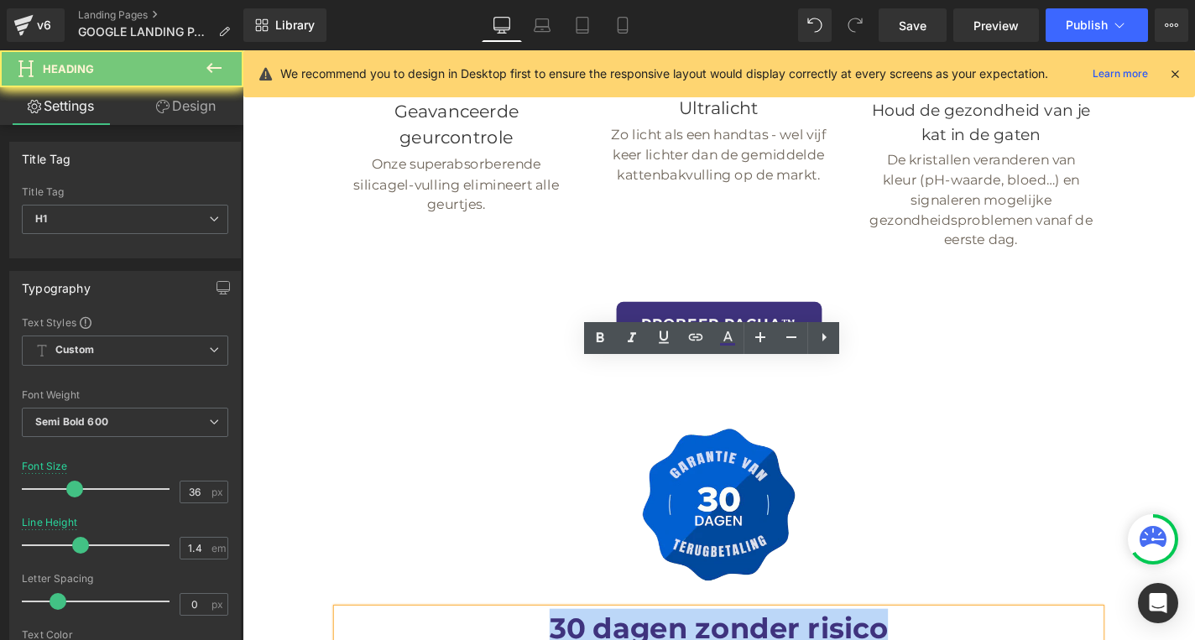
paste div
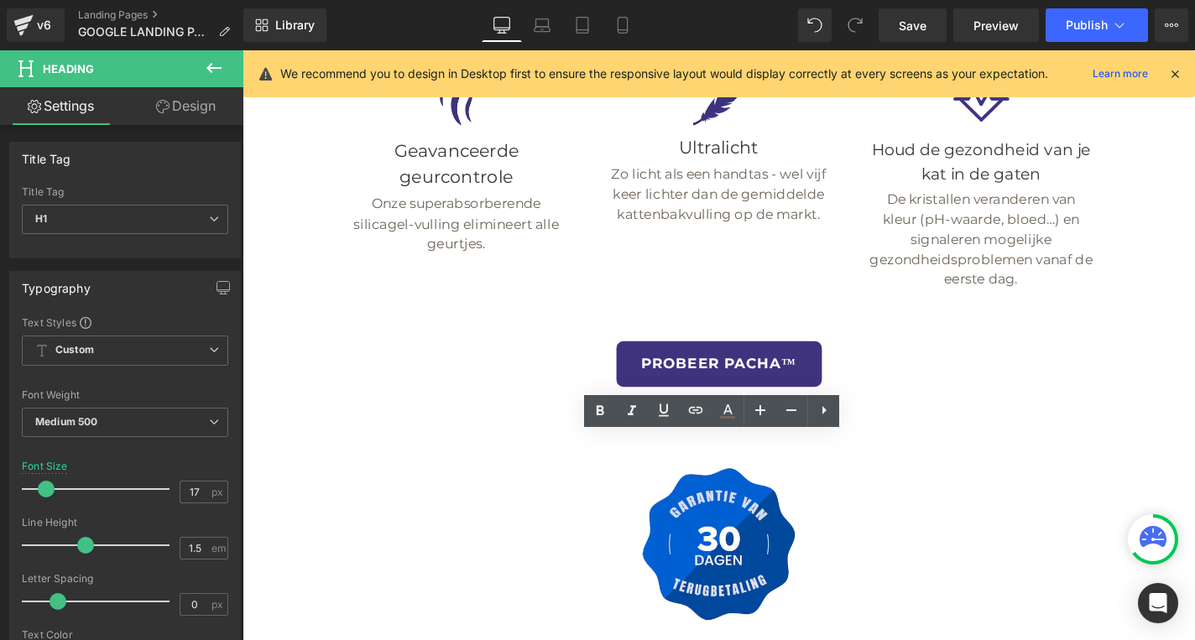
scroll to position [6240, 0]
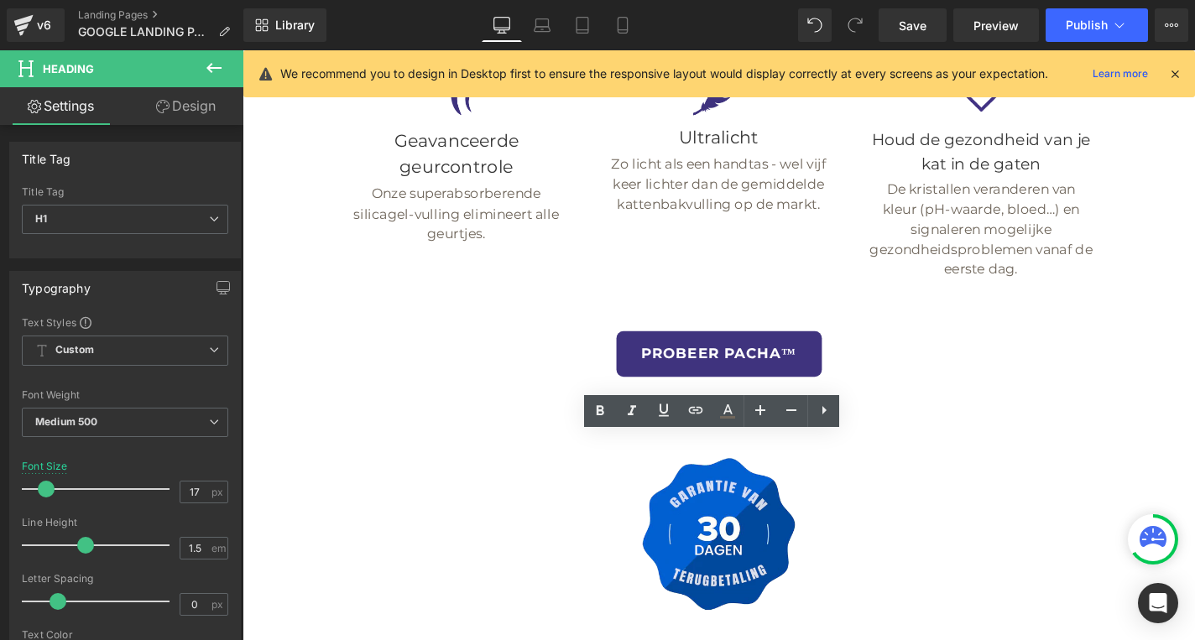
paste div
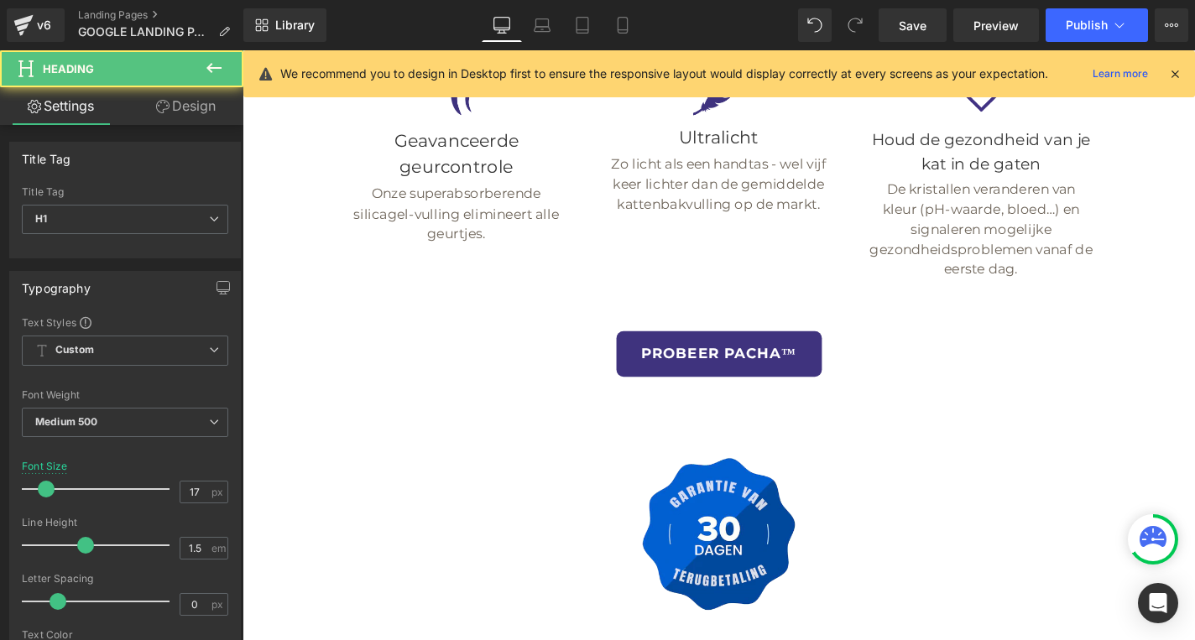
drag, startPoint x: 826, startPoint y: 471, endPoint x: 678, endPoint y: 469, distance: 148.5
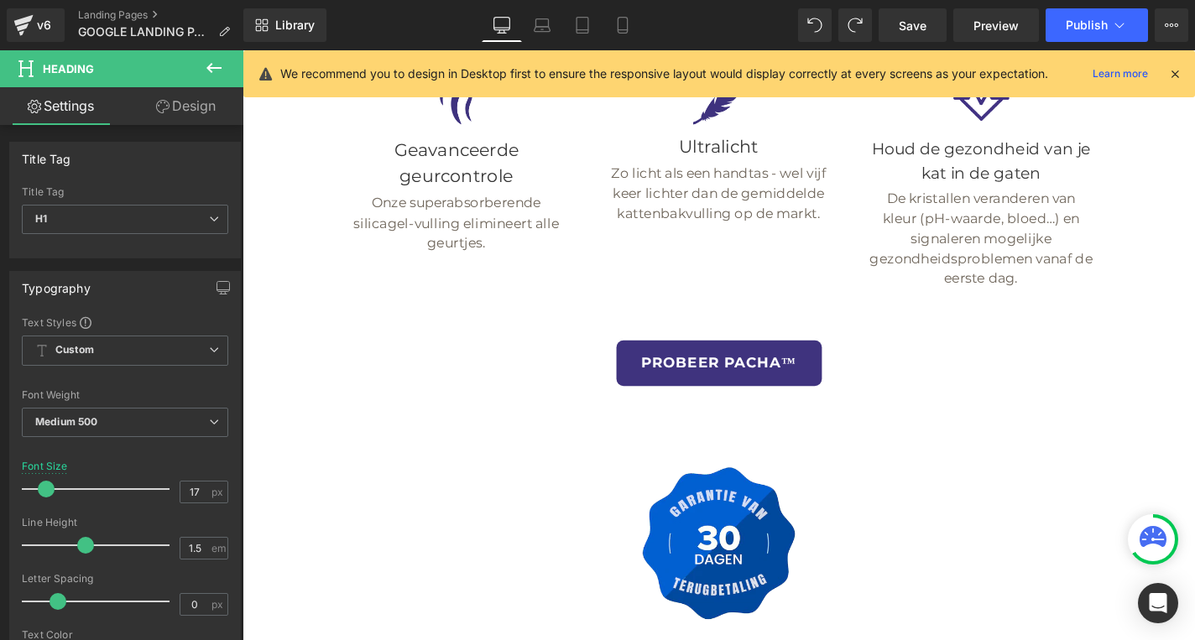
scroll to position [6219, 0]
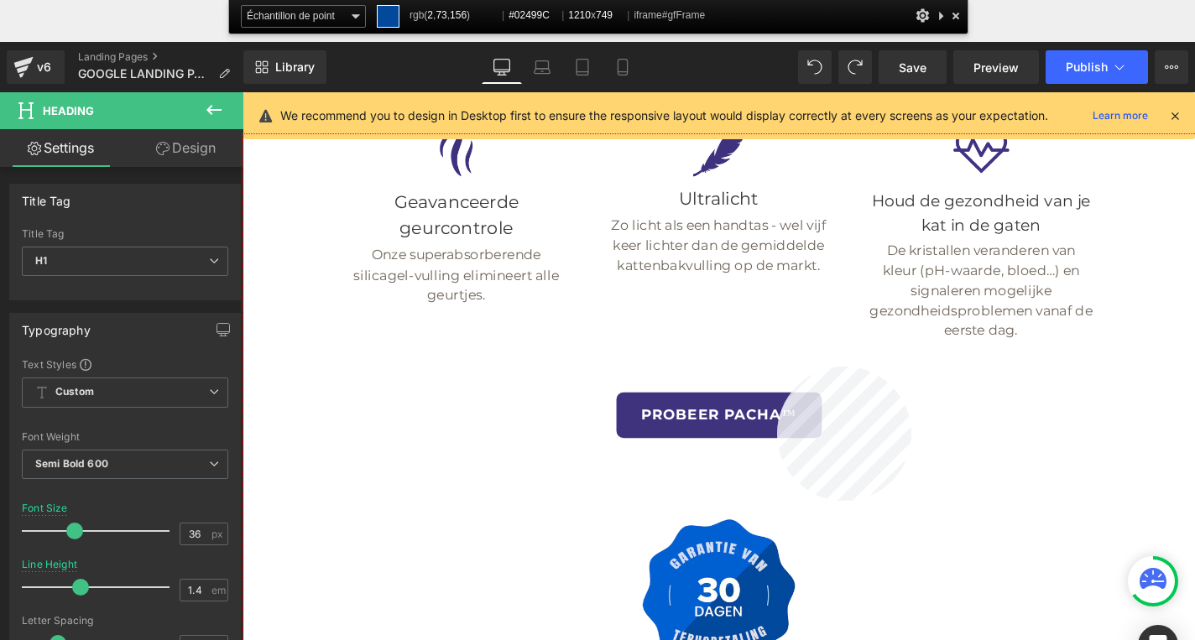
click at [777, 367] on div at bounding box center [749, 448] width 1015 height 628
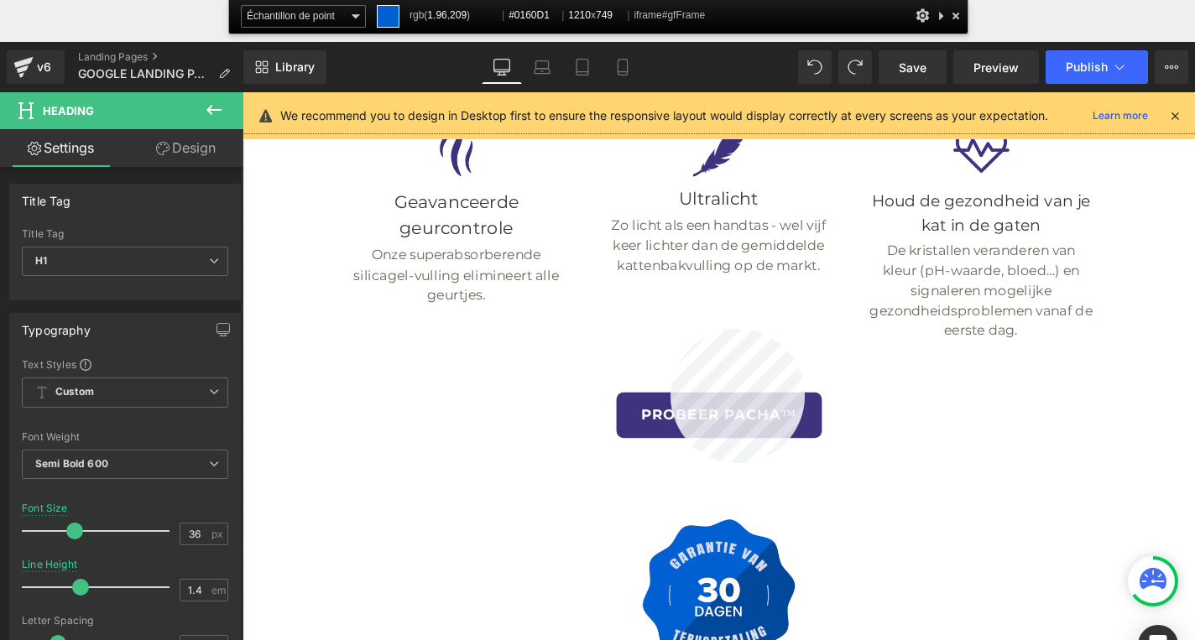
click at [670, 329] on div at bounding box center [749, 448] width 1015 height 628
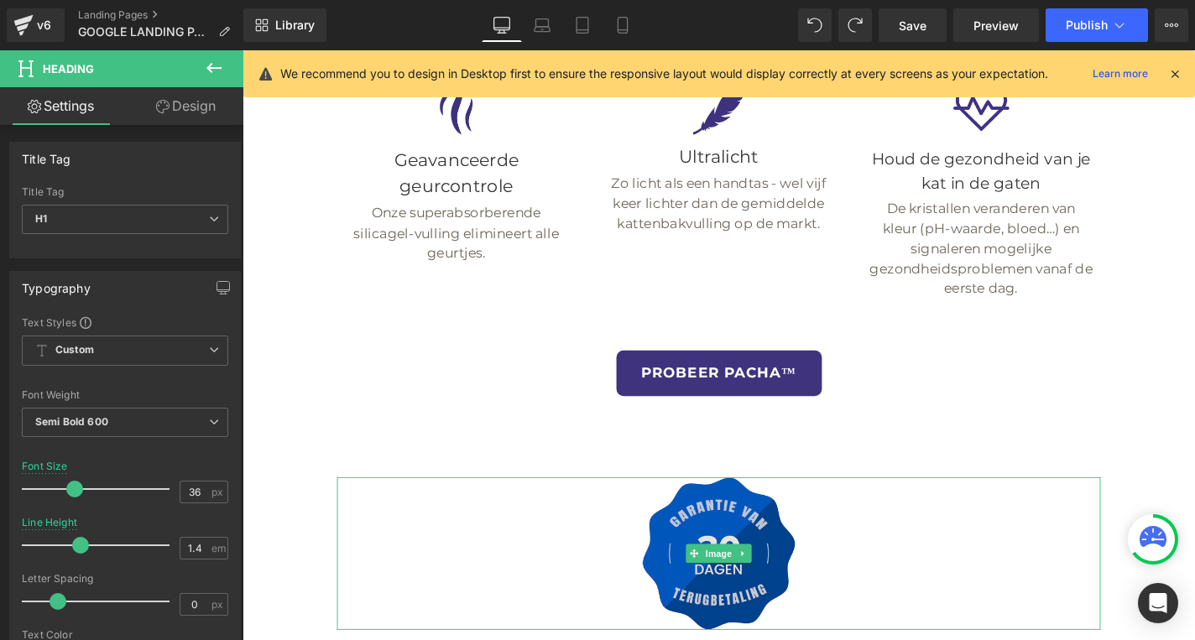
click at [691, 506] on img at bounding box center [750, 587] width 163 height 163
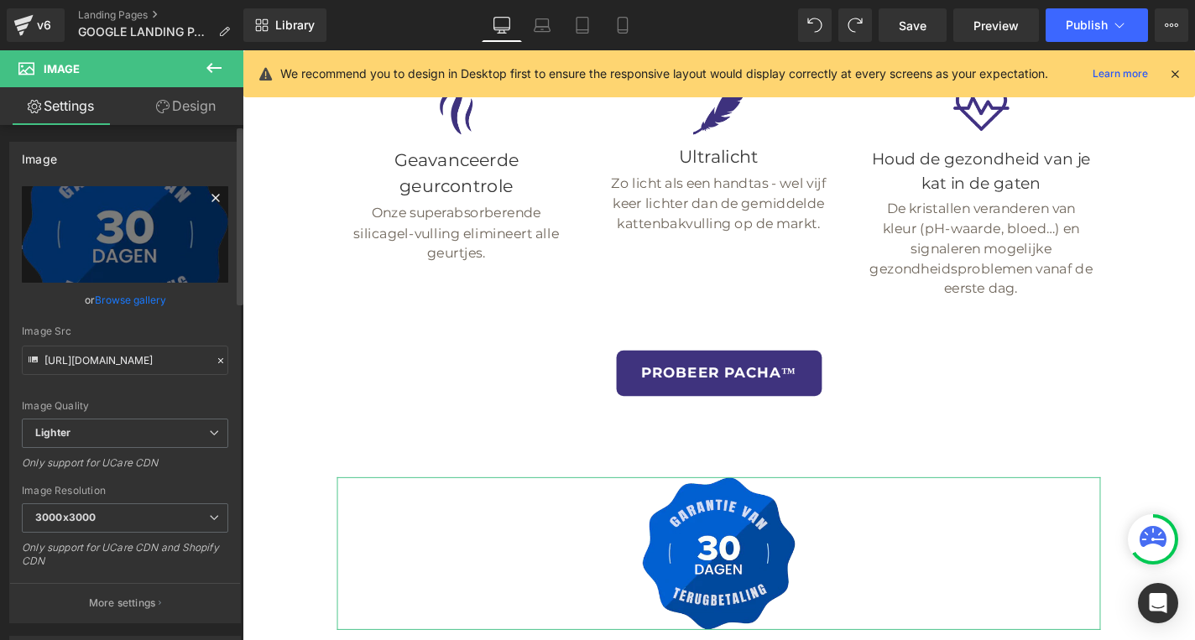
click at [206, 198] on icon at bounding box center [216, 198] width 20 height 20
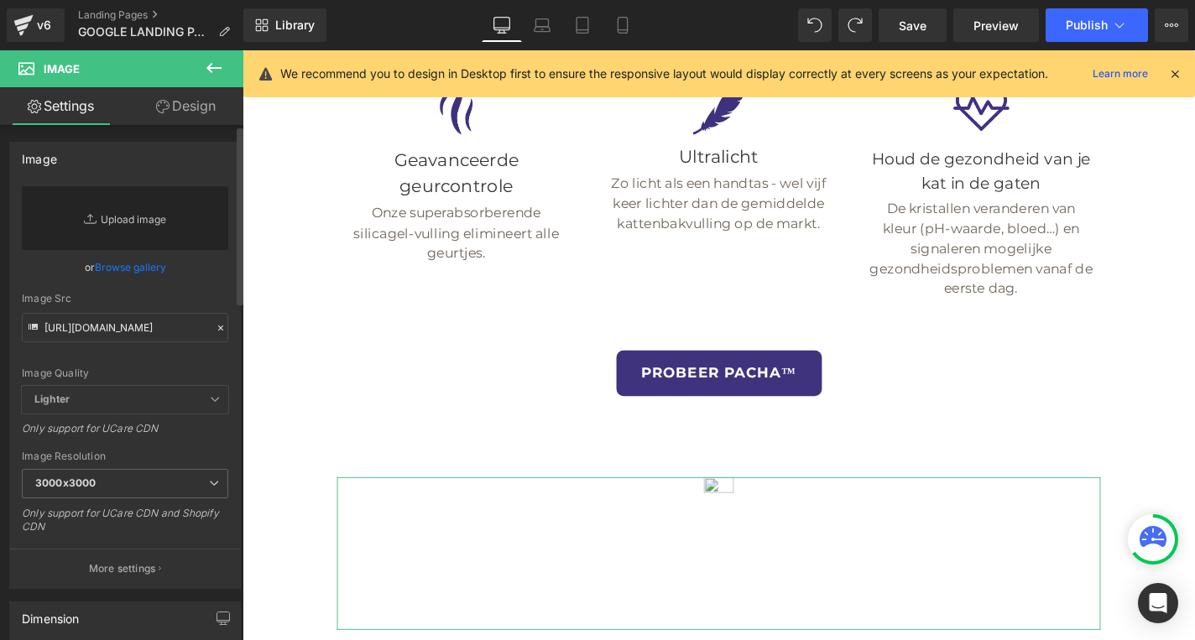
click at [149, 237] on link "Replace Image" at bounding box center [125, 218] width 206 height 64
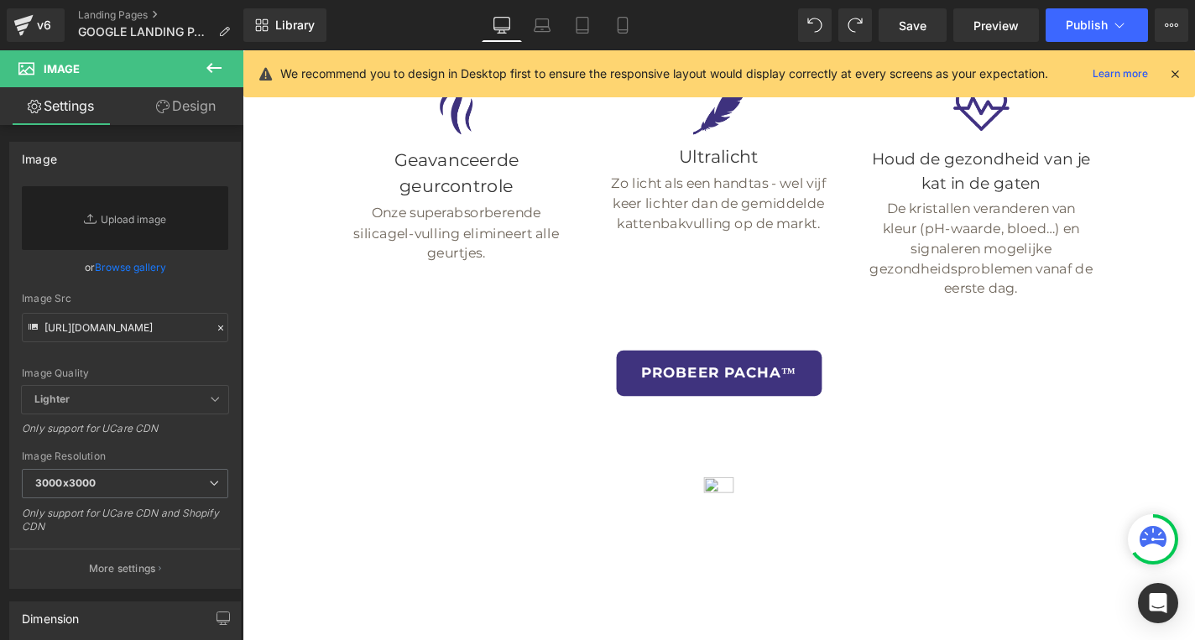
type input "C:\fakepath\DE Version - Tot 80% lichter (3) (1).png"
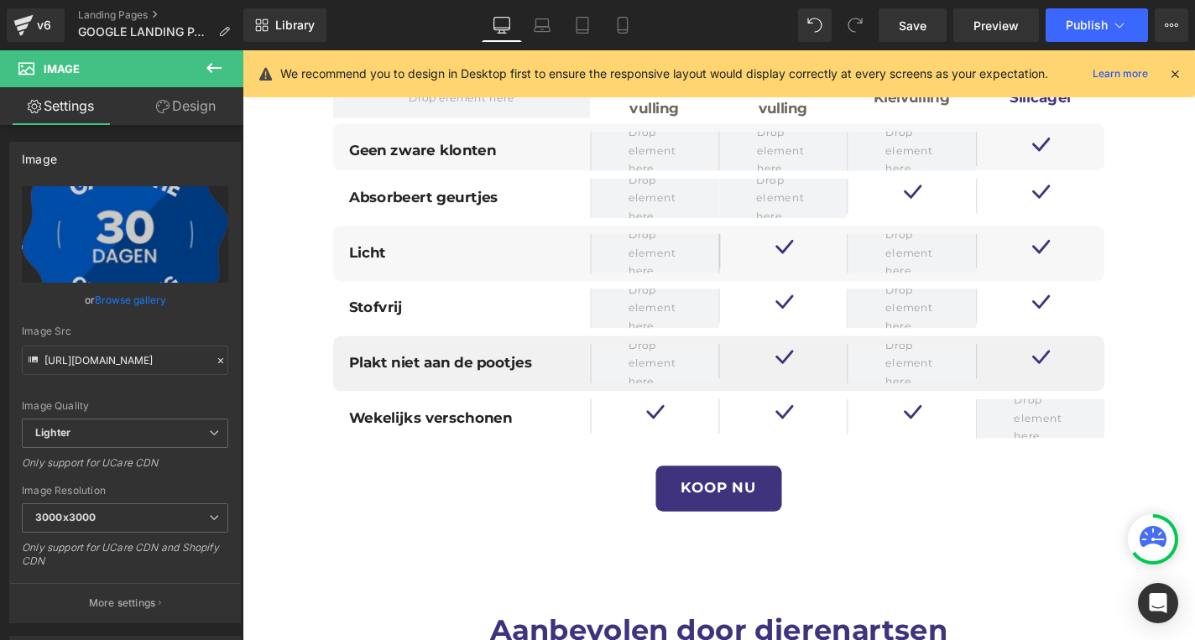
scroll to position [4608, 0]
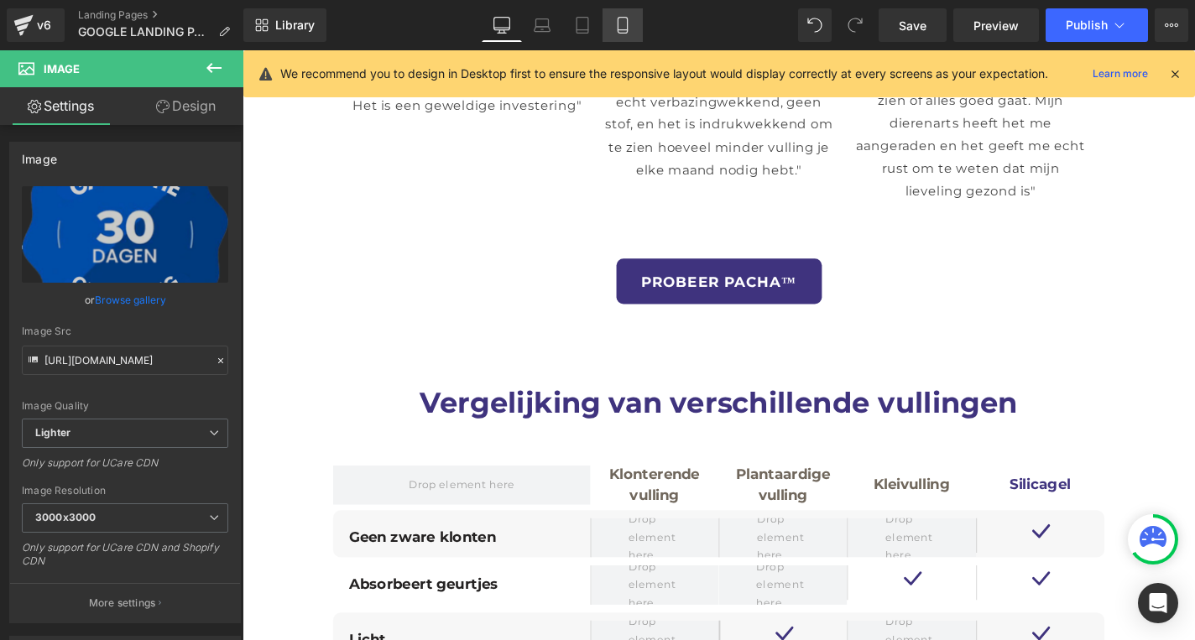
click at [617, 23] on icon at bounding box center [622, 25] width 17 height 17
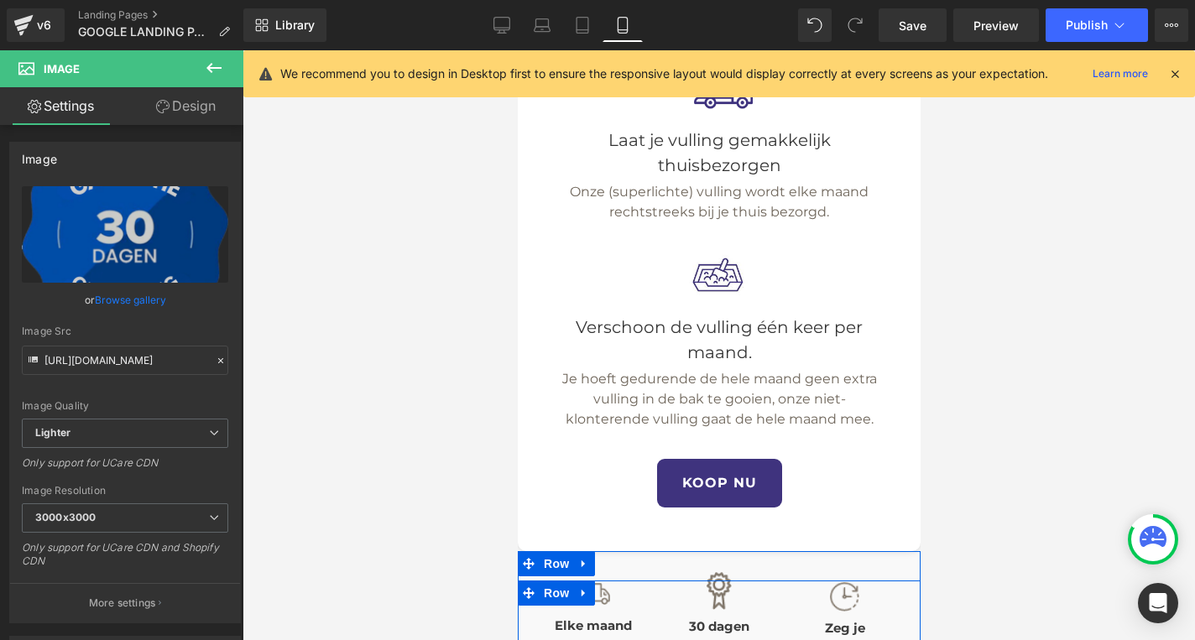
scroll to position [3601, 0]
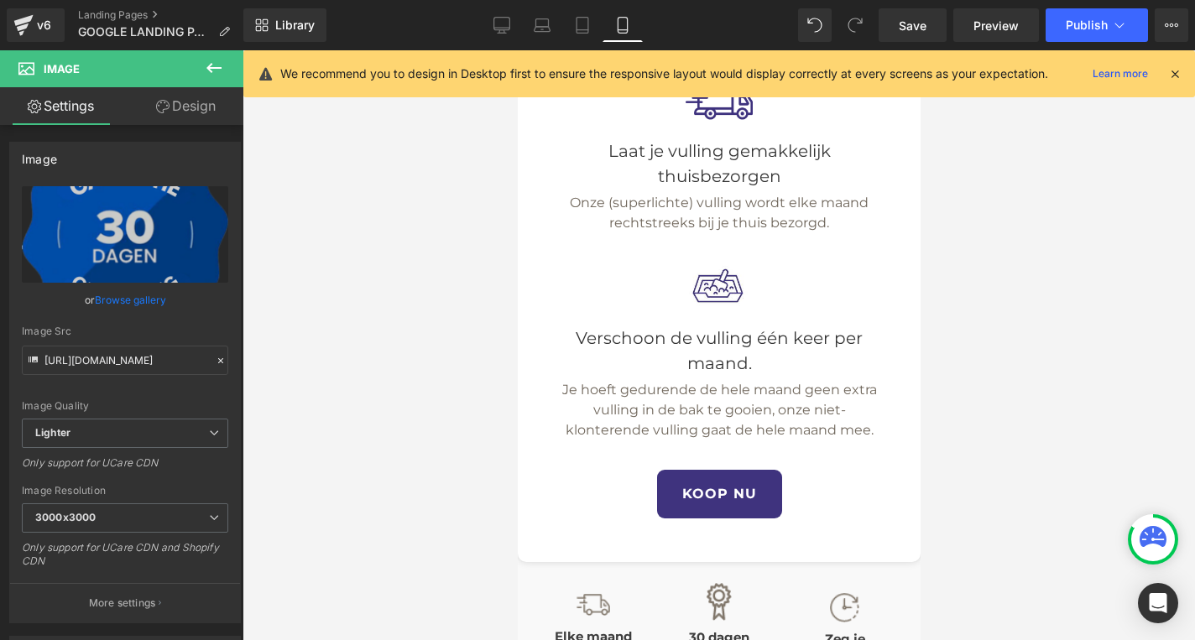
click at [560, 627] on p "Elke maand thuis bezorgd !" at bounding box center [592, 647] width 109 height 40
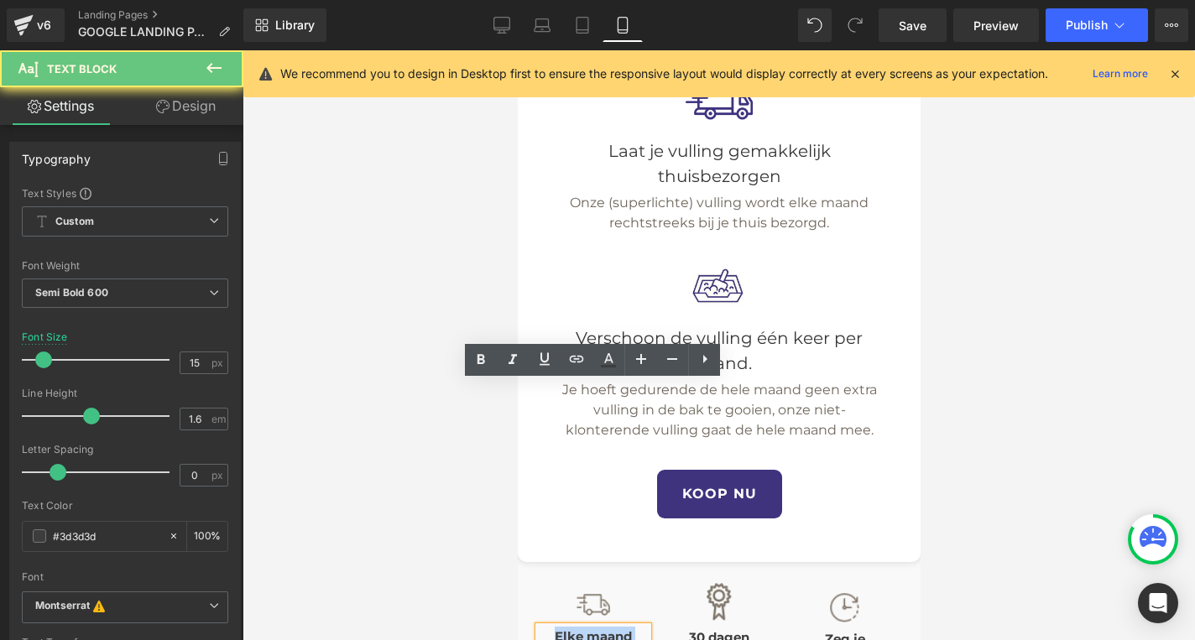
click at [560, 627] on p "Elke maand thuis bezorgd !" at bounding box center [592, 647] width 109 height 40
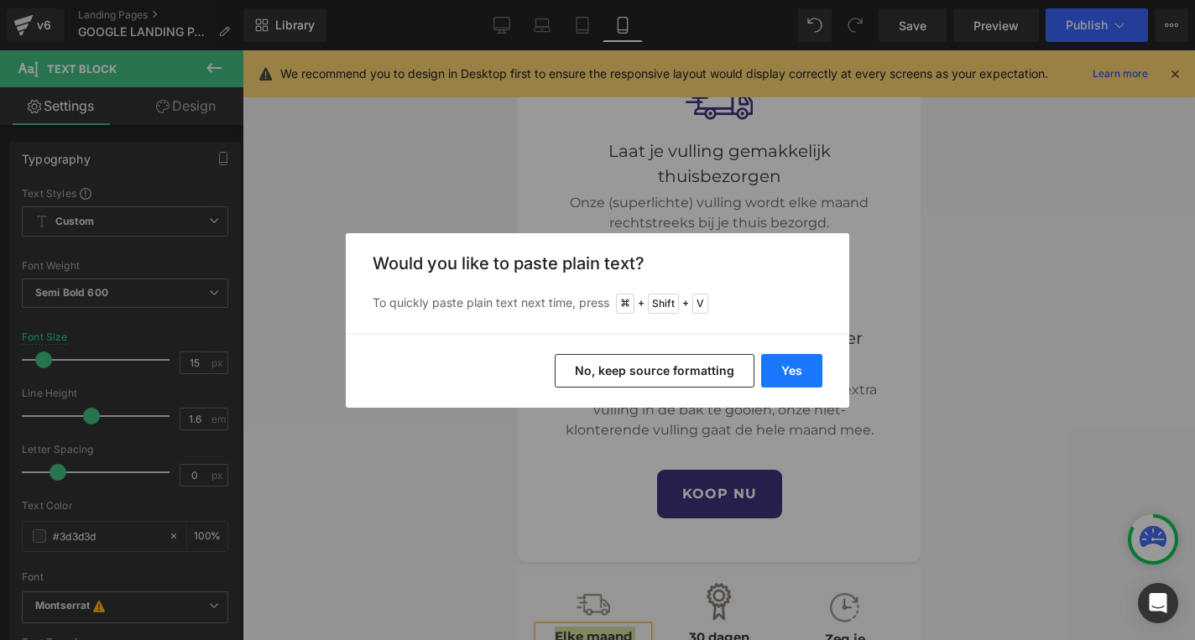
click at [774, 369] on button "Yes" at bounding box center [791, 371] width 61 height 34
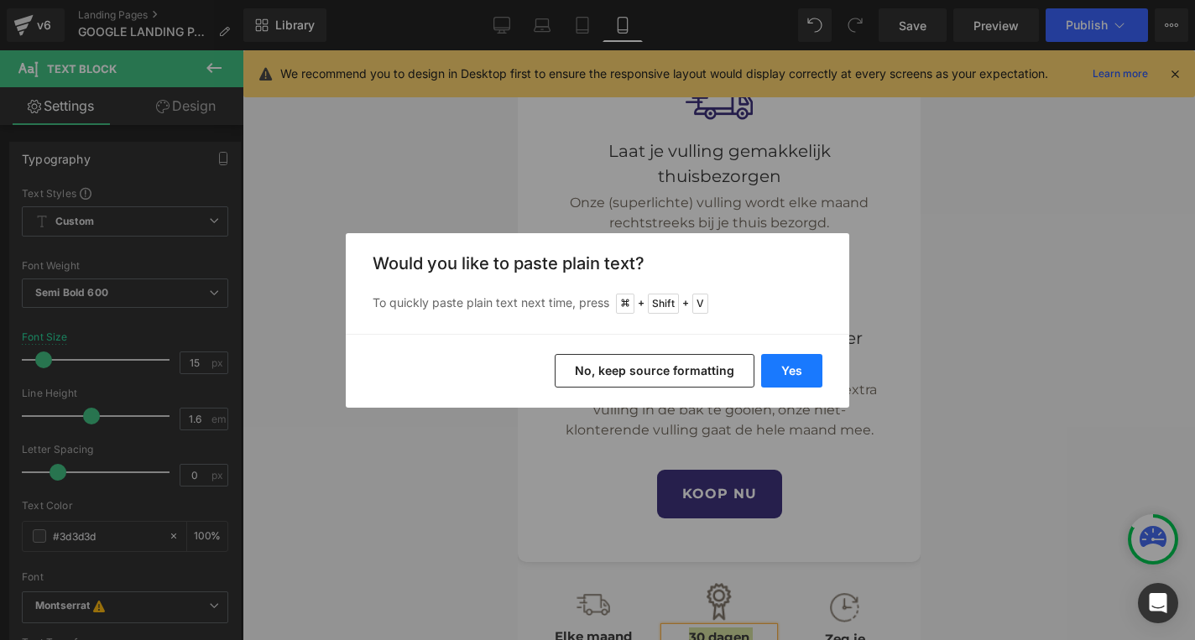
click at [789, 372] on button "Yes" at bounding box center [791, 371] width 61 height 34
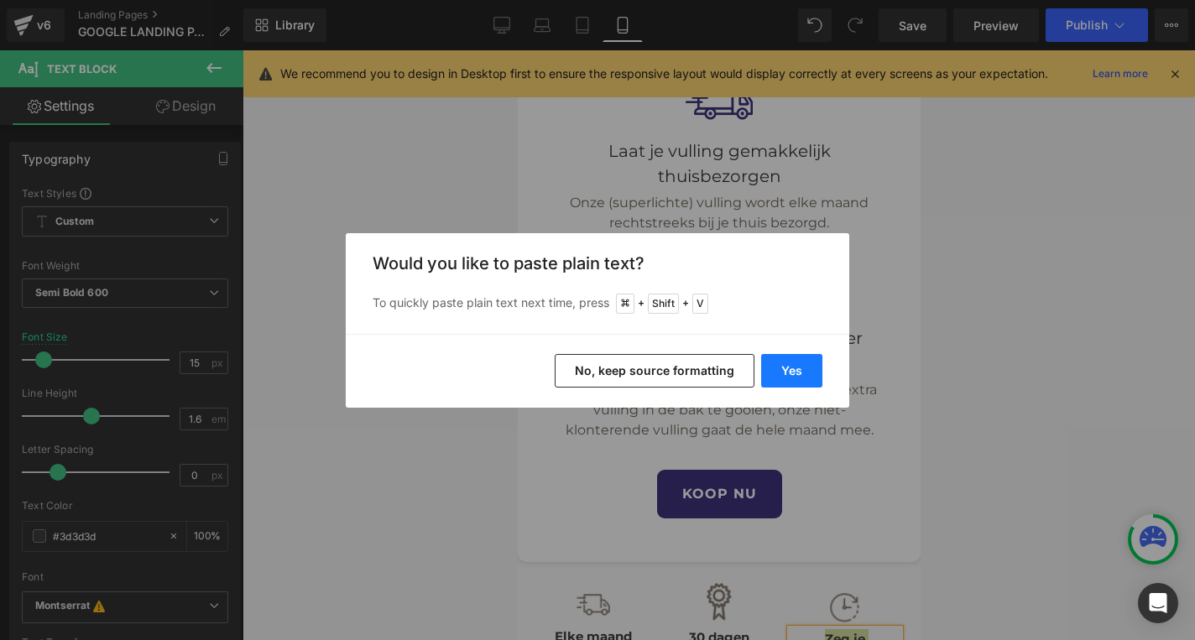
click at [793, 383] on button "Yes" at bounding box center [791, 371] width 61 height 34
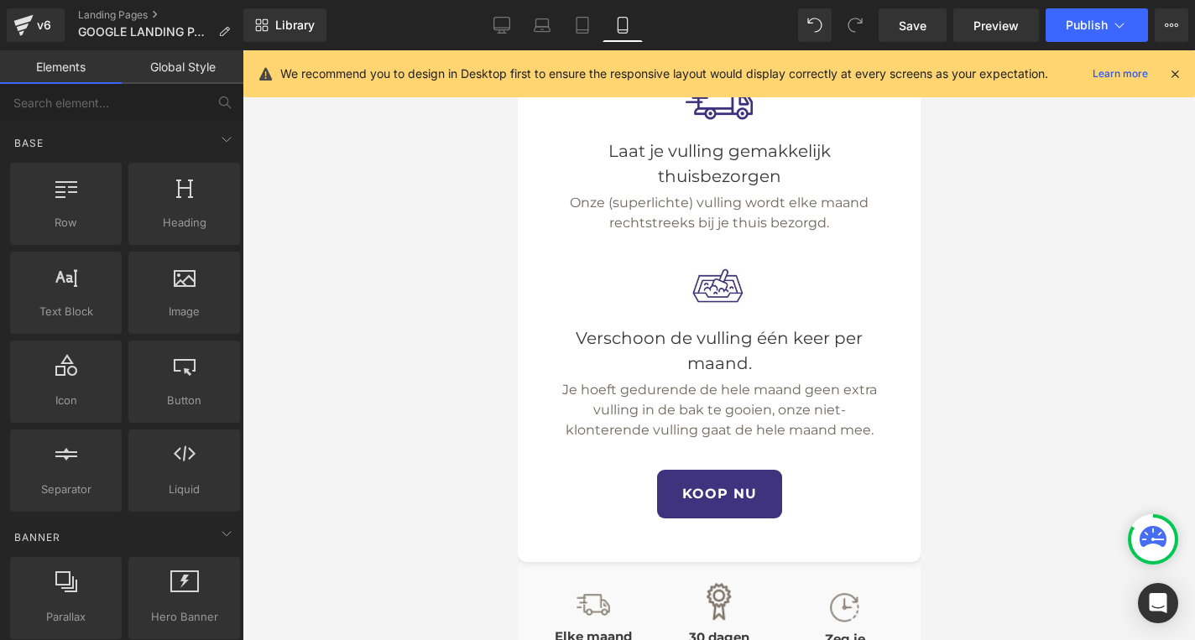
click at [968, 451] on div at bounding box center [718, 345] width 952 height 590
click at [1084, 9] on button "Publish" at bounding box center [1096, 25] width 102 height 34
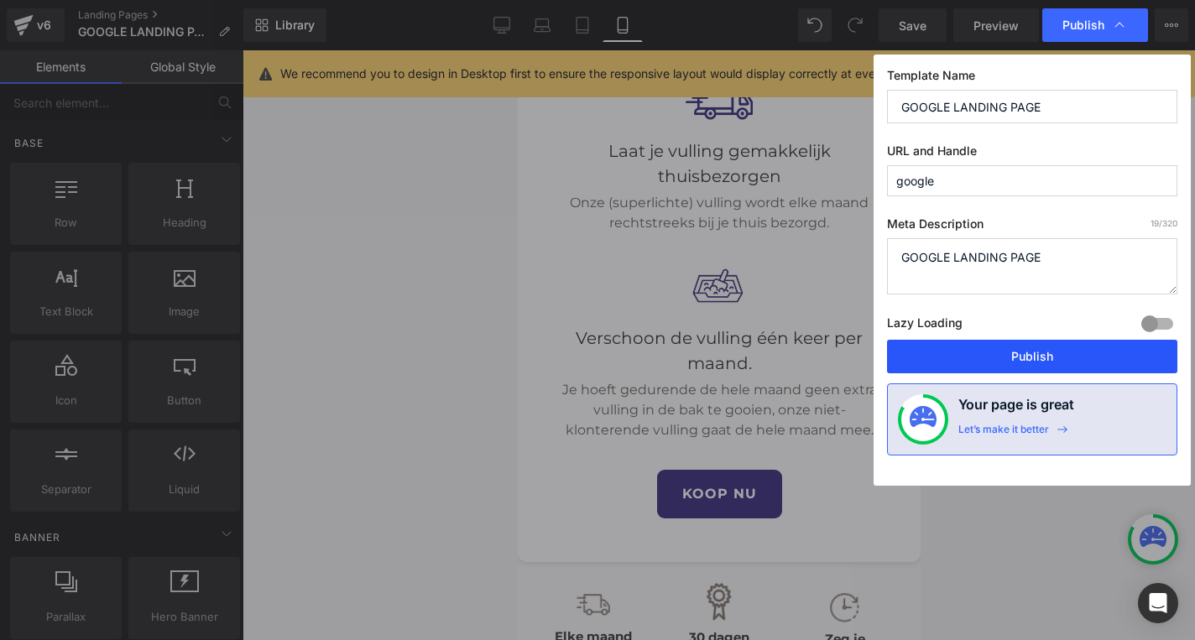
click at [1033, 349] on button "Publish" at bounding box center [1032, 357] width 290 height 34
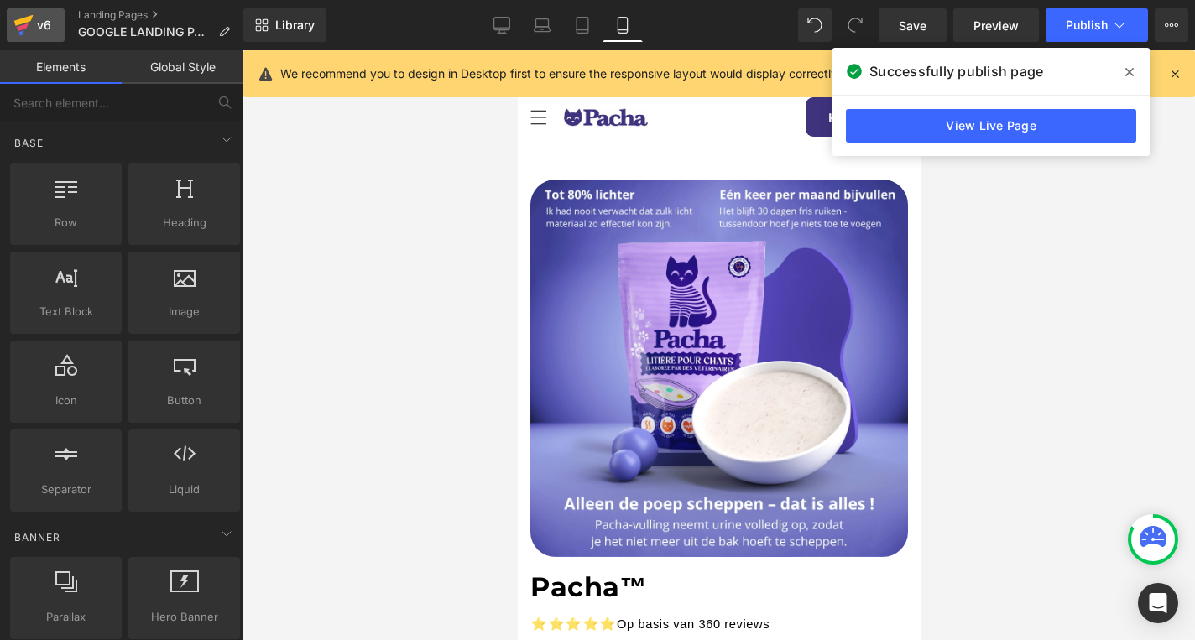
click at [9, 12] on link "v6" at bounding box center [36, 25] width 58 height 34
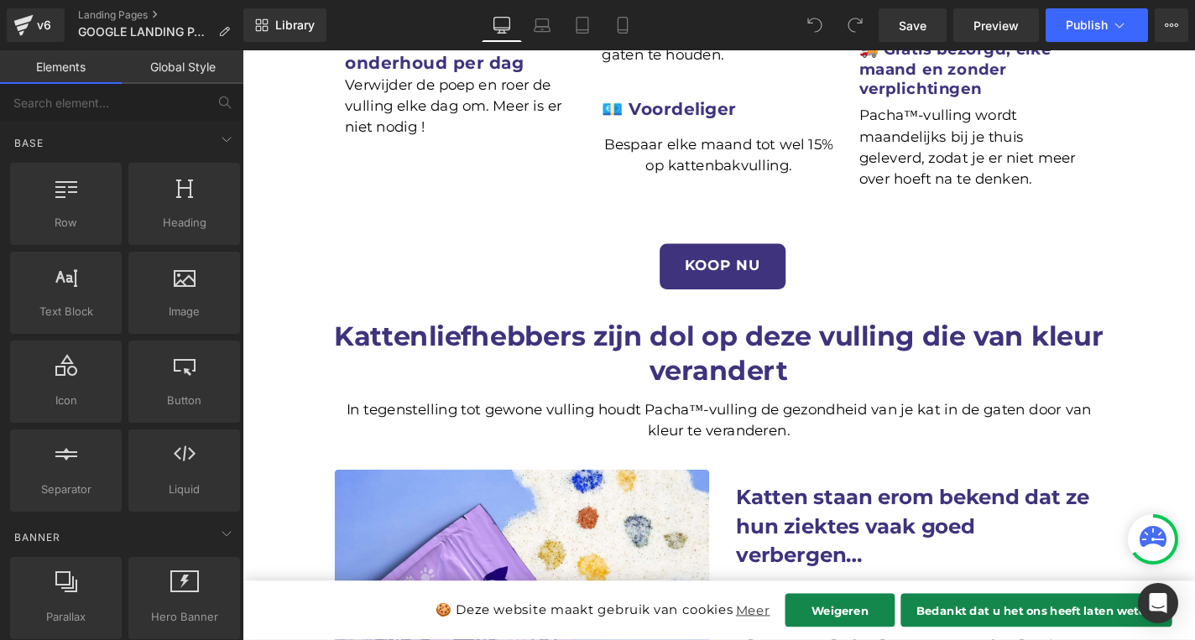
scroll to position [1014, 0]
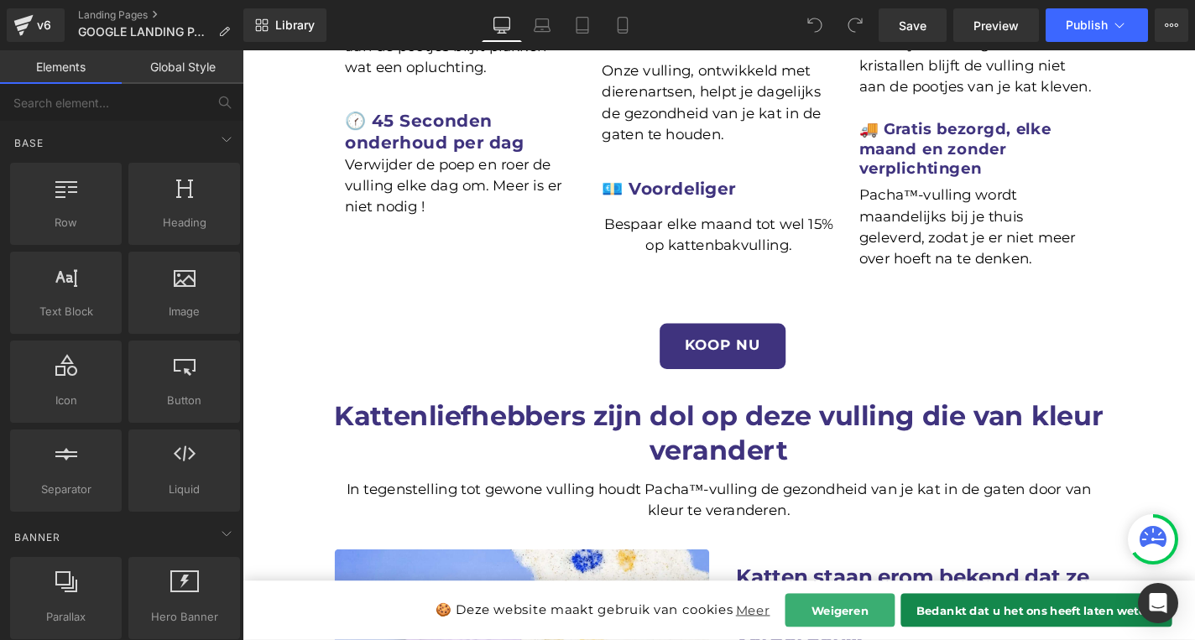
click at [915, 639] on button "Weigeren" at bounding box center [879, 647] width 117 height 36
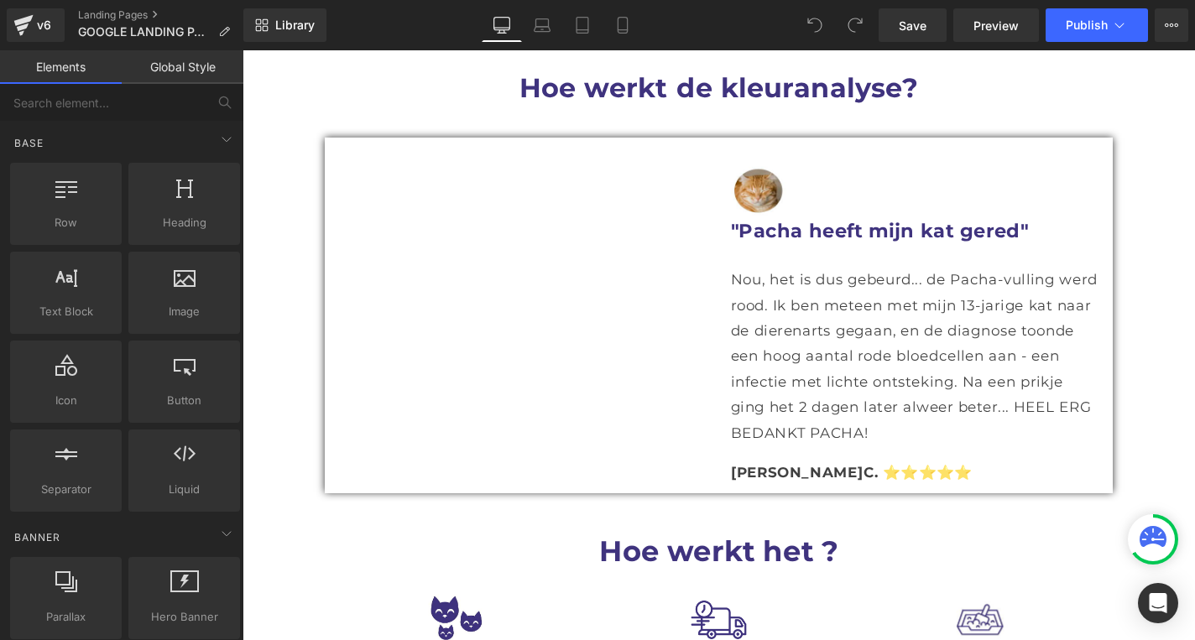
scroll to position [2091, 0]
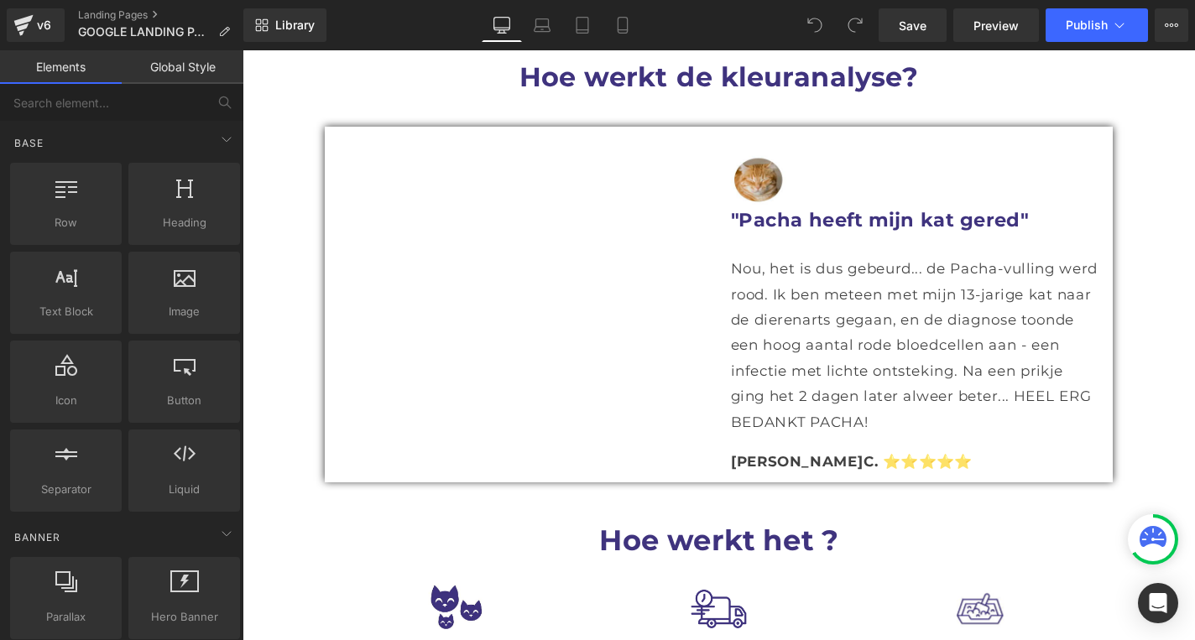
click at [525, 266] on div "Vimeo Image "Pacha heeft mijn kat gered" Heading Nou, het is dus gebeurd... de …" at bounding box center [750, 322] width 839 height 380
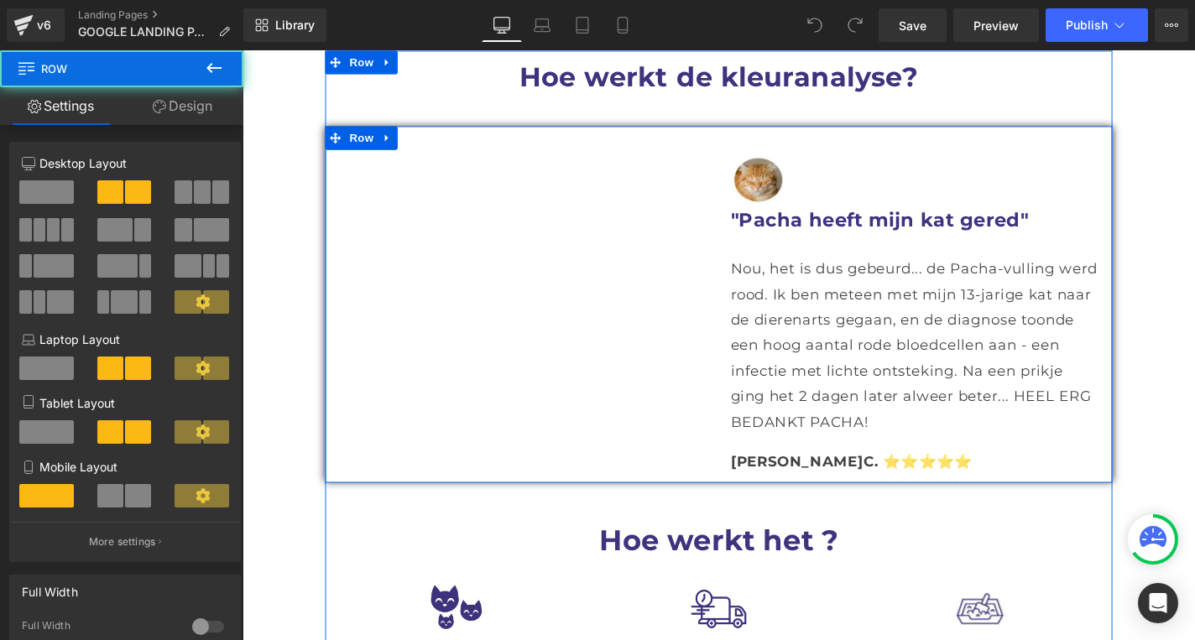
click at [588, 183] on div "Vimeo Image "Pacha heeft mijn kat gered" Heading Nou, het is dus gebeurd... de …" at bounding box center [750, 322] width 839 height 380
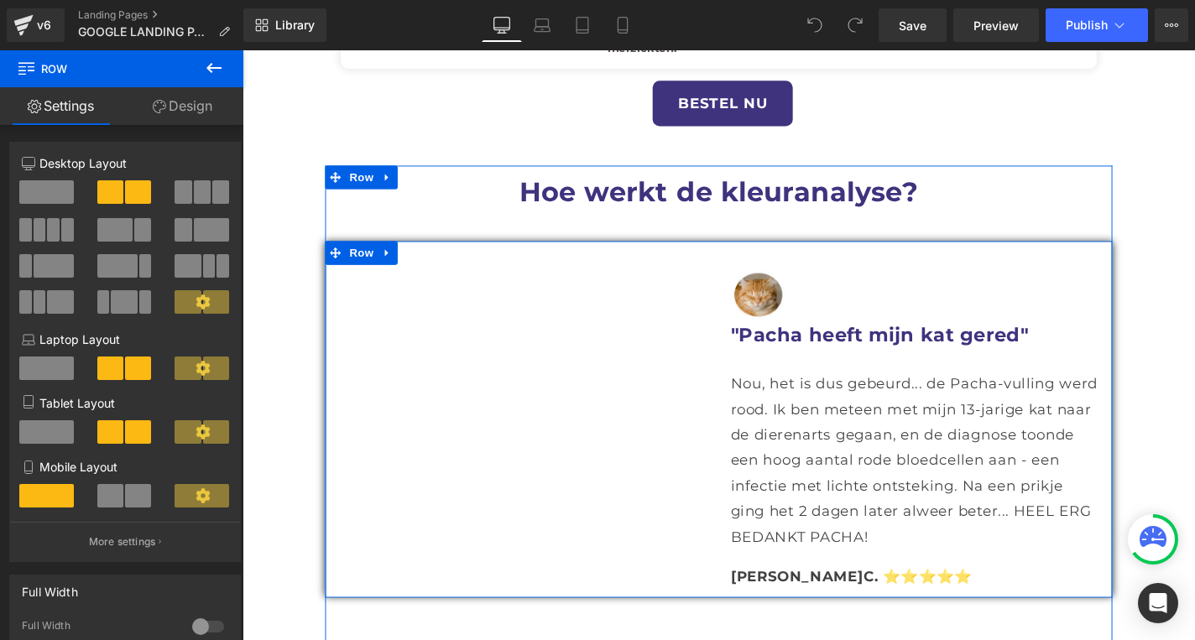
scroll to position [1957, 0]
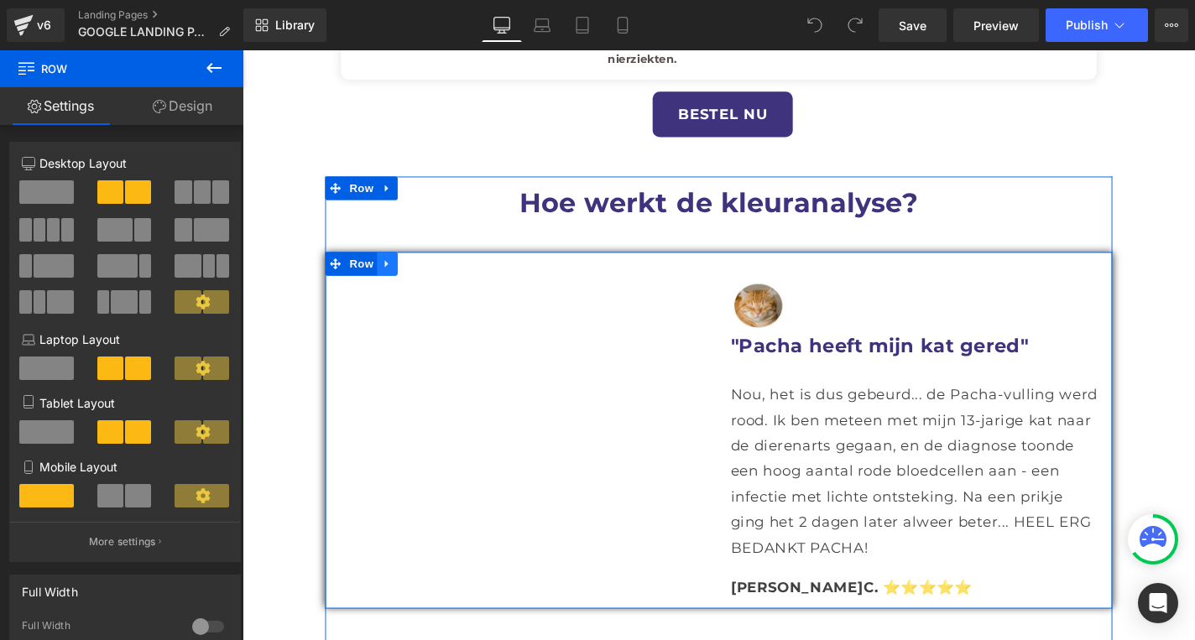
click at [389, 265] on link at bounding box center [397, 277] width 22 height 25
click at [426, 265] on link at bounding box center [419, 277] width 22 height 25
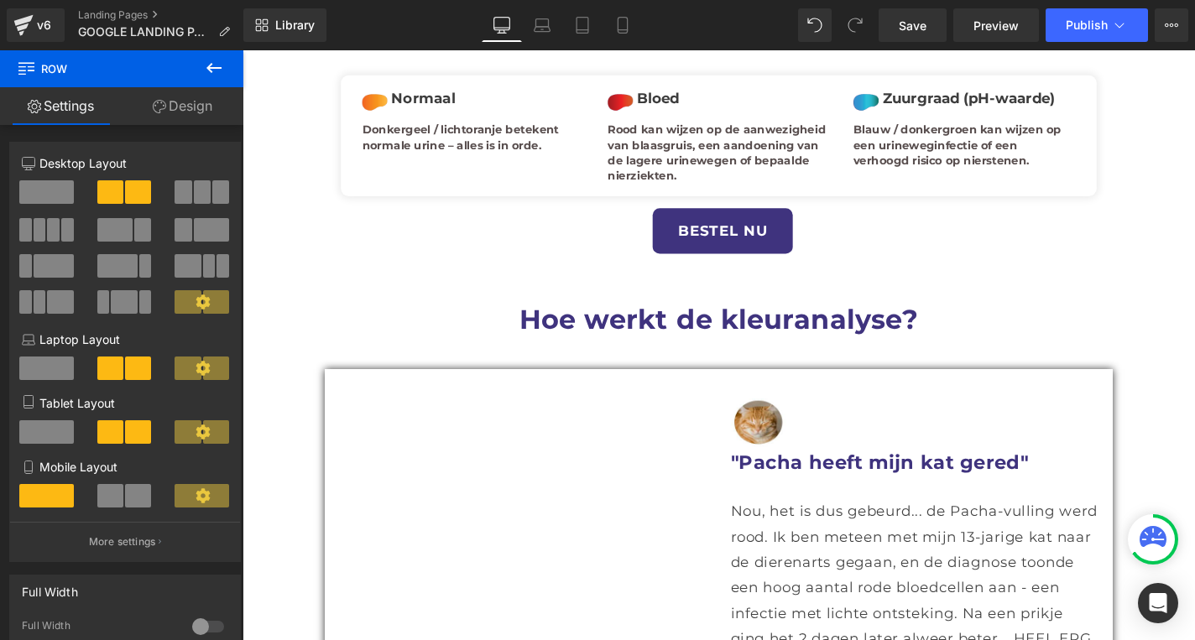
scroll to position [1843, 0]
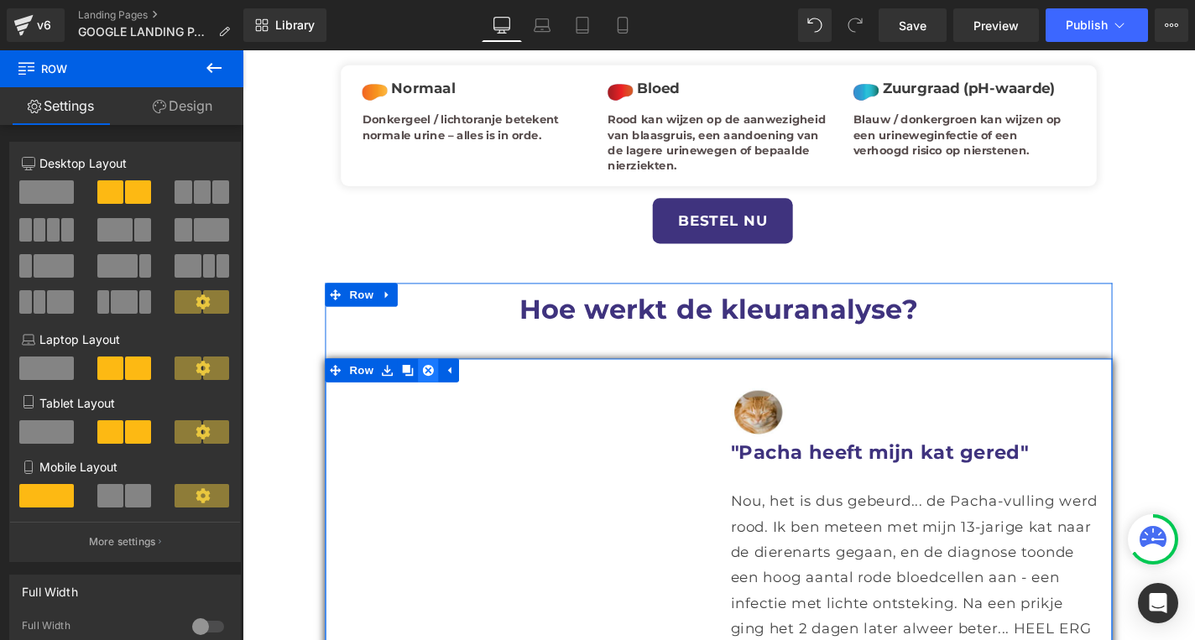
click at [436, 379] on link at bounding box center [441, 391] width 22 height 25
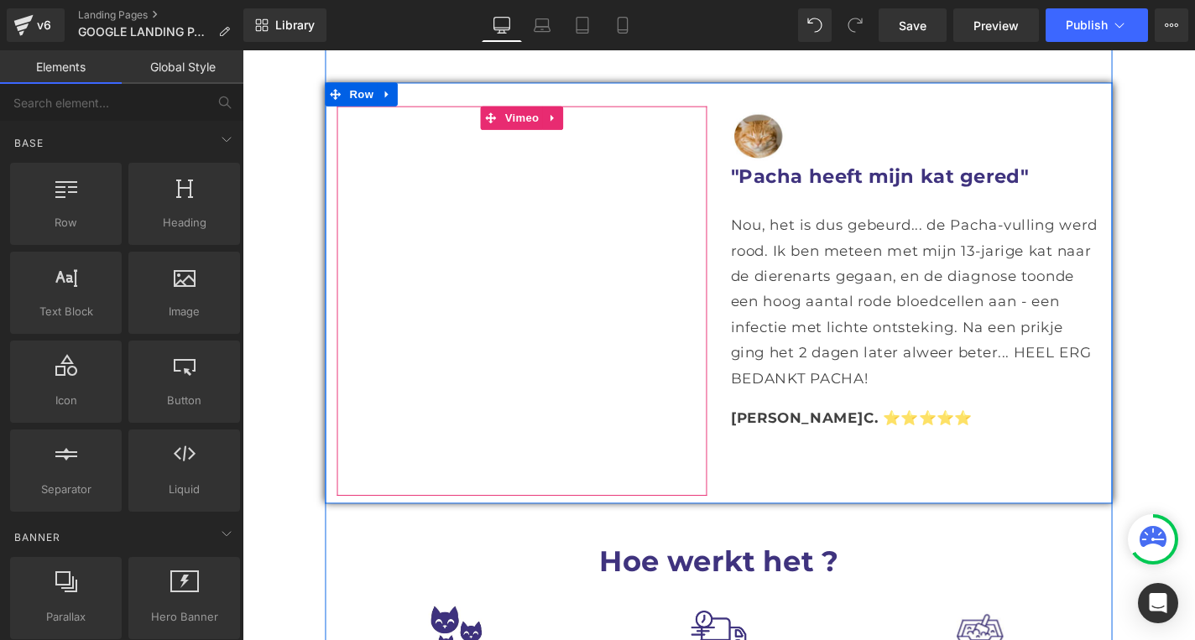
scroll to position [1968, 0]
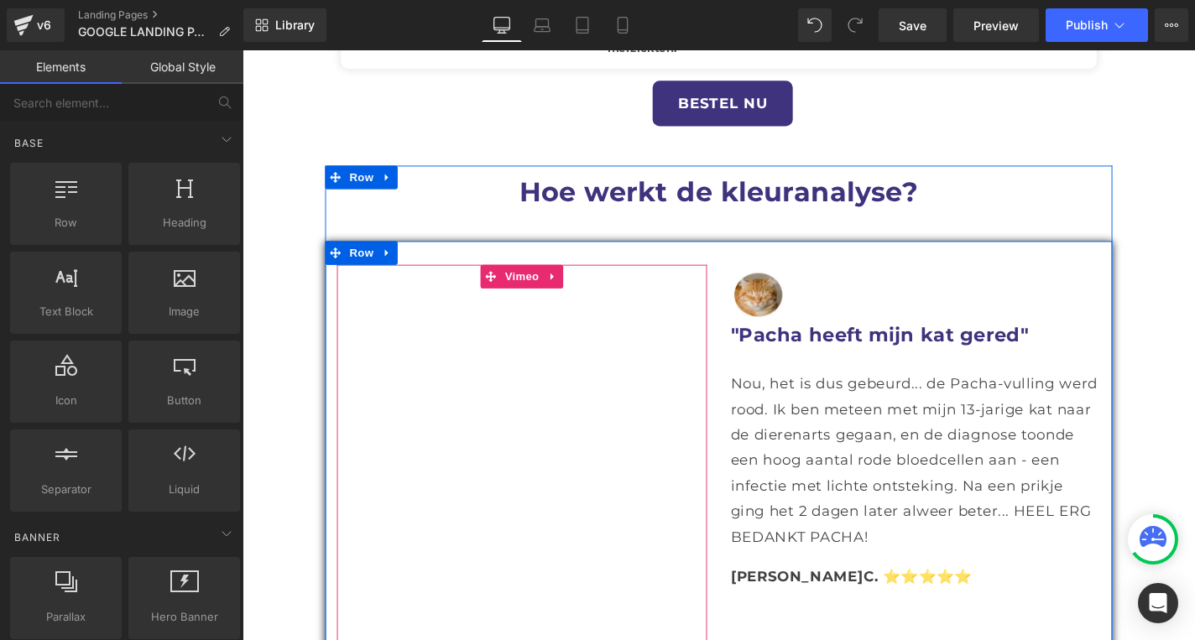
click at [899, 397] on span "Nou, het is dus gebeurd... de Pacha-vulling werd rood. Ik ben meteen met mijn 1…" at bounding box center [958, 487] width 391 height 181
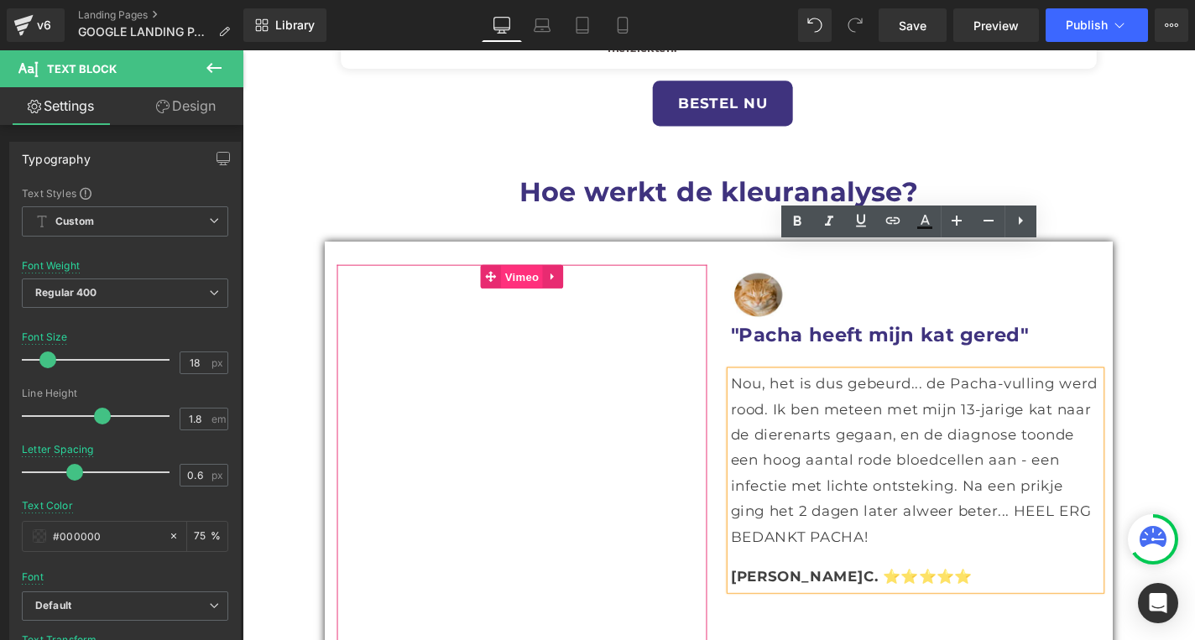
click at [521, 280] on span "Vimeo" at bounding box center [540, 292] width 44 height 25
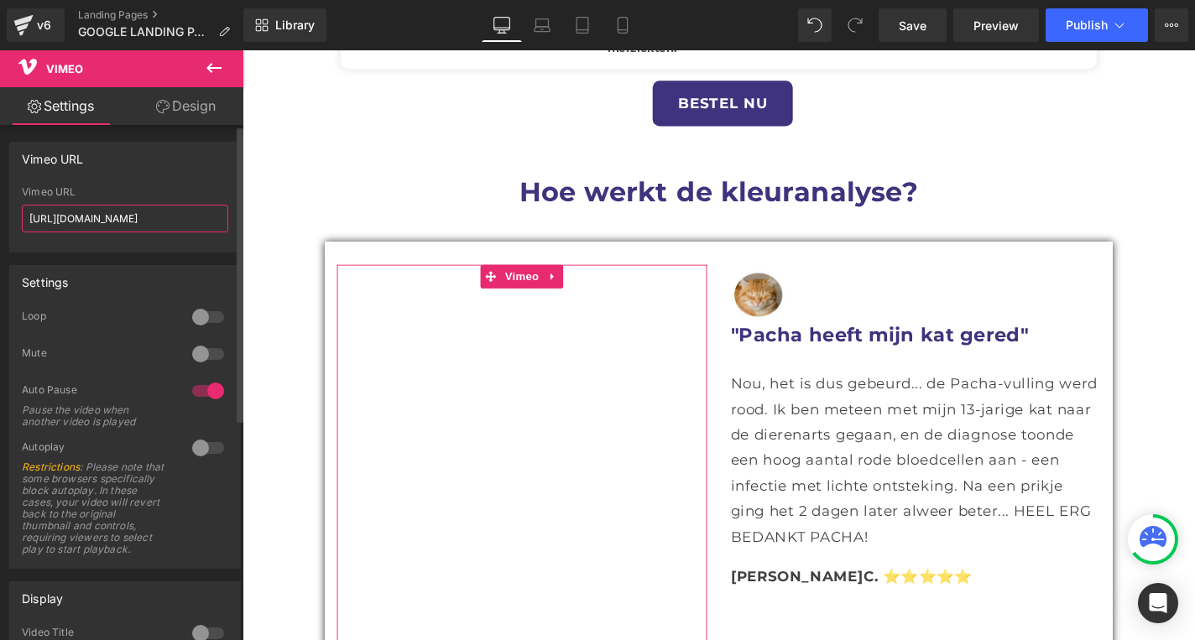
click at [176, 217] on input "[URL][DOMAIN_NAME]" at bounding box center [125, 219] width 206 height 28
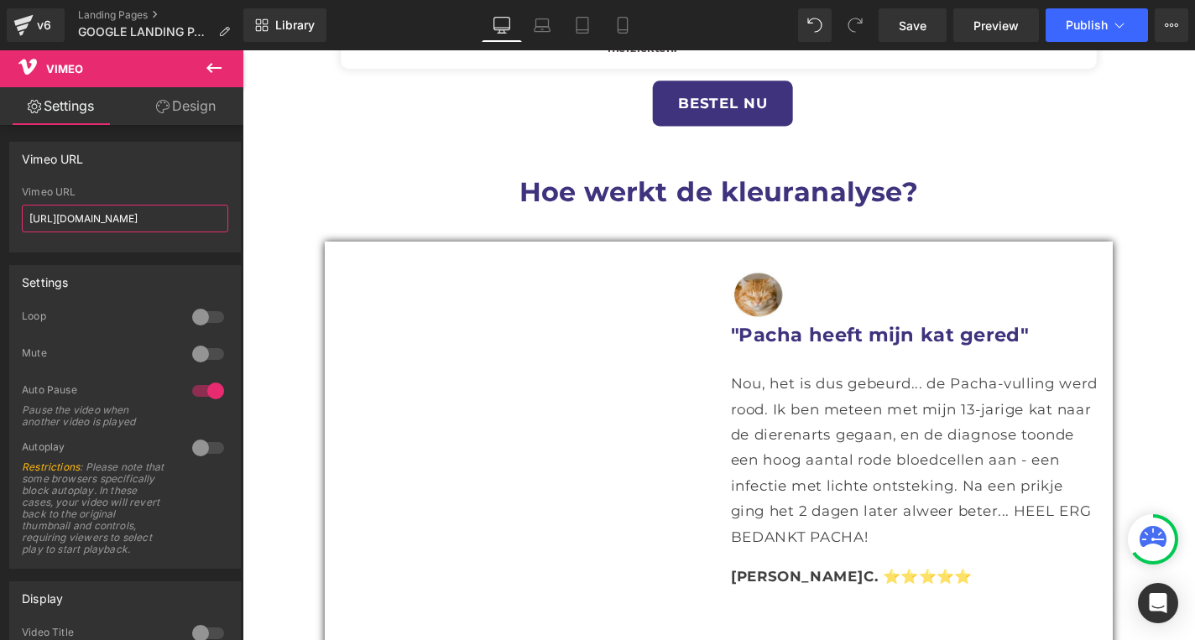
scroll to position [1279, 0]
